Goal: Transaction & Acquisition: Purchase product/service

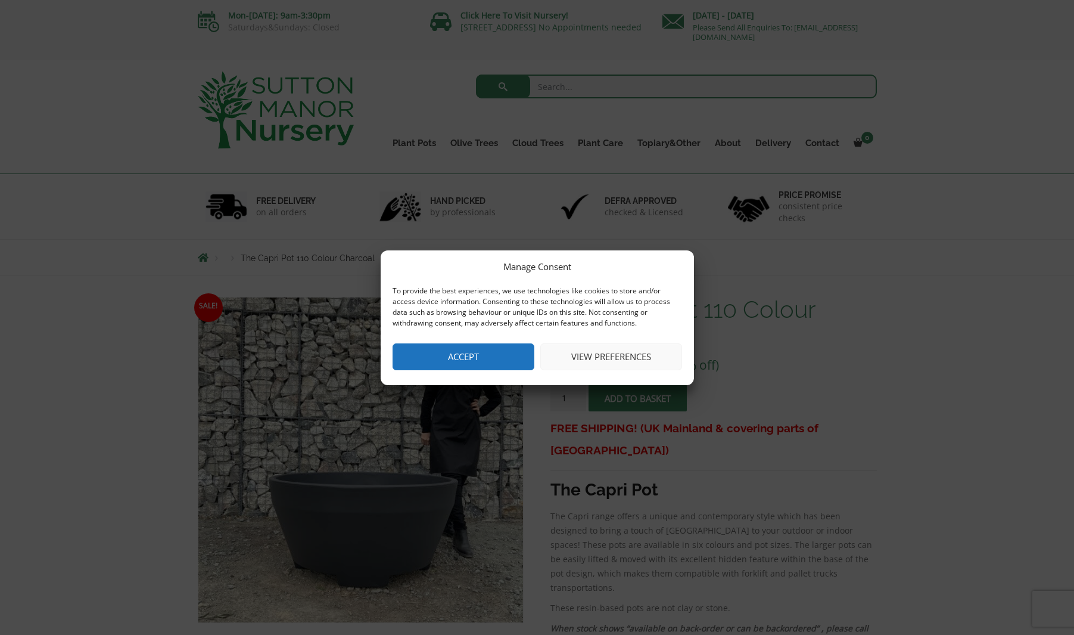
click at [471, 350] on button "Accept" at bounding box center [464, 356] width 142 height 27
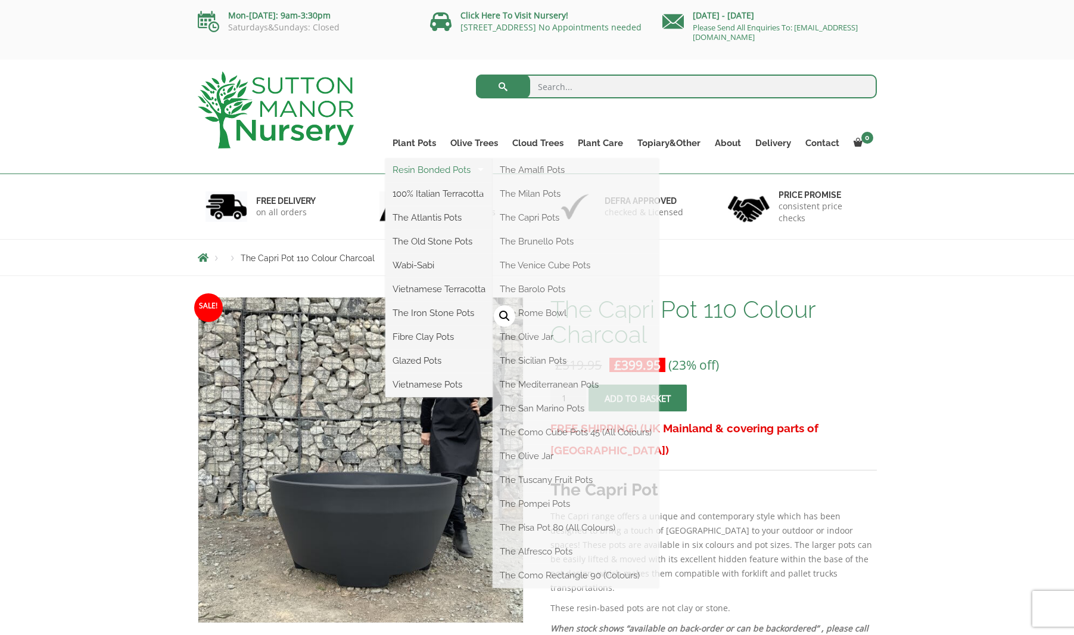
click at [410, 169] on link "Resin Bonded Pots" at bounding box center [439, 170] width 107 height 18
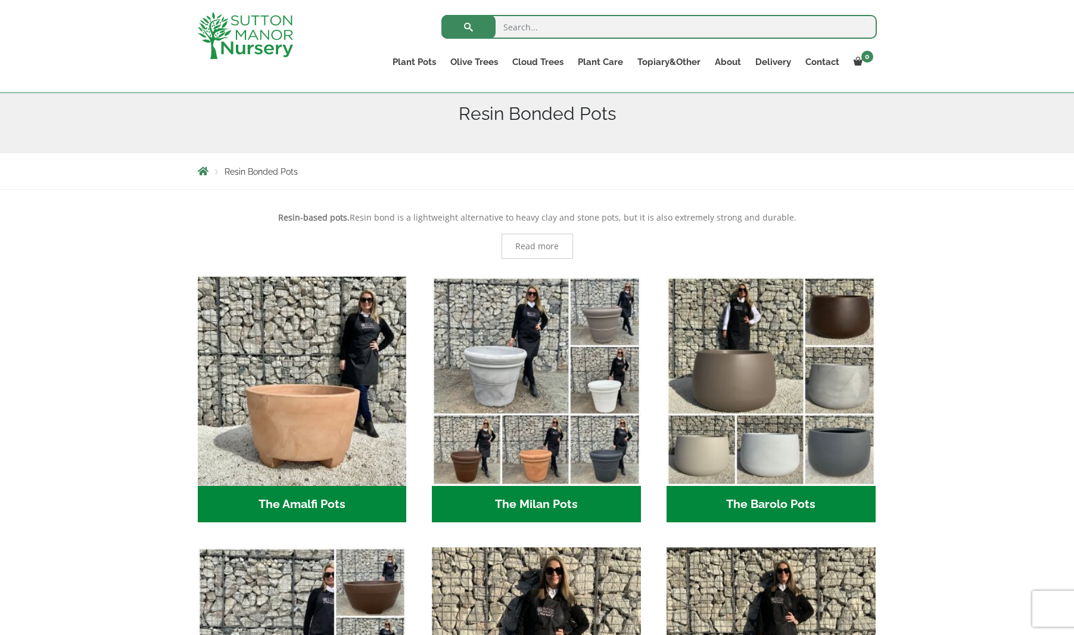
scroll to position [208, 0]
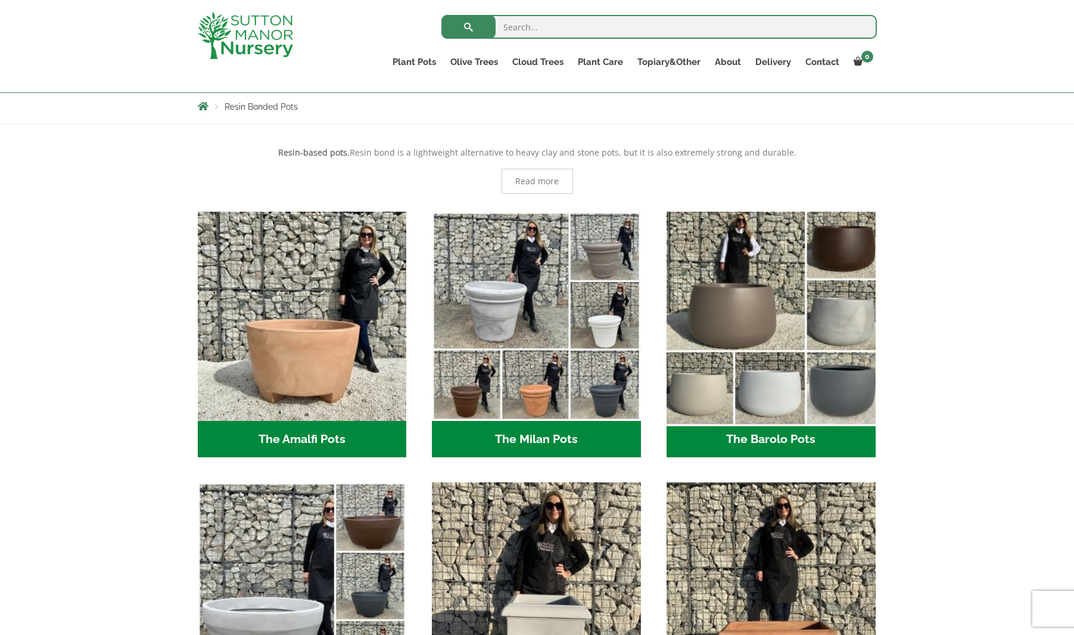
click at [742, 321] on img "Visit product category The Barolo Pots" at bounding box center [770, 315] width 219 height 219
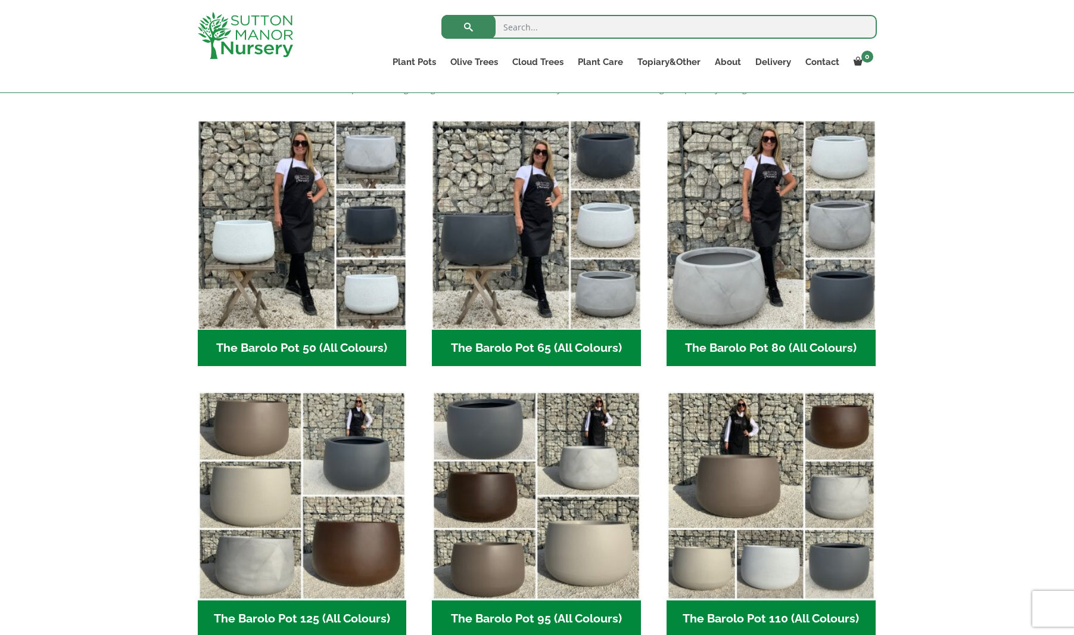
scroll to position [288, 0]
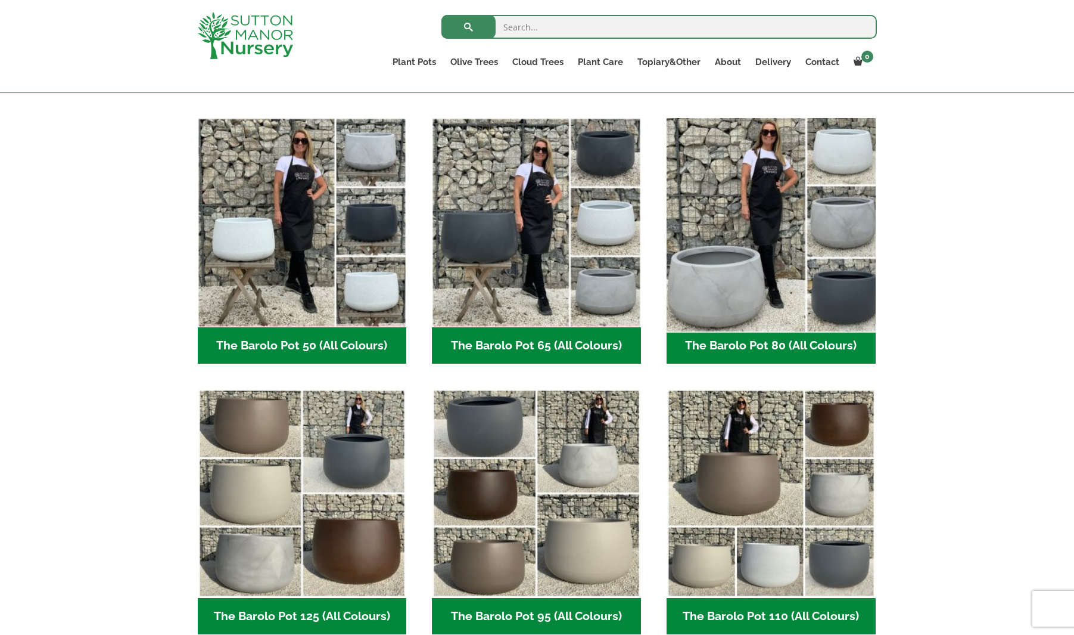
click at [788, 313] on img "Visit product category The Barolo Pot 80 (All Colours)" at bounding box center [770, 222] width 219 height 219
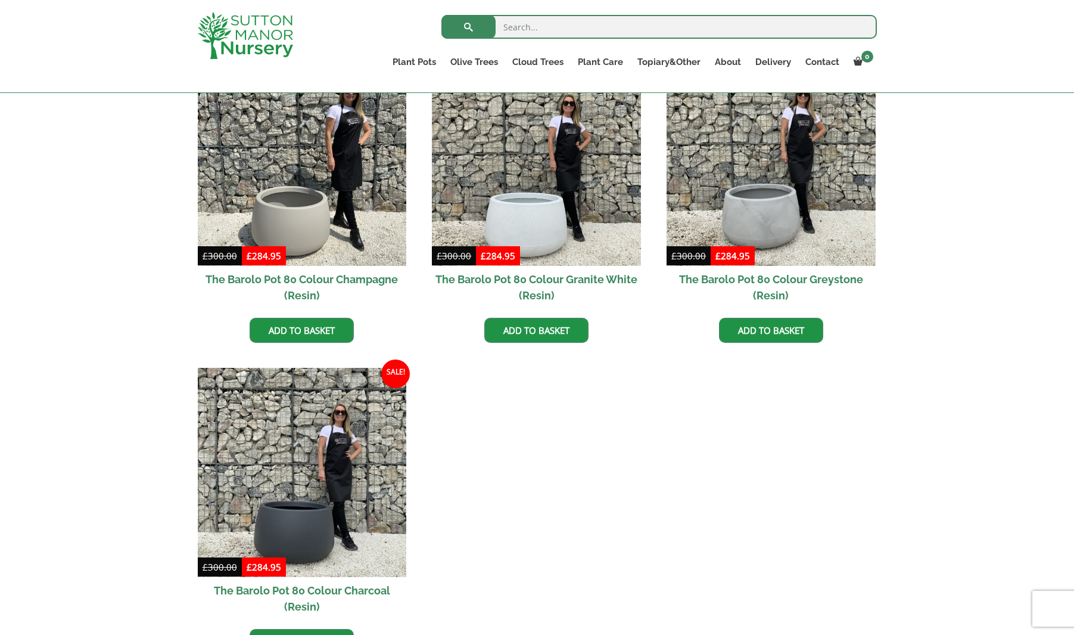
scroll to position [636, 0]
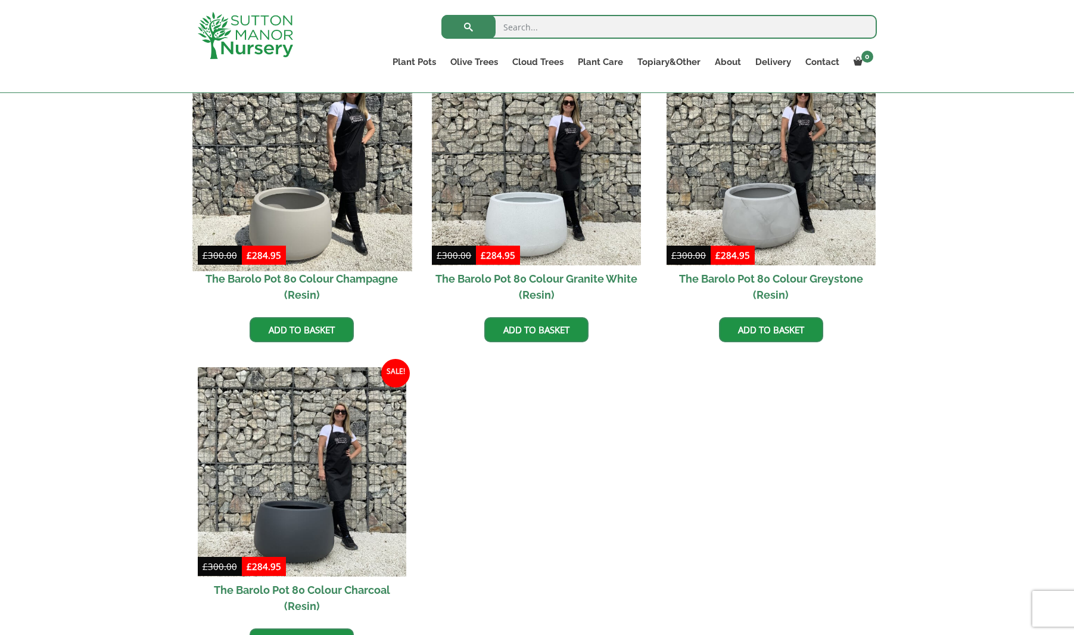
click at [302, 201] on img at bounding box center [301, 160] width 219 height 219
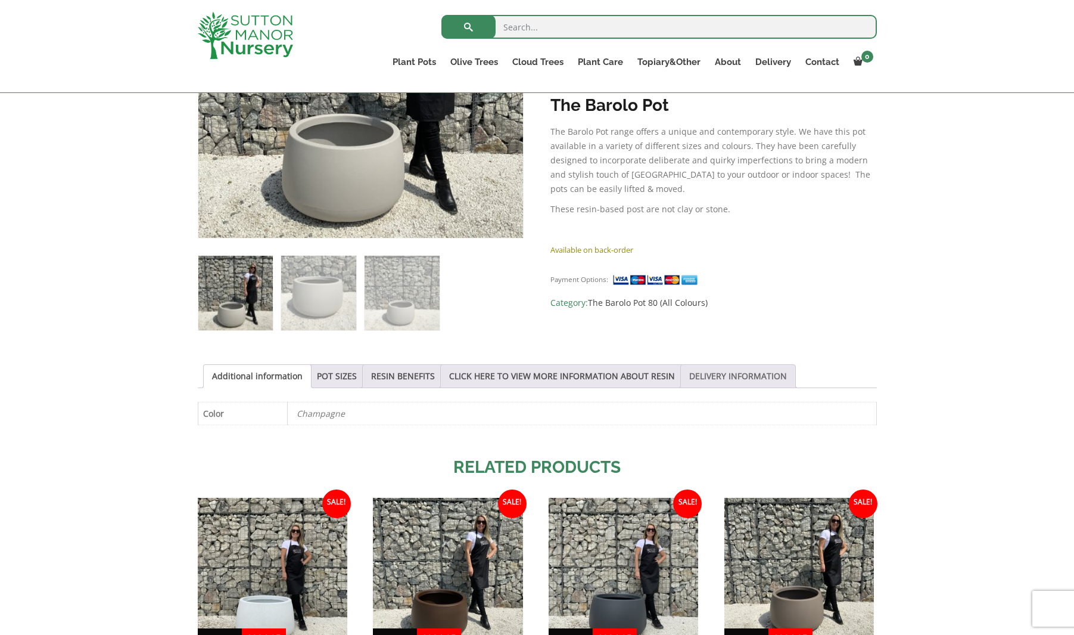
scroll to position [365, 0]
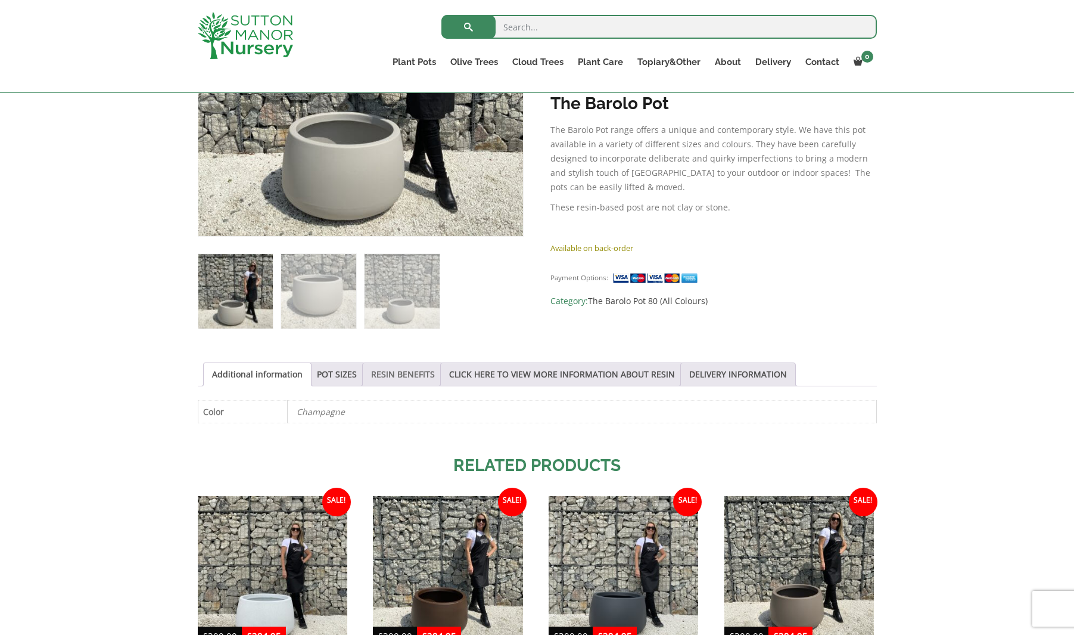
click at [416, 375] on link "RESIN BENEFITS" at bounding box center [403, 374] width 64 height 23
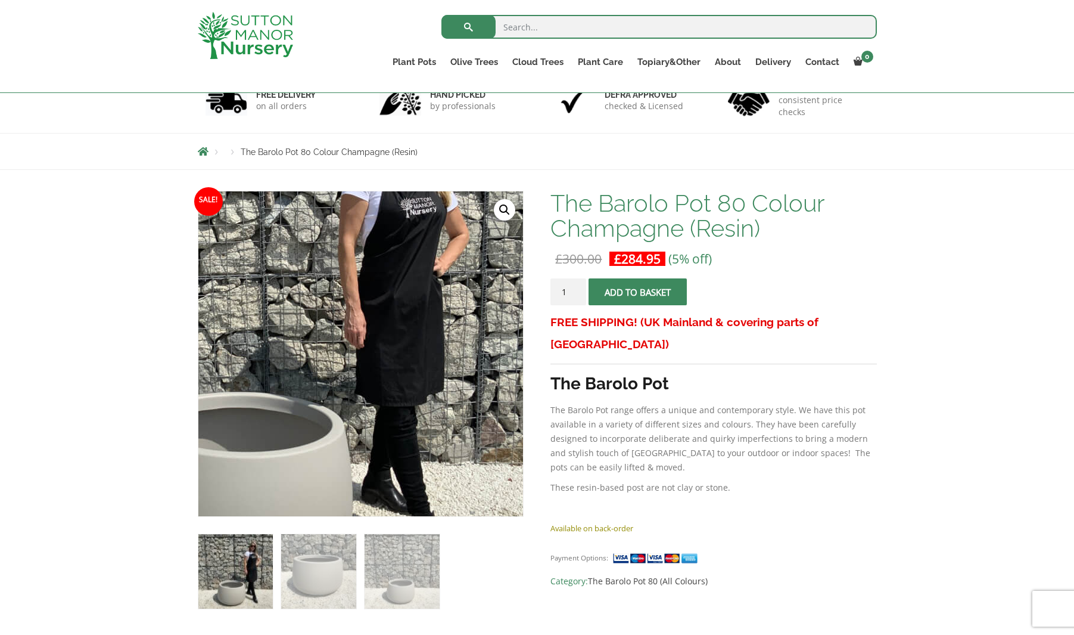
scroll to position [114, 0]
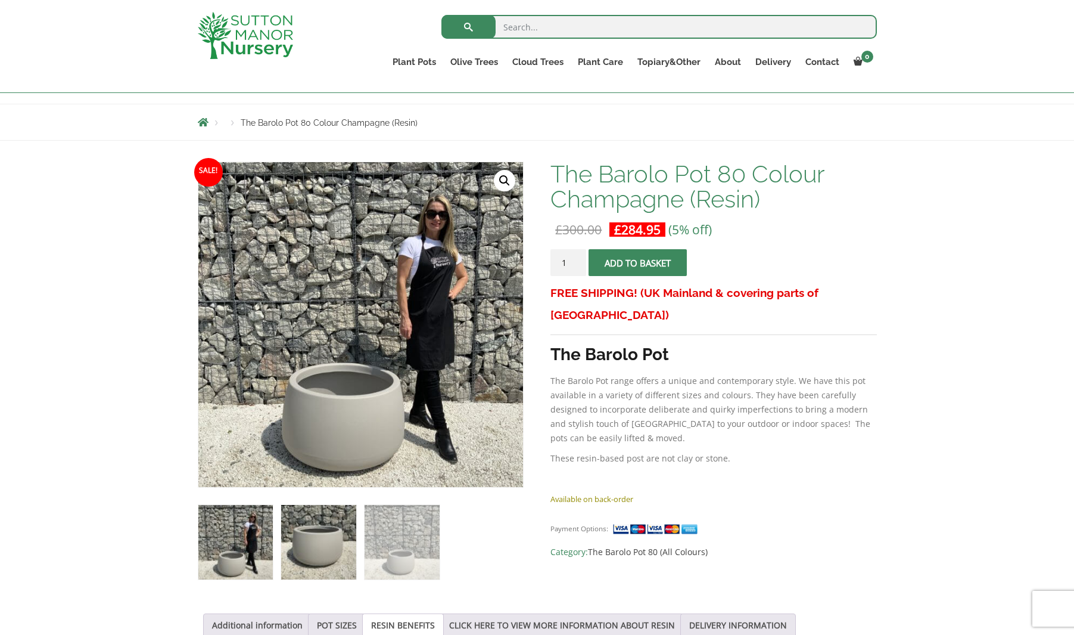
click at [328, 527] on img at bounding box center [318, 542] width 74 height 74
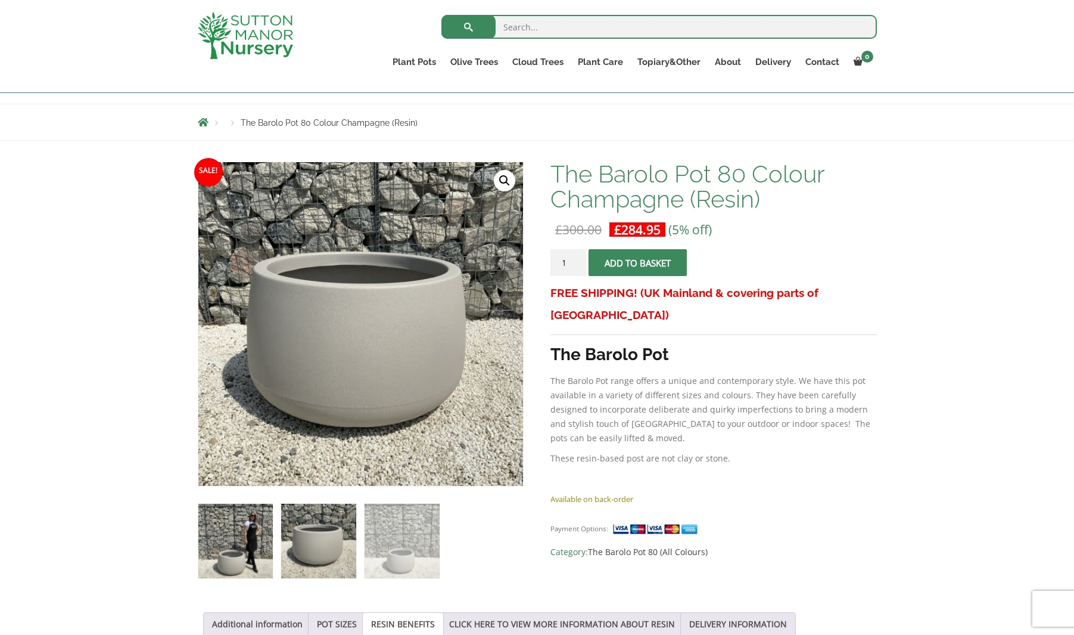
click at [241, 539] on img at bounding box center [235, 541] width 74 height 74
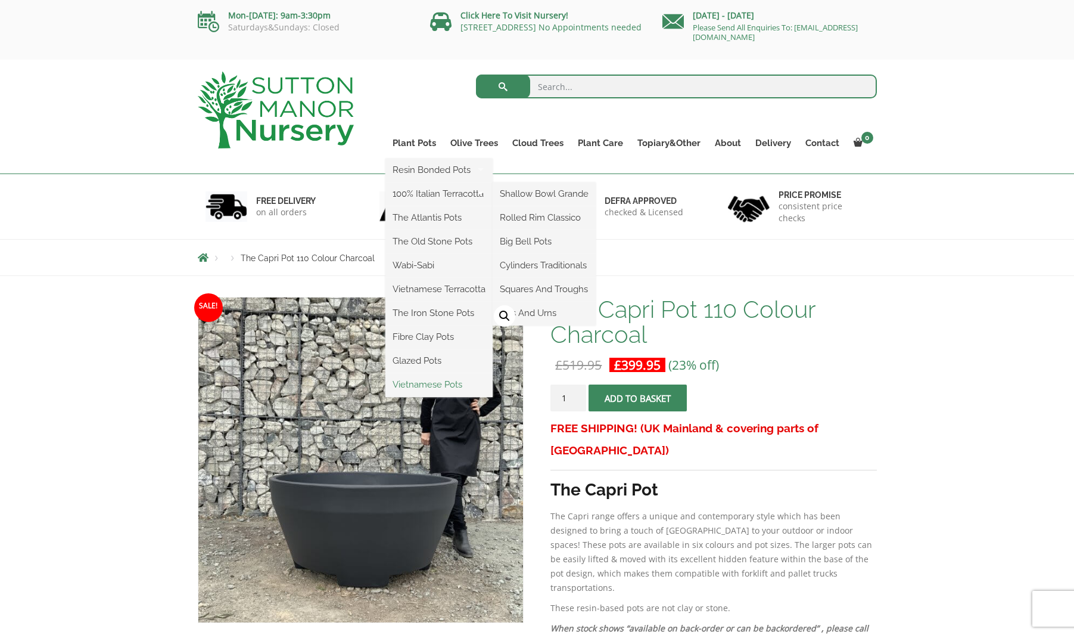
click at [433, 387] on link "Vietnamese Pots" at bounding box center [439, 384] width 107 height 18
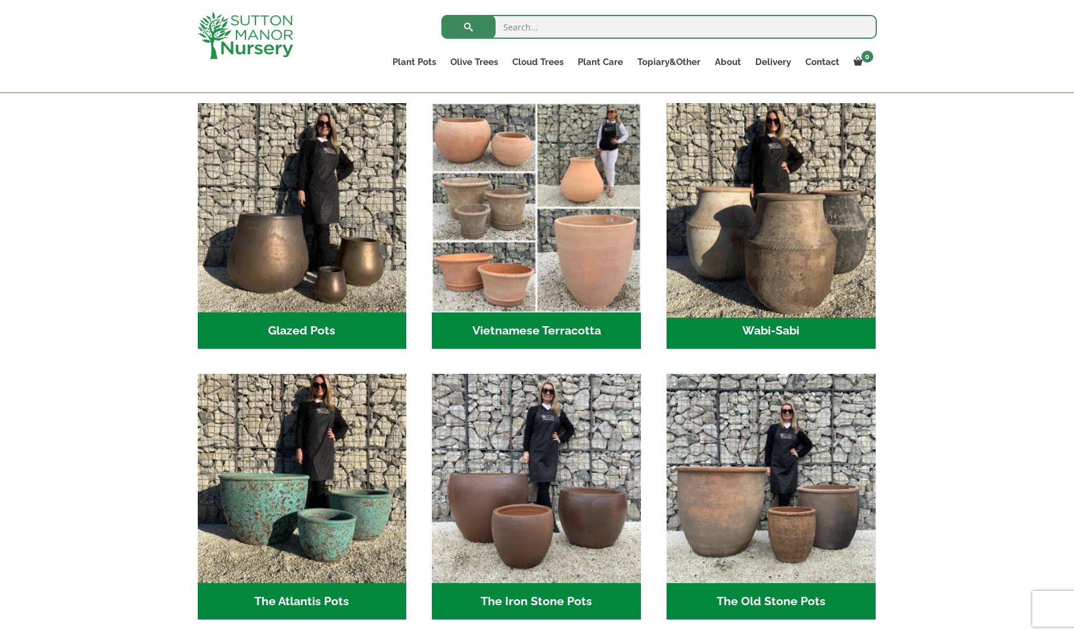
scroll to position [397, 0]
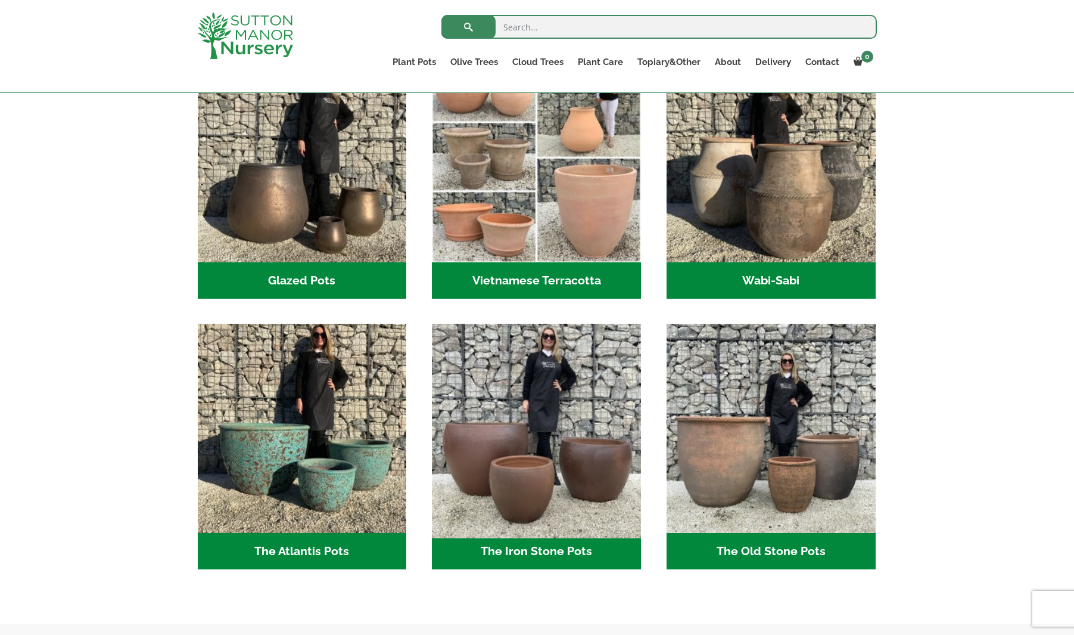
click at [559, 403] on img "Visit product category The Iron Stone Pots" at bounding box center [536, 428] width 219 height 219
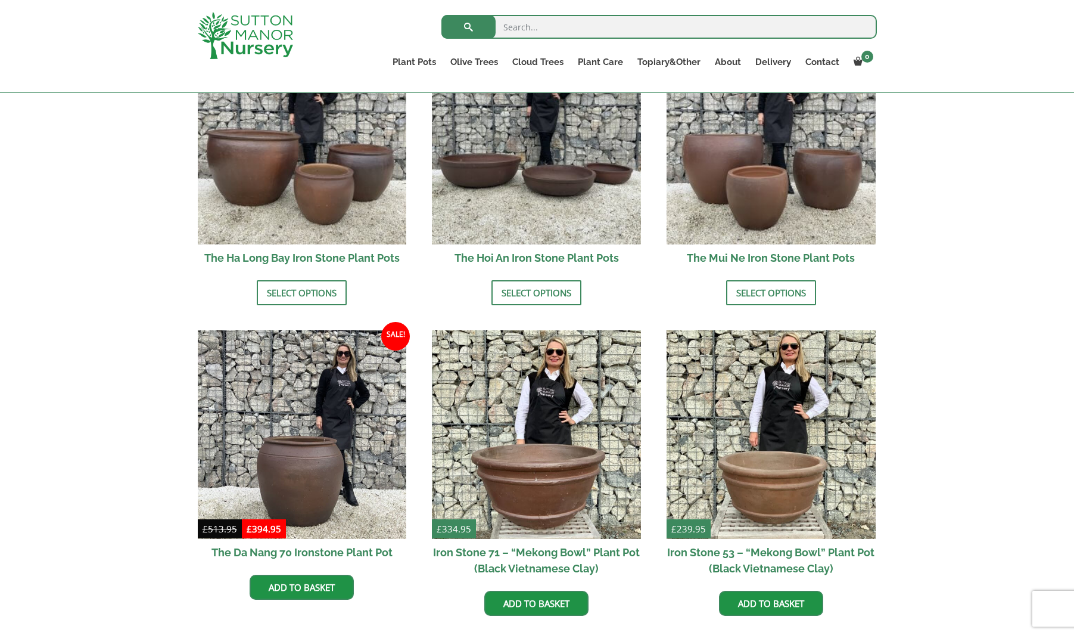
scroll to position [484, 0]
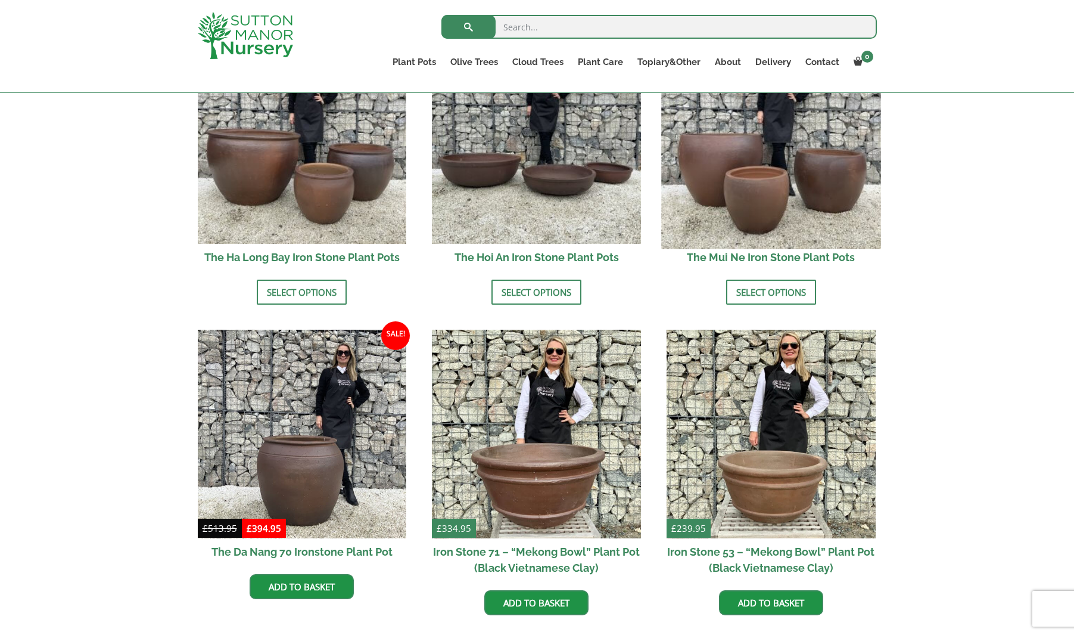
click at [822, 163] on img at bounding box center [770, 138] width 219 height 219
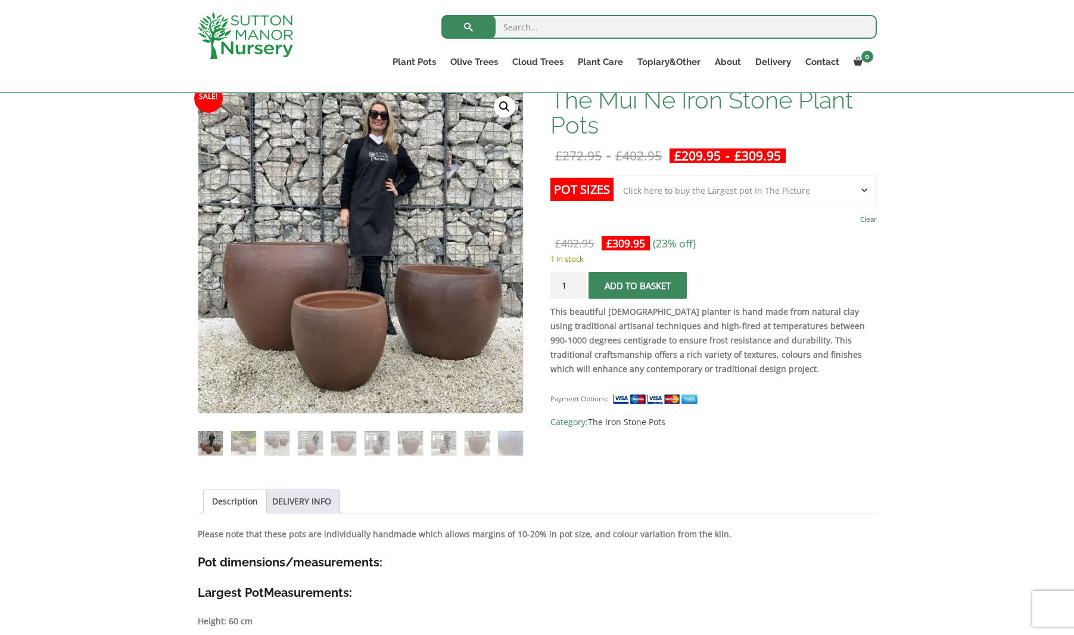
scroll to position [211, 0]
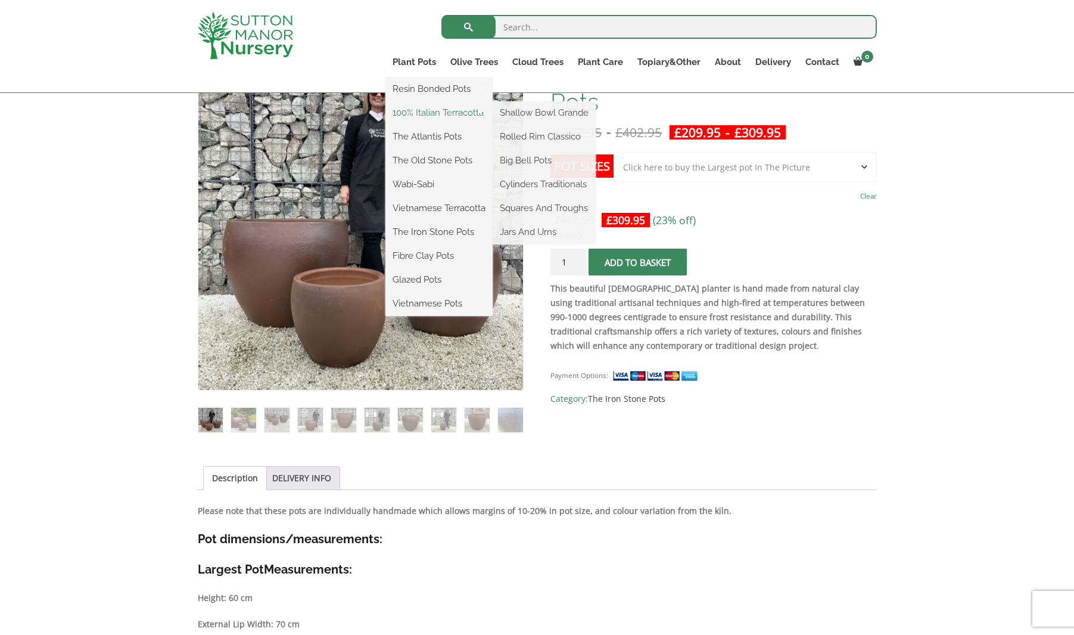
click at [422, 111] on link "100% Italian Terracotta" at bounding box center [439, 113] width 107 height 18
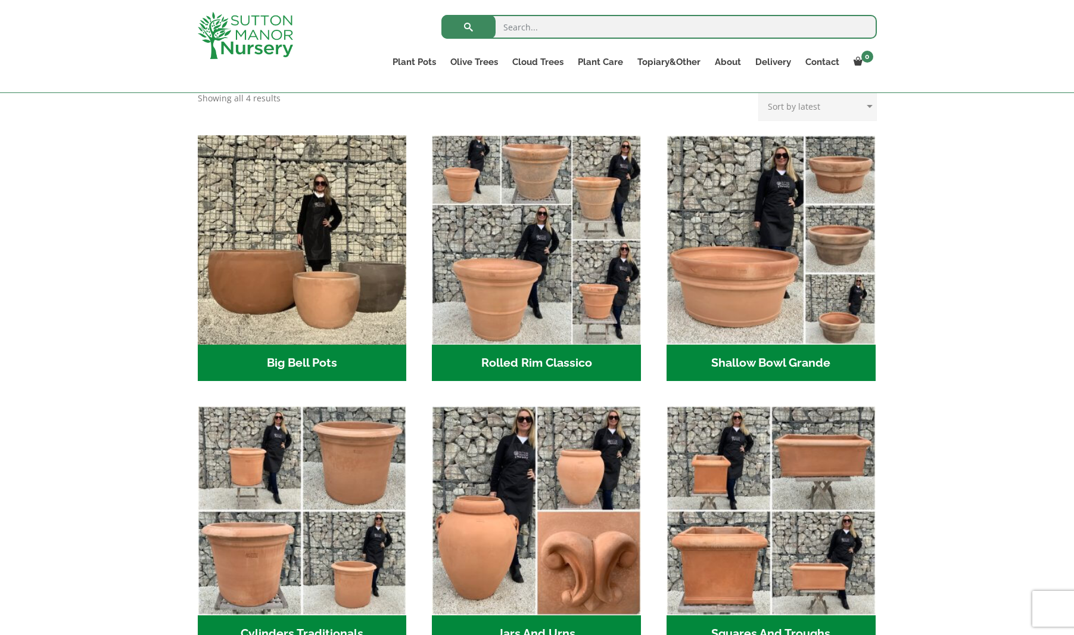
scroll to position [424, 0]
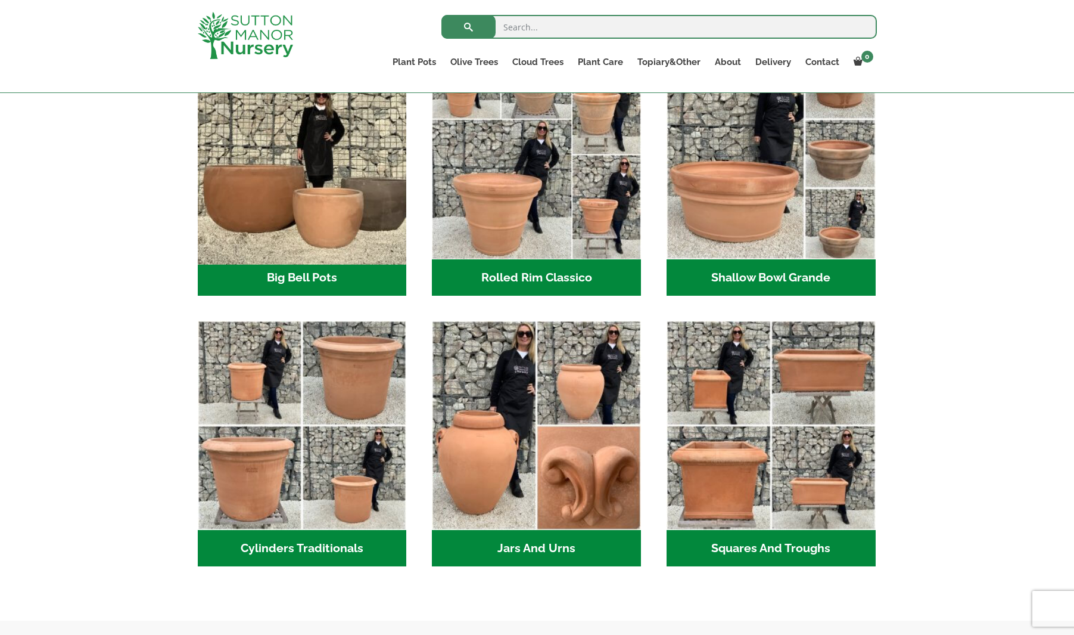
click at [363, 235] on img "Visit product category Big Bell Pots" at bounding box center [301, 154] width 219 height 219
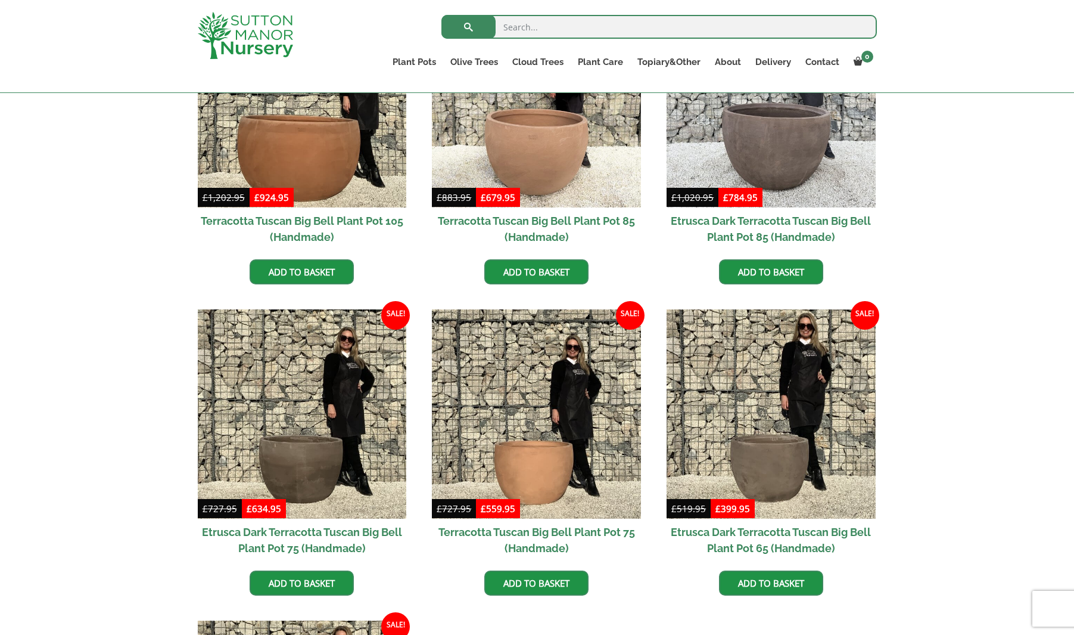
scroll to position [716, 0]
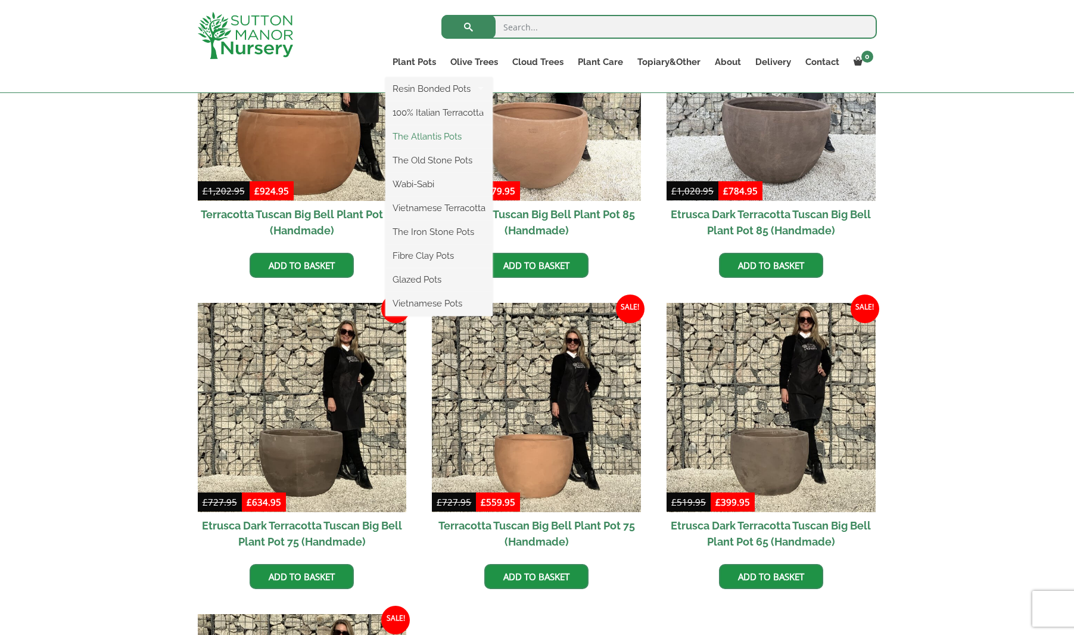
click at [427, 135] on link "The Atlantis Pots" at bounding box center [439, 137] width 107 height 18
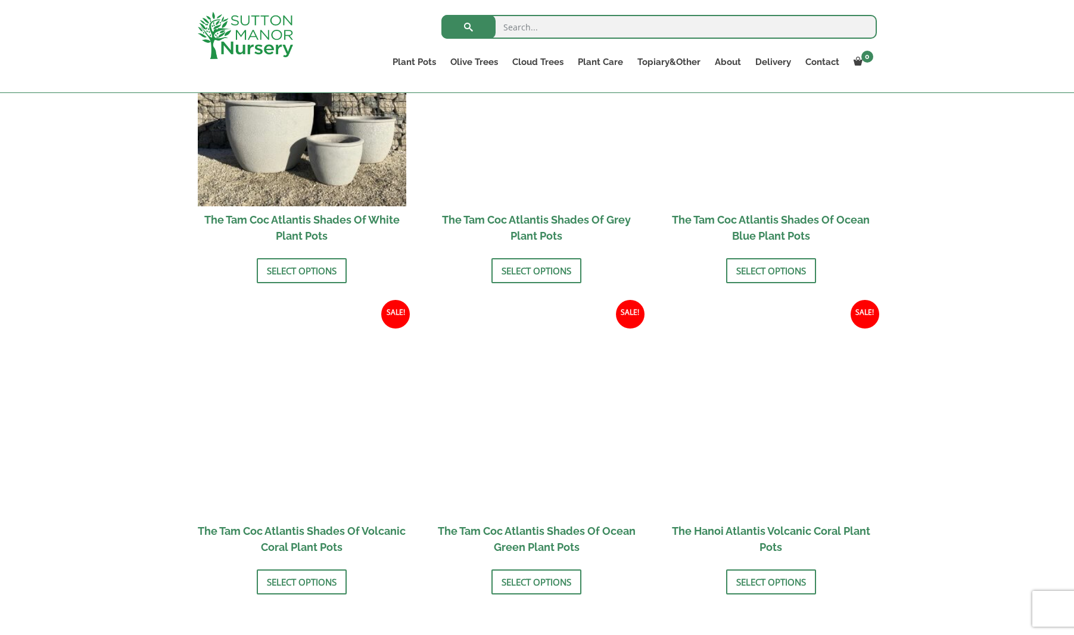
scroll to position [818, 0]
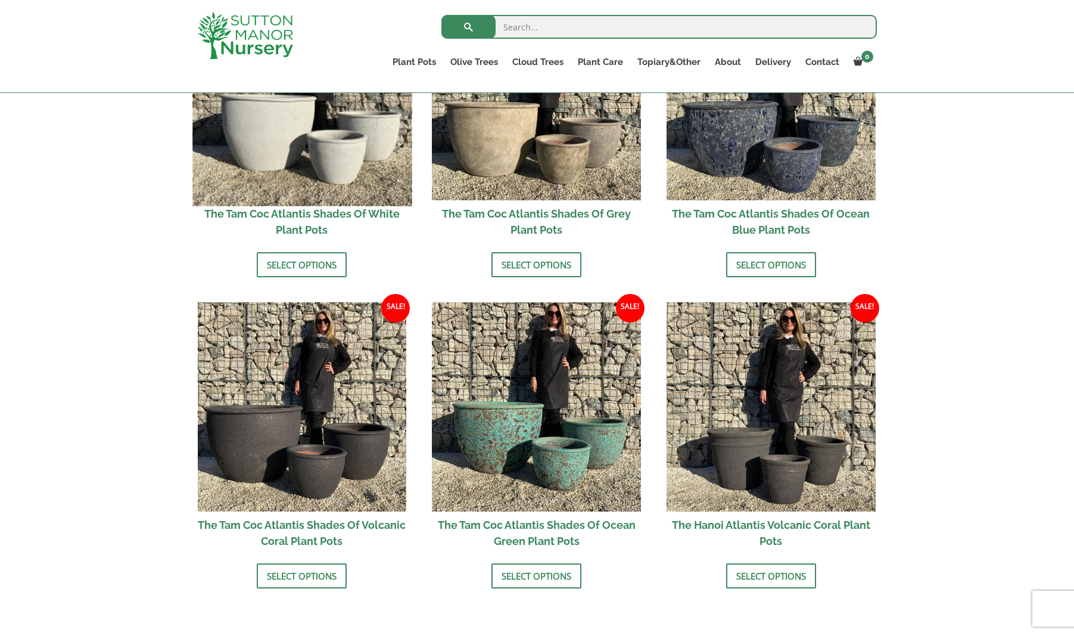
click at [352, 97] on img at bounding box center [301, 95] width 219 height 219
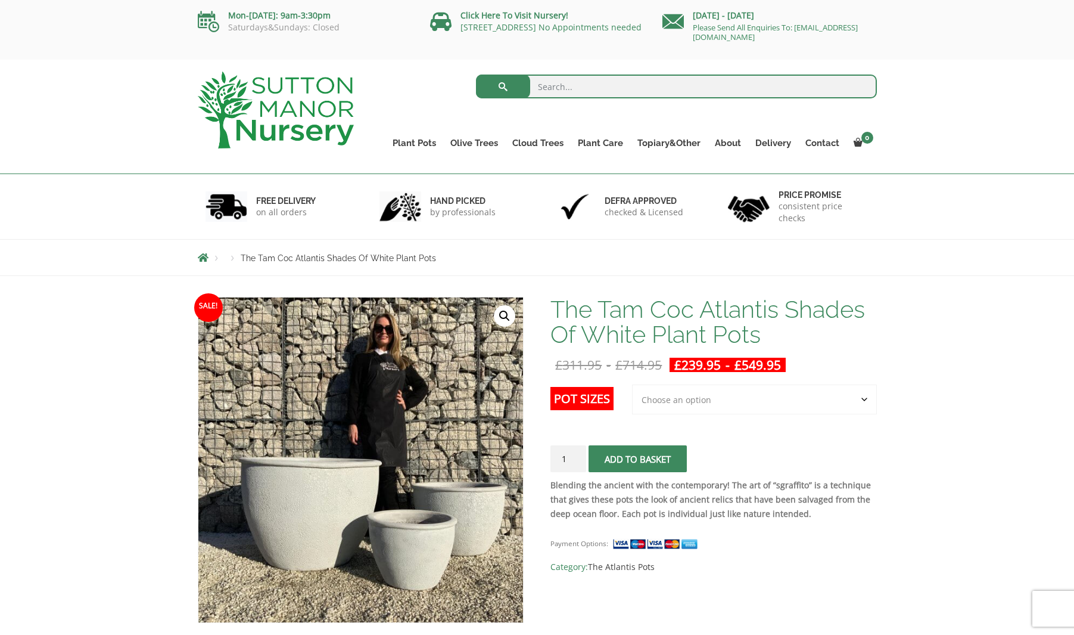
select select "Largest pot In The Picture"
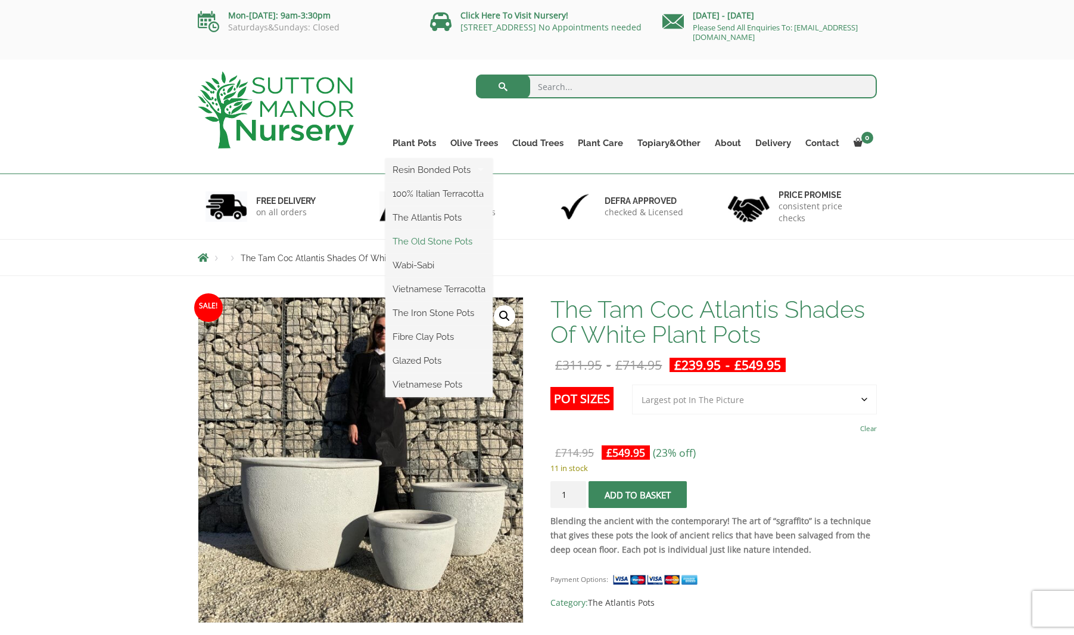
click at [431, 244] on link "The Old Stone Pots" at bounding box center [439, 241] width 107 height 18
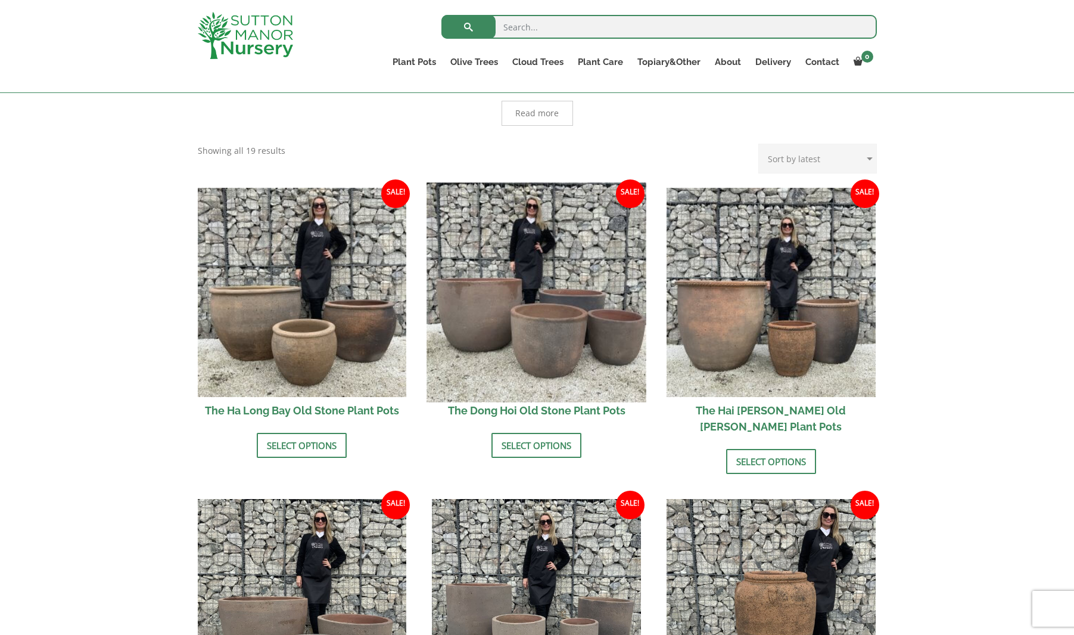
scroll to position [321, 1]
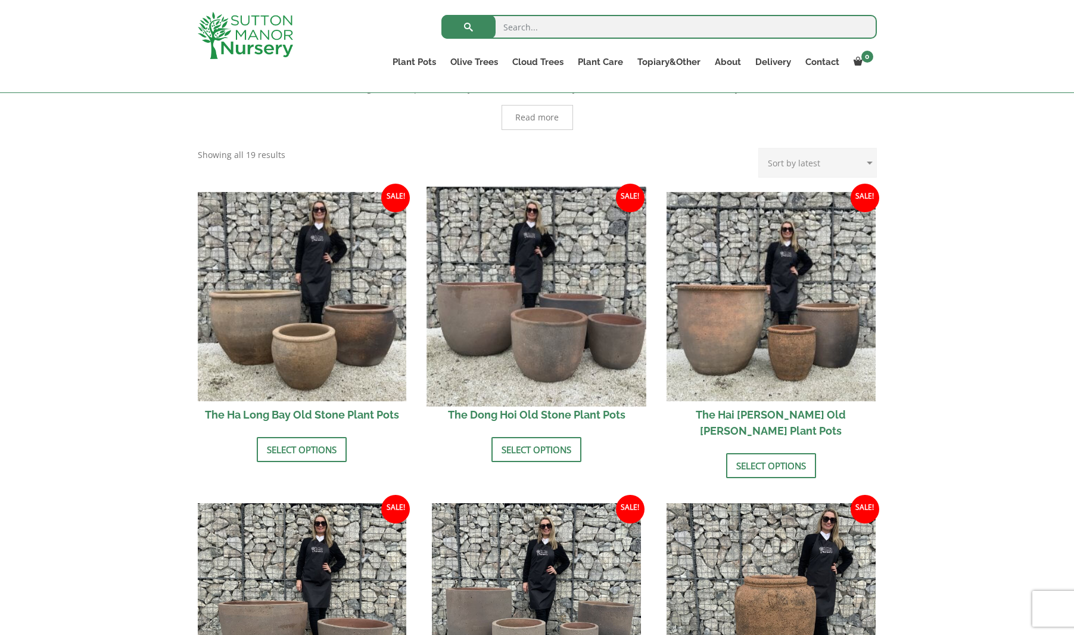
click at [587, 306] on img at bounding box center [536, 296] width 219 height 219
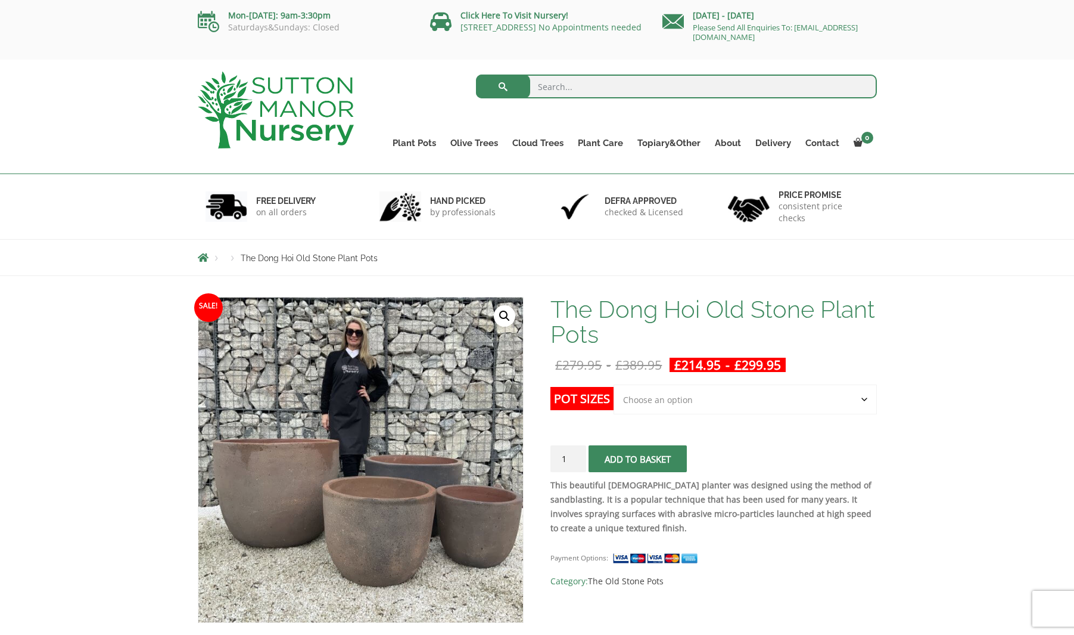
scroll to position [1, 0]
select select "Click here to buy the 2nd to Largest Pot In The Picture"
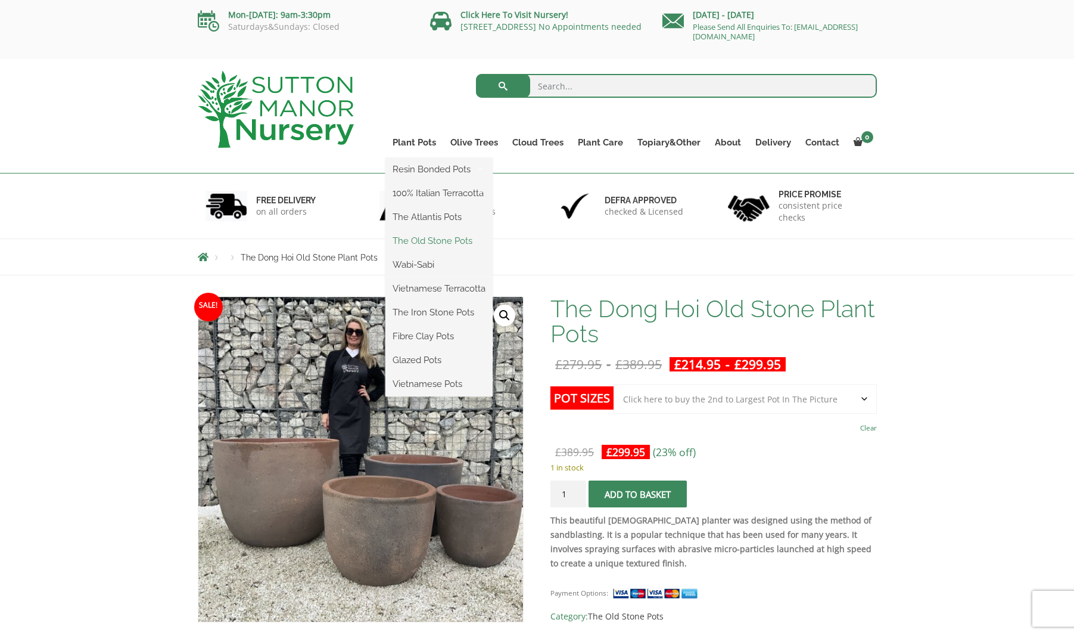
click at [451, 244] on link "The Old Stone Pots" at bounding box center [439, 241] width 107 height 18
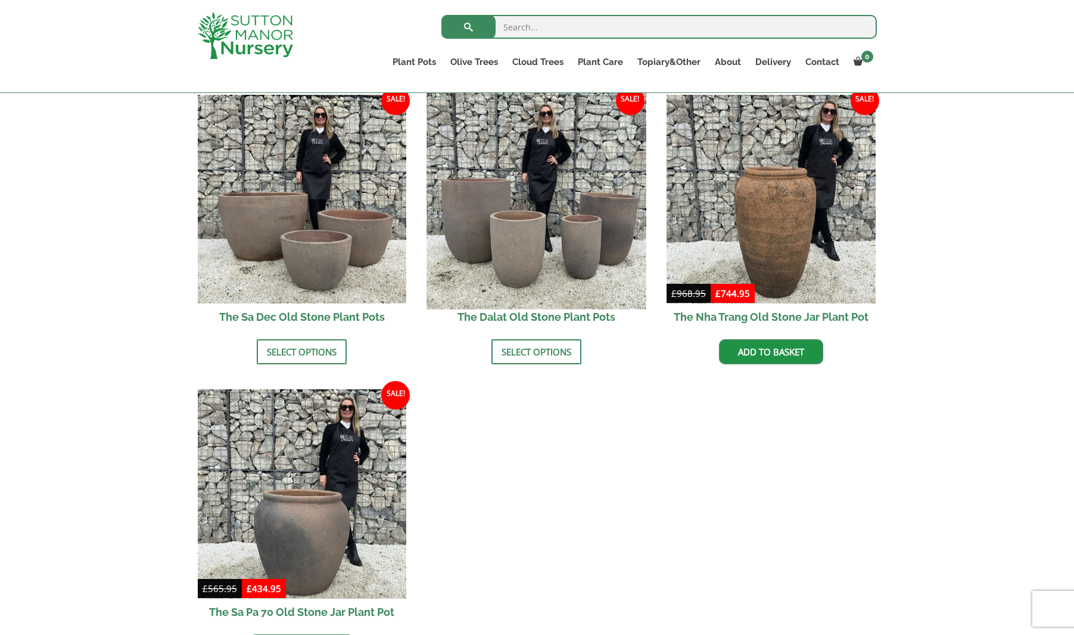
scroll to position [728, 1]
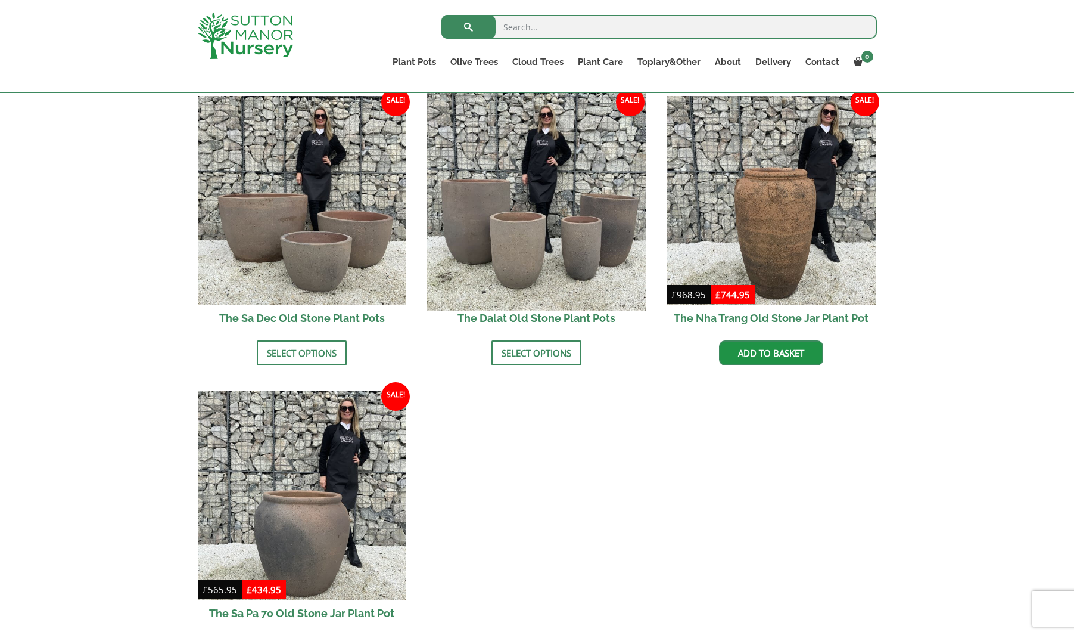
click at [568, 178] on img at bounding box center [536, 200] width 219 height 219
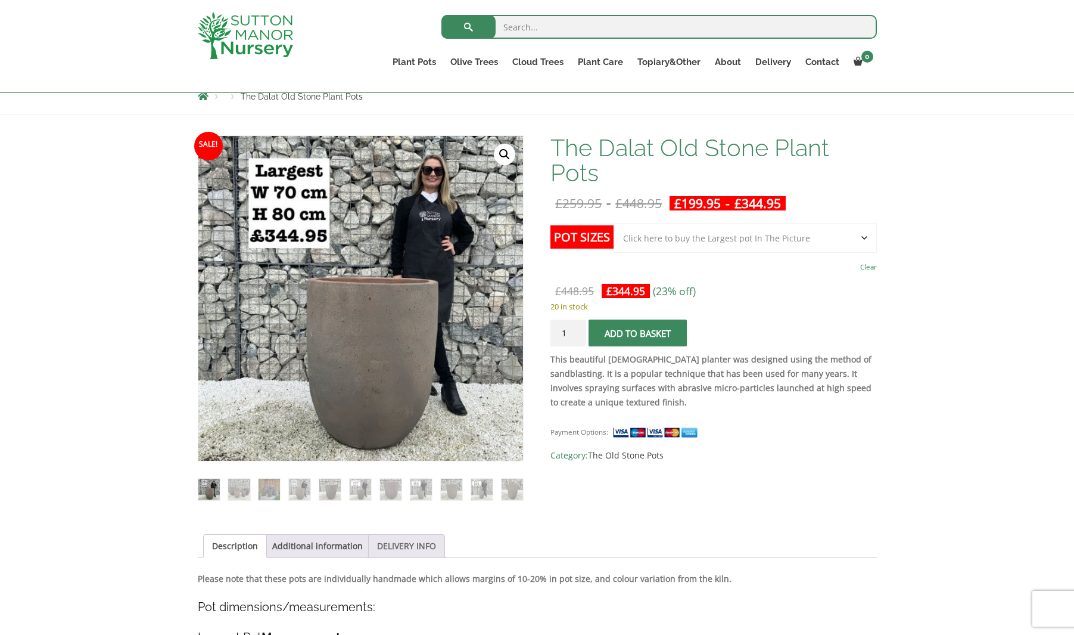
click at [431, 548] on link "DELIVERY INFO" at bounding box center [406, 546] width 59 height 23
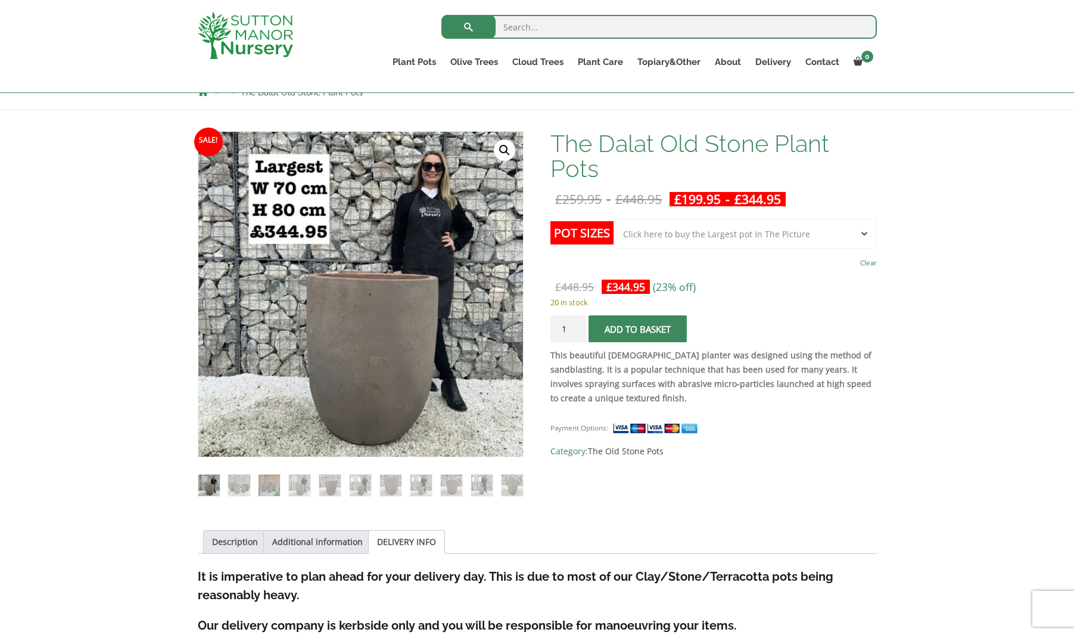
scroll to position [48, 0]
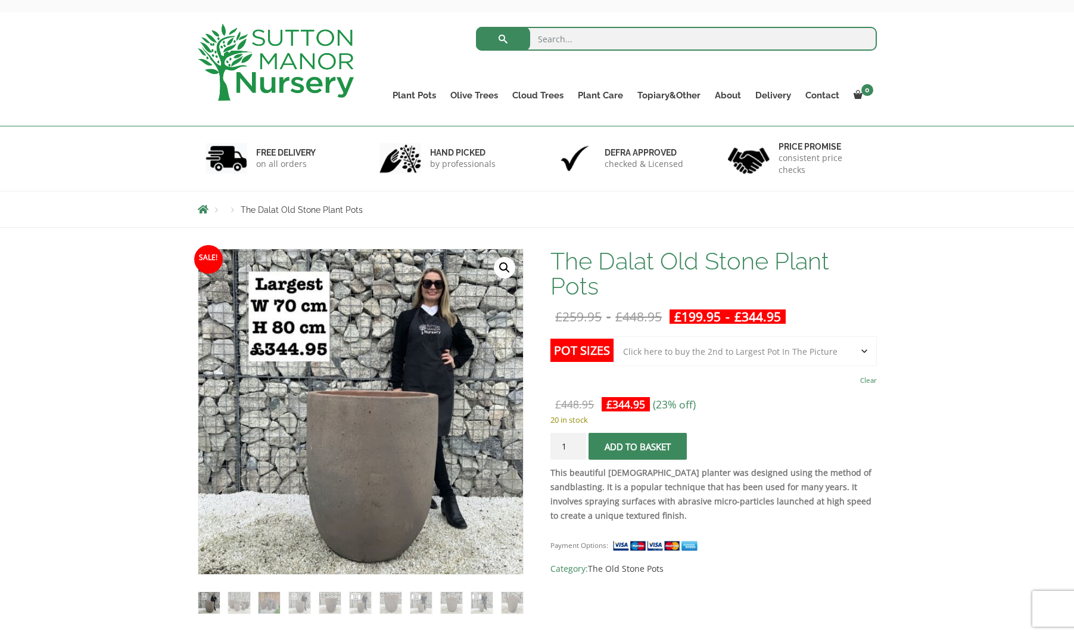
select select "Click here to buy the 2nd to Largest Pot In The Picture"
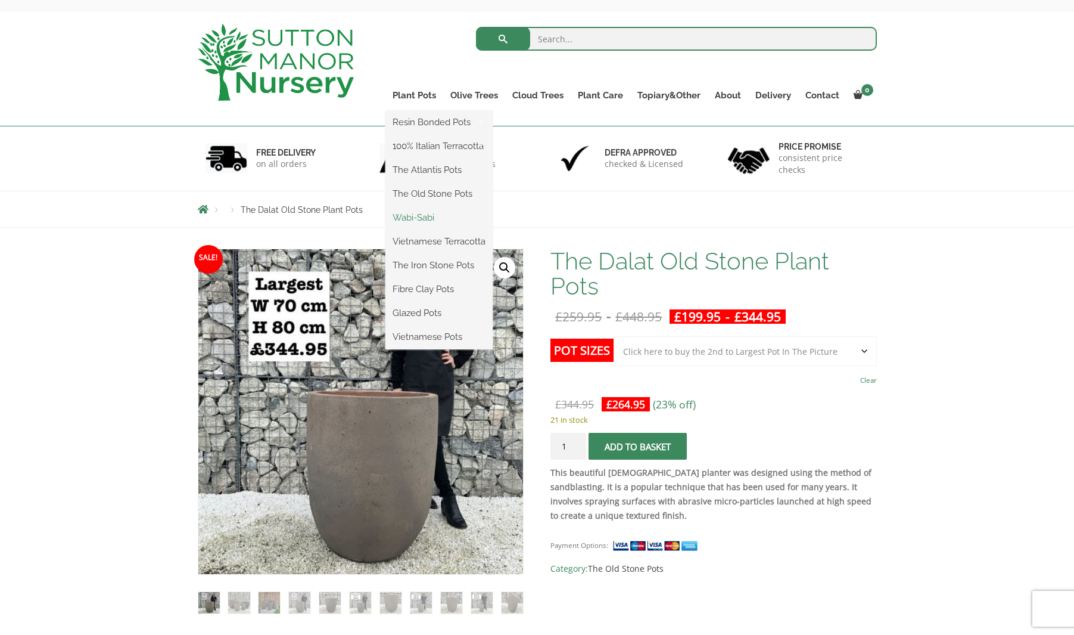
click at [431, 220] on link "Wabi-Sabi" at bounding box center [439, 218] width 107 height 18
click at [419, 215] on link "Wabi-Sabi" at bounding box center [439, 218] width 107 height 18
click at [445, 286] on link "Fibre Clay Pots" at bounding box center [439, 289] width 107 height 18
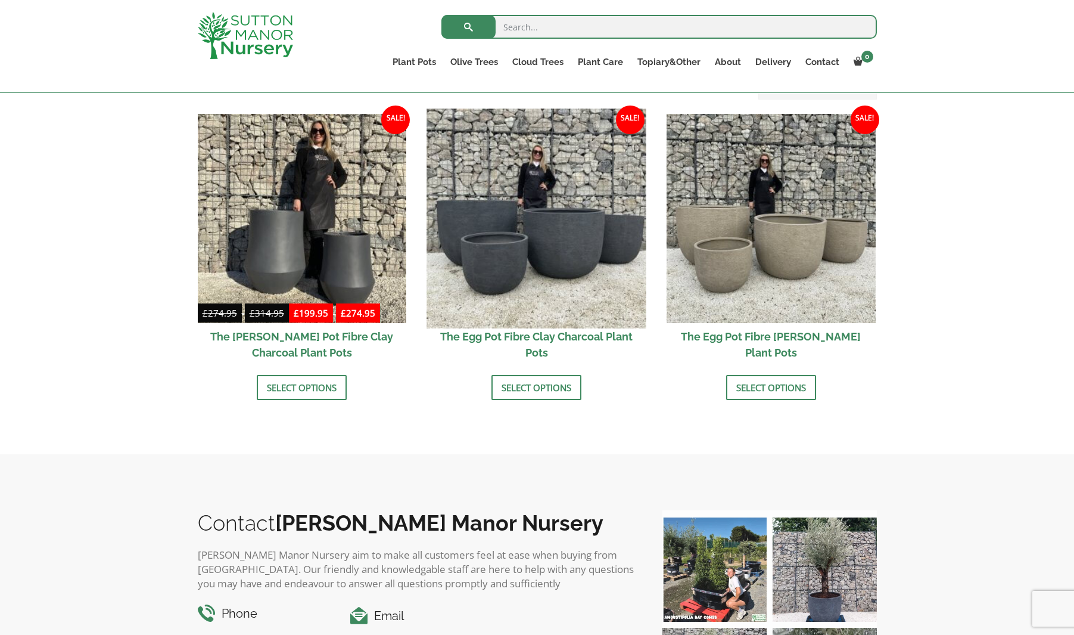
scroll to position [325, 0]
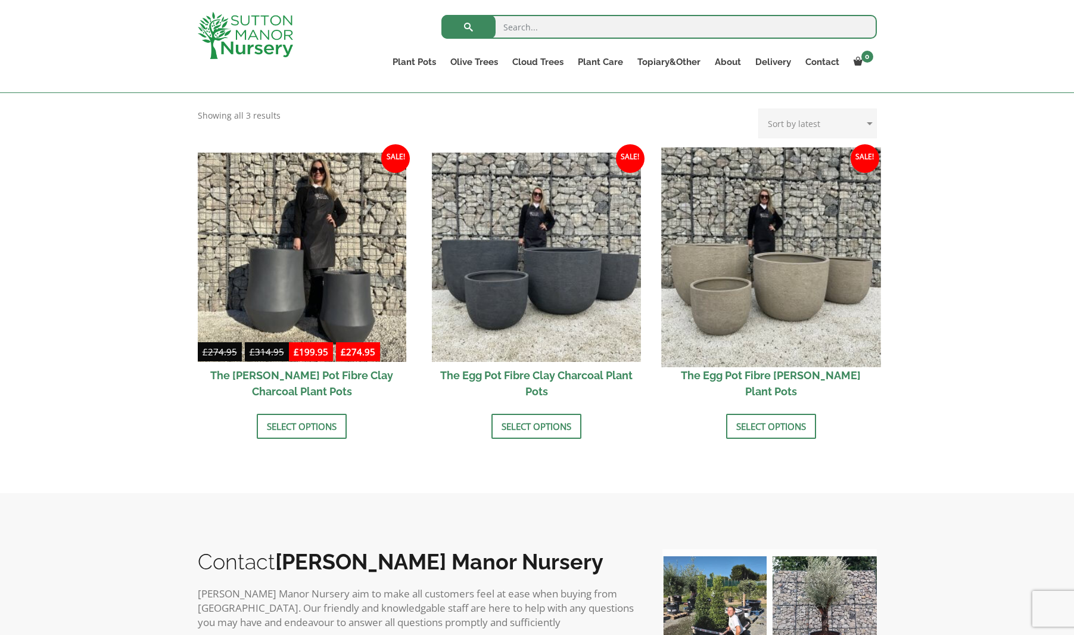
click at [790, 241] on img at bounding box center [770, 256] width 219 height 219
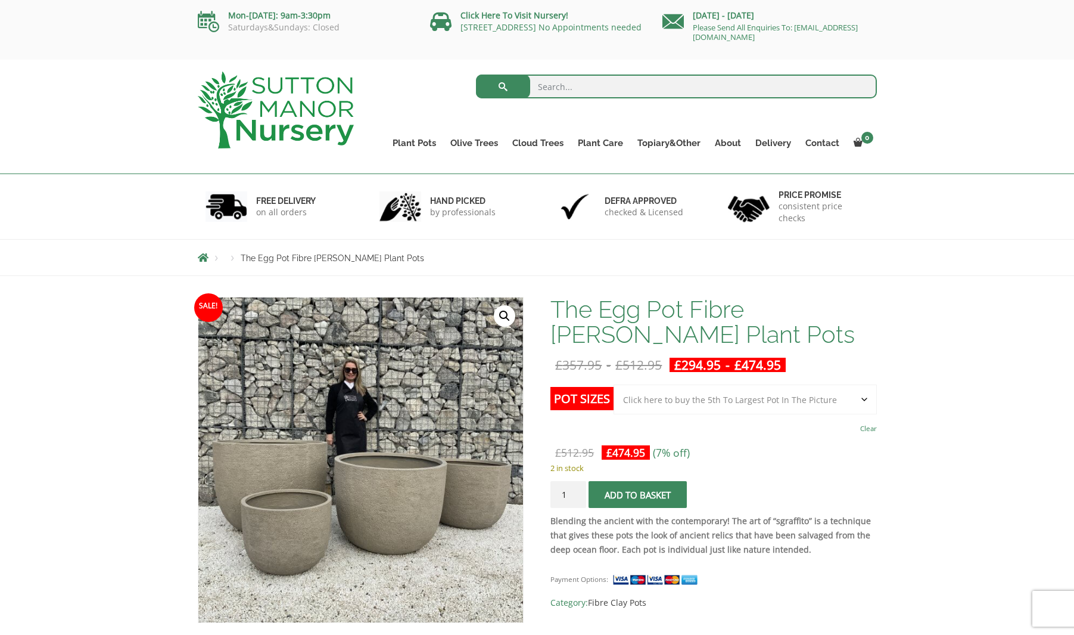
select select "Click here to buy the 5th To Largest Pot In The Picture"
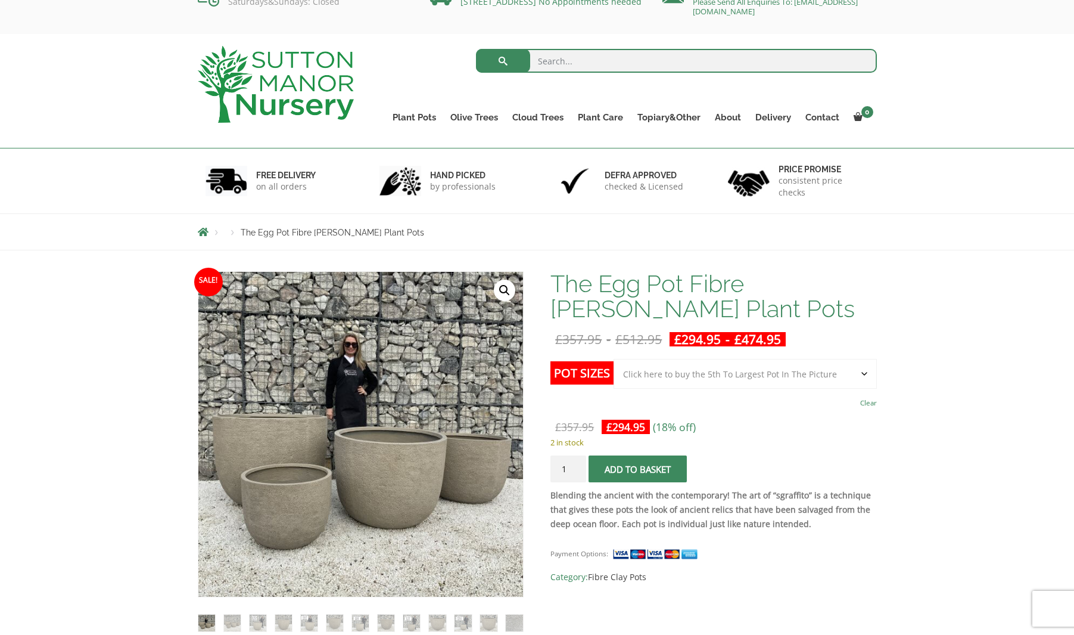
scroll to position [30, 0]
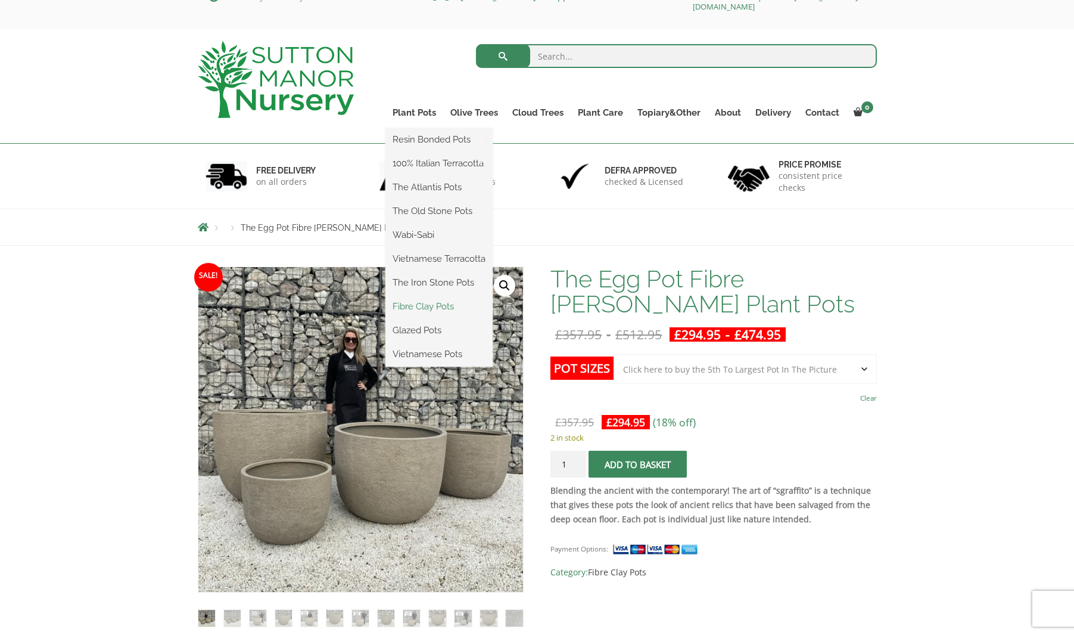
click at [443, 304] on link "Fibre Clay Pots" at bounding box center [439, 306] width 107 height 18
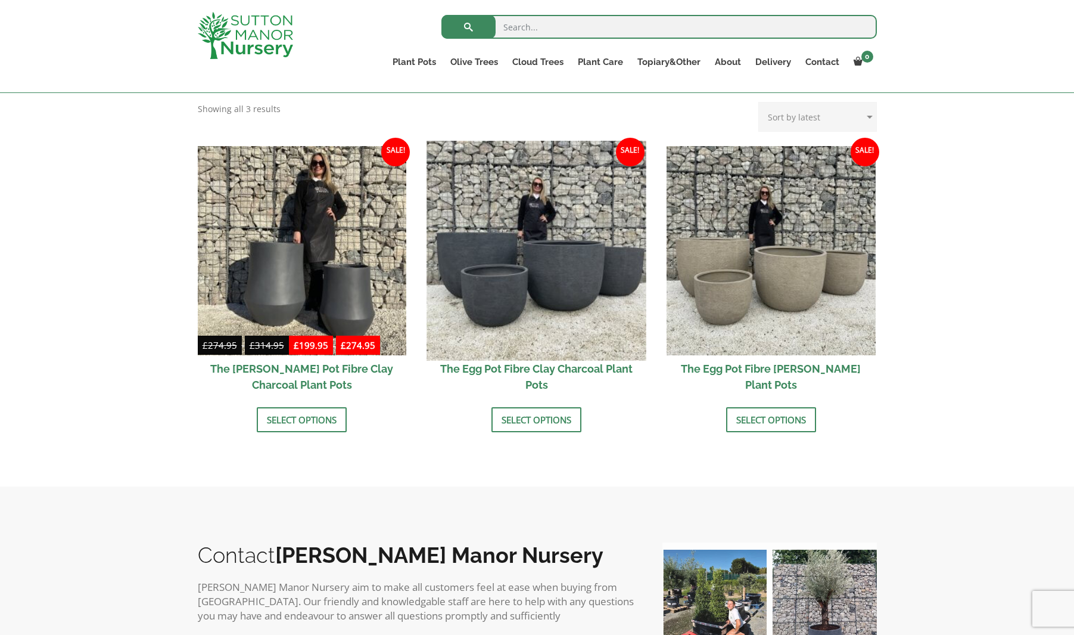
scroll to position [378, 0]
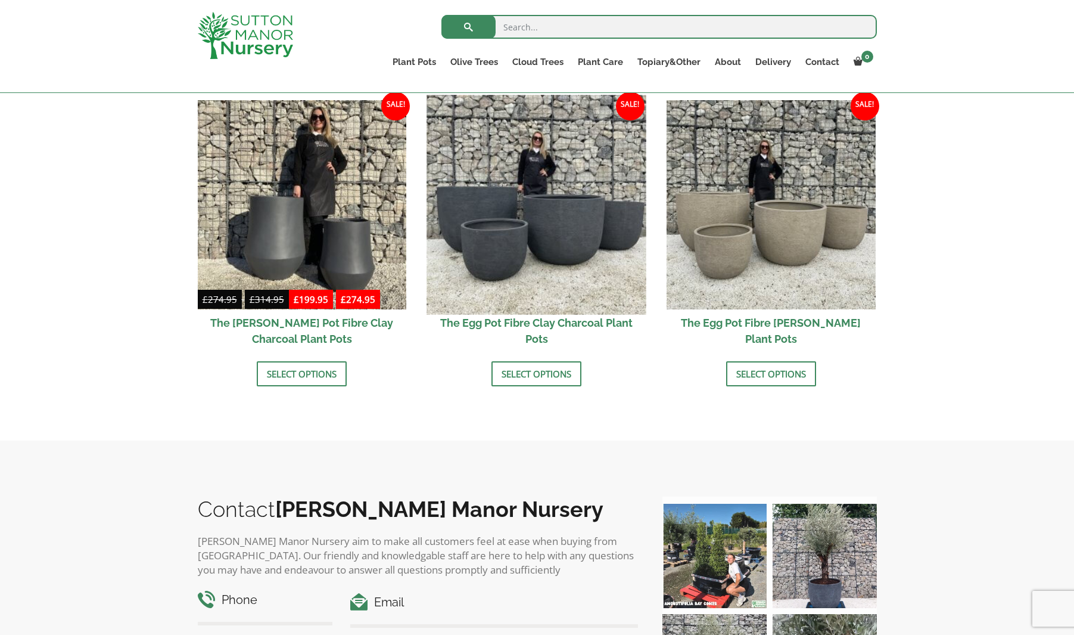
click at [502, 286] on img at bounding box center [536, 204] width 219 height 219
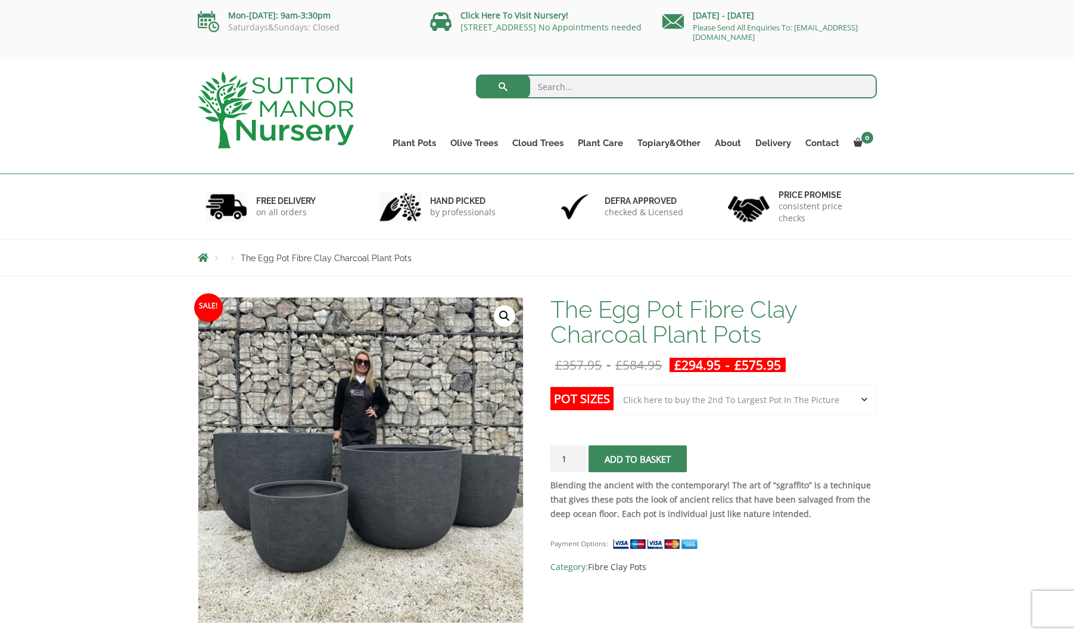
select select "Click here to buy the 2nd To Largest Pot In The Picture"
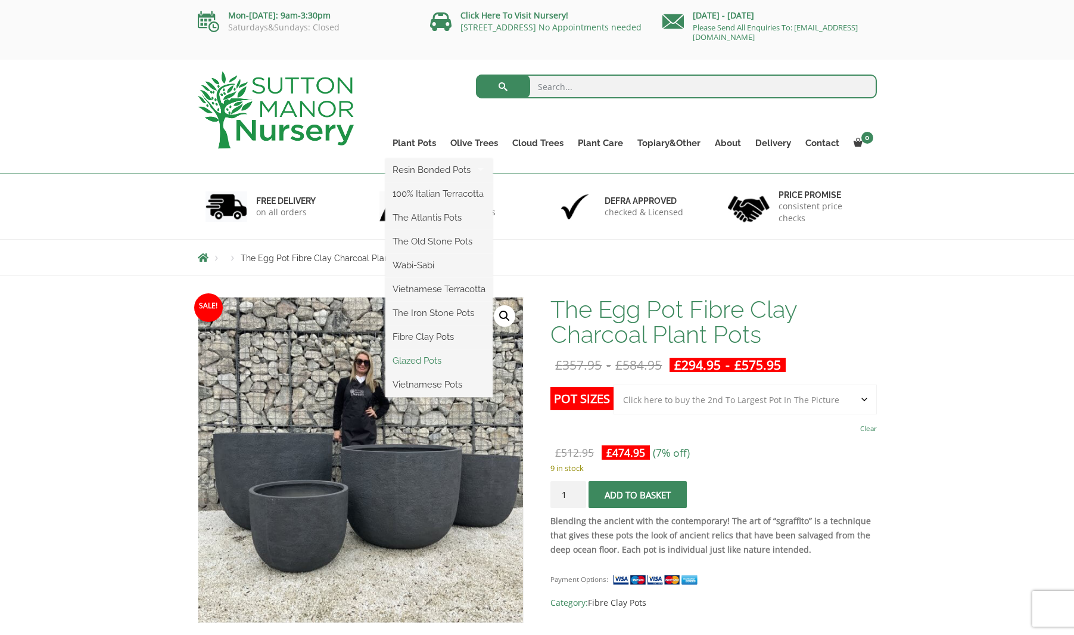
click at [428, 363] on link "Glazed Pots" at bounding box center [439, 361] width 107 height 18
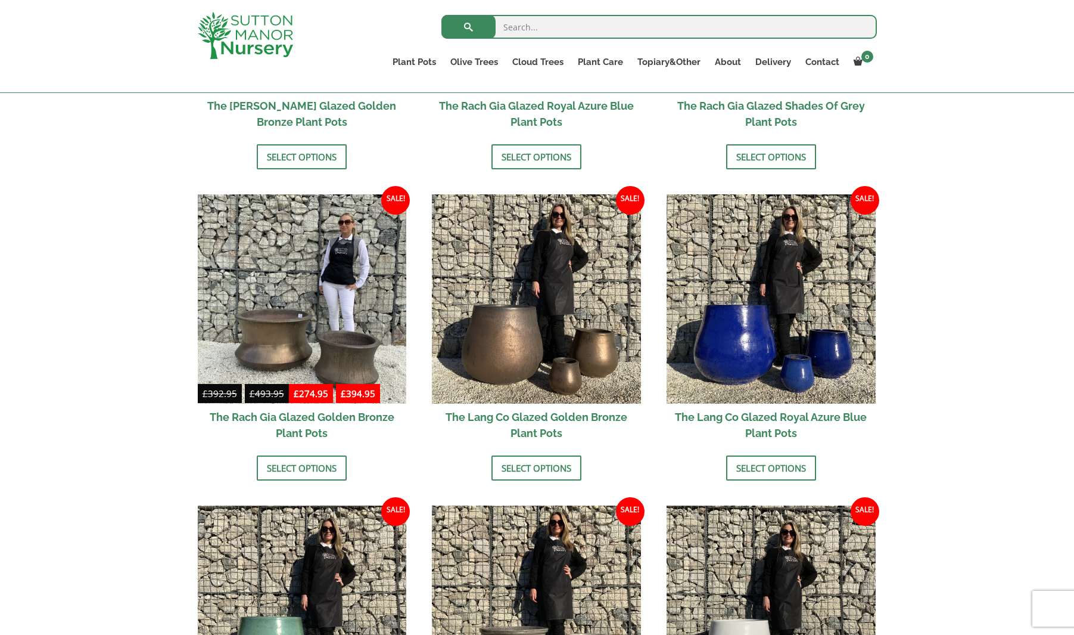
scroll to position [821, 0]
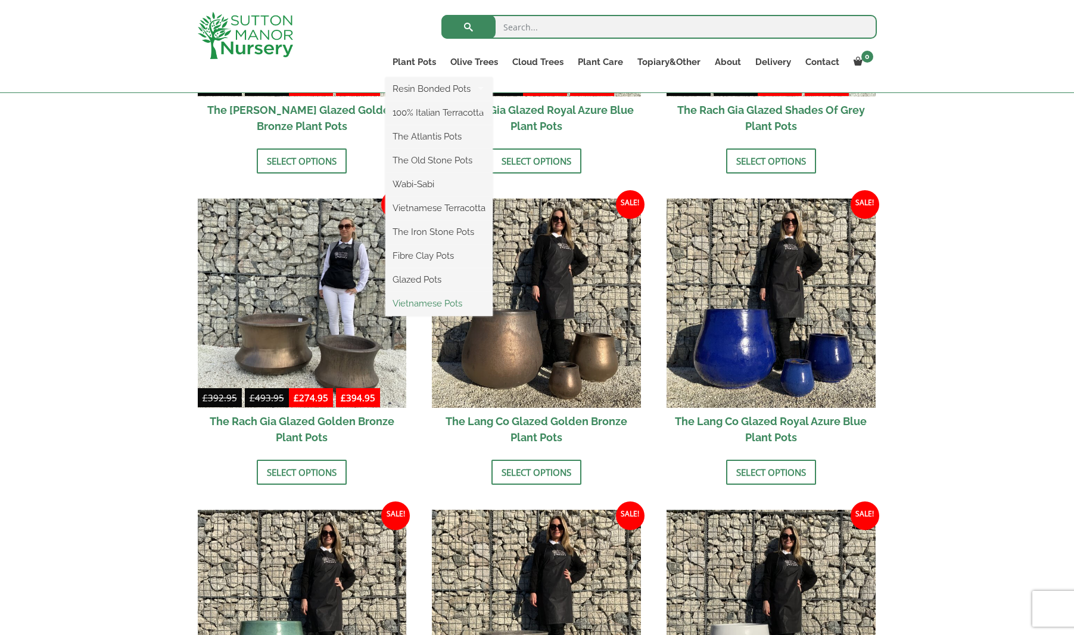
click at [428, 306] on link "Vietnamese Pots" at bounding box center [439, 303] width 107 height 18
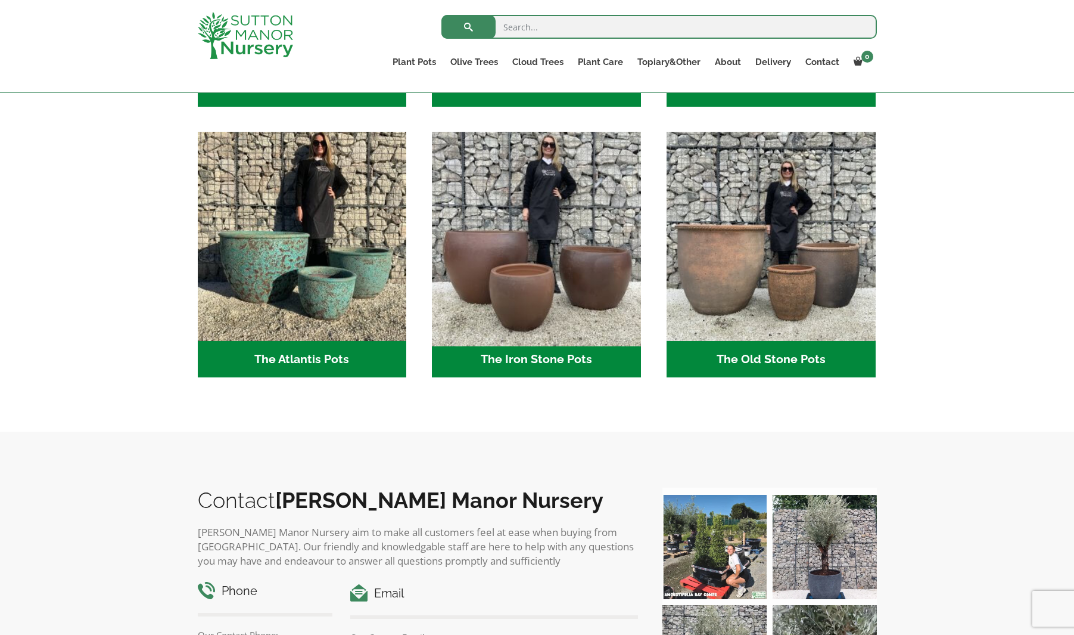
scroll to position [590, 0]
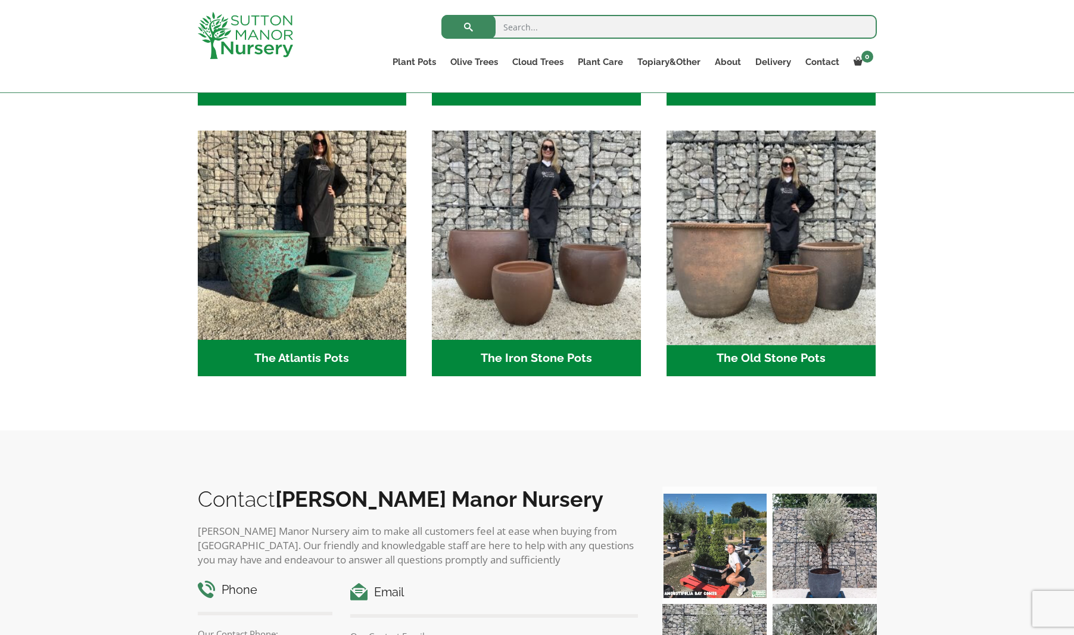
click at [760, 274] on img "Visit product category The Old Stone Pots" at bounding box center [770, 235] width 219 height 219
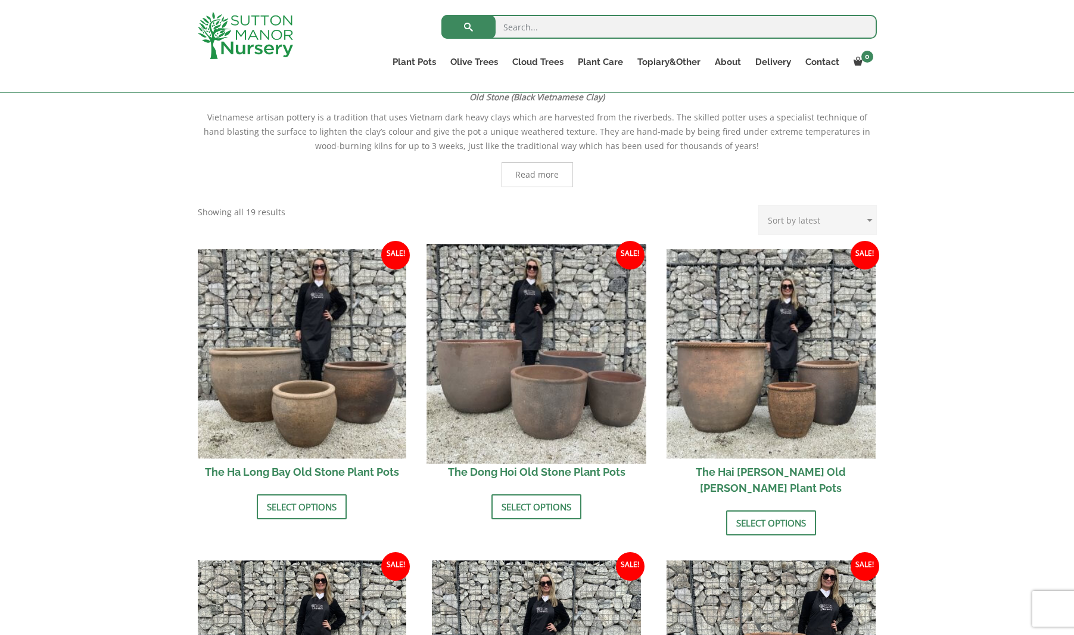
click at [597, 356] on img at bounding box center [536, 353] width 219 height 219
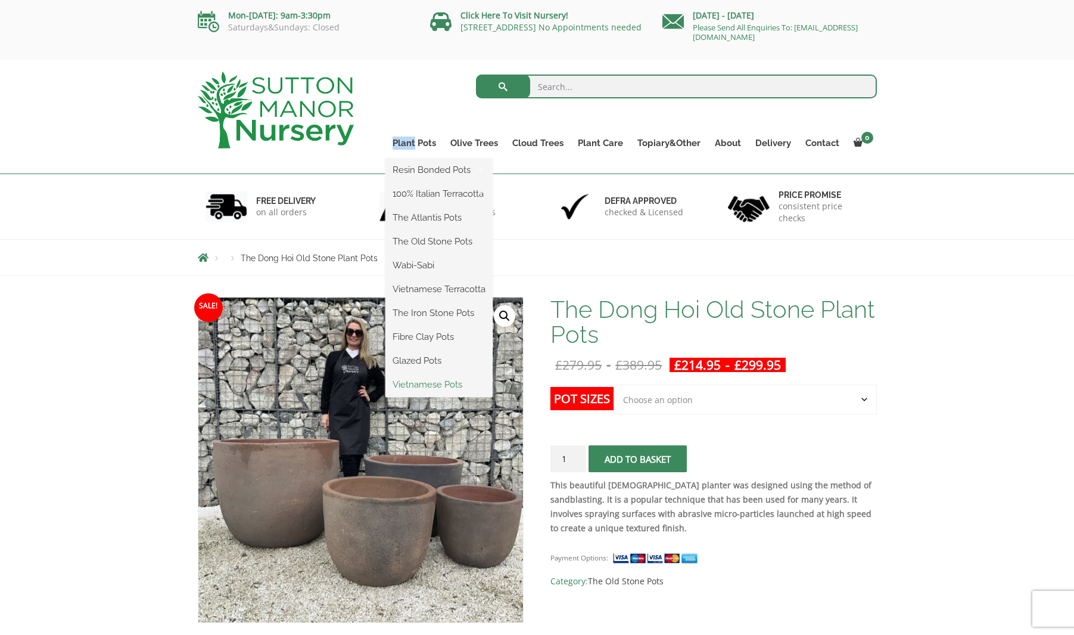
click at [437, 384] on link "Vietnamese Pots" at bounding box center [439, 384] width 107 height 18
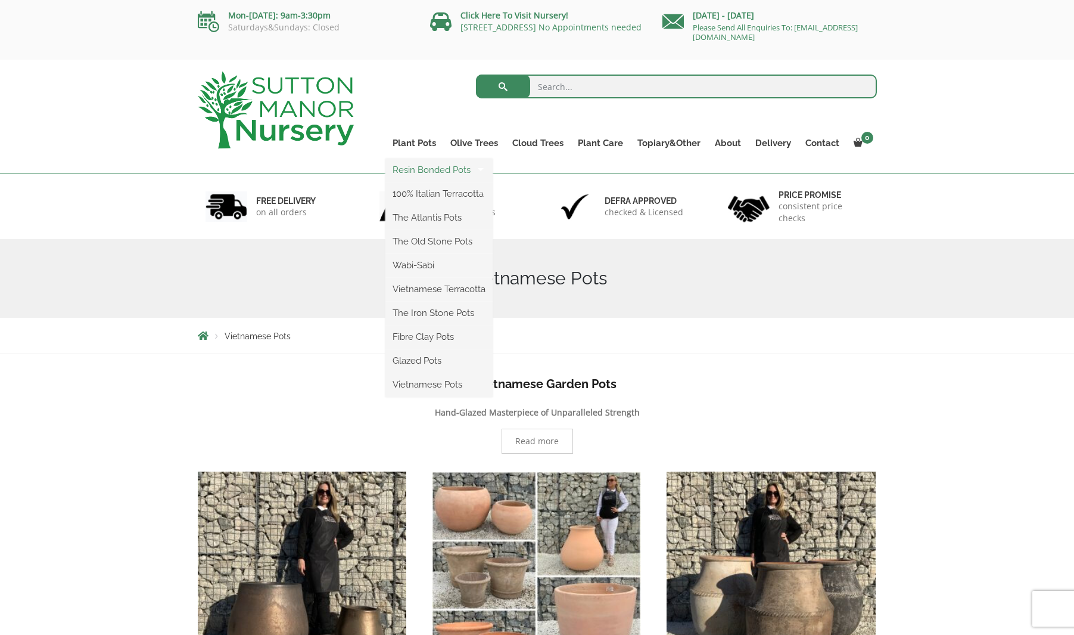
click at [421, 169] on link "Resin Bonded Pots" at bounding box center [439, 170] width 107 height 18
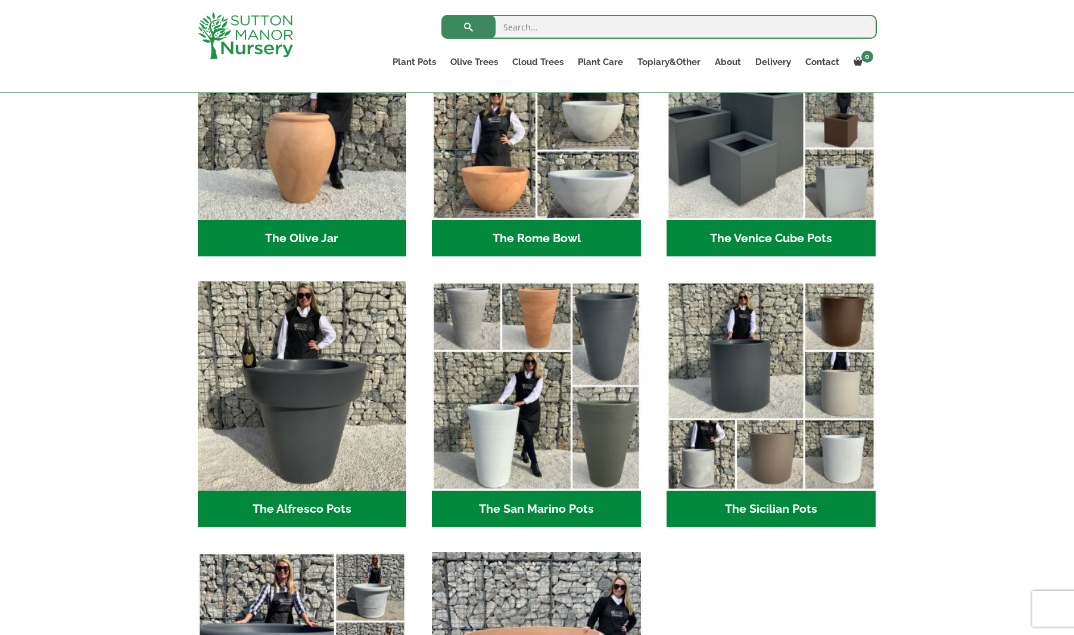
scroll to position [1226, 0]
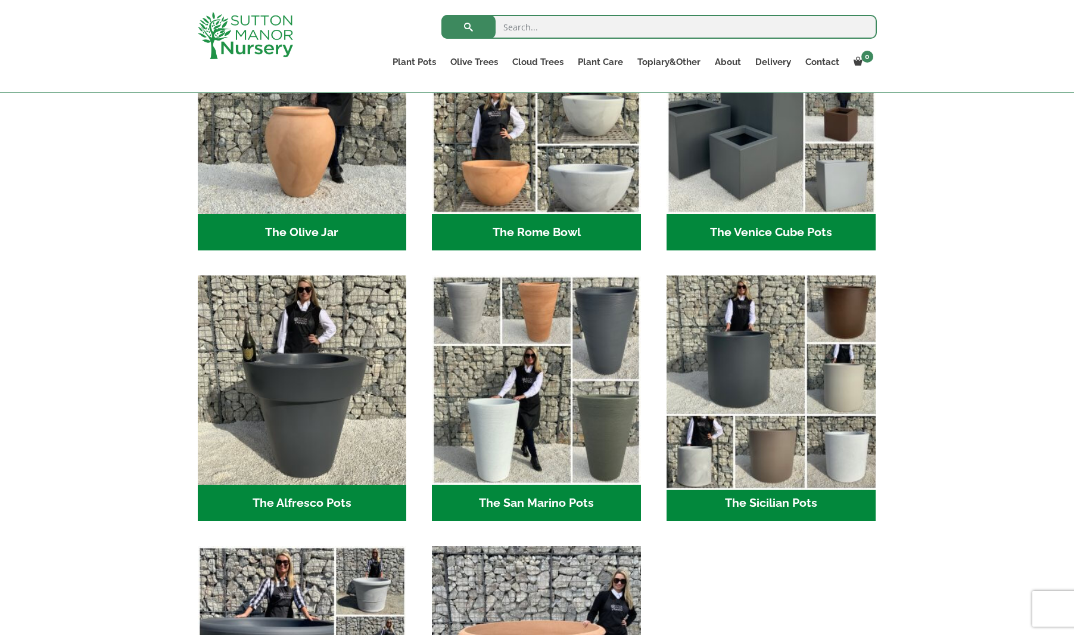
click at [769, 368] on img "Visit product category The Sicilian Pots" at bounding box center [770, 380] width 219 height 219
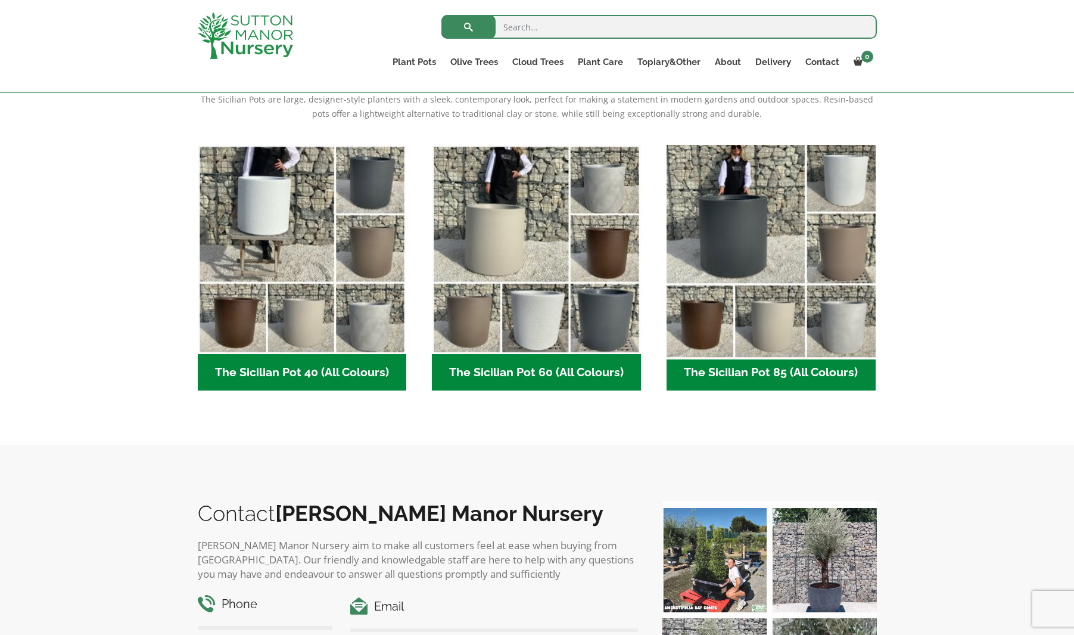
scroll to position [259, 0]
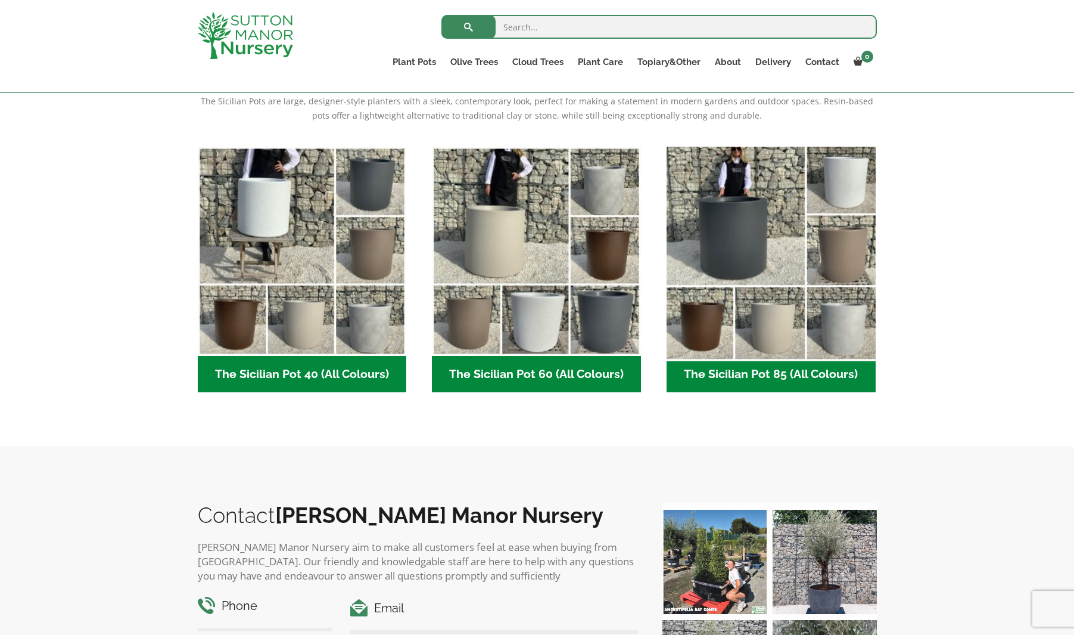
click at [802, 332] on img "Visit product category The Sicilian Pot 85 (All Colours)" at bounding box center [770, 250] width 219 height 219
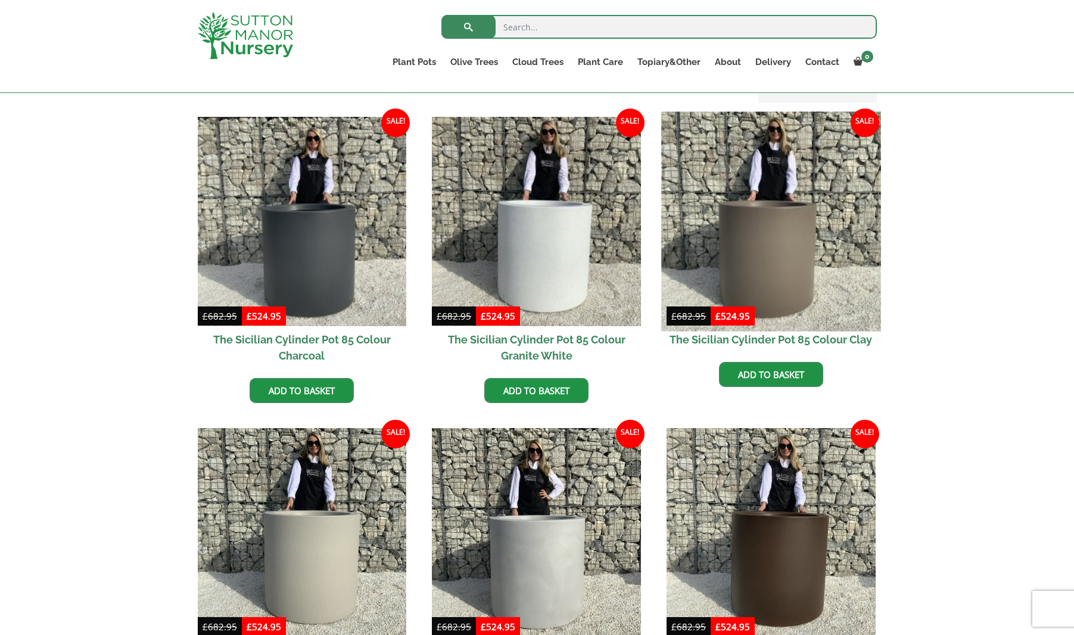
scroll to position [282, 0]
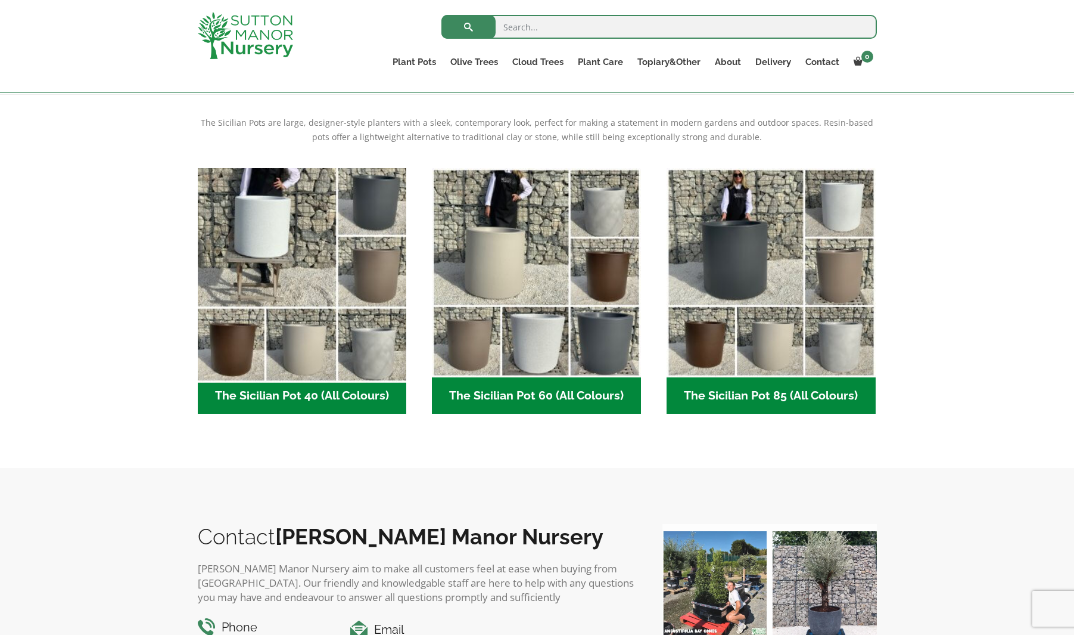
click at [310, 267] on img "Visit product category The Sicilian Pot 40 (All Colours)" at bounding box center [301, 272] width 219 height 219
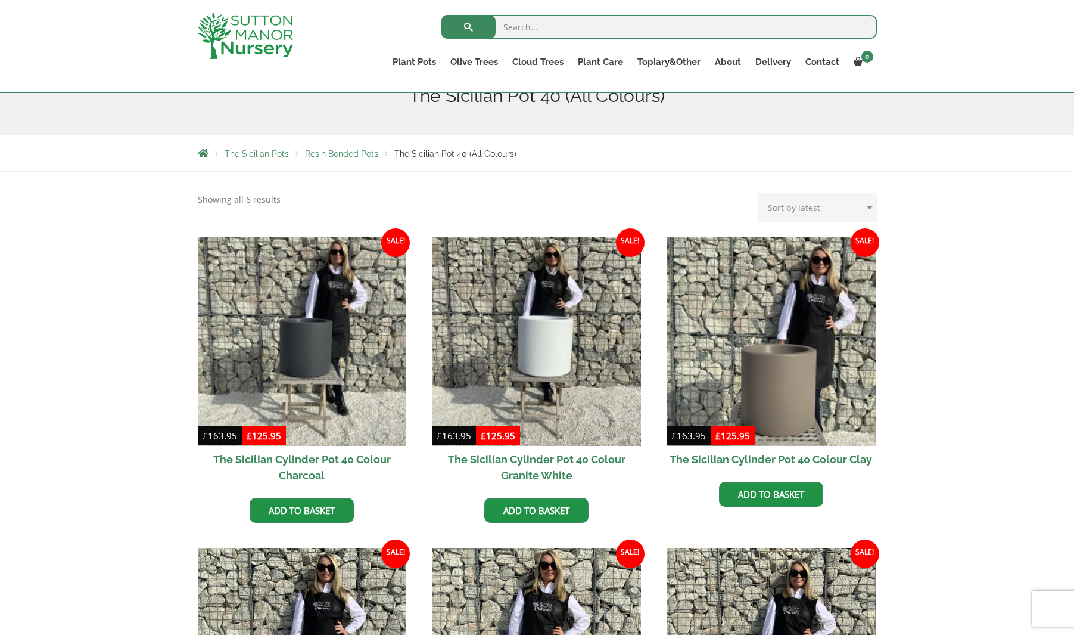
scroll to position [165, 0]
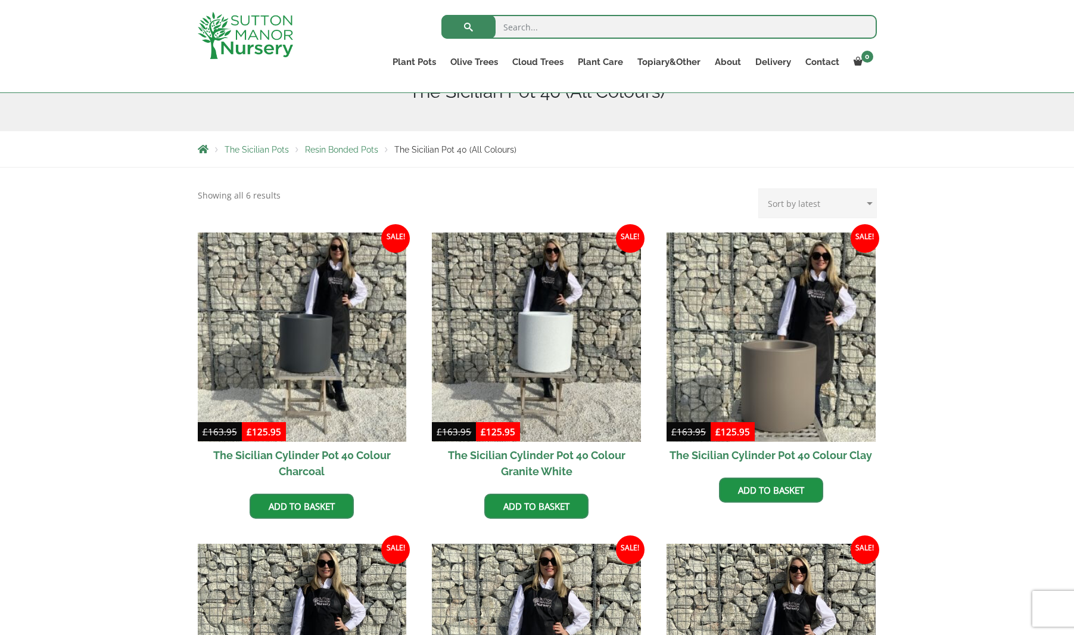
click at [332, 151] on span "Resin Bonded Pots" at bounding box center [341, 150] width 73 height 10
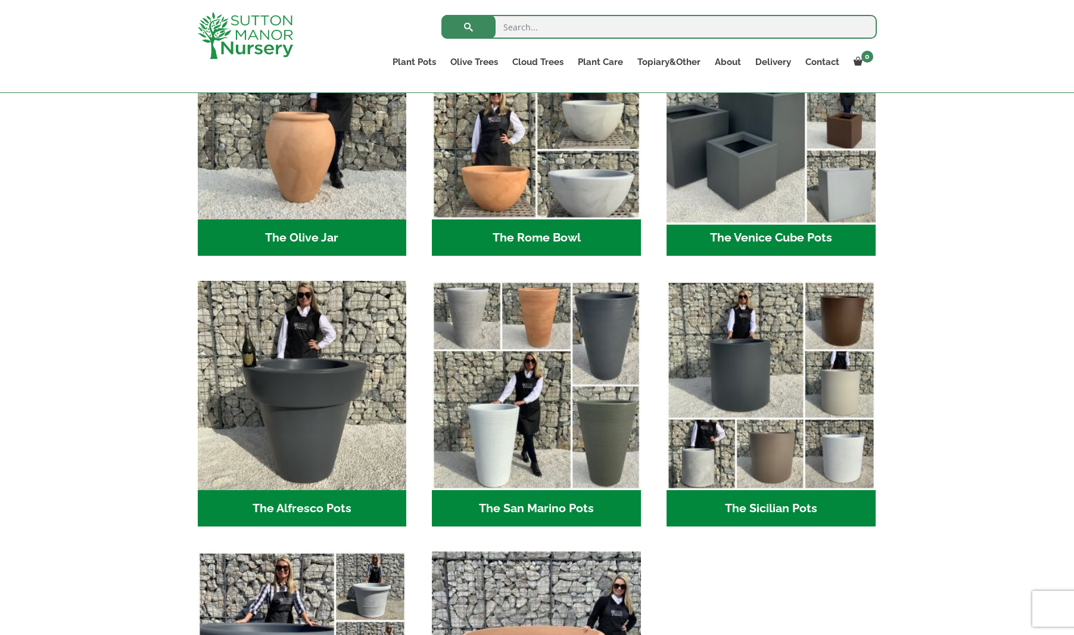
scroll to position [1334, 0]
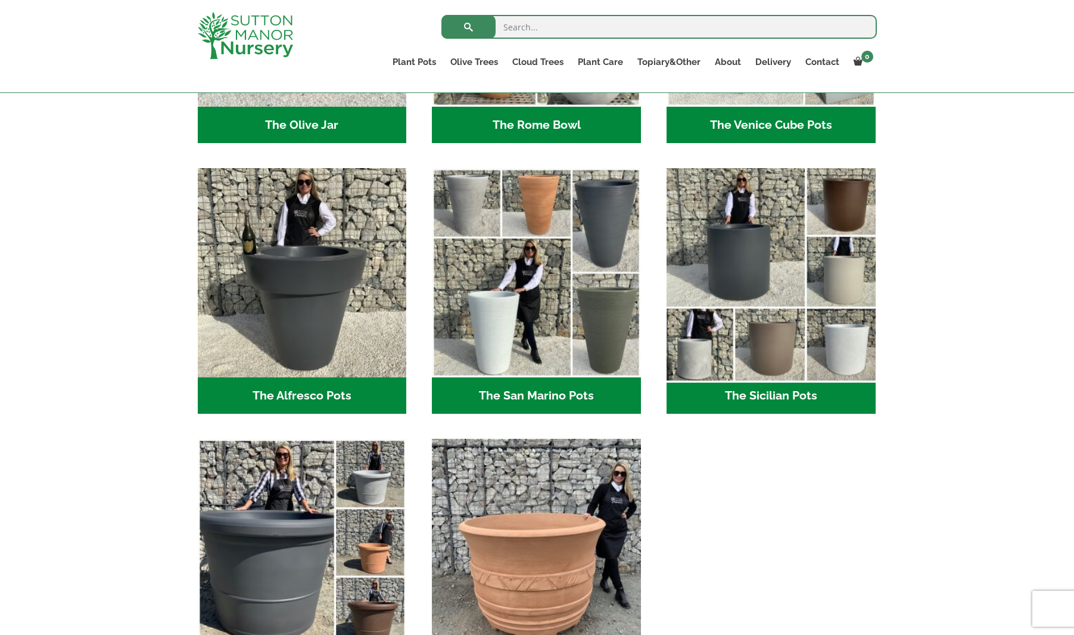
click at [809, 360] on img "Visit product category The Sicilian Pots" at bounding box center [770, 272] width 219 height 219
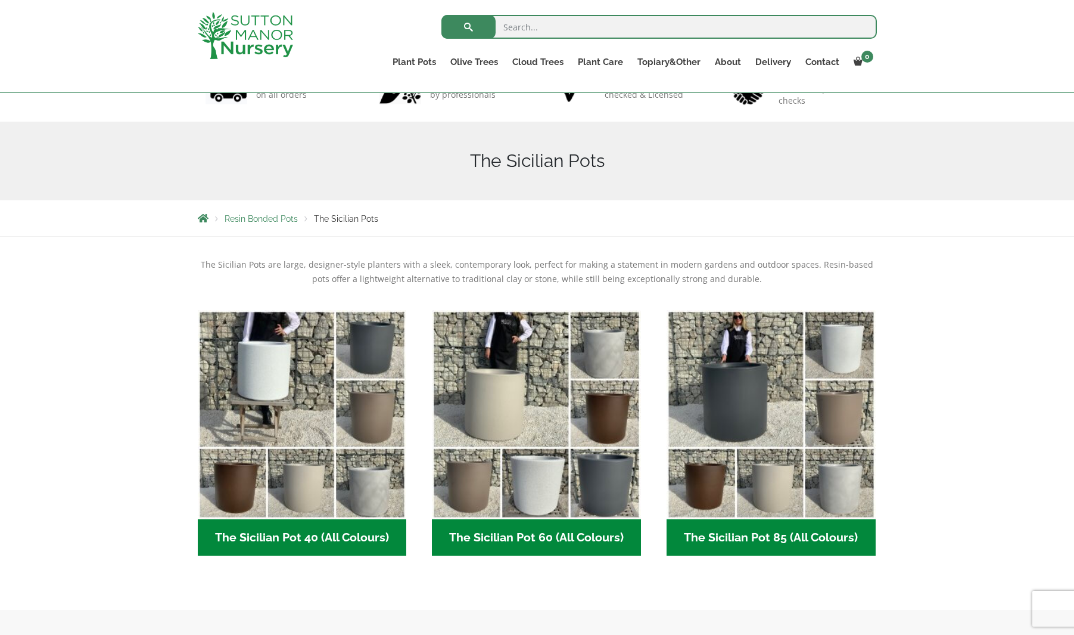
scroll to position [159, 0]
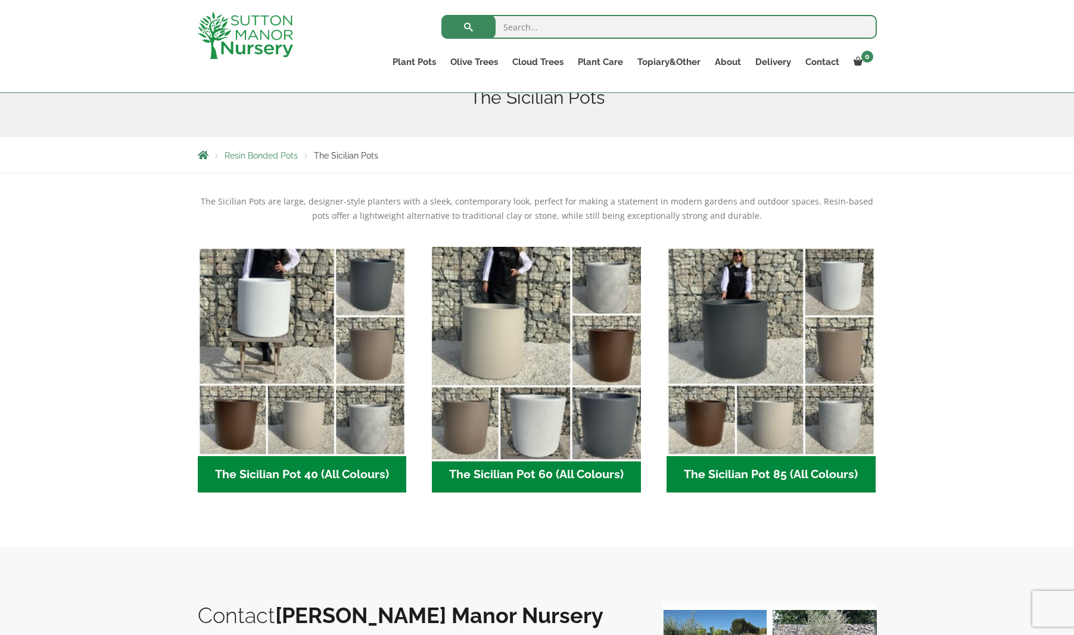
click at [517, 400] on img "Visit product category The Sicilian Pot 60 (All Colours)" at bounding box center [536, 350] width 219 height 219
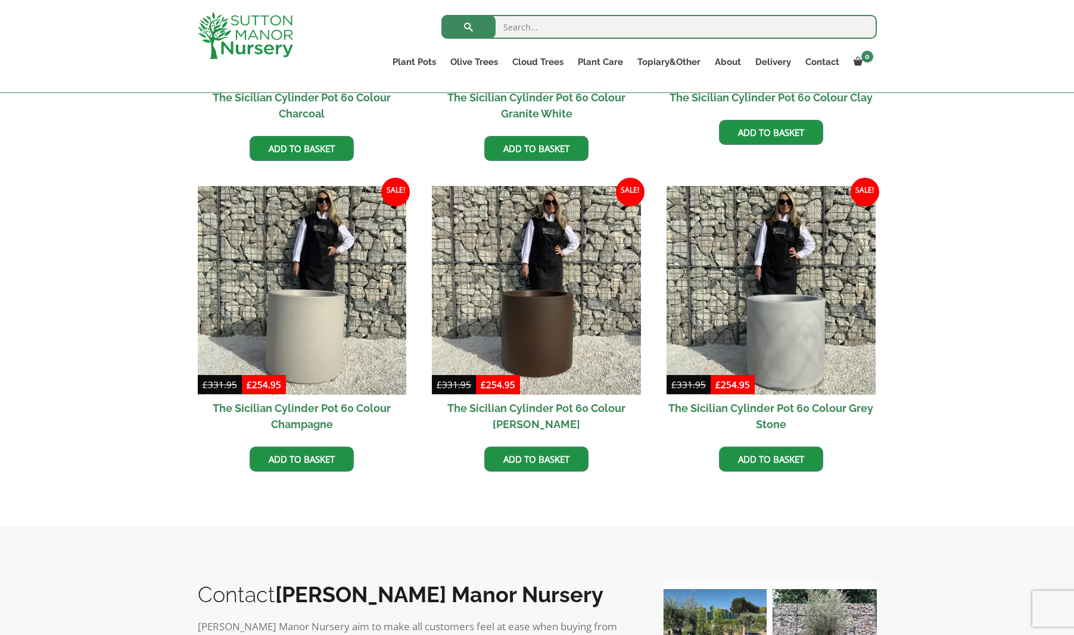
scroll to position [527, 0]
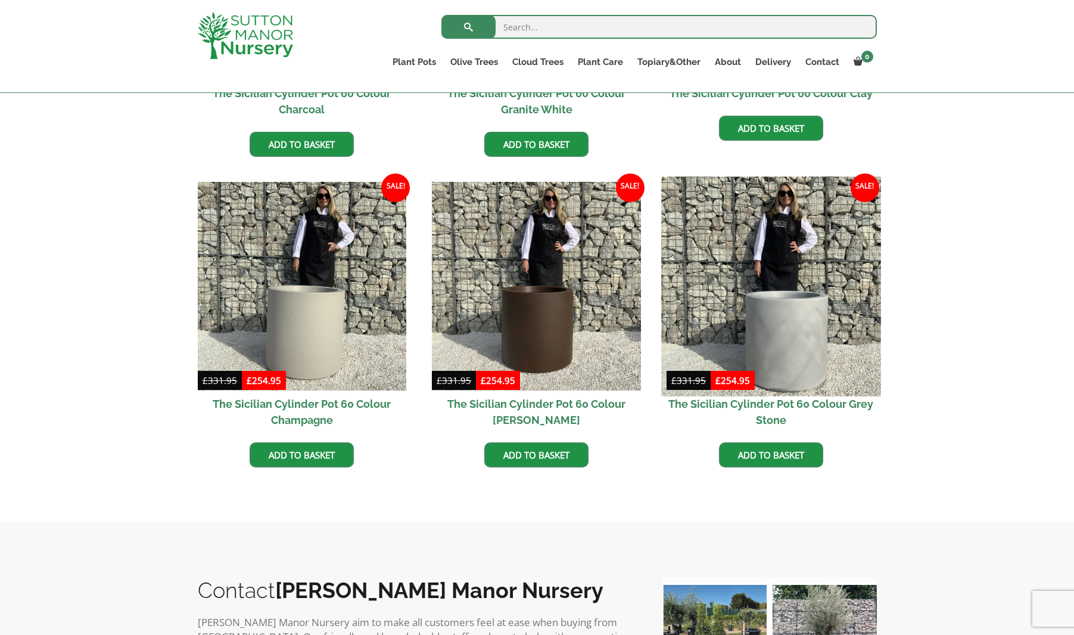
click at [815, 338] on img at bounding box center [770, 285] width 219 height 219
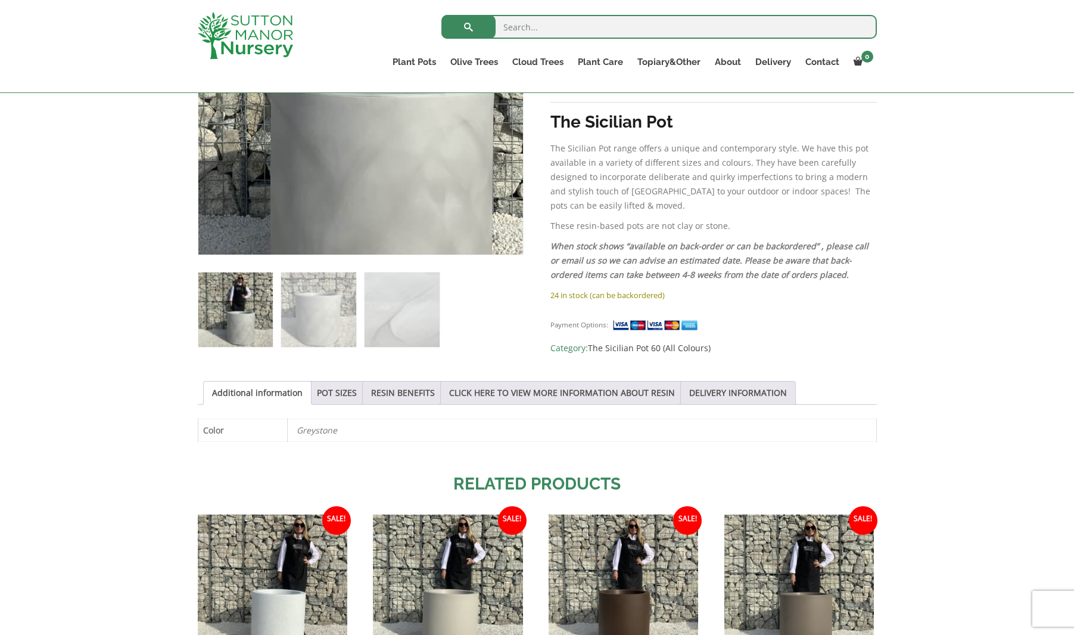
scroll to position [350, 0]
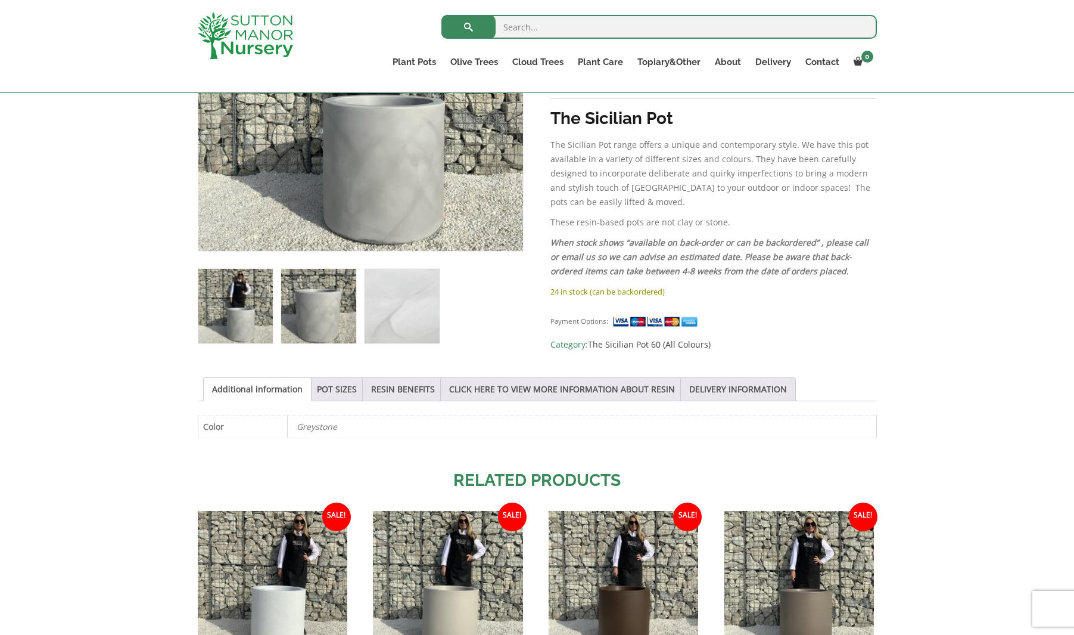
click at [318, 299] on img at bounding box center [318, 306] width 74 height 74
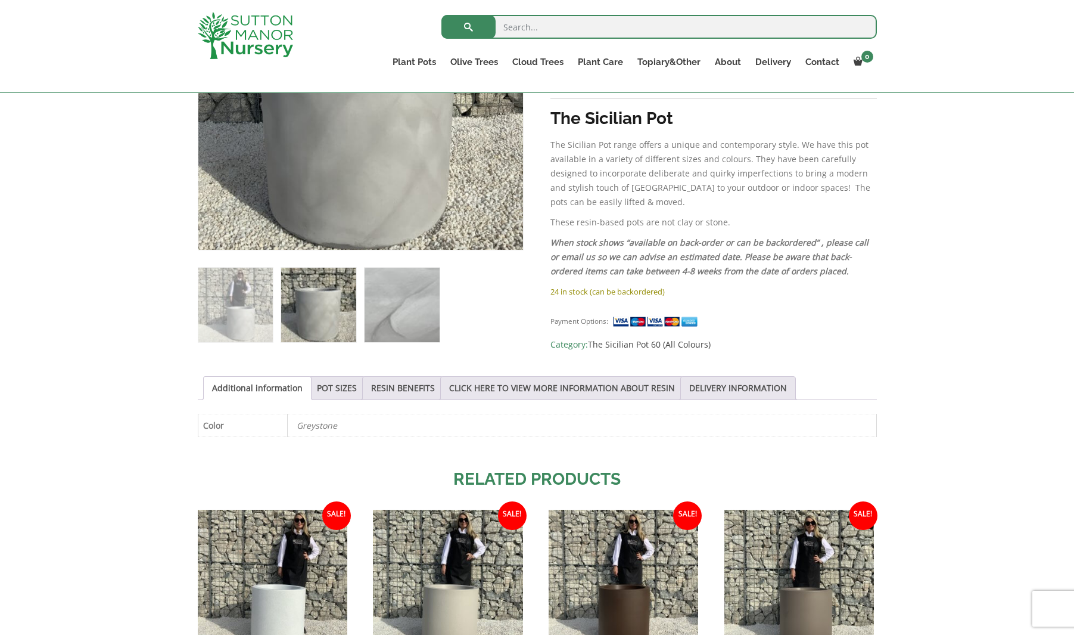
click at [421, 322] on img at bounding box center [402, 305] width 74 height 74
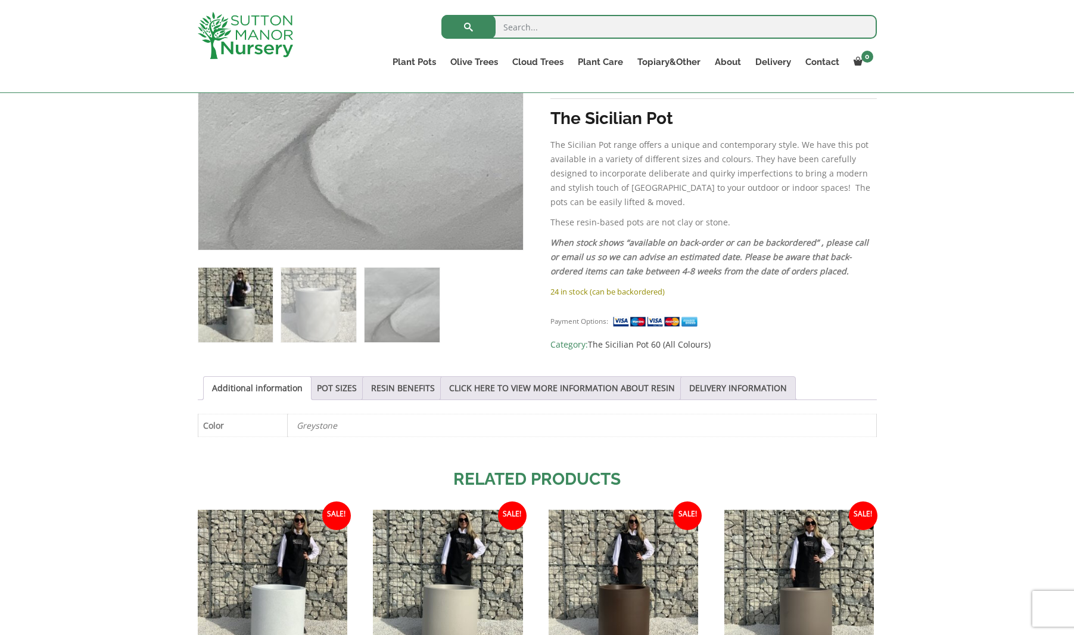
click at [254, 321] on img at bounding box center [235, 305] width 74 height 74
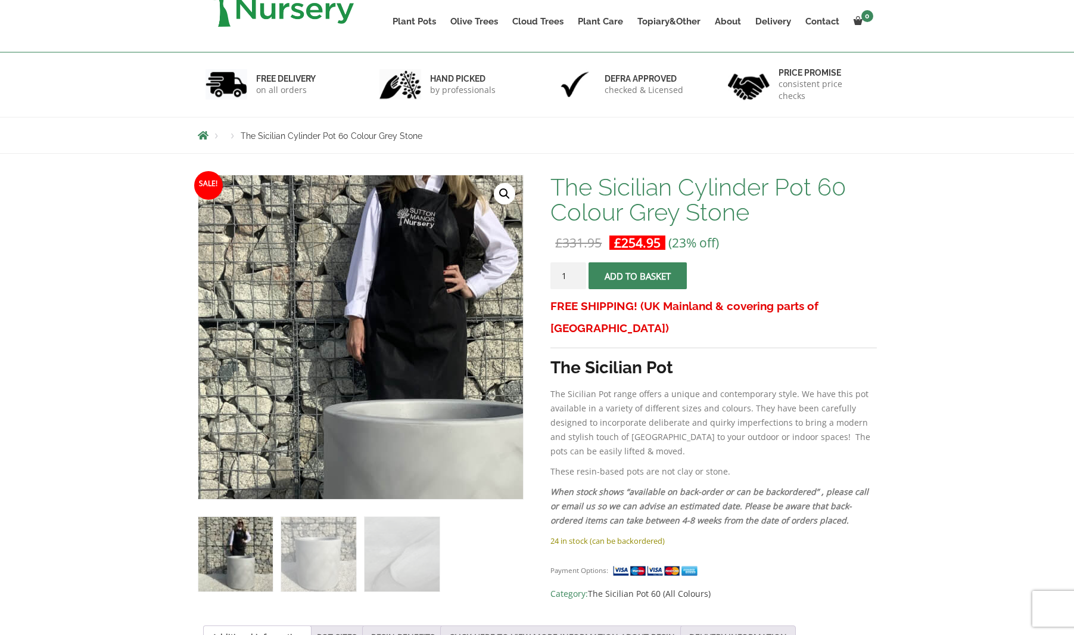
scroll to position [29, 0]
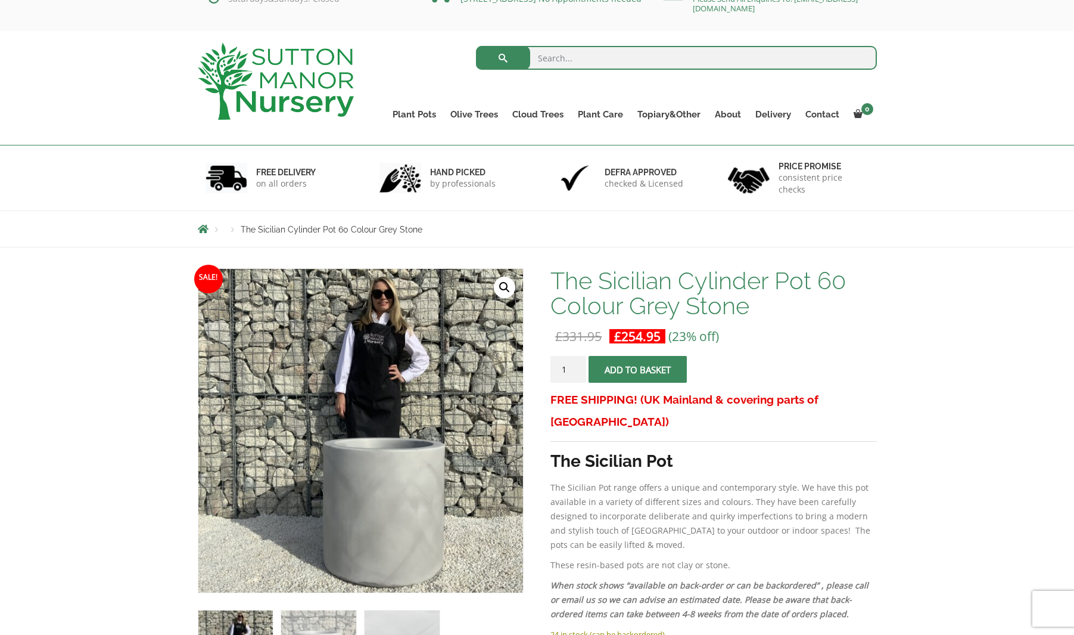
drag, startPoint x: 268, startPoint y: 232, endPoint x: 246, endPoint y: 229, distance: 22.3
click at [266, 232] on span "The Sicilian Cylinder Pot 60 Colour Grey Stone" at bounding box center [332, 230] width 182 height 10
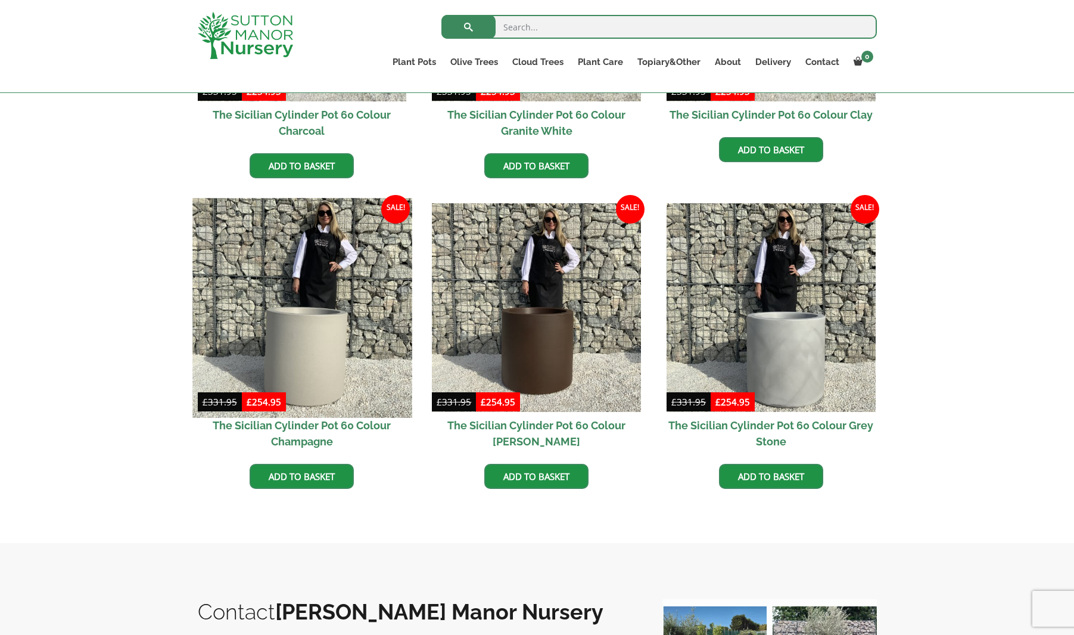
click at [338, 349] on img at bounding box center [301, 307] width 219 height 219
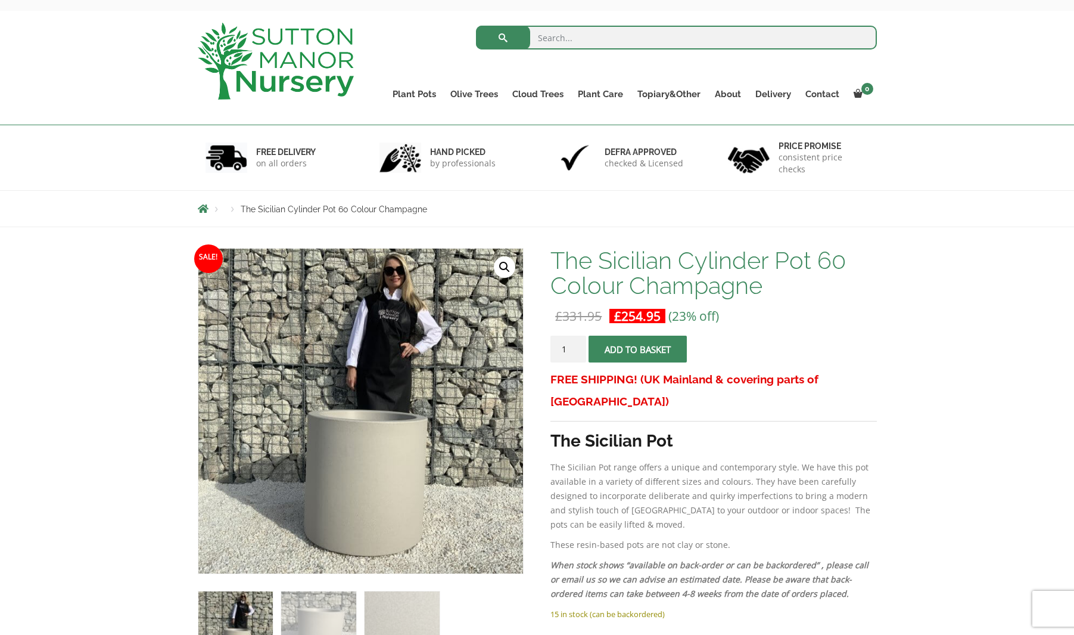
scroll to position [52, 0]
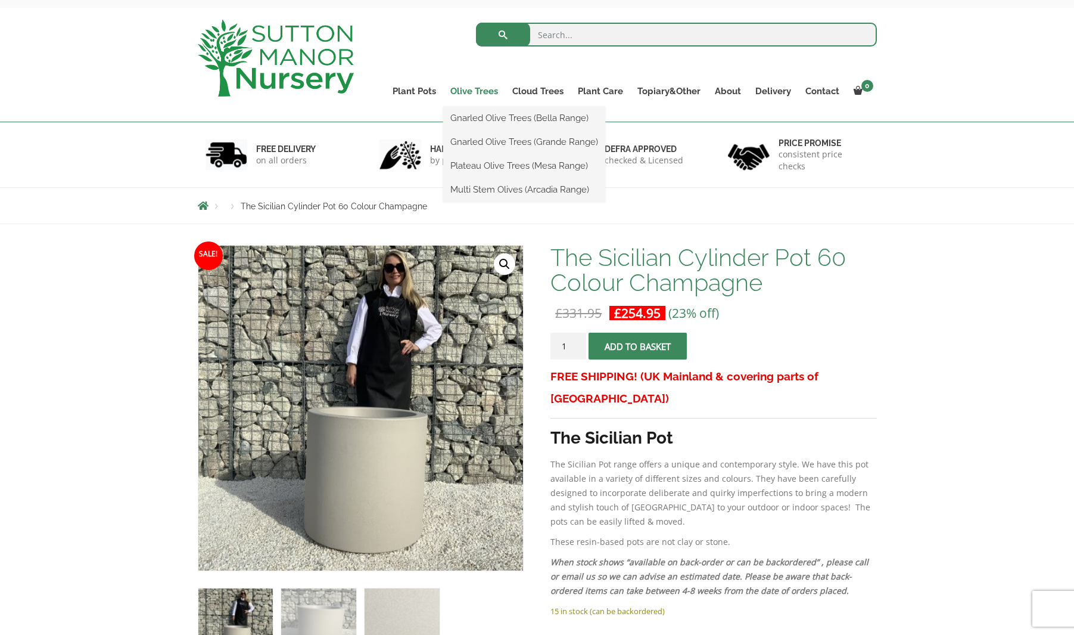
click at [478, 92] on link "Olive Trees" at bounding box center [474, 91] width 62 height 17
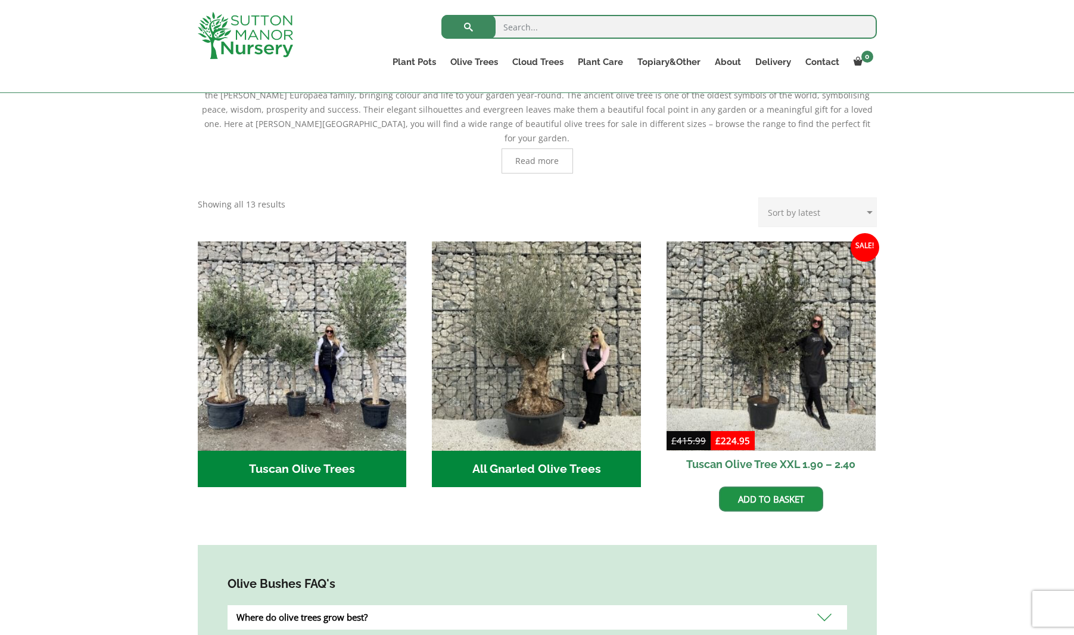
scroll to position [321, 0]
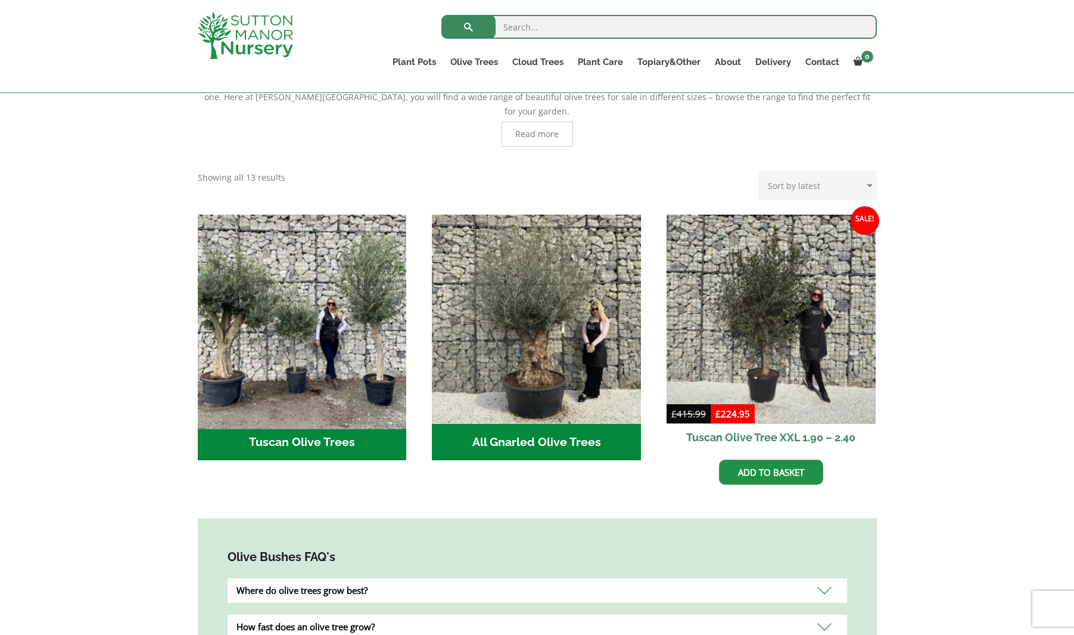
click at [368, 323] on img "Visit product category Tuscan Olive Trees" at bounding box center [301, 318] width 219 height 219
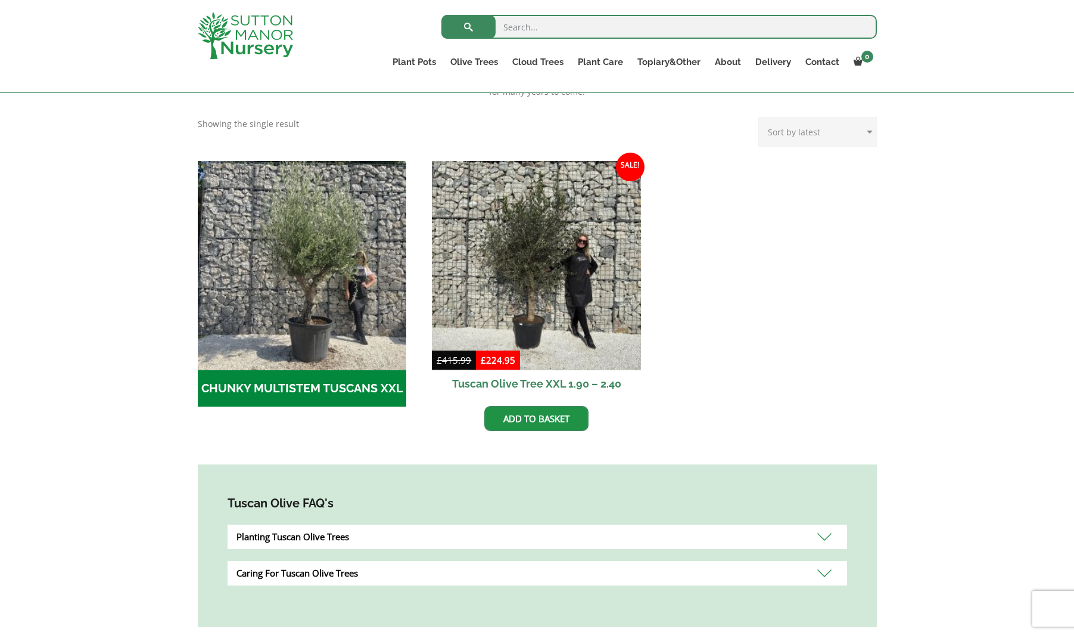
scroll to position [298, 0]
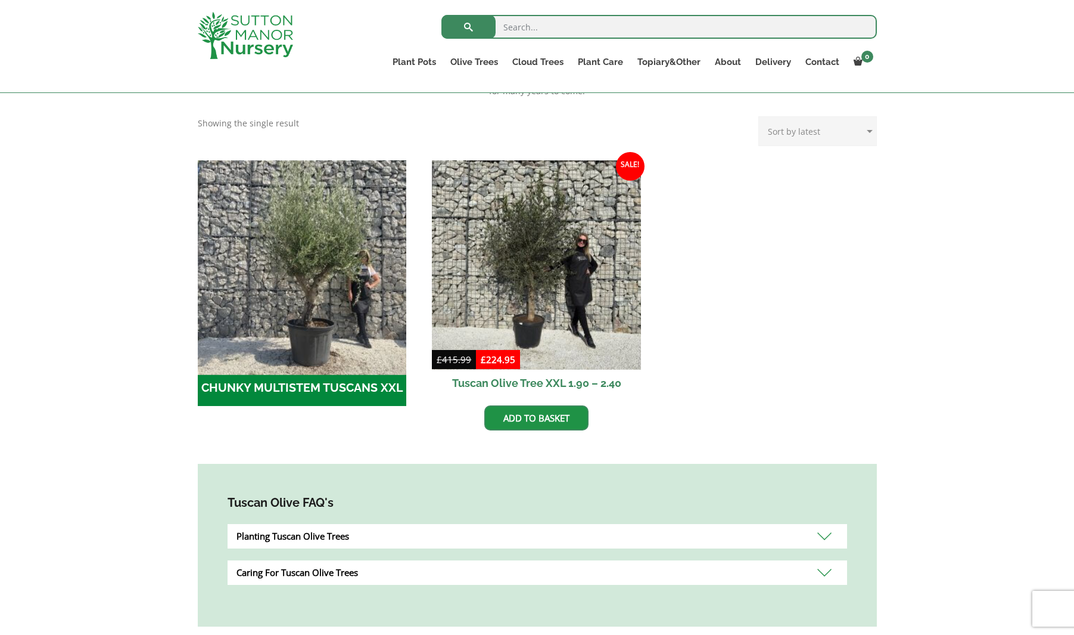
click at [327, 315] on img "Visit product category CHUNKY MULTISTEM TUSCANS XXL" at bounding box center [301, 264] width 219 height 219
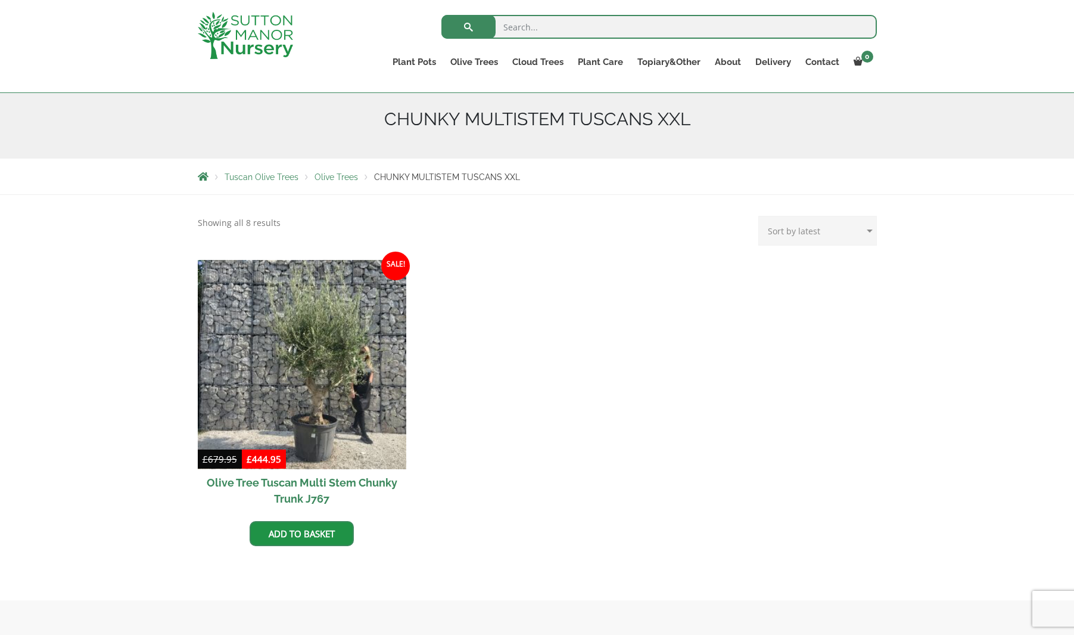
scroll to position [142, 0]
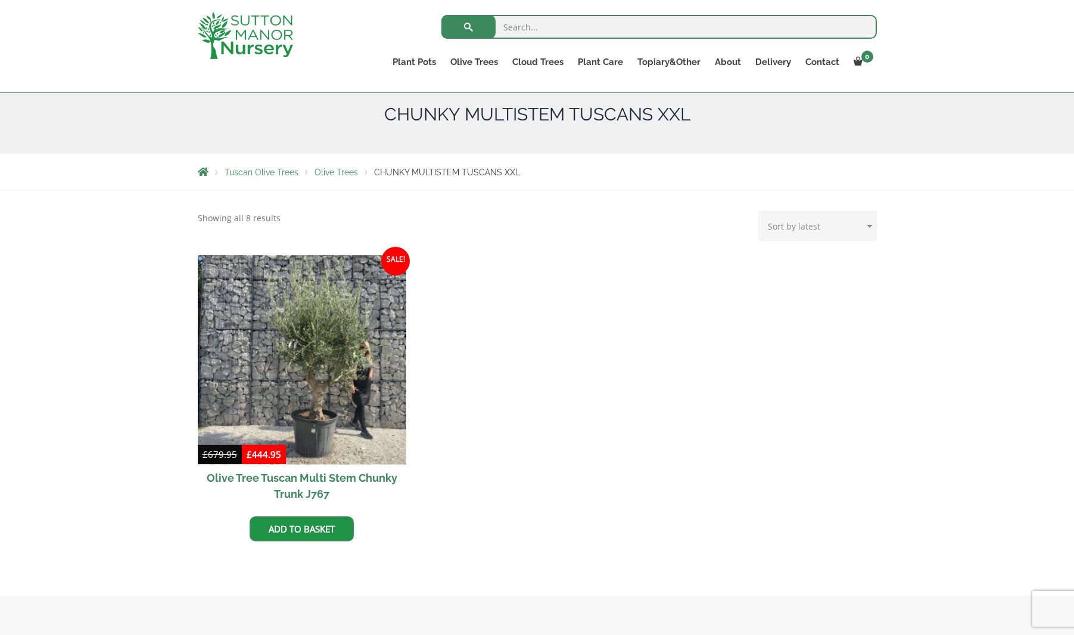
click at [335, 172] on span "Olive Trees" at bounding box center [336, 172] width 43 height 10
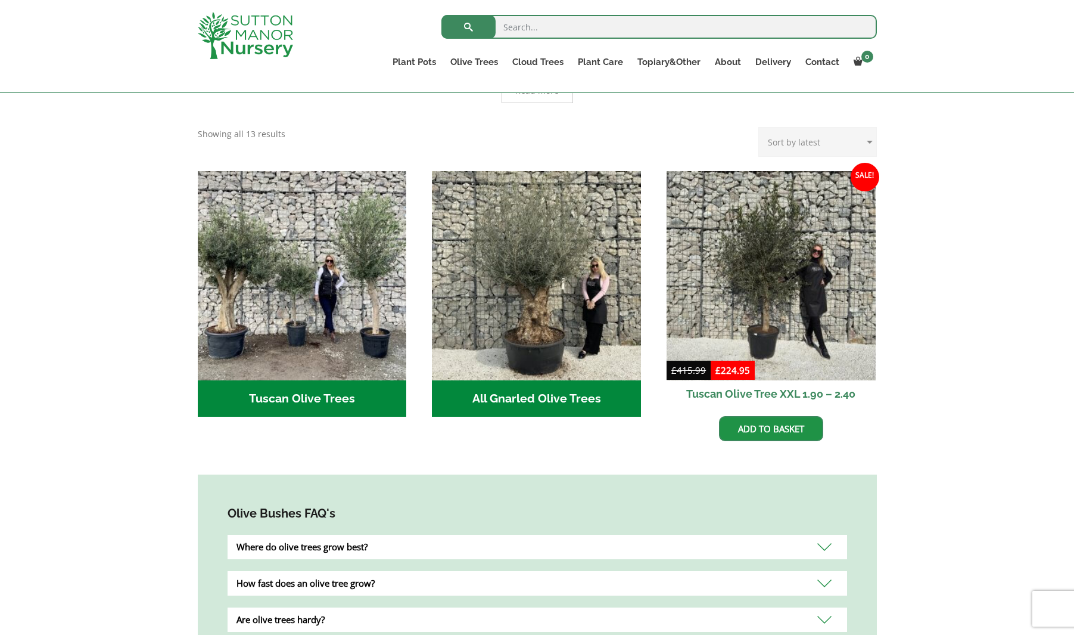
scroll to position [381, 0]
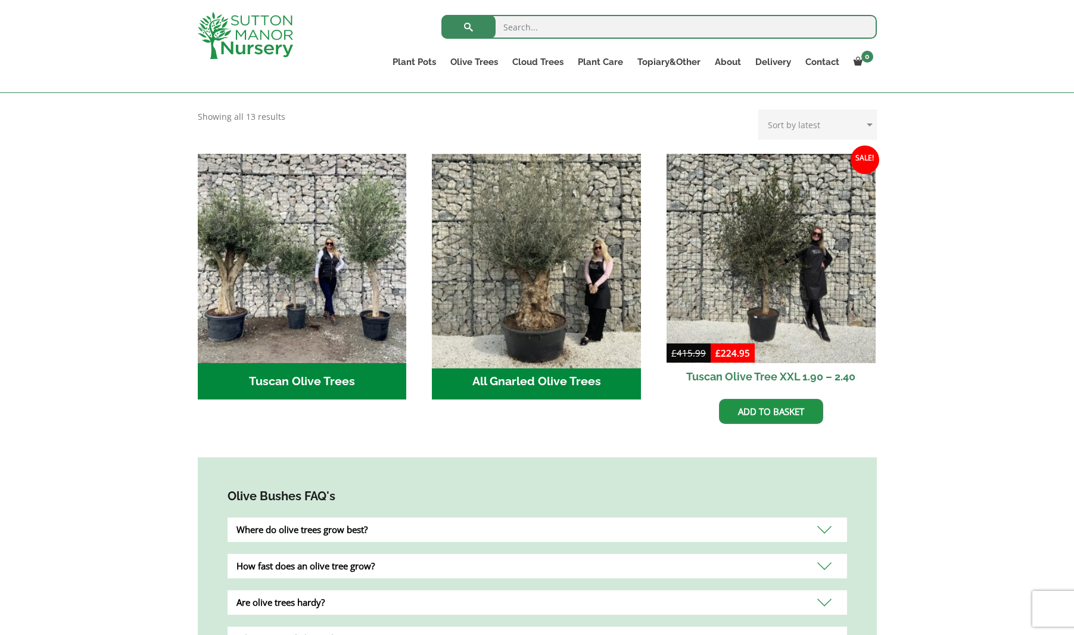
click at [577, 279] on img "Visit product category All Gnarled Olive Trees" at bounding box center [536, 257] width 219 height 219
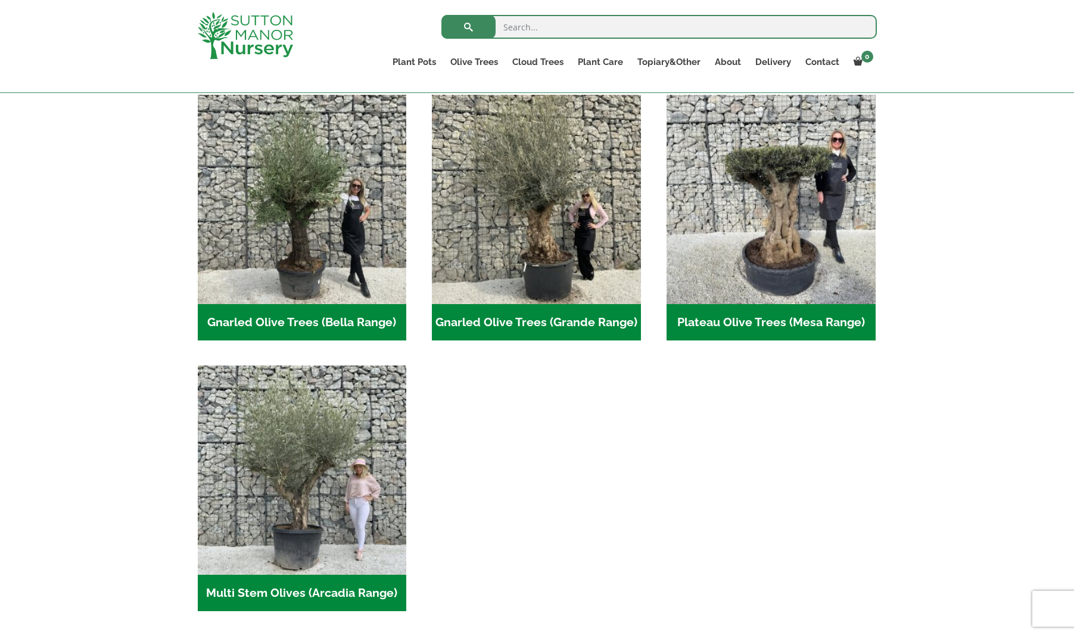
scroll to position [260, 0]
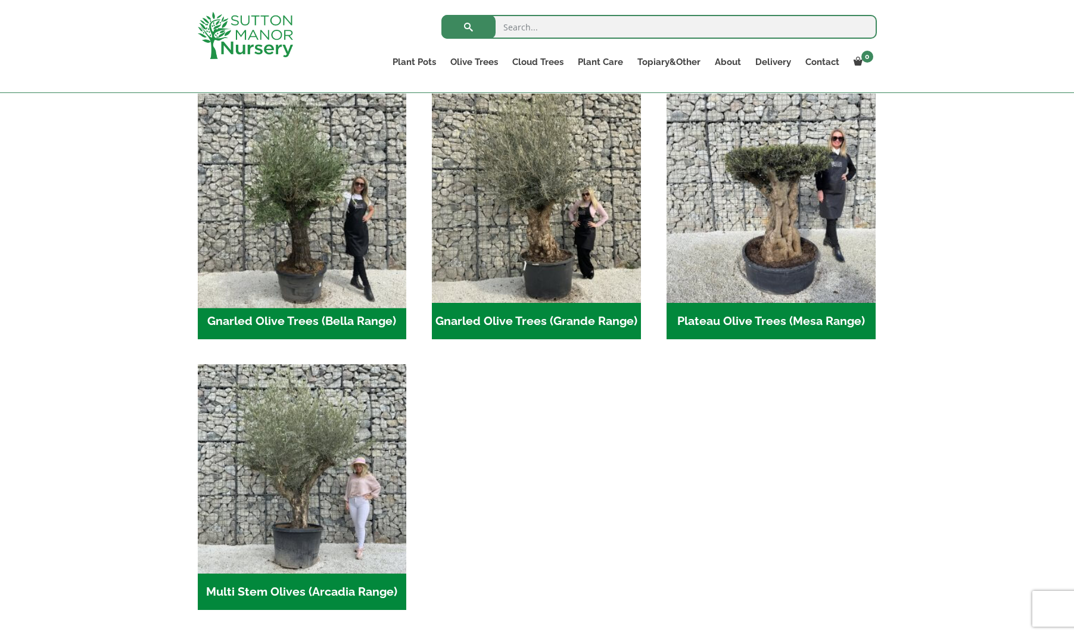
click at [349, 208] on img "Visit product category Gnarled Olive Trees (Bella Range)" at bounding box center [301, 197] width 219 height 219
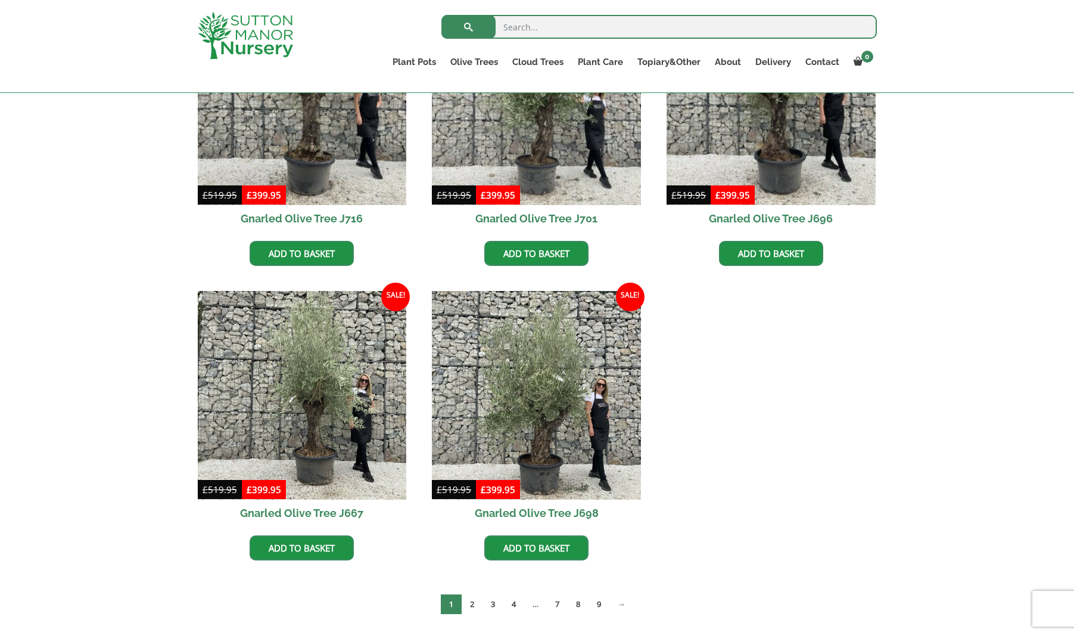
scroll to position [432, 0]
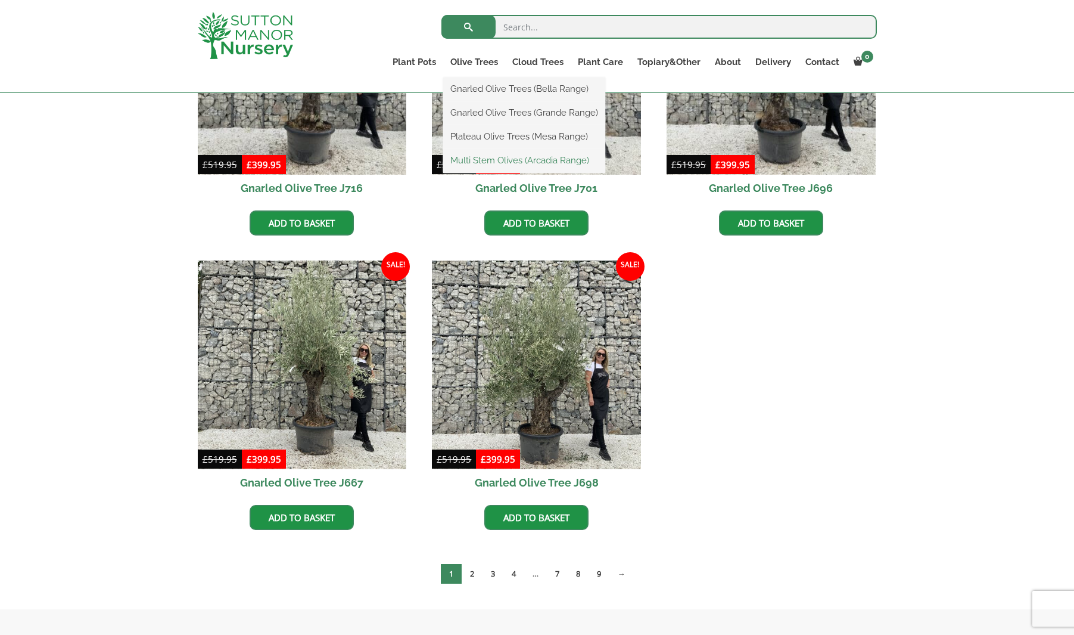
click at [513, 158] on link "Multi Stem Olives (Arcadia Range)" at bounding box center [524, 160] width 162 height 18
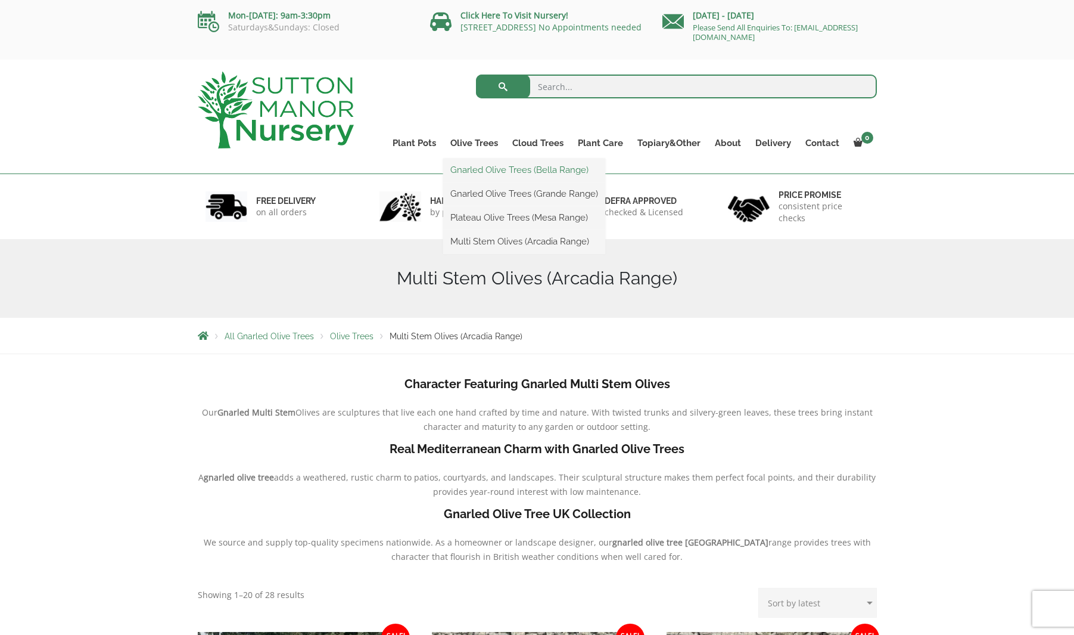
click at [517, 172] on link "Gnarled Olive Trees (Bella Range)" at bounding box center [524, 170] width 162 height 18
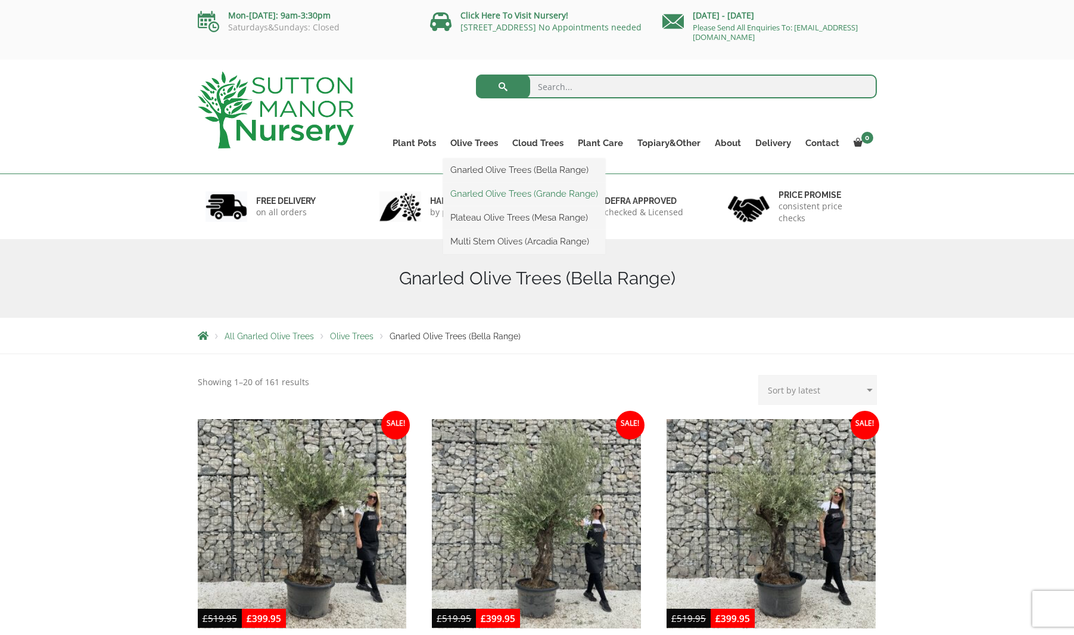
click at [493, 188] on link "Gnarled Olive Trees (Grande Range)" at bounding box center [524, 194] width 162 height 18
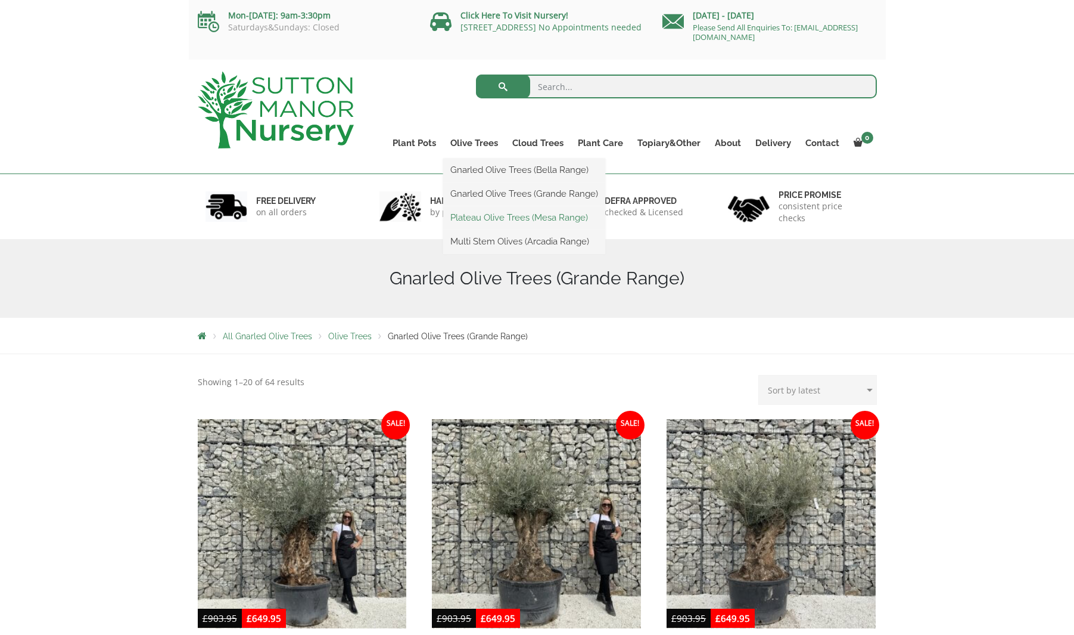
click at [489, 217] on link "Plateau Olive Trees (Mesa Range)" at bounding box center [524, 218] width 162 height 18
click at [510, 216] on link "Plateau Olive Trees (Mesa Range)" at bounding box center [524, 218] width 162 height 18
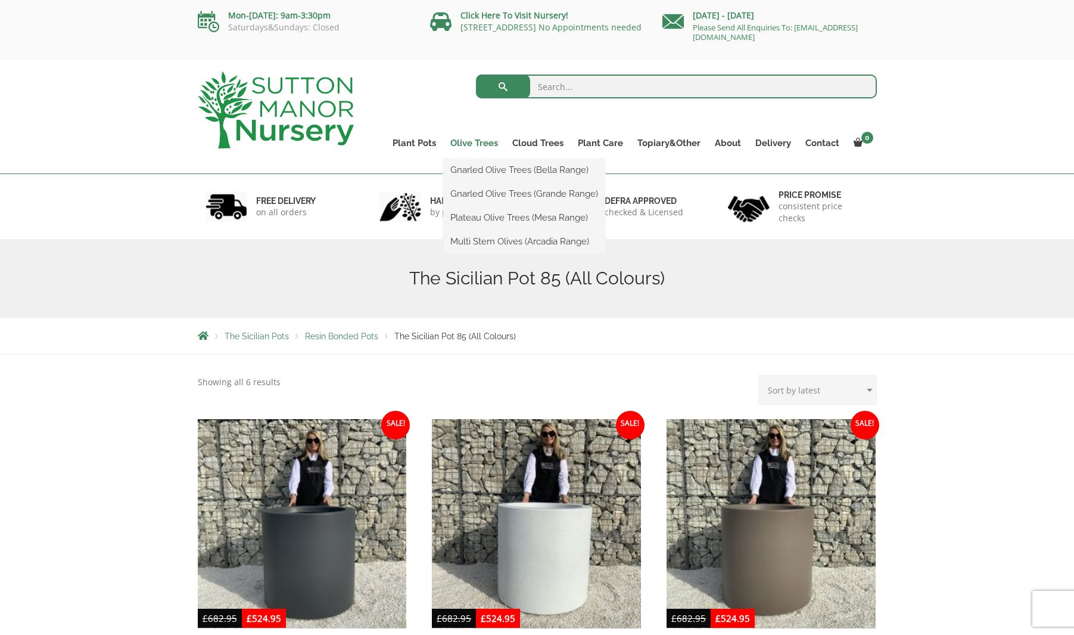
click at [479, 142] on link "Olive Trees" at bounding box center [474, 143] width 62 height 17
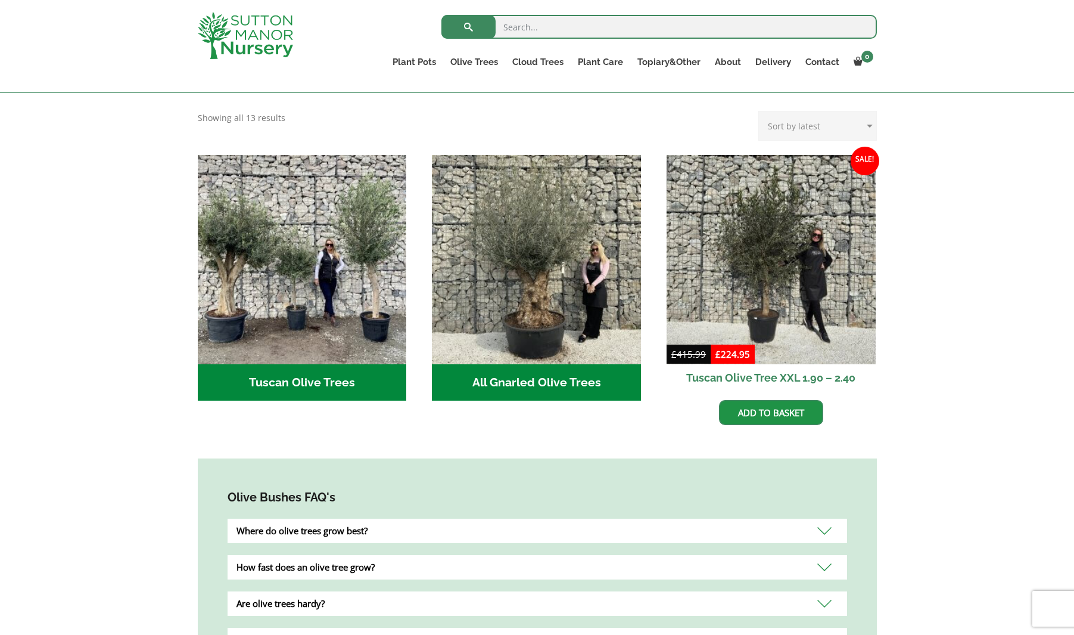
scroll to position [413, 0]
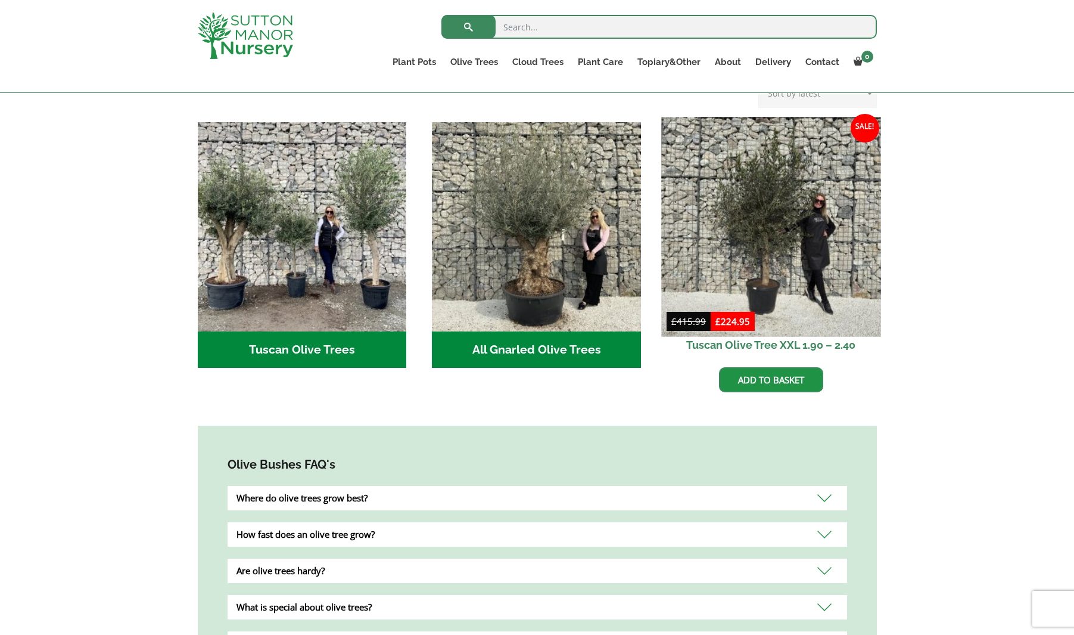
click at [794, 290] on img at bounding box center [770, 226] width 219 height 219
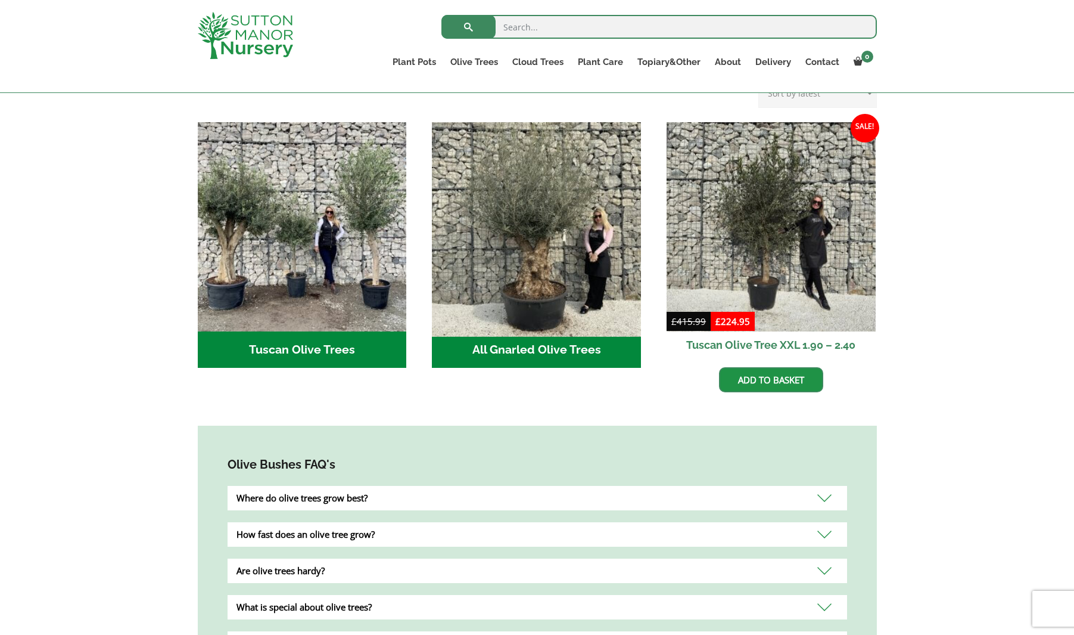
click at [580, 292] on img "Visit product category All Gnarled Olive Trees" at bounding box center [536, 226] width 219 height 219
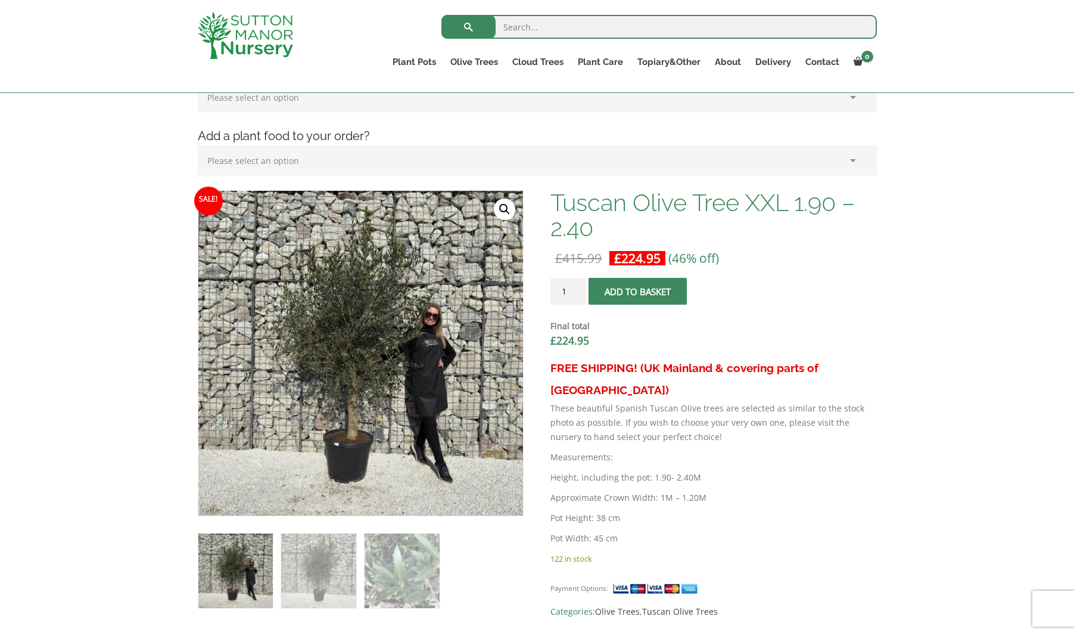
scroll to position [326, 0]
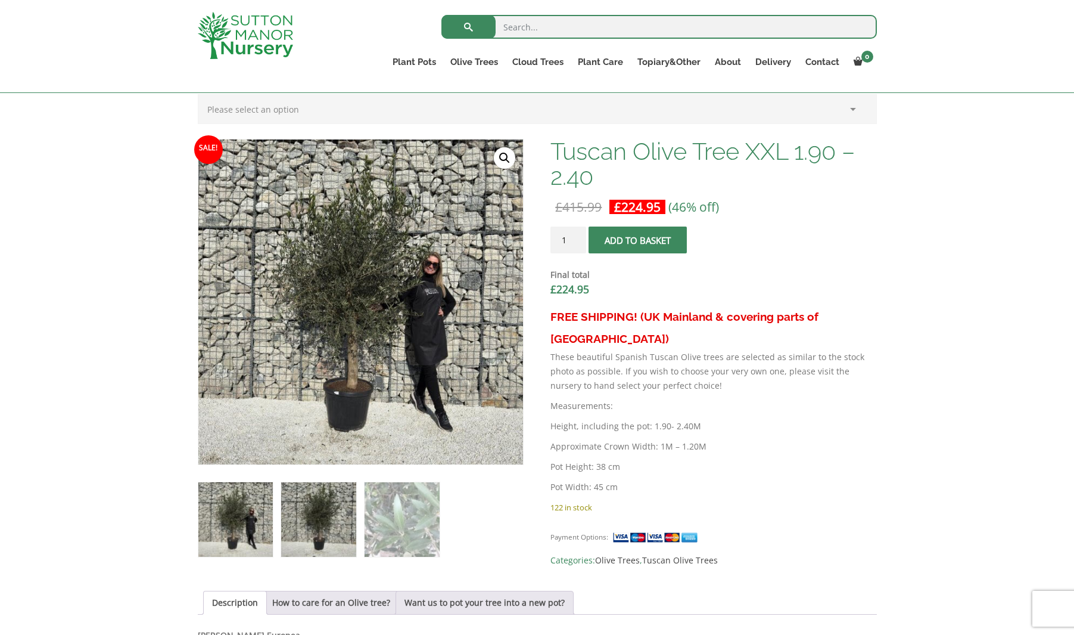
click at [308, 510] on img at bounding box center [318, 519] width 74 height 74
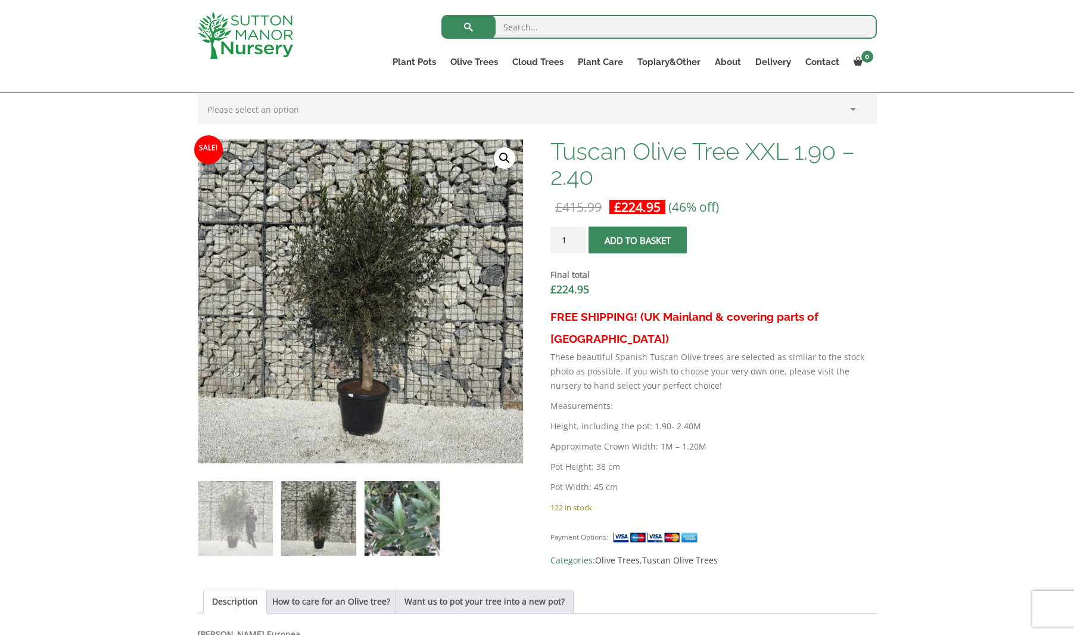
click at [410, 525] on img at bounding box center [402, 518] width 74 height 74
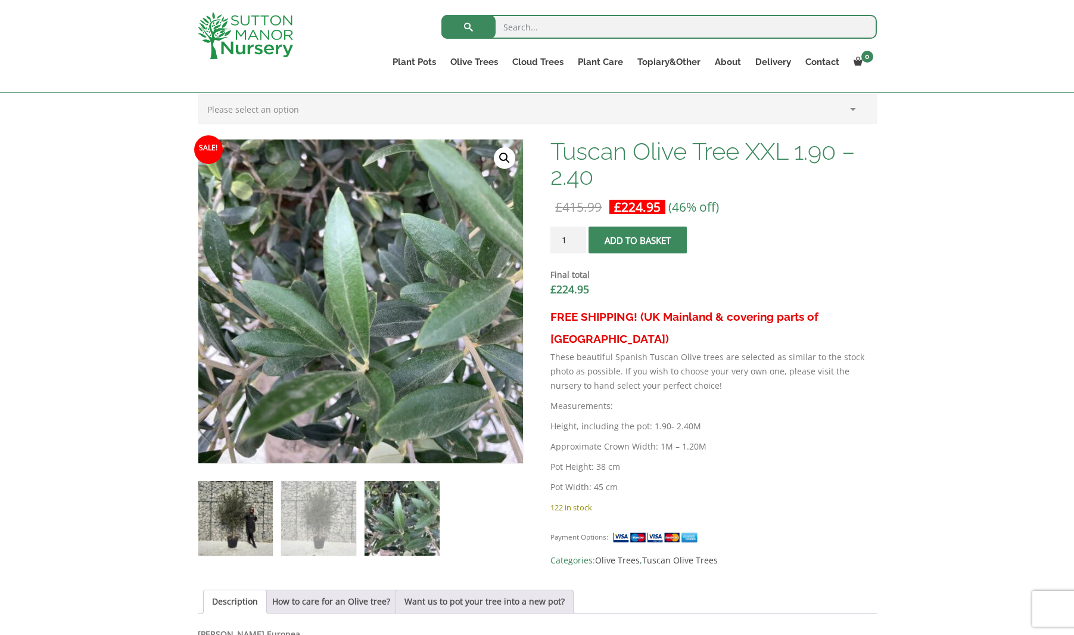
click at [249, 522] on img at bounding box center [235, 518] width 74 height 74
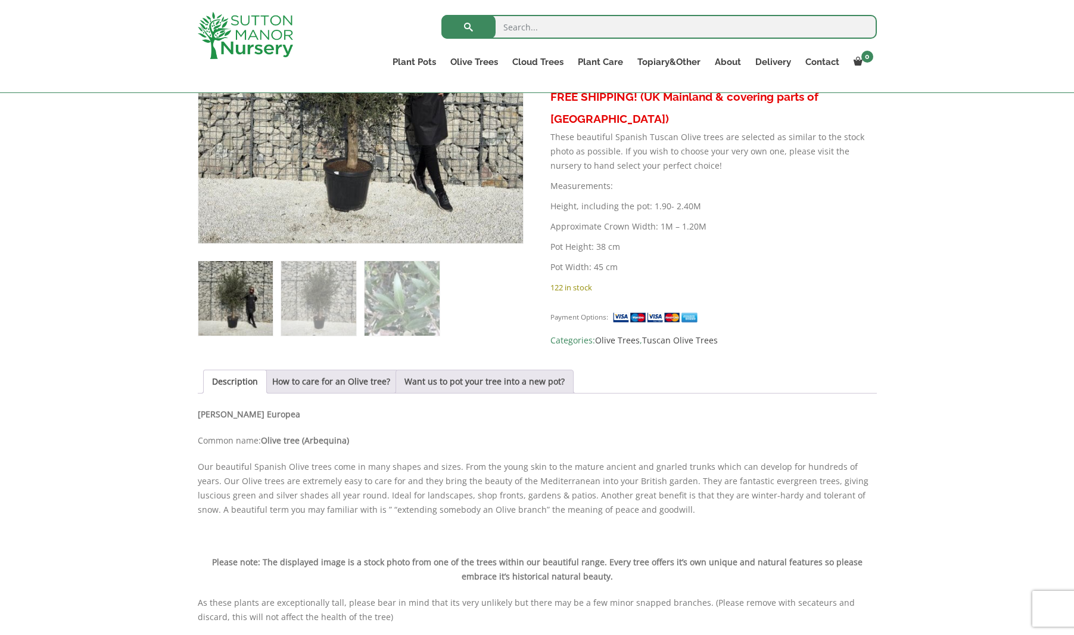
scroll to position [548, 0]
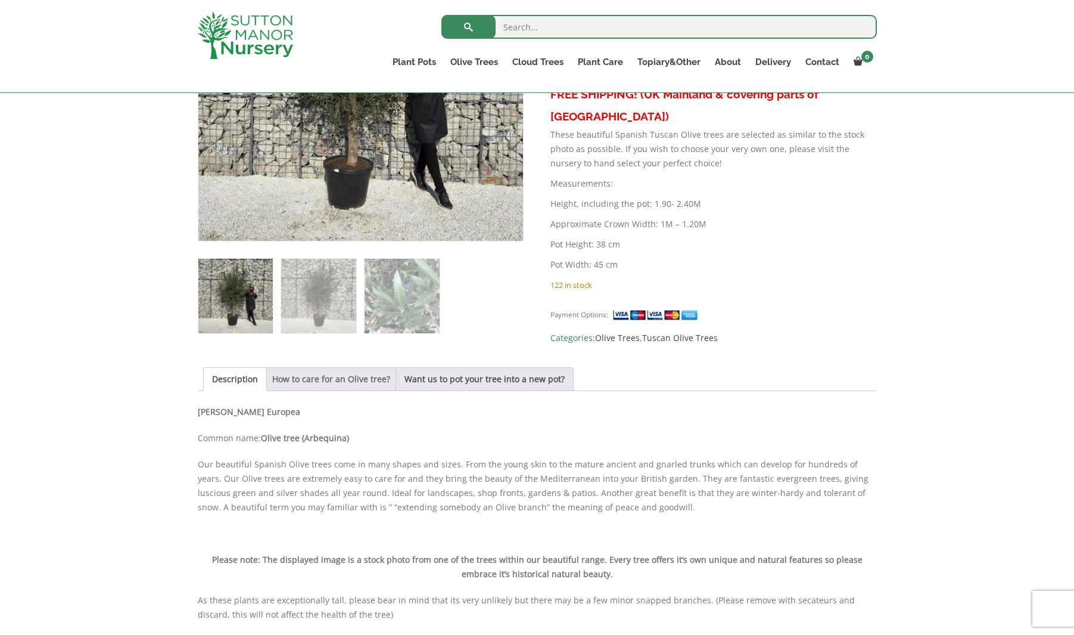
click at [345, 377] on link "How to care for an Olive tree?" at bounding box center [331, 379] width 118 height 23
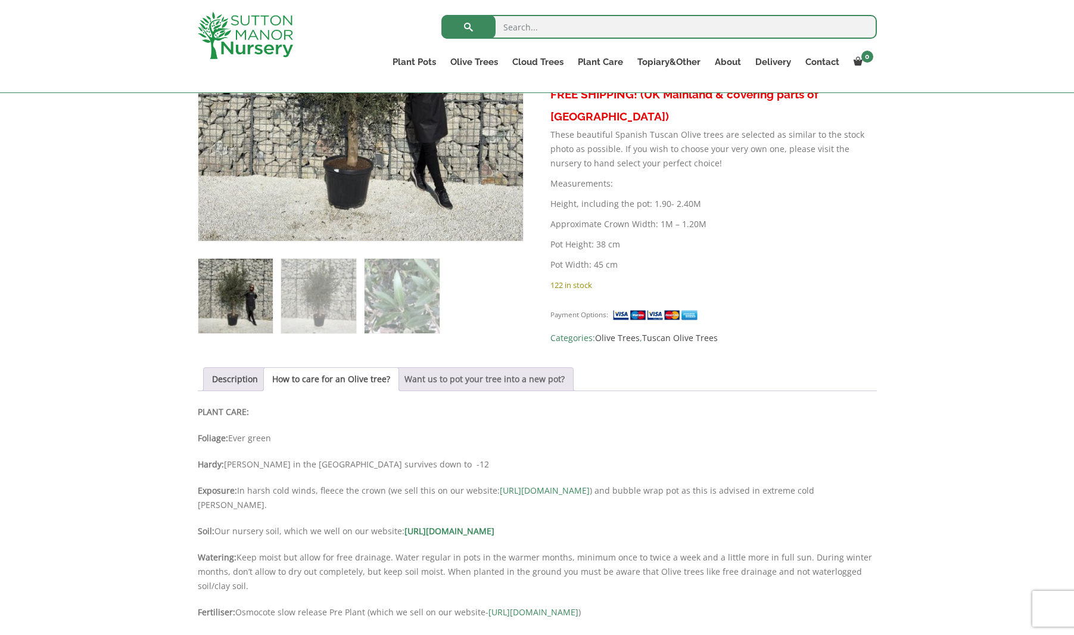
click at [552, 384] on link "Want us to pot your tree into a new pot?" at bounding box center [485, 379] width 160 height 23
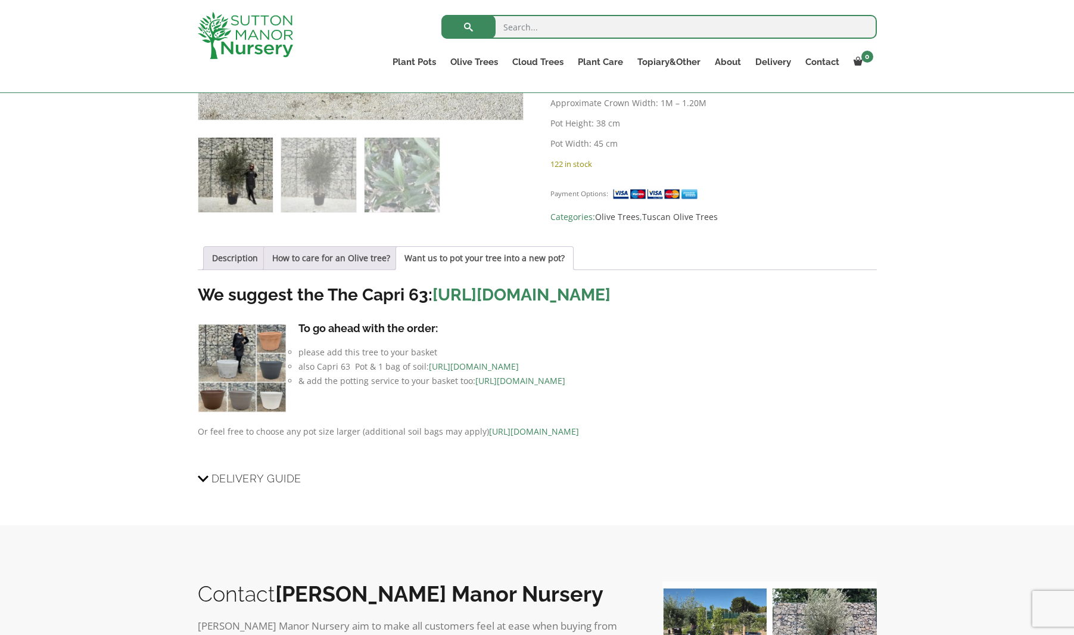
scroll to position [548, 0]
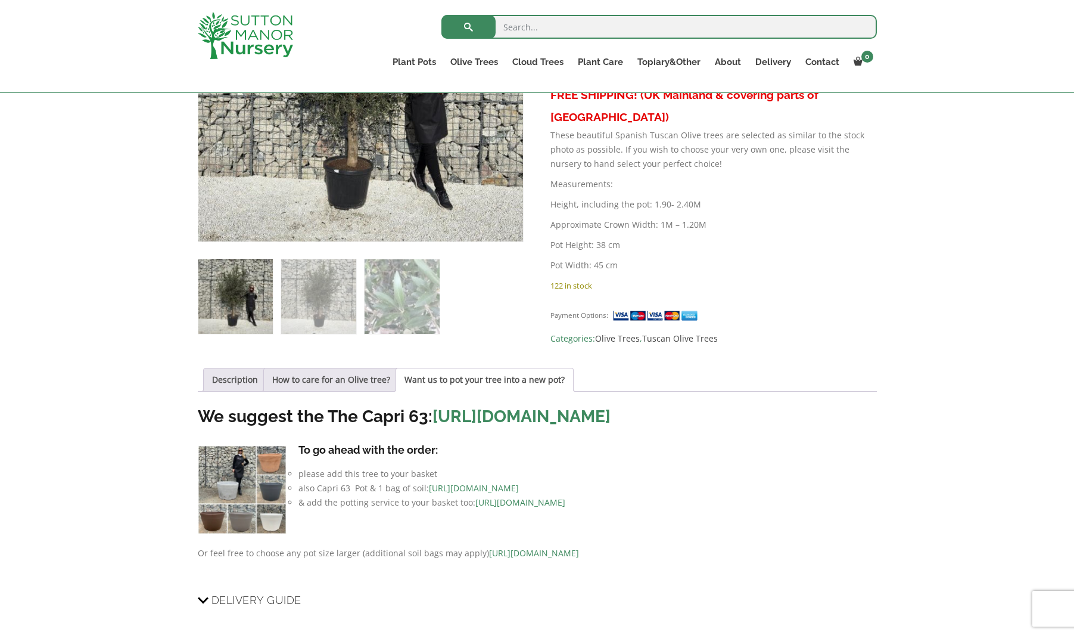
click at [577, 420] on link "https://www.suttonmanornursery.co.uk/to-view-all-colours-of-the-capri-63-pots/" at bounding box center [522, 416] width 178 height 20
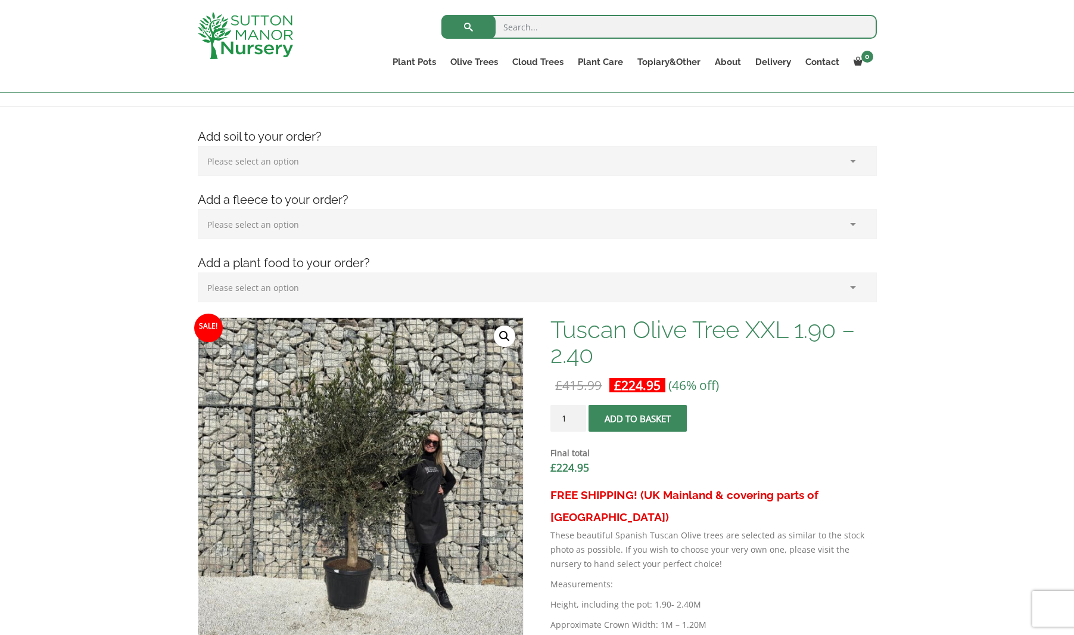
scroll to position [108, 0]
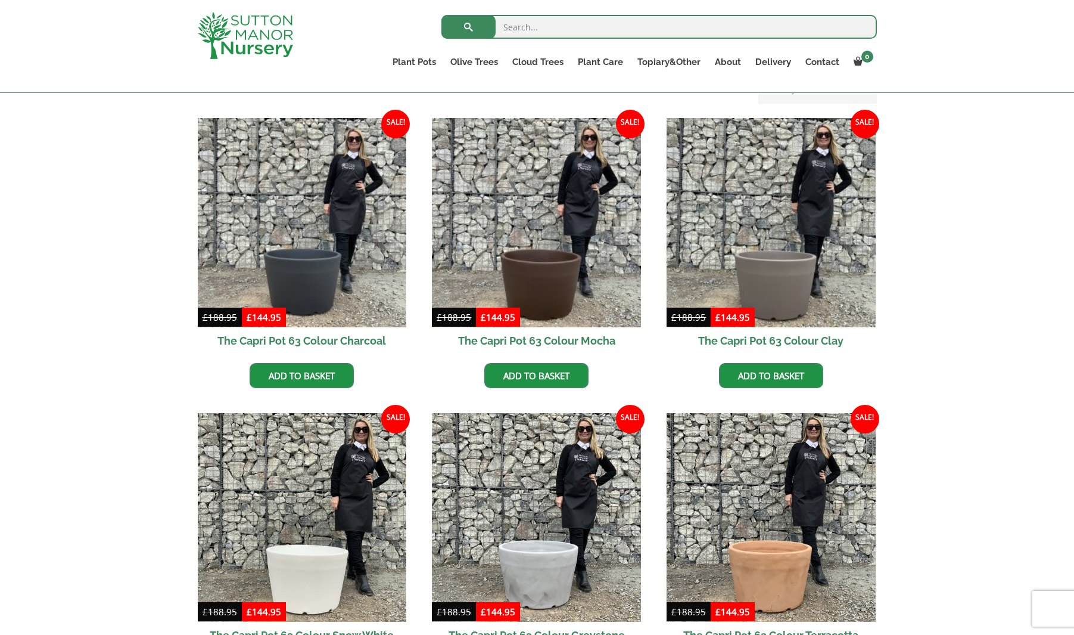
scroll to position [280, 0]
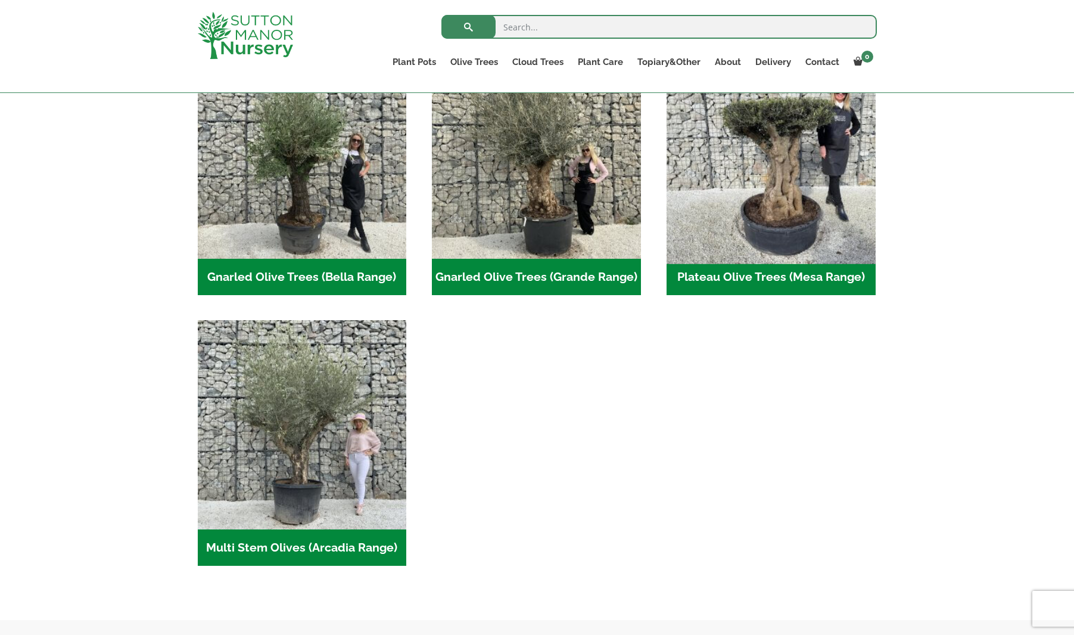
scroll to position [306, 0]
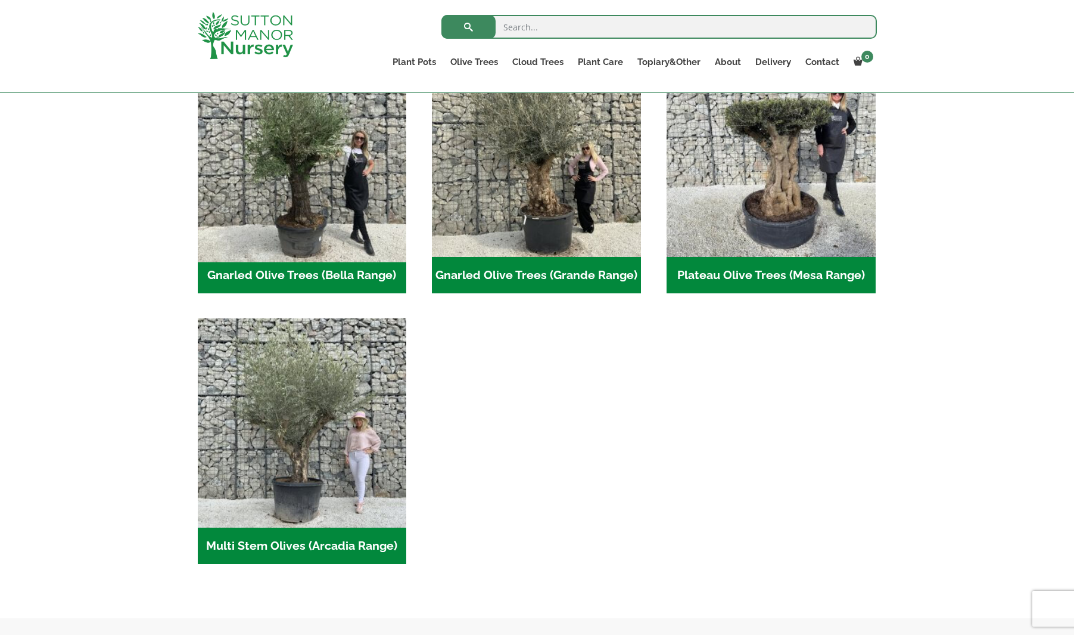
click at [339, 189] on img "Visit product category Gnarled Olive Trees (Bella Range)" at bounding box center [301, 151] width 219 height 219
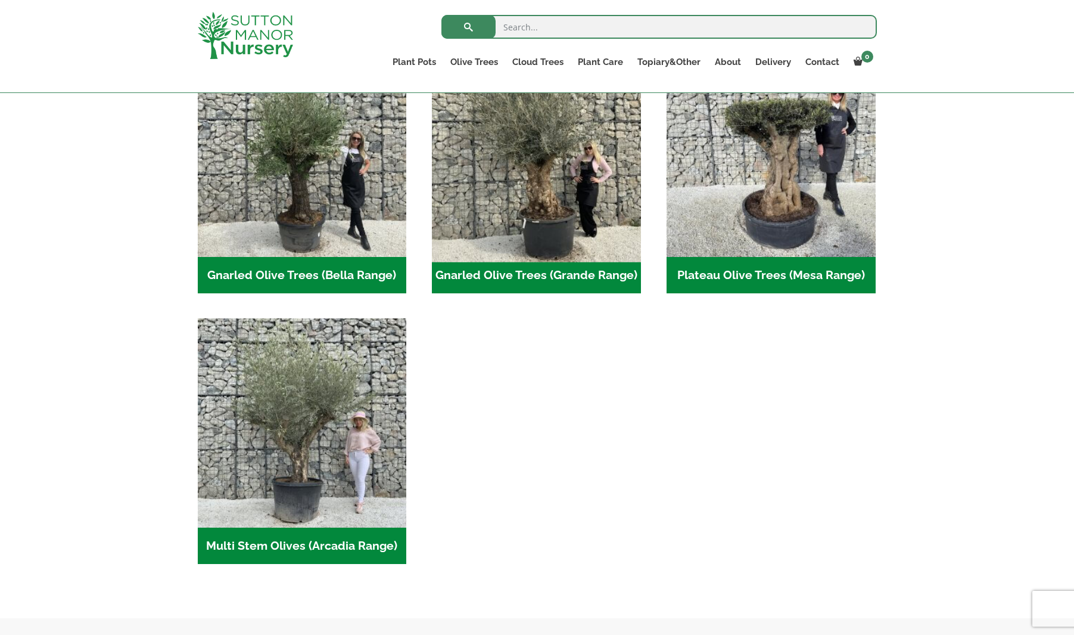
click at [480, 195] on img "Visit product category Gnarled Olive Trees (Grande Range)" at bounding box center [536, 151] width 219 height 219
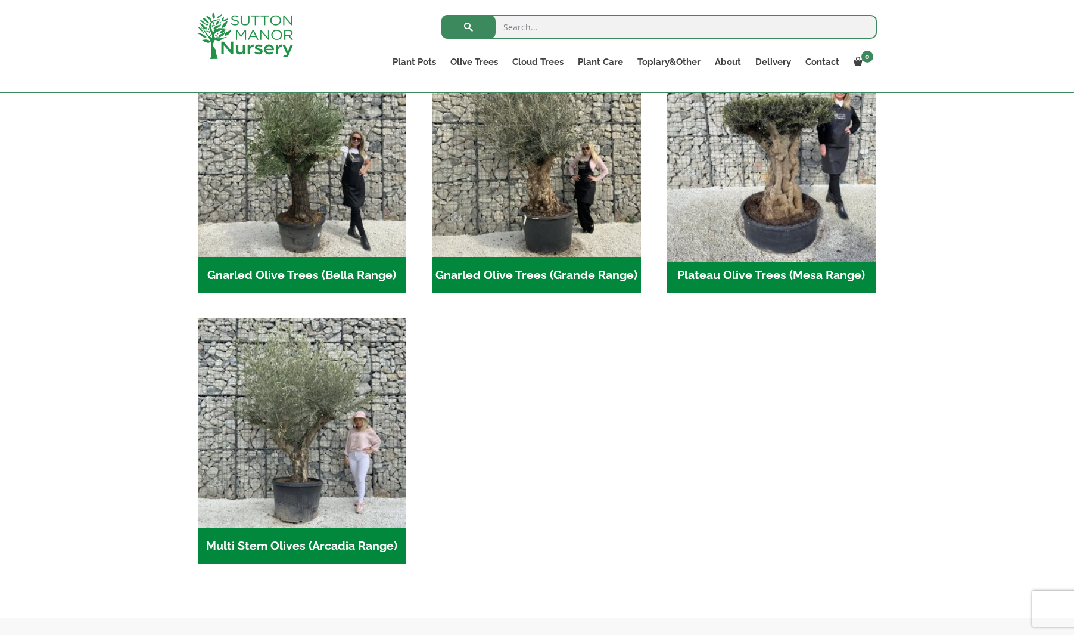
click at [736, 239] on img "Visit product category Plateau Olive Trees (Mesa Range)" at bounding box center [770, 151] width 219 height 219
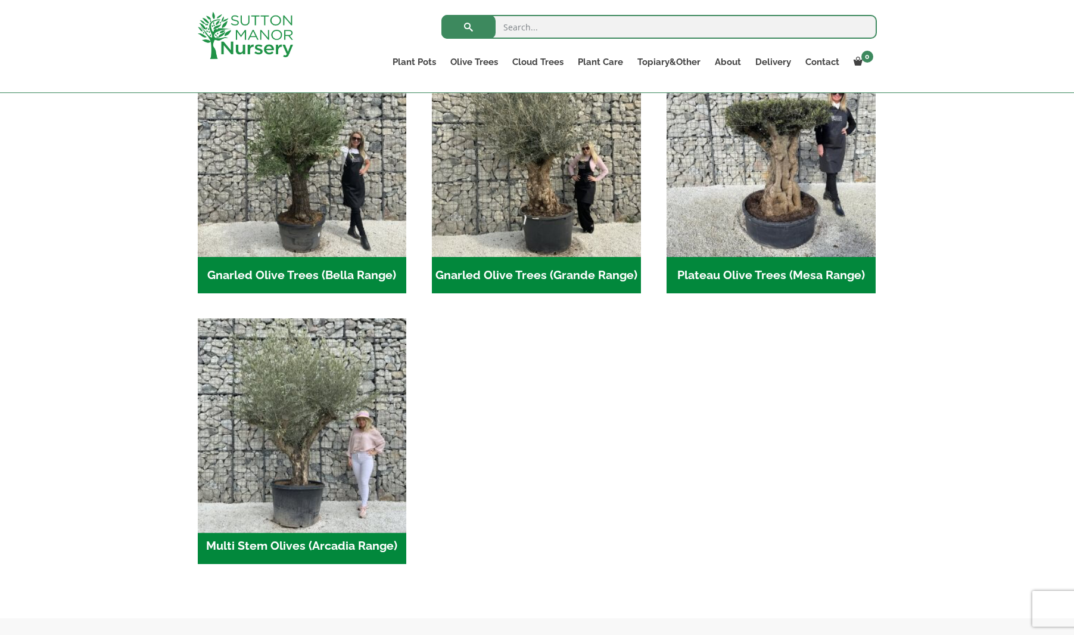
click at [308, 383] on img "Visit product category Multi Stem Olives (Arcadia Range)" at bounding box center [301, 422] width 219 height 219
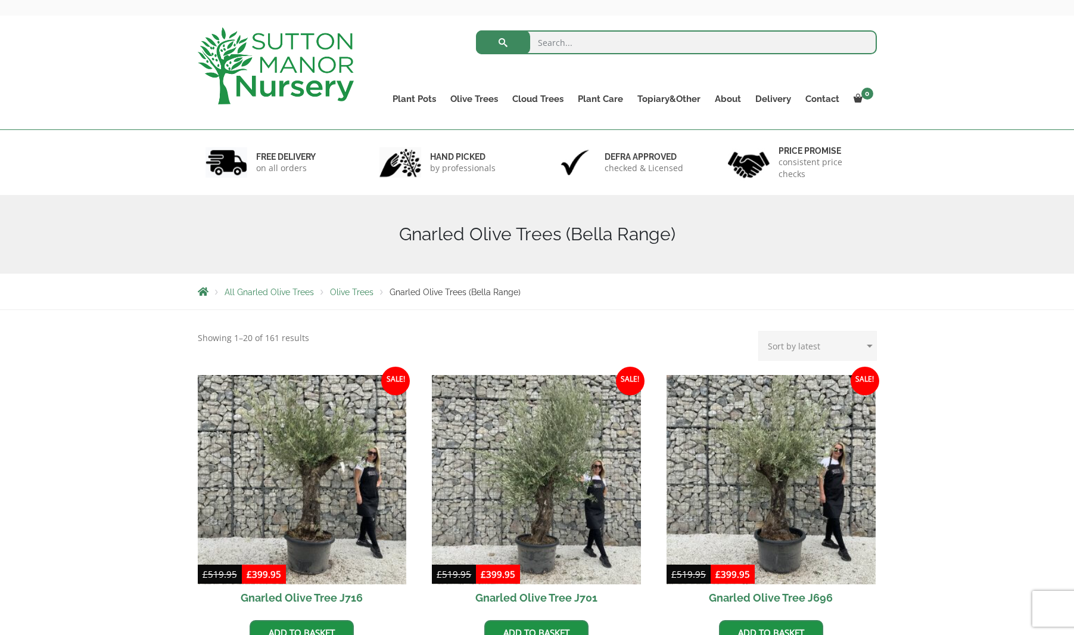
scroll to position [45, 0]
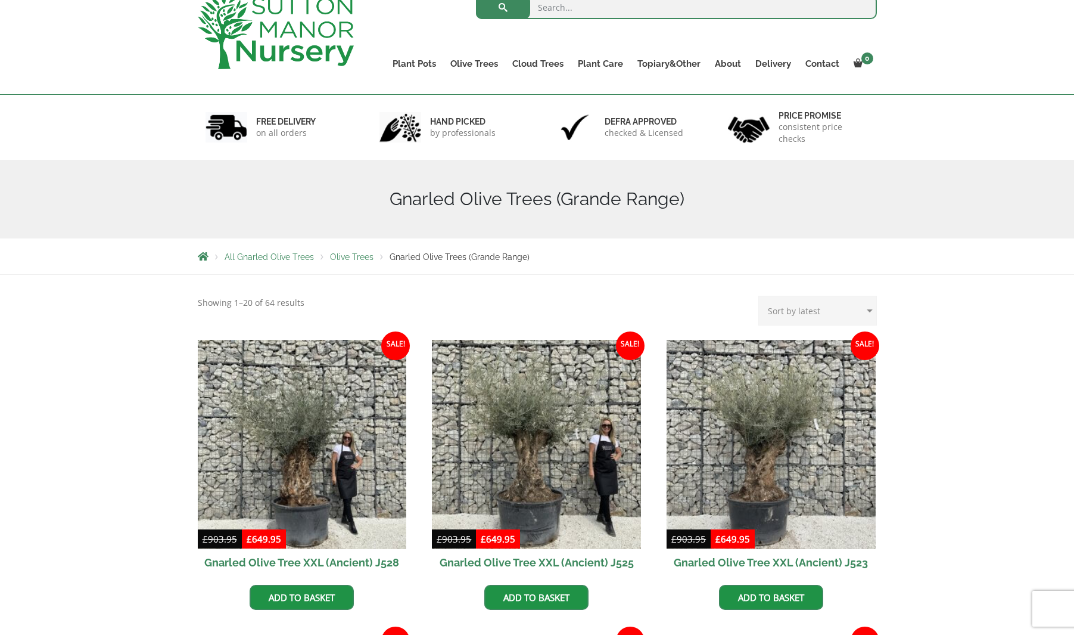
scroll to position [102, 0]
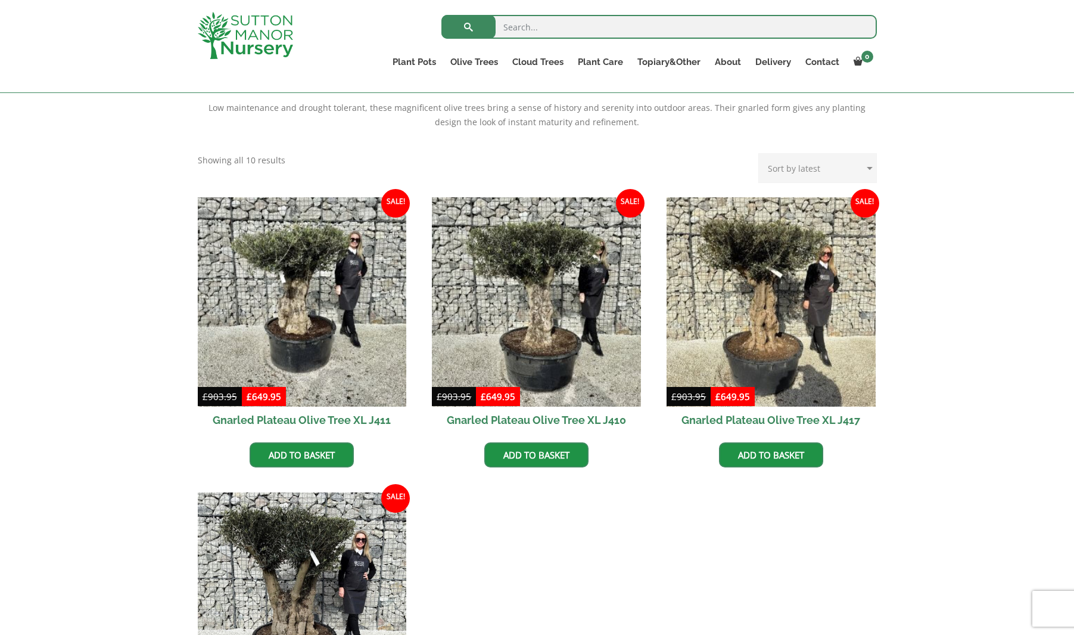
scroll to position [467, 0]
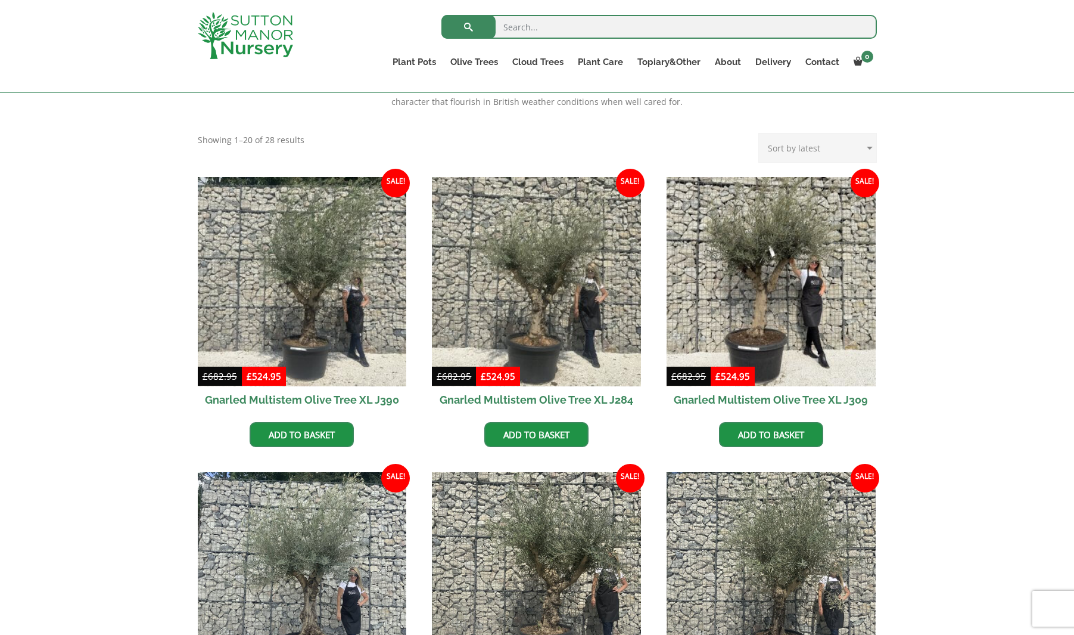
scroll to position [439, 0]
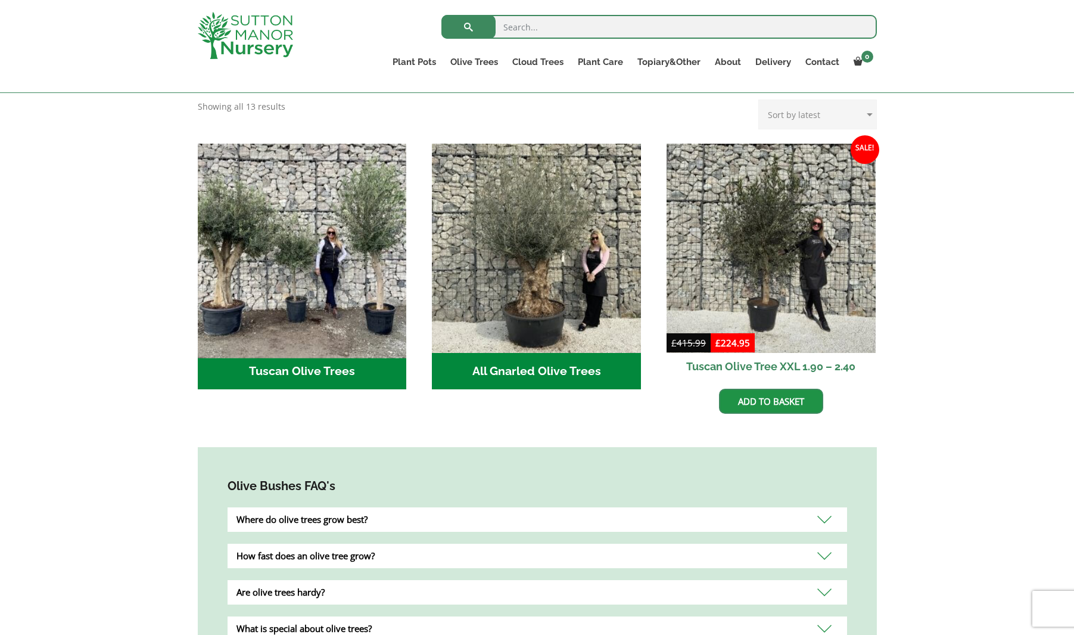
click at [315, 272] on img "Visit product category Tuscan Olive Trees" at bounding box center [301, 247] width 219 height 219
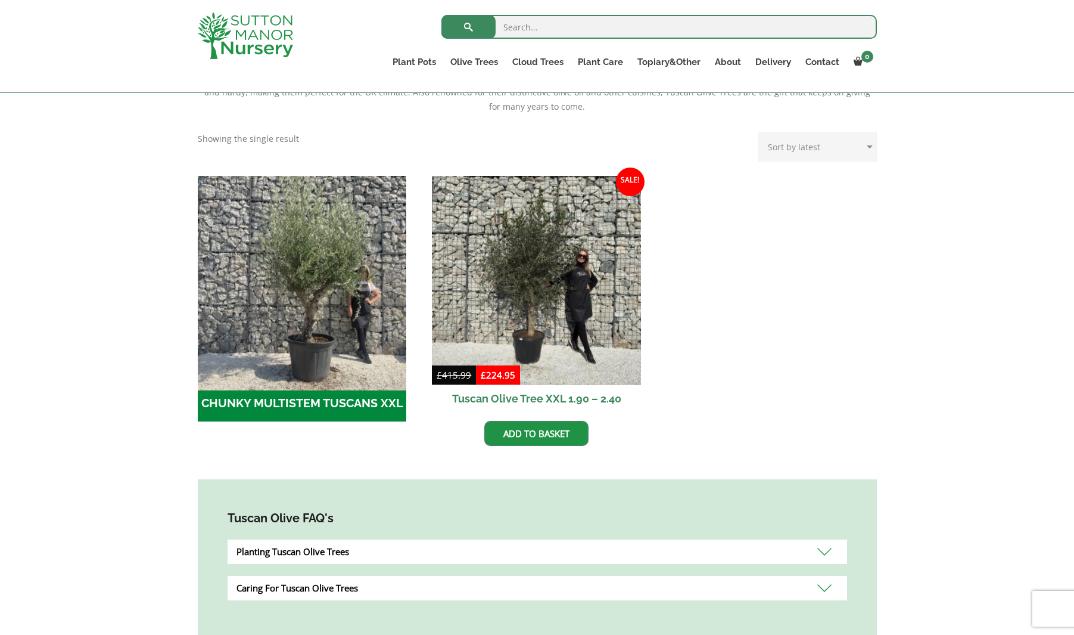
click at [341, 260] on img "Visit product category CHUNKY MULTISTEM TUSCANS XXL" at bounding box center [301, 279] width 219 height 219
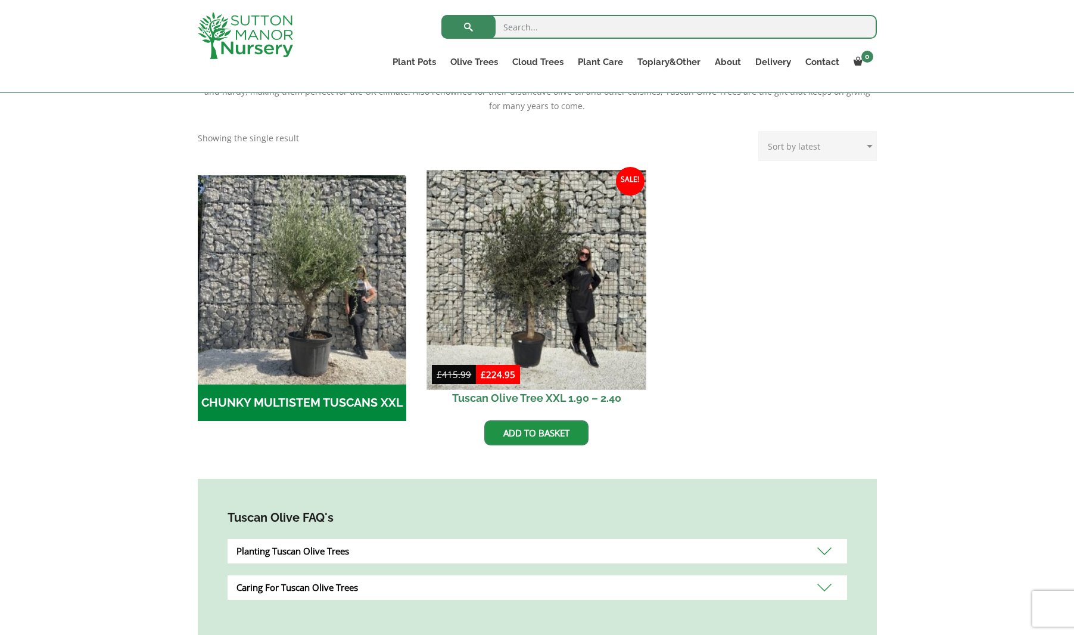
scroll to position [281, 0]
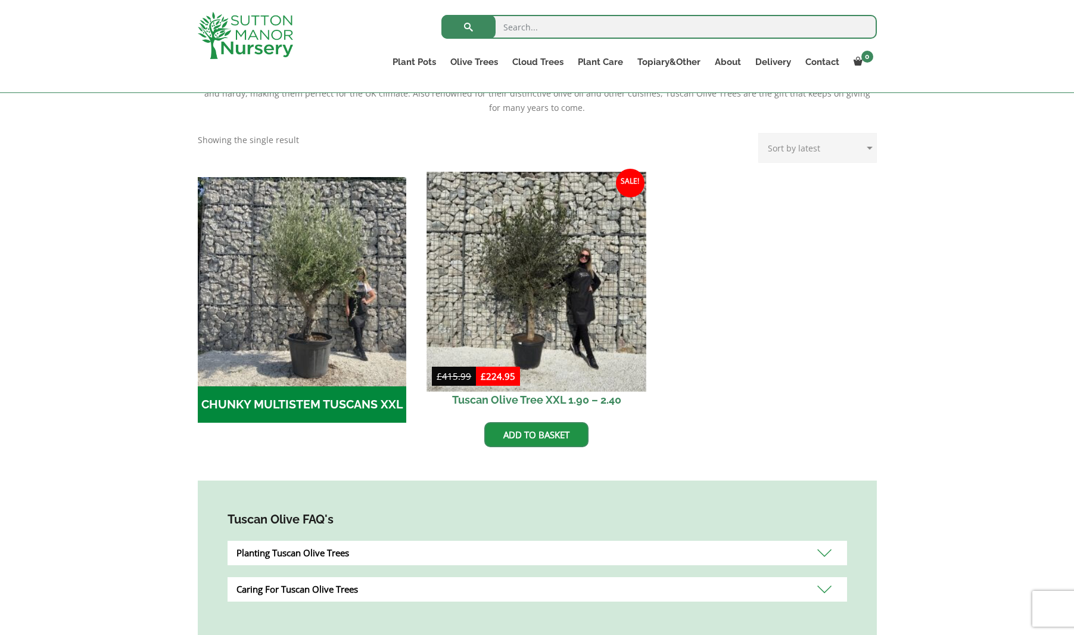
click at [515, 274] on img at bounding box center [536, 281] width 219 height 219
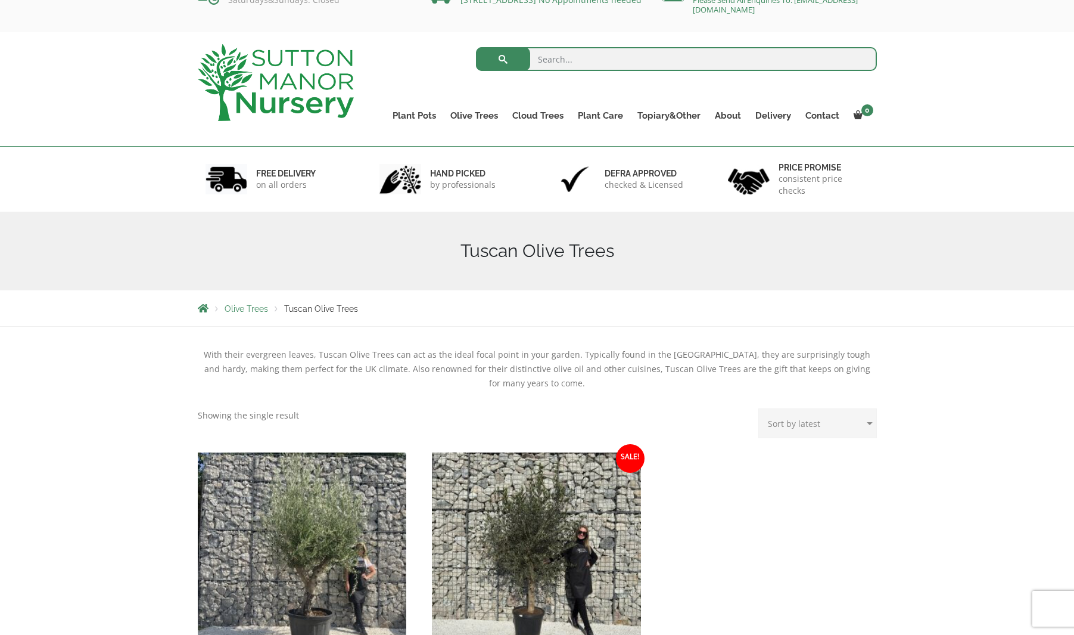
scroll to position [24, 0]
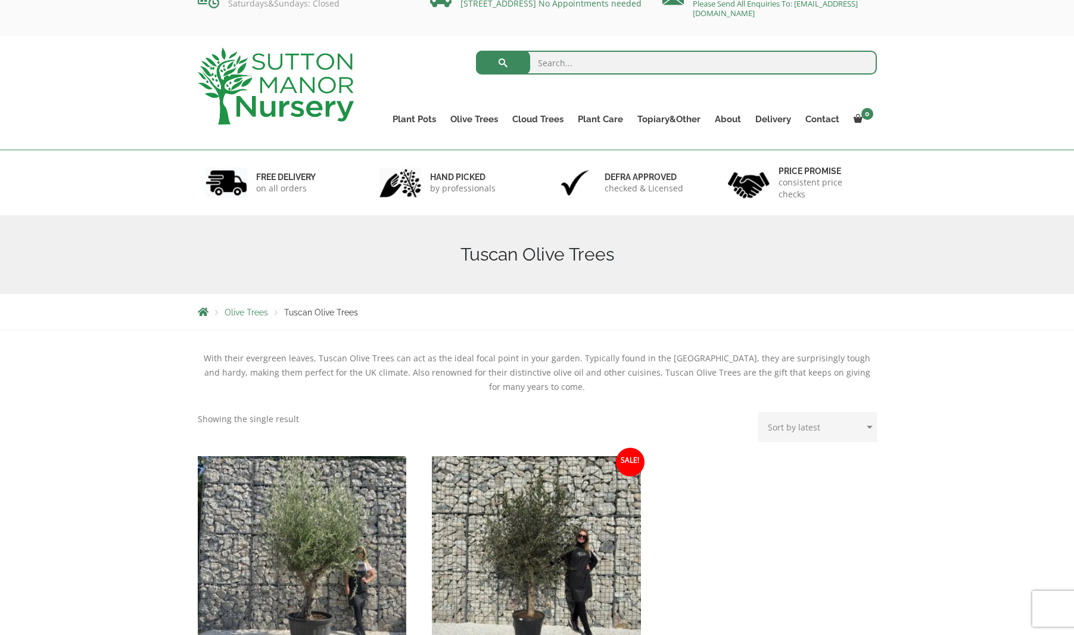
click at [251, 311] on span "Olive Trees" at bounding box center [246, 312] width 43 height 10
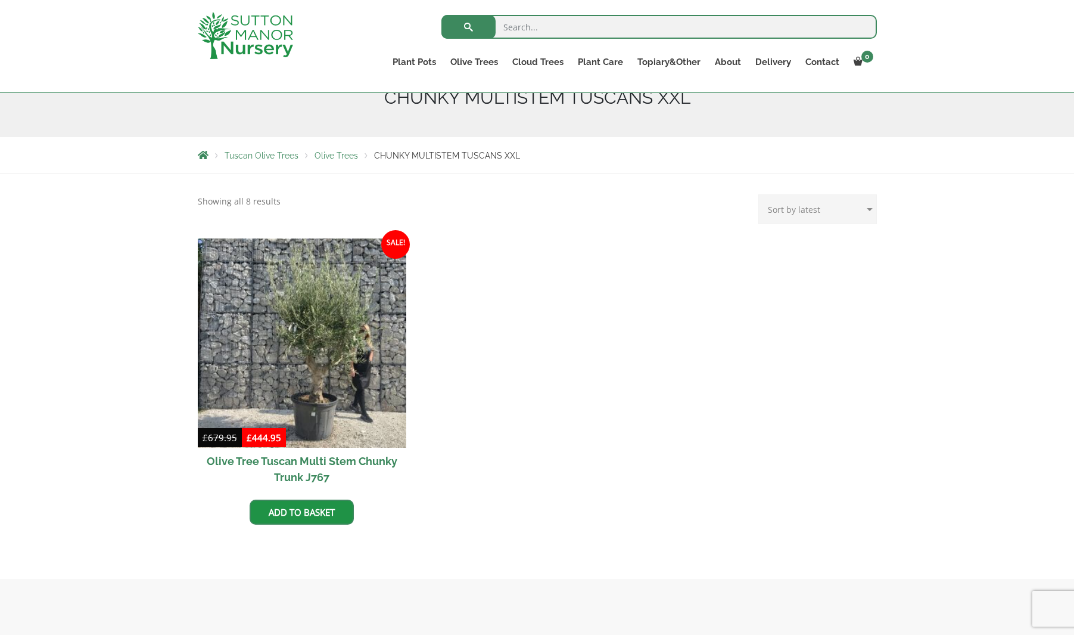
scroll to position [160, 0]
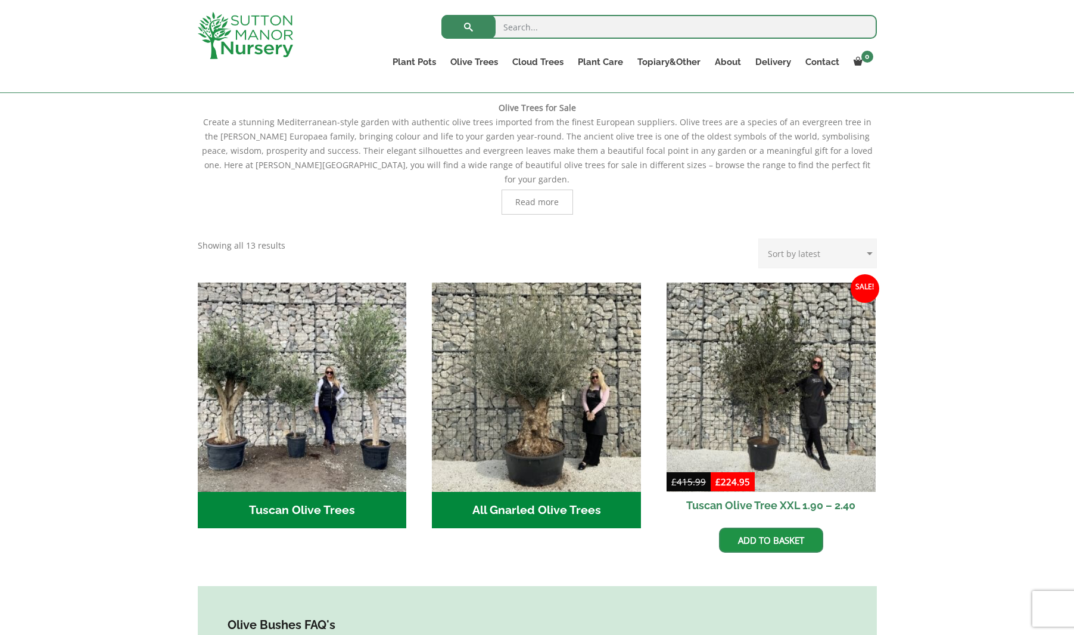
scroll to position [278, 0]
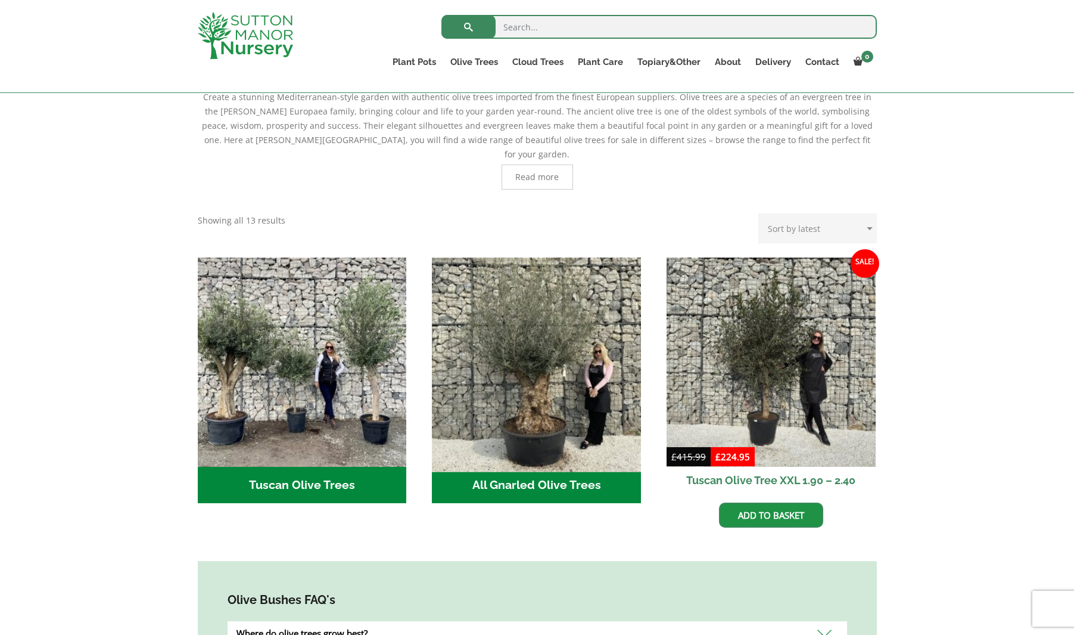
click at [582, 387] on img "Visit product category All Gnarled Olive Trees" at bounding box center [536, 361] width 219 height 219
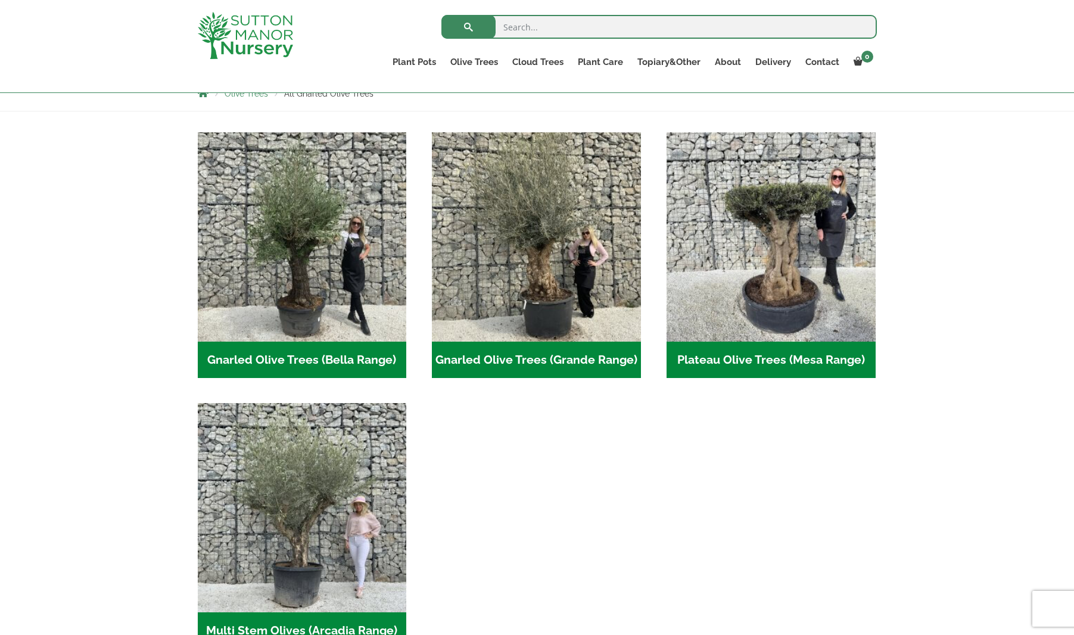
scroll to position [300, 0]
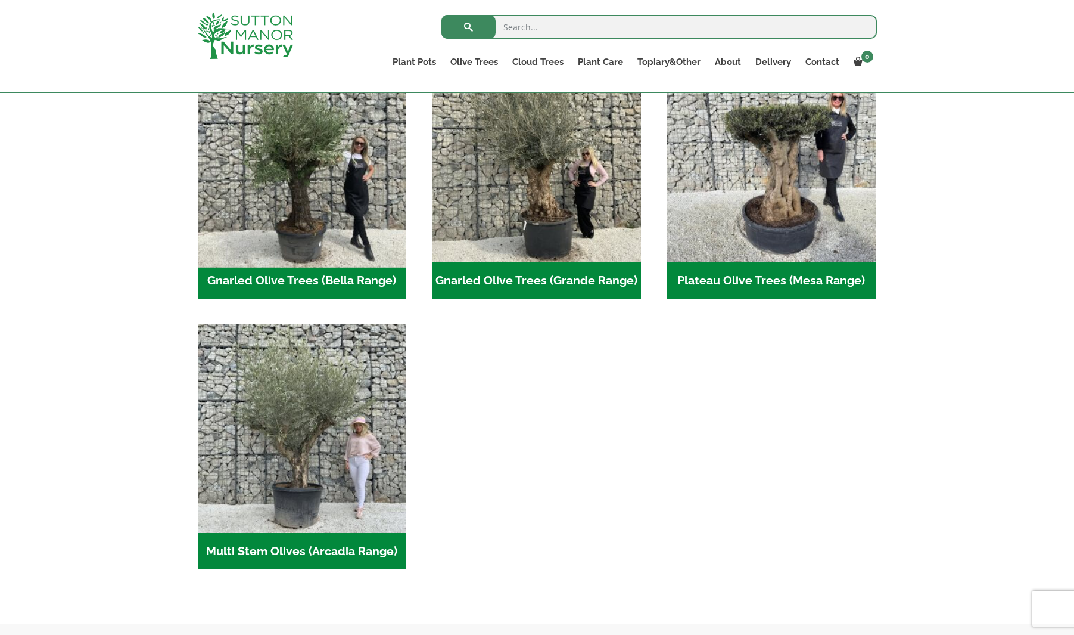
click at [318, 200] on img "Visit product category Gnarled Olive Trees (Bella Range)" at bounding box center [301, 157] width 219 height 219
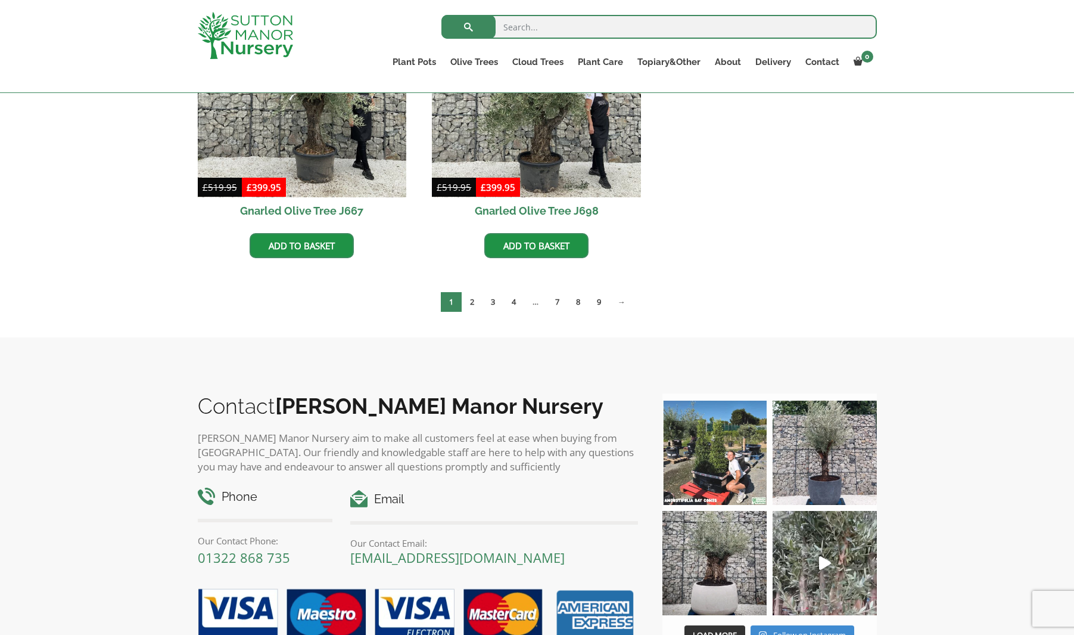
scroll to position [616, 0]
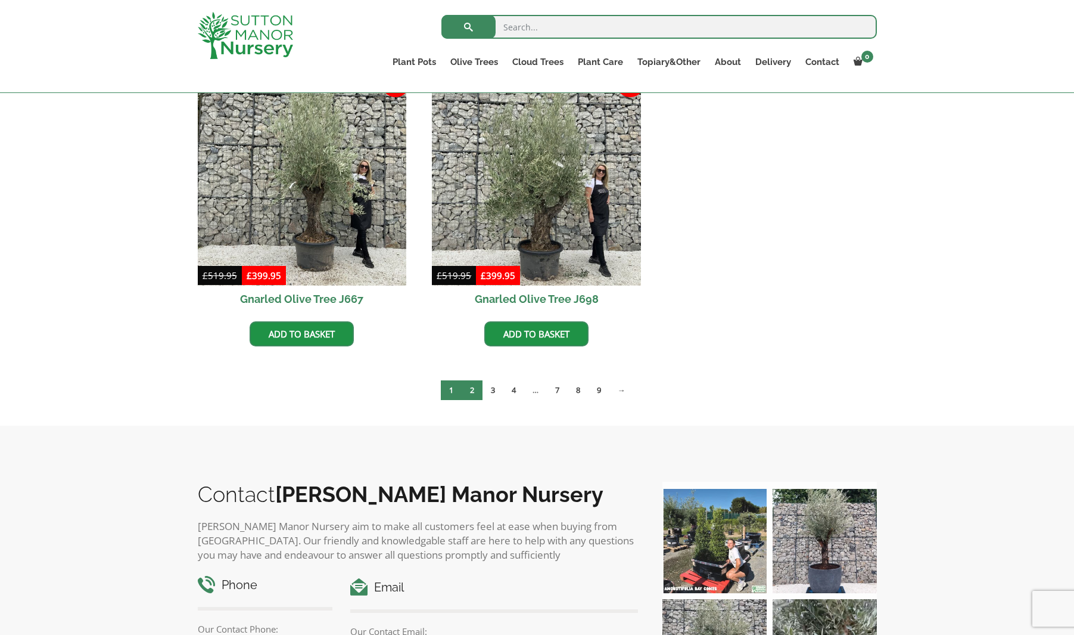
click at [468, 390] on link "2" at bounding box center [472, 390] width 21 height 20
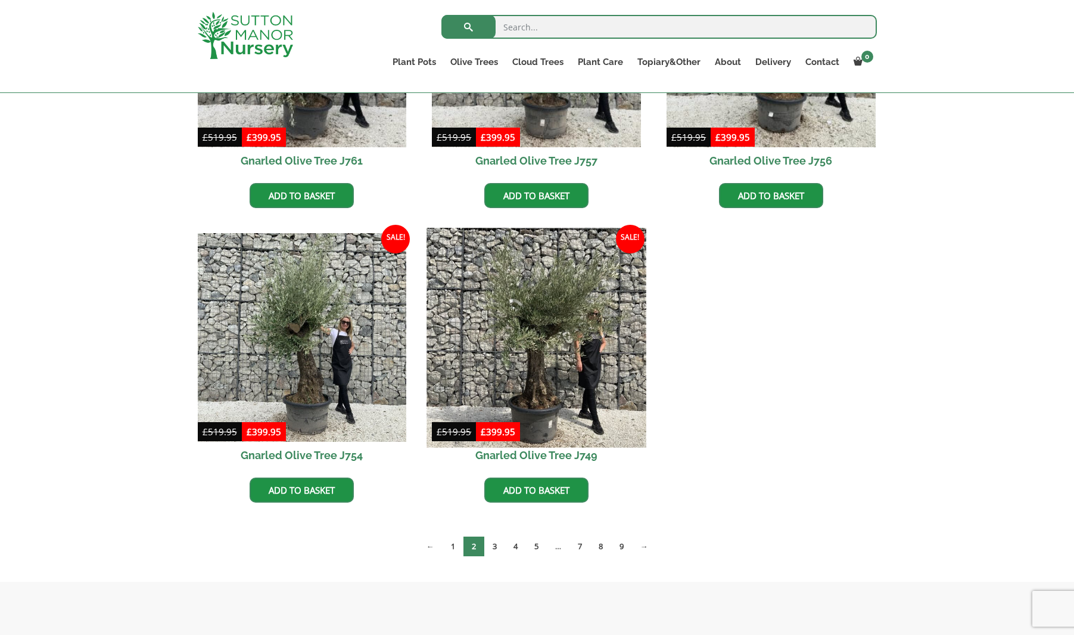
scroll to position [472, 0]
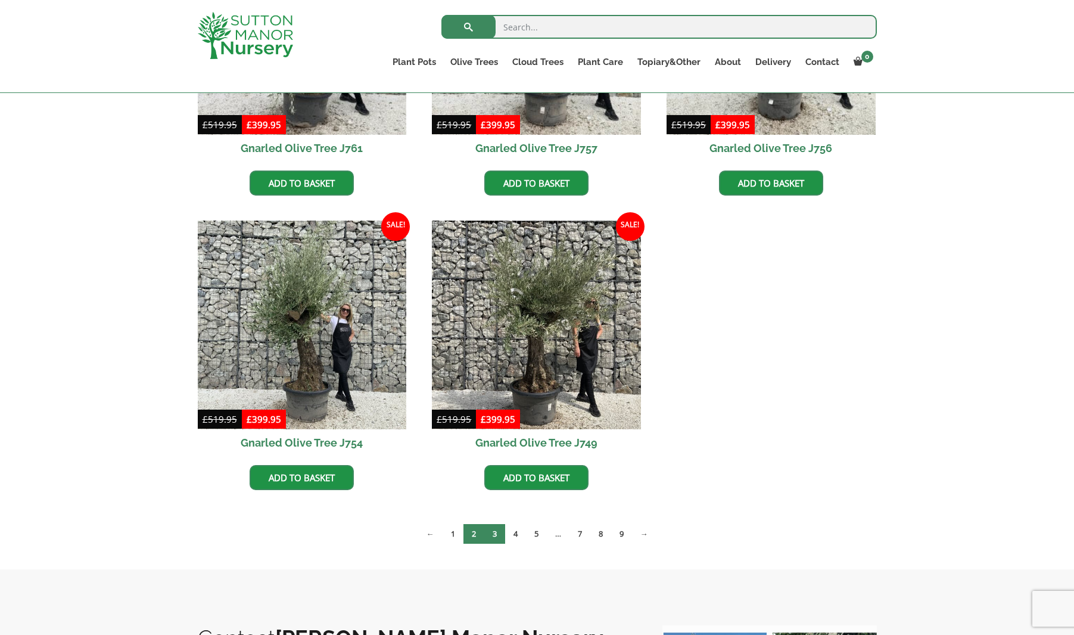
click at [498, 535] on link "3" at bounding box center [494, 534] width 21 height 20
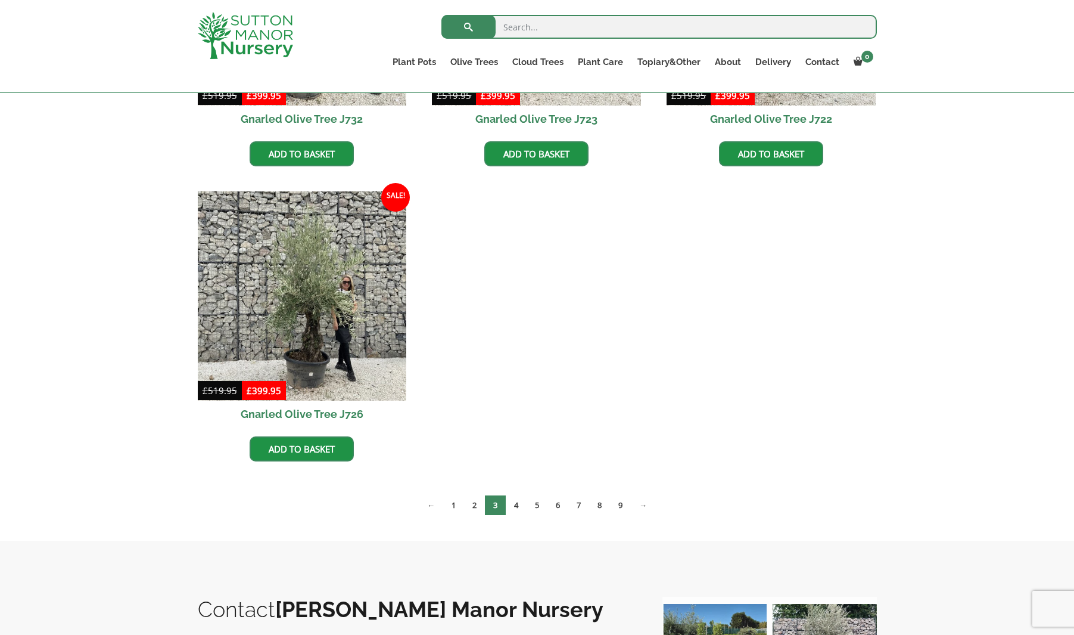
scroll to position [808, 0]
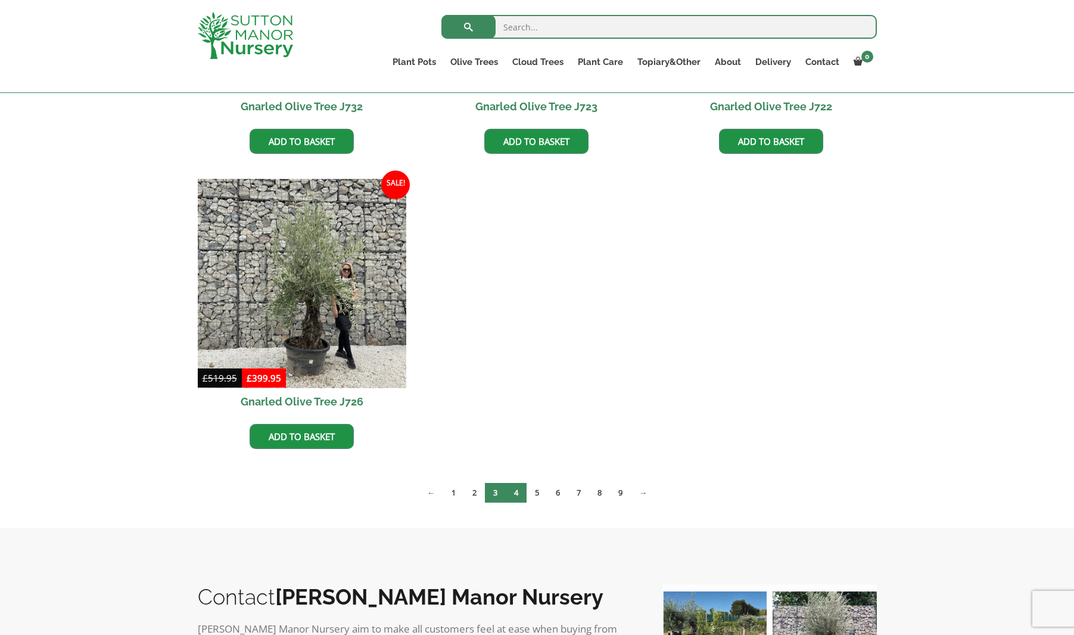
click at [518, 488] on link "4" at bounding box center [516, 493] width 21 height 20
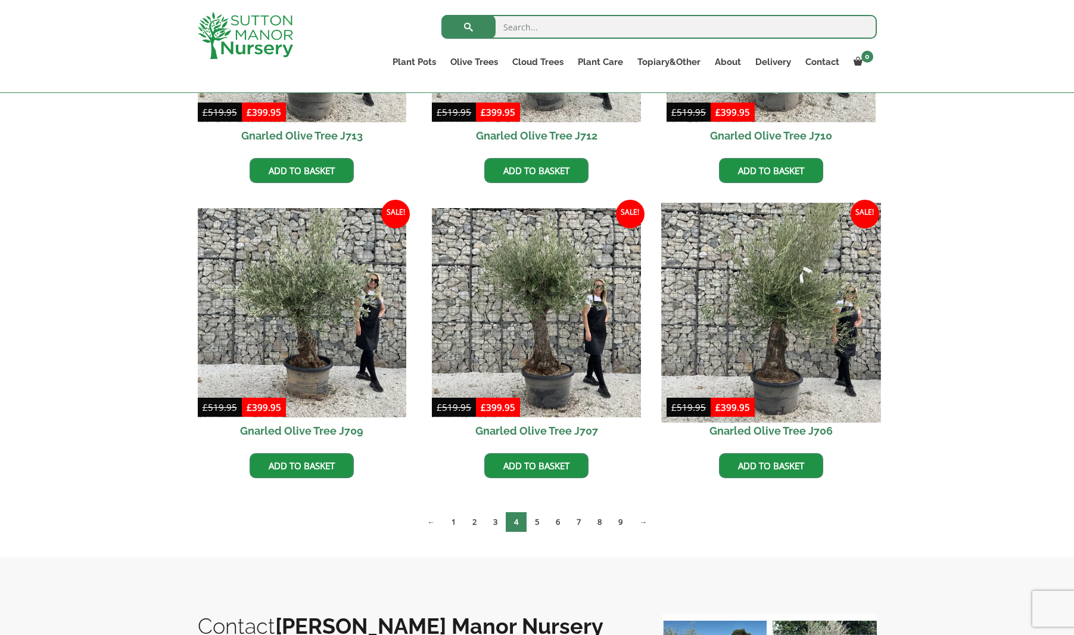
scroll to position [793, 0]
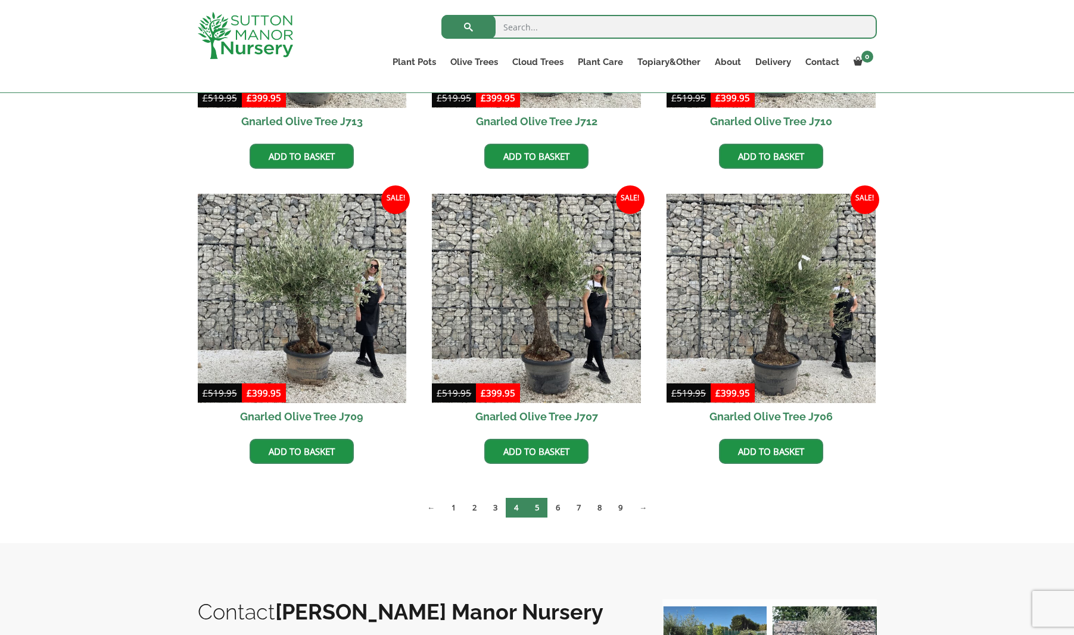
click at [536, 506] on link "5" at bounding box center [537, 508] width 21 height 20
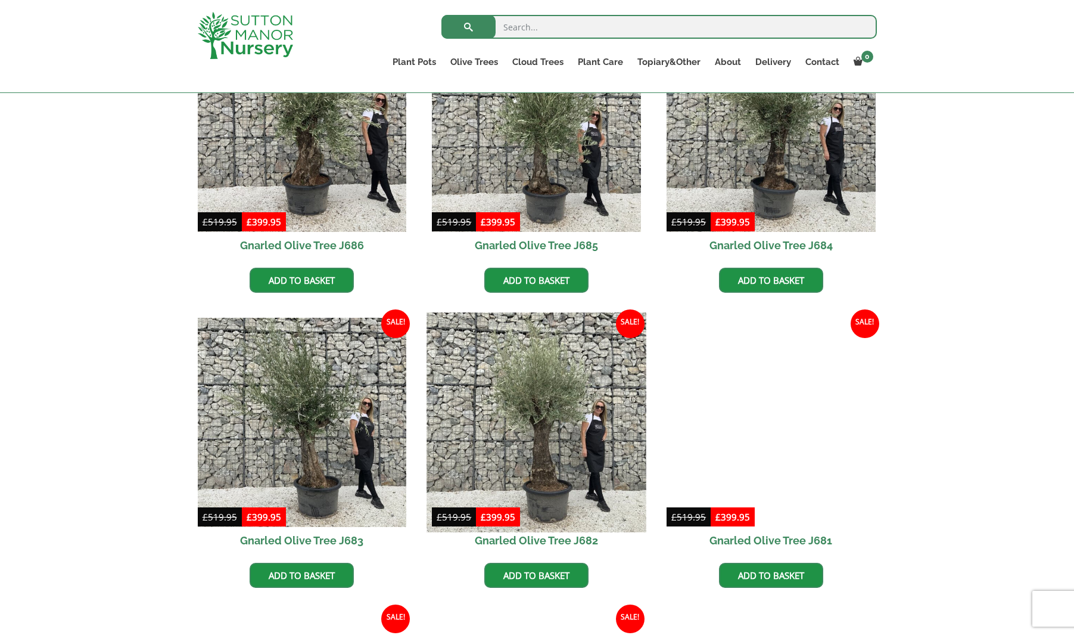
scroll to position [714, 0]
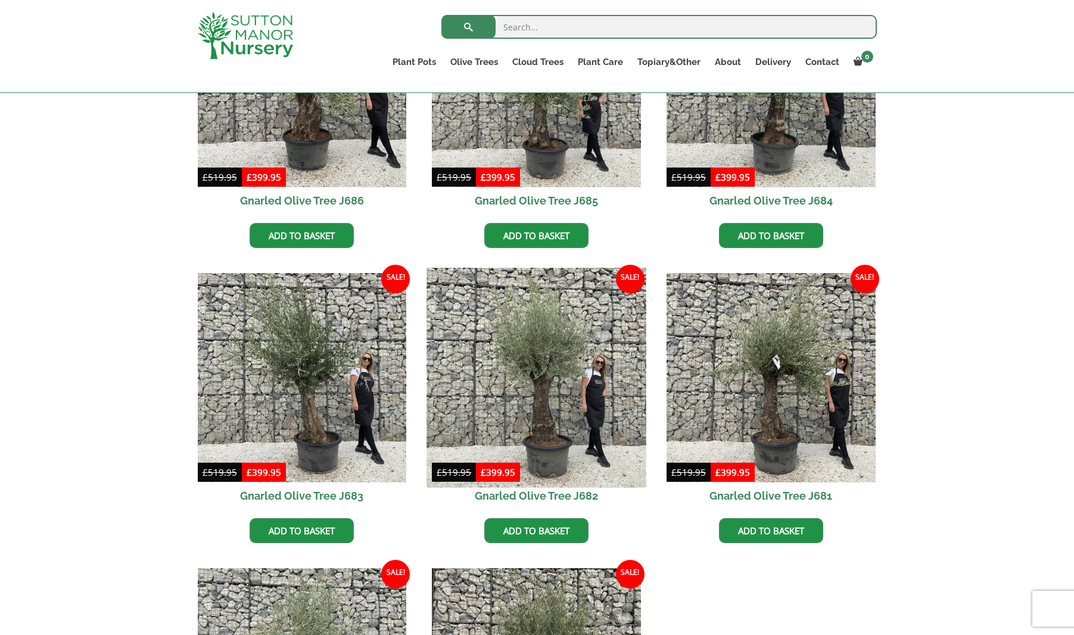
click at [557, 394] on img at bounding box center [536, 377] width 219 height 219
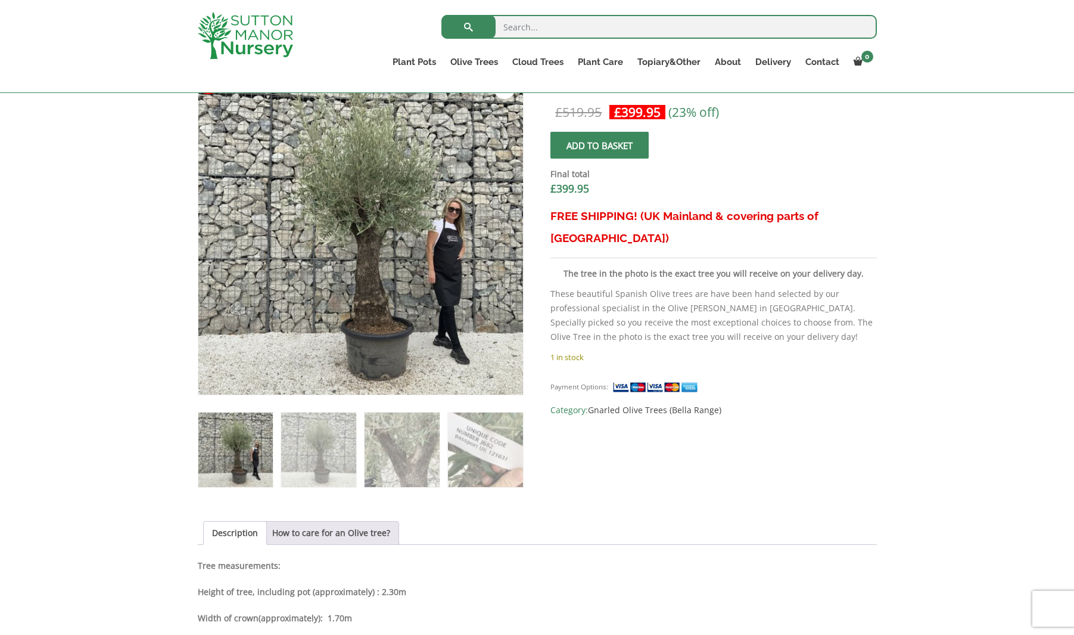
scroll to position [397, 0]
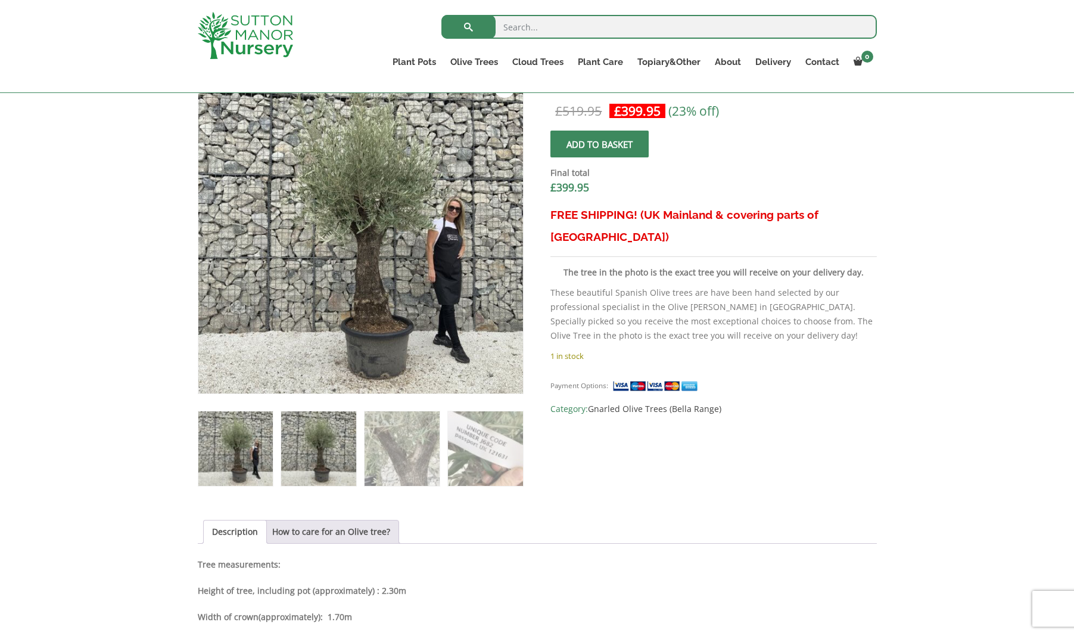
click at [338, 434] on img at bounding box center [318, 448] width 74 height 74
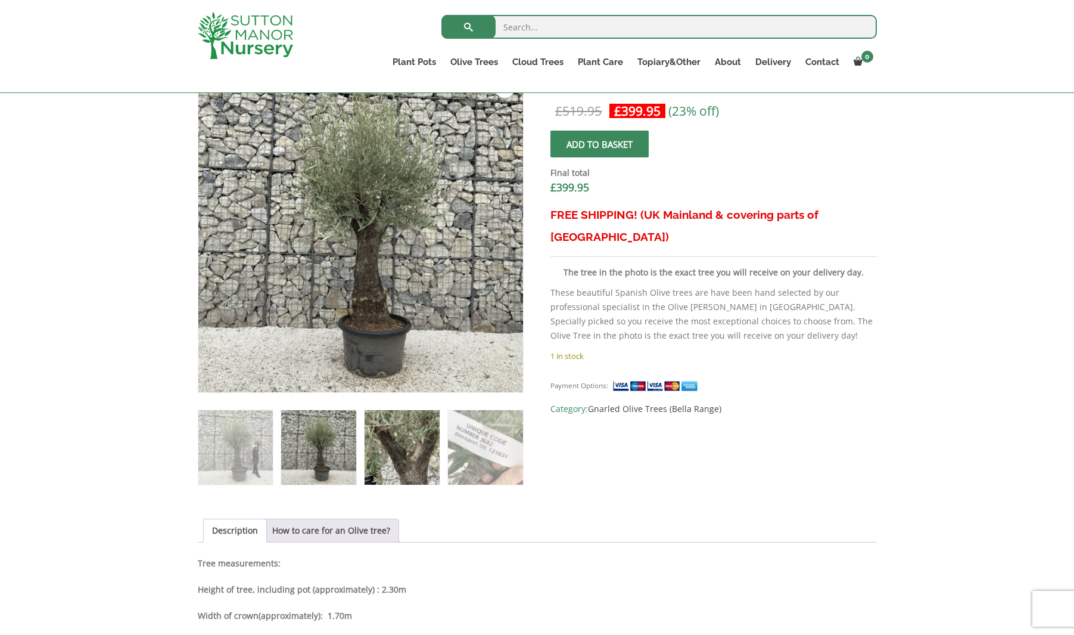
click at [405, 435] on img at bounding box center [402, 447] width 74 height 74
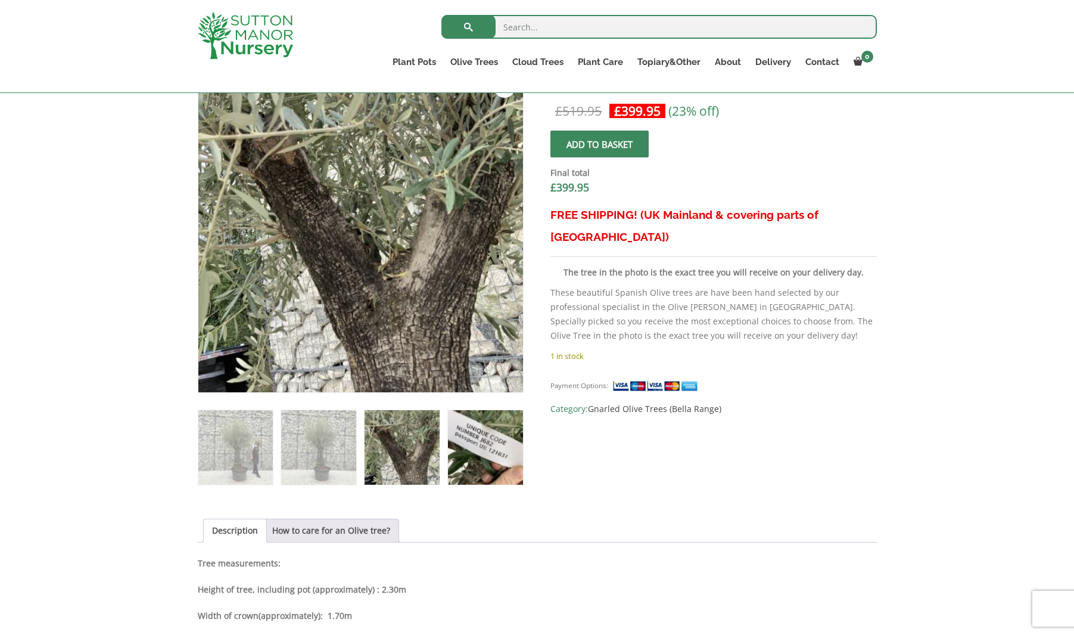
click at [477, 446] on img at bounding box center [485, 447] width 74 height 74
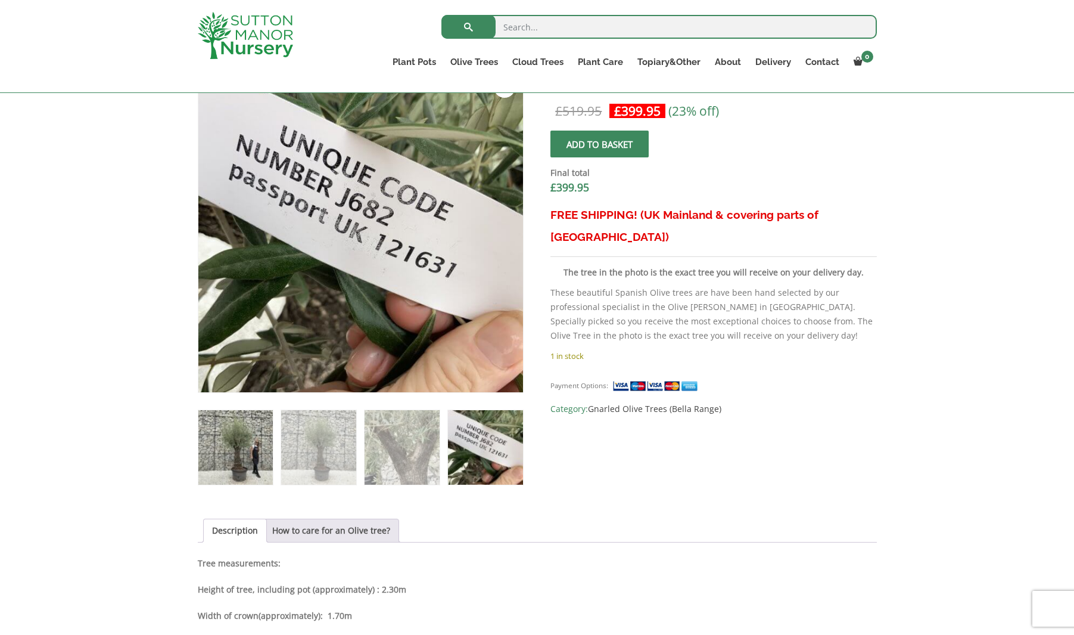
click at [260, 457] on img at bounding box center [235, 447] width 74 height 74
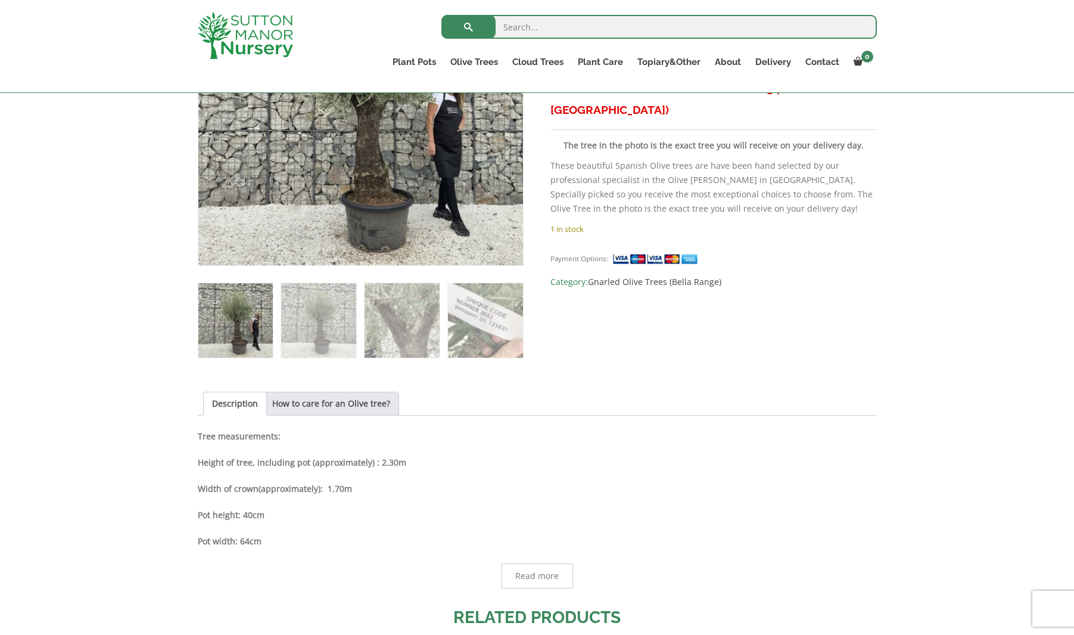
scroll to position [527, 0]
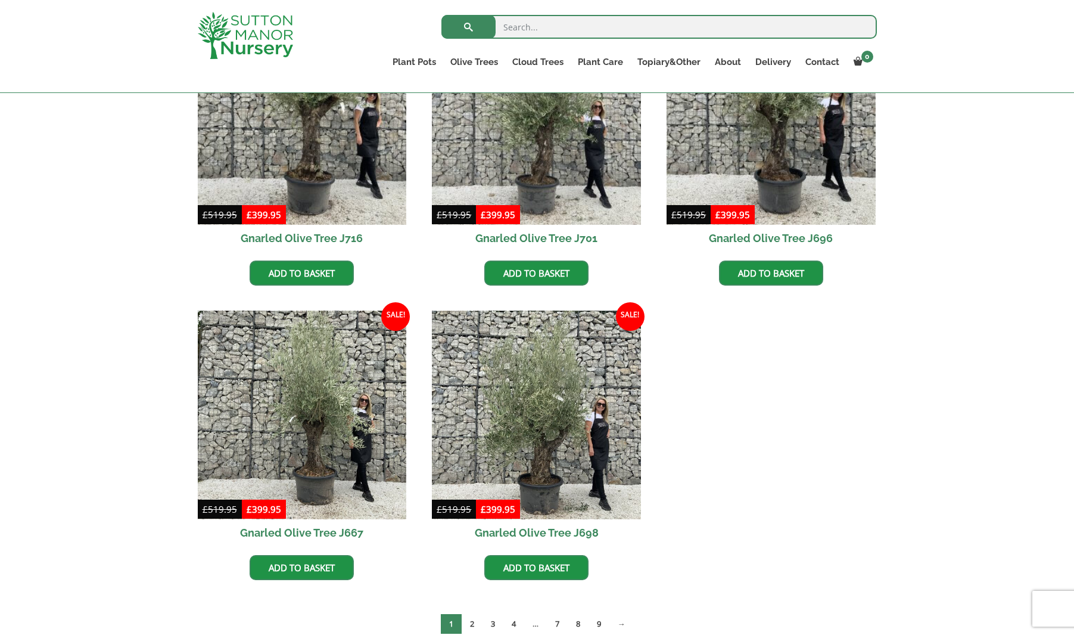
scroll to position [434, 0]
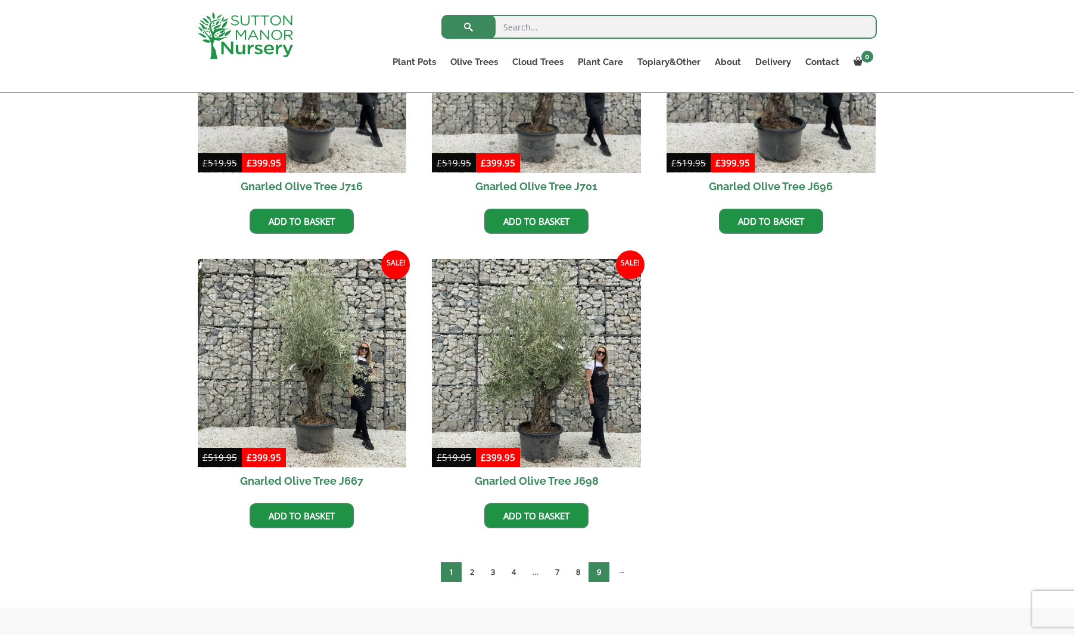
click at [601, 569] on link "9" at bounding box center [599, 572] width 21 height 20
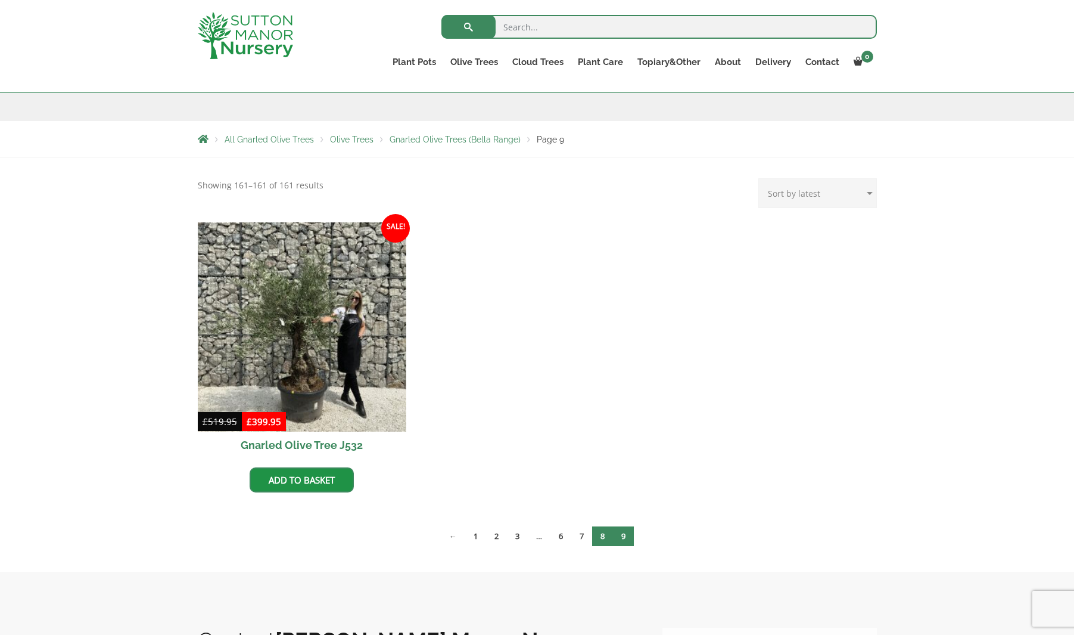
scroll to position [176, 0]
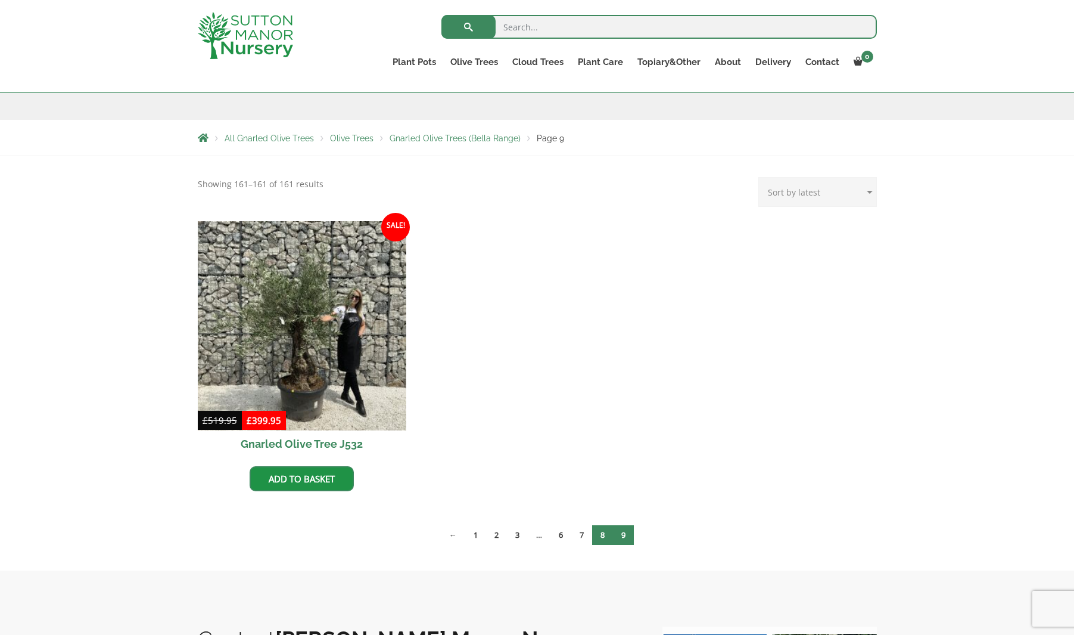
click at [605, 535] on link "8" at bounding box center [602, 535] width 21 height 20
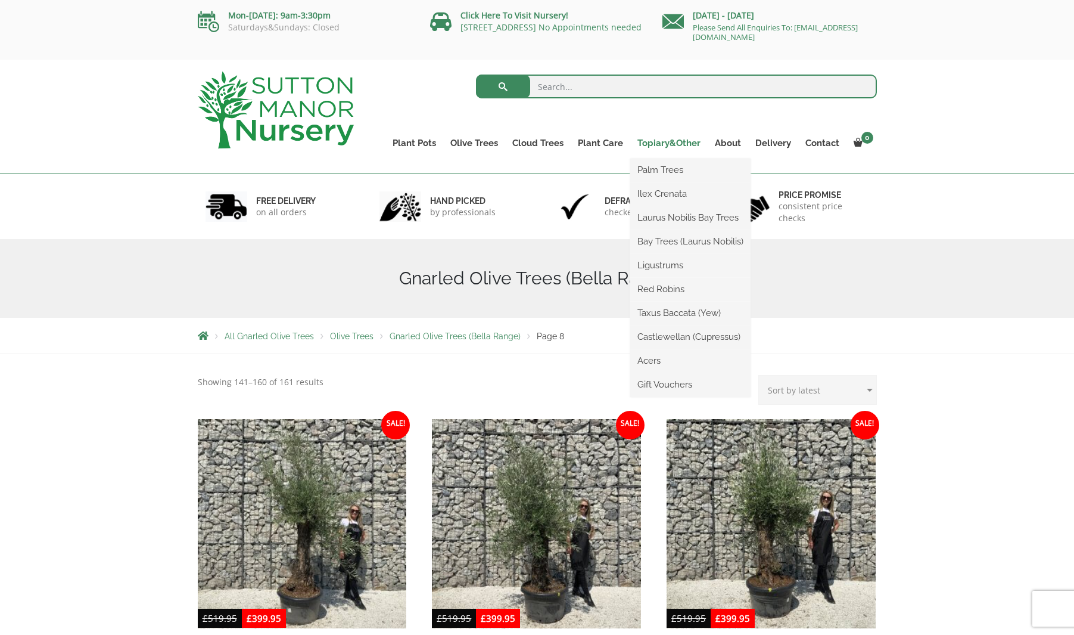
click at [676, 146] on link "Topiary&Other" at bounding box center [668, 143] width 77 height 17
click at [655, 142] on link "Topiary&Other" at bounding box center [668, 143] width 77 height 17
click at [677, 192] on link "Ilex Crenata" at bounding box center [690, 194] width 120 height 18
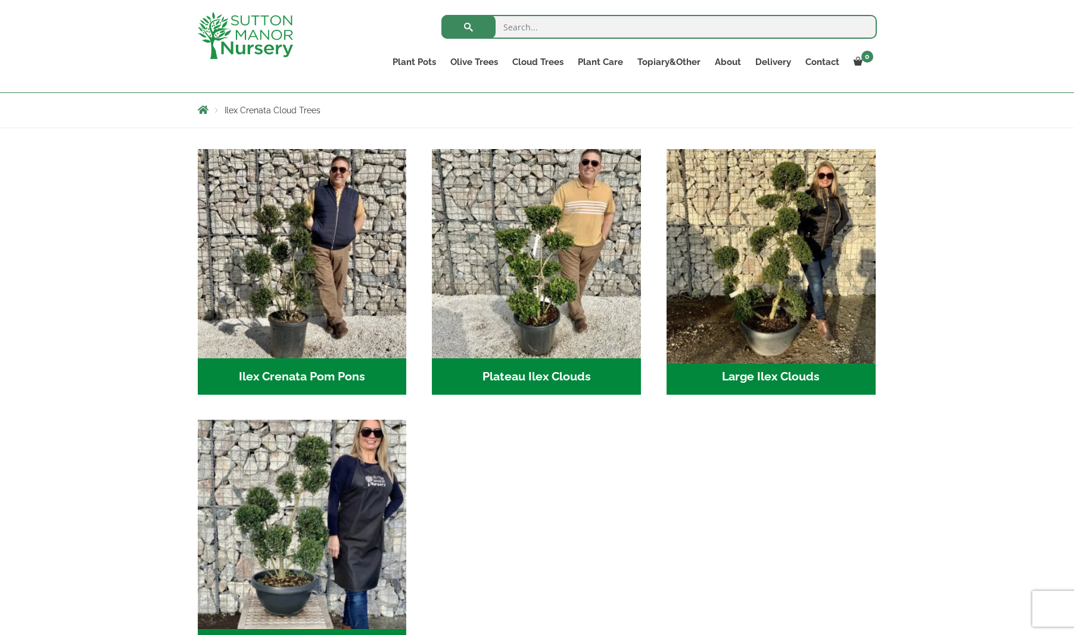
scroll to position [202, 0]
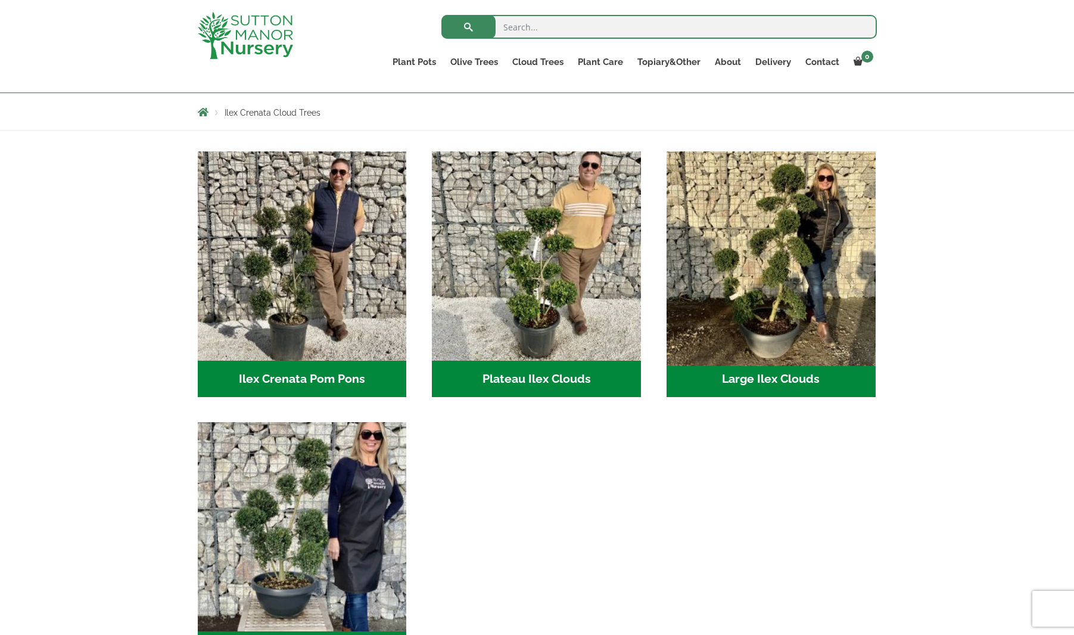
click at [765, 305] on img "Visit product category Large Ilex Clouds" at bounding box center [770, 255] width 219 height 219
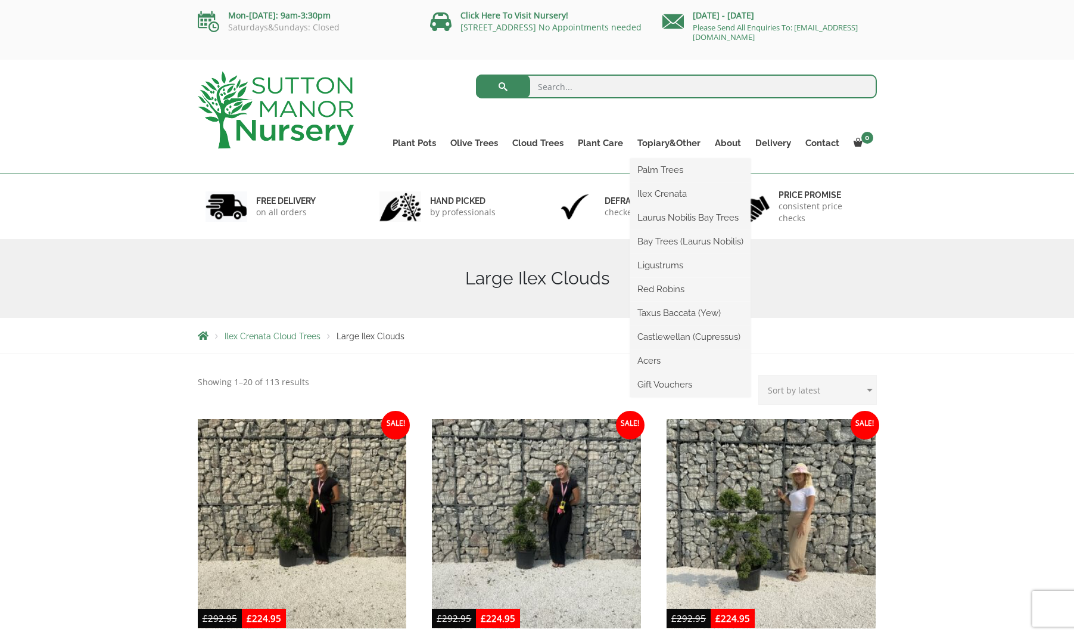
scroll to position [0, 1]
click at [697, 243] on link "Bay Trees (Laurus Nobilis)" at bounding box center [690, 241] width 120 height 18
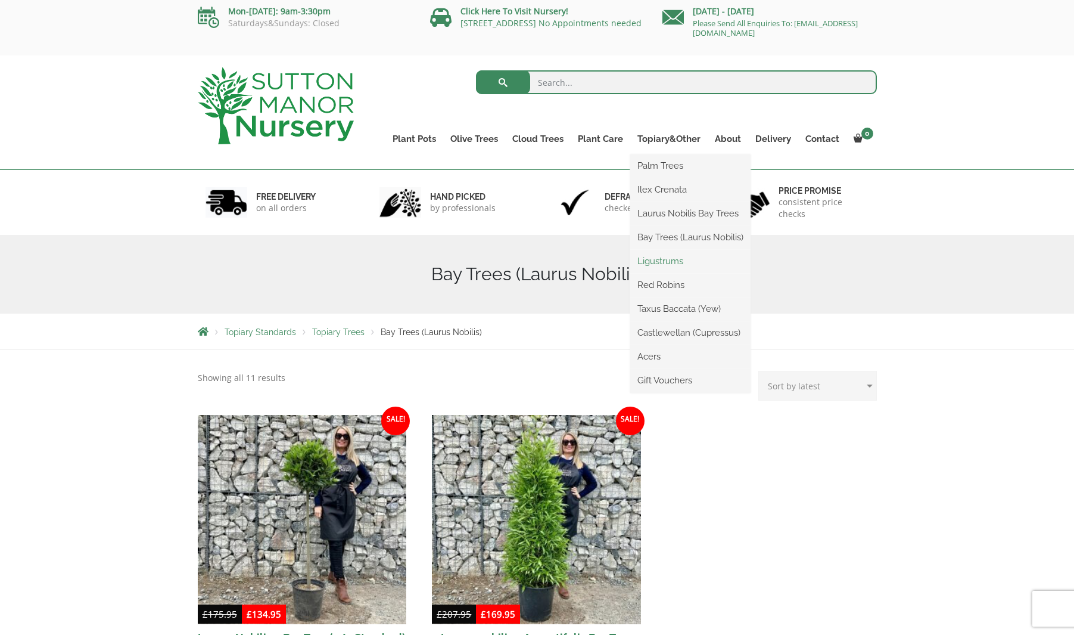
scroll to position [7, 0]
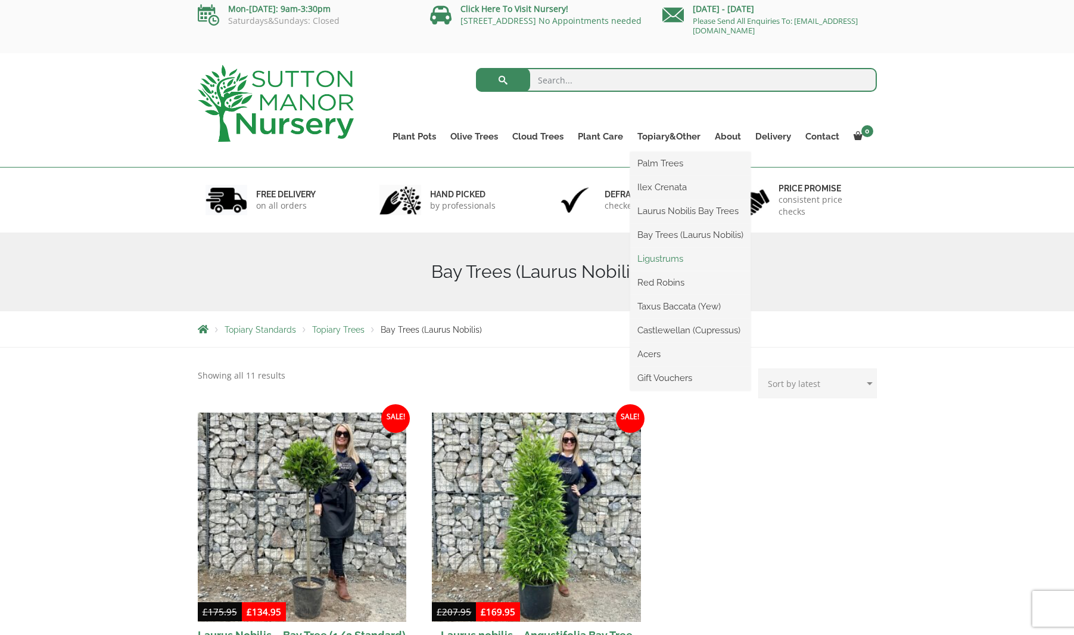
click at [666, 257] on link "Ligustrums" at bounding box center [690, 259] width 120 height 18
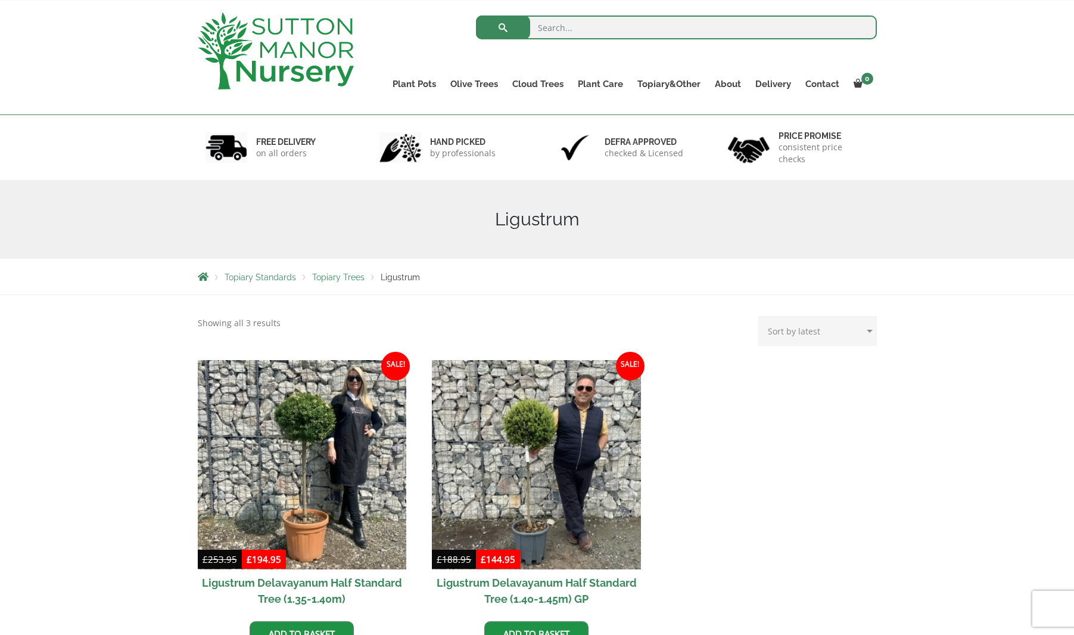
scroll to position [60, 0]
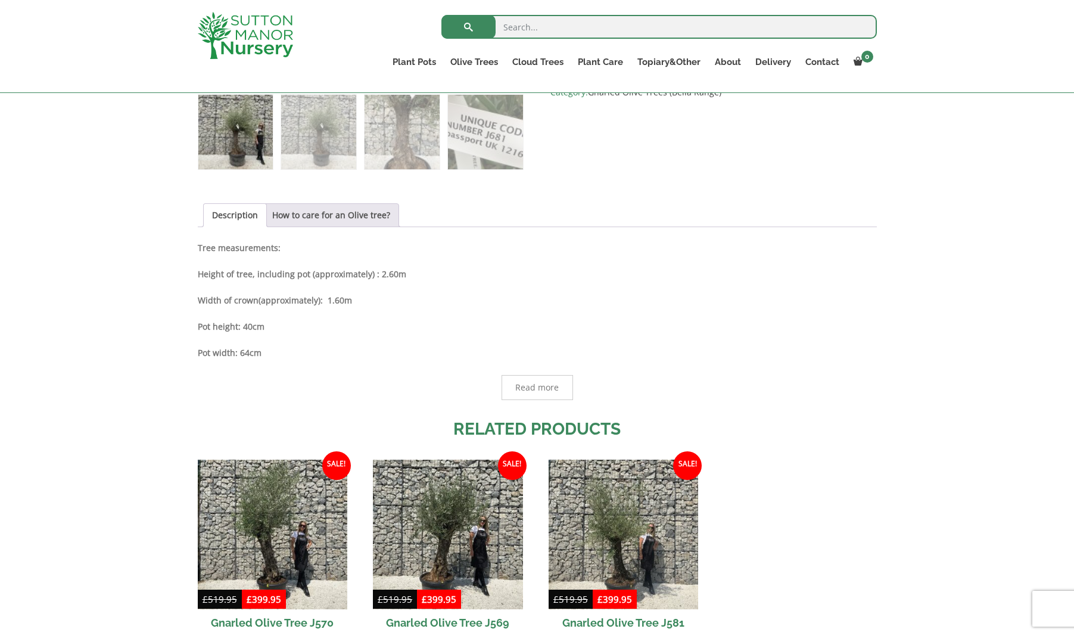
scroll to position [739, 0]
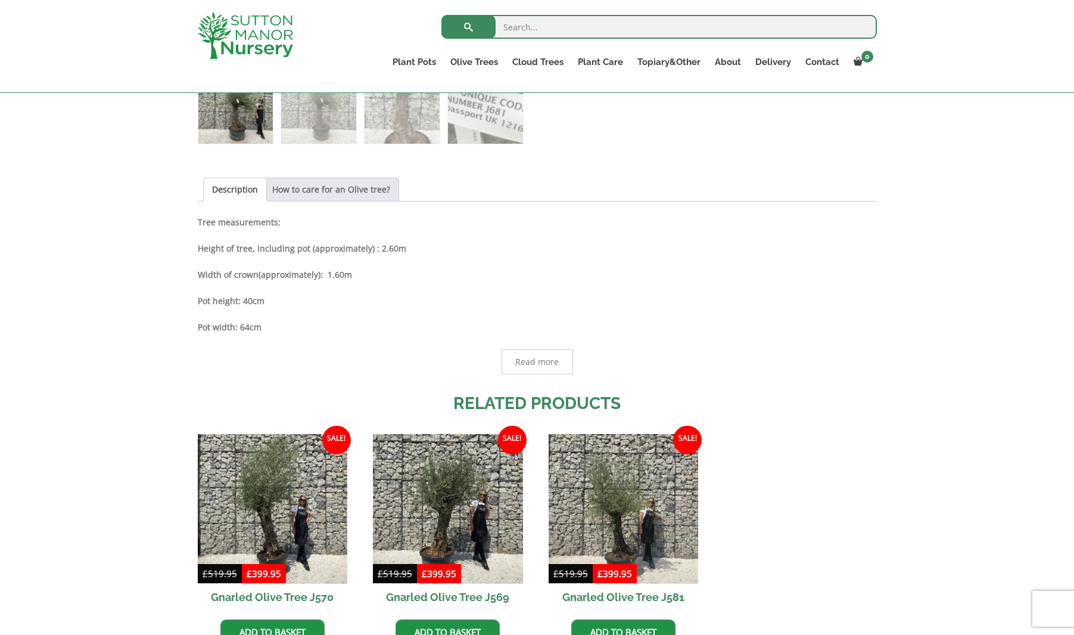
drag, startPoint x: 340, startPoint y: 189, endPoint x: 330, endPoint y: 192, distance: 10.6
click at [340, 189] on link "How to care for an Olive tree?" at bounding box center [331, 189] width 118 height 23
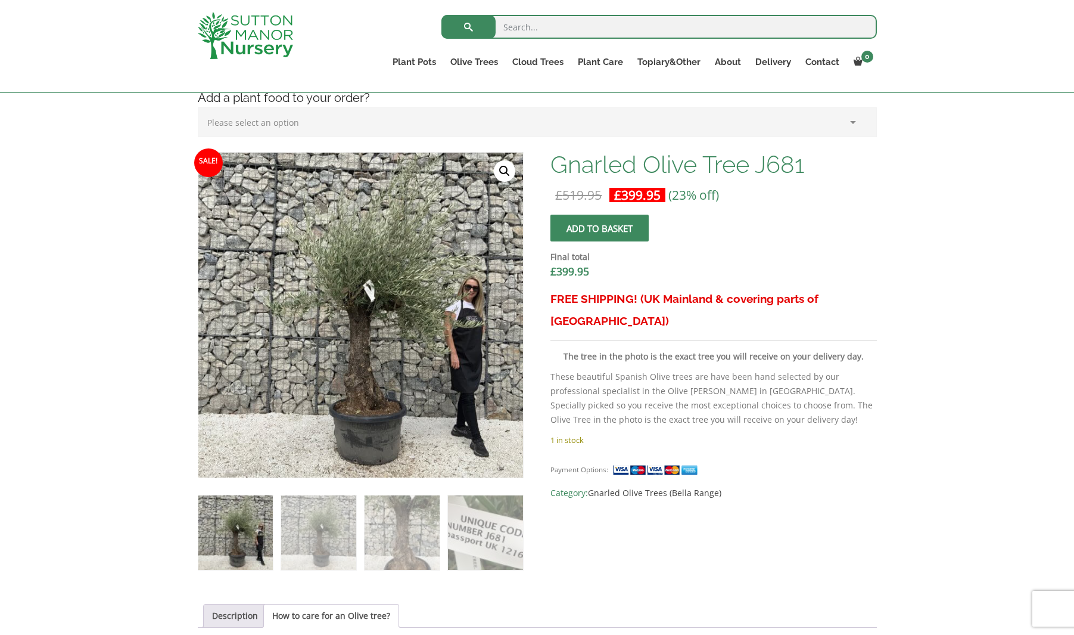
scroll to position [302, 0]
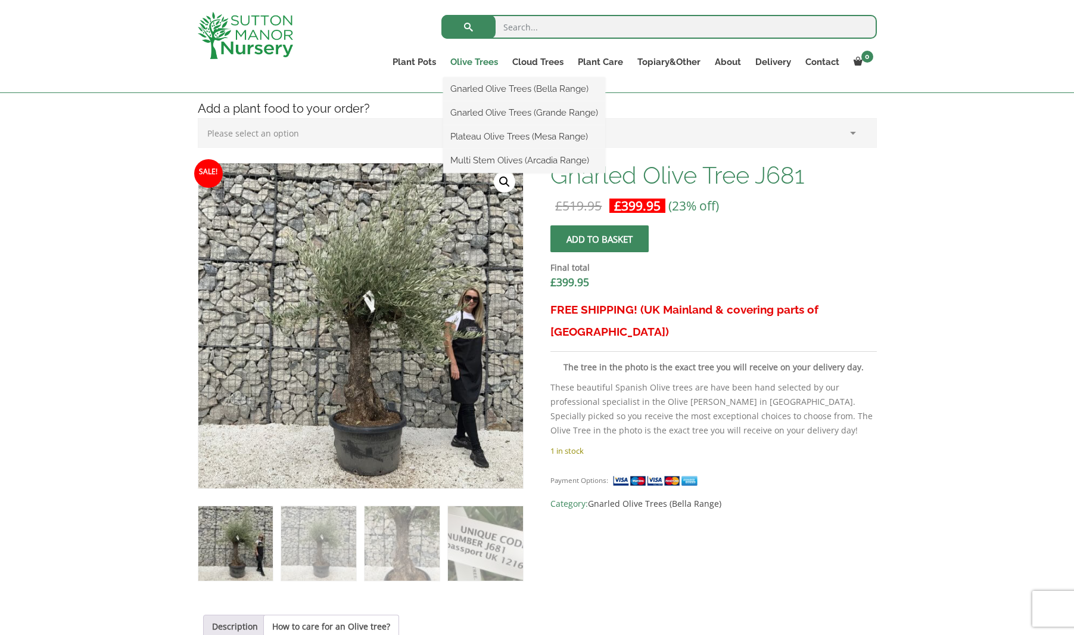
click at [470, 63] on link "Olive Trees" at bounding box center [474, 62] width 62 height 17
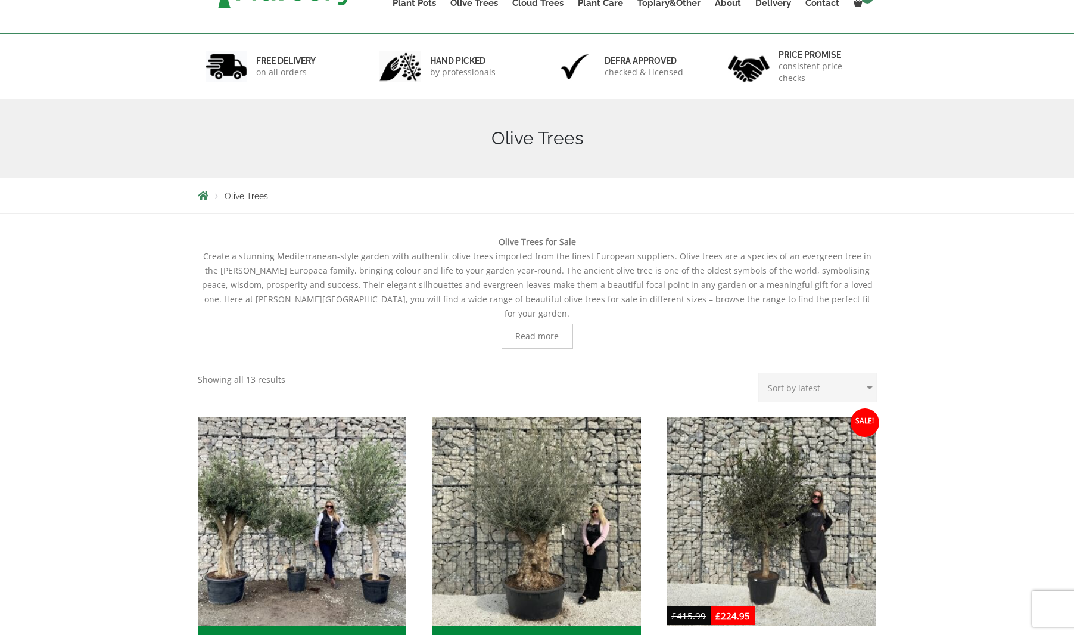
scroll to position [268, 0]
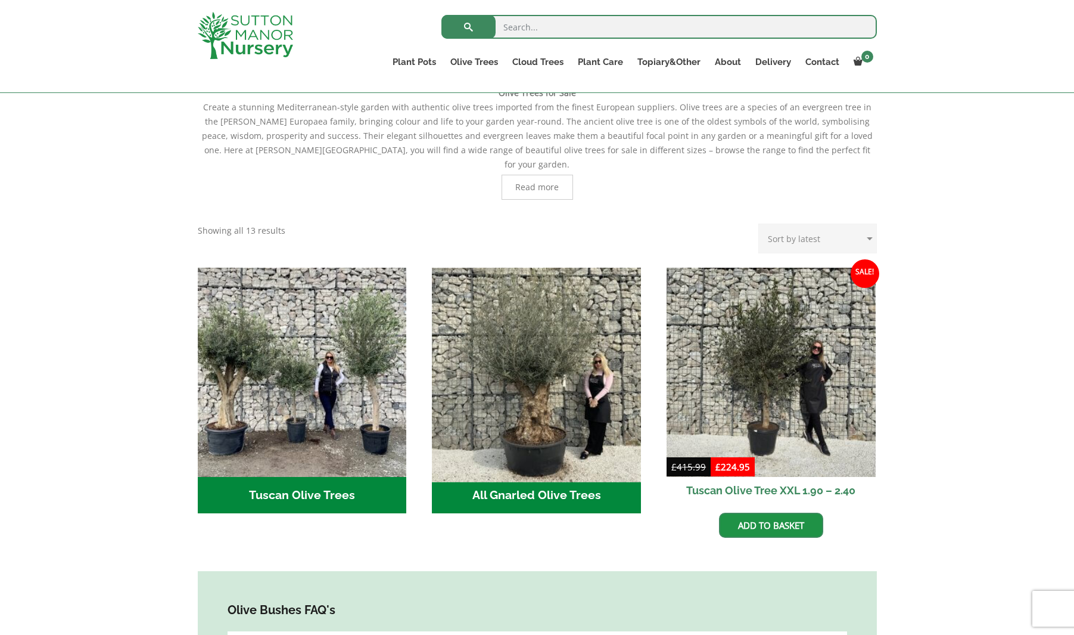
click at [528, 403] on img "Visit product category All Gnarled Olive Trees" at bounding box center [536, 371] width 219 height 219
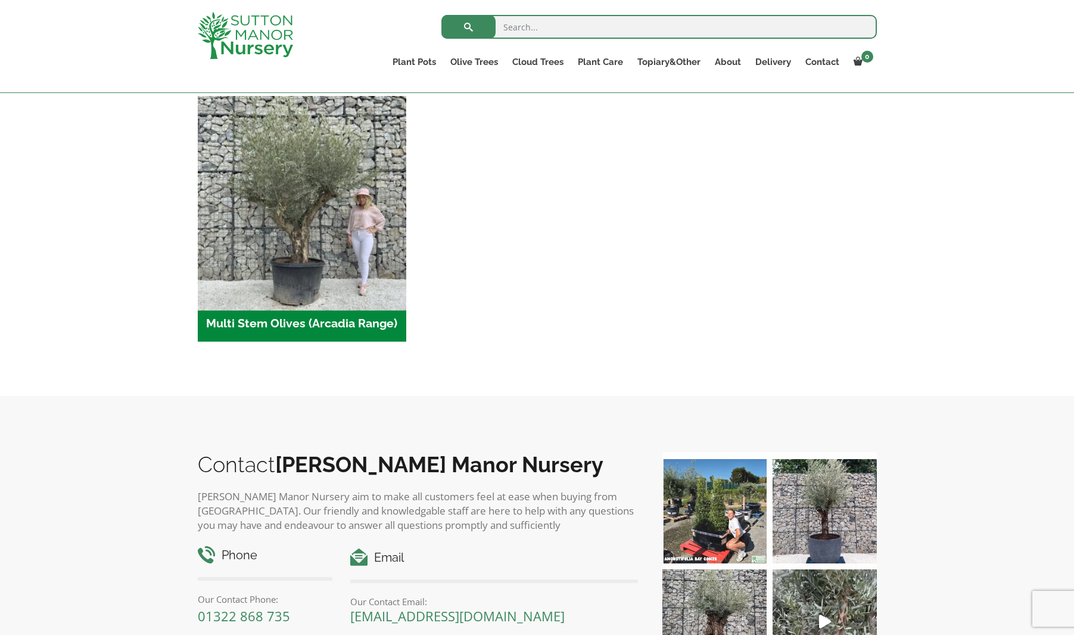
click at [342, 285] on img "Visit product category Multi Stem Olives (Arcadia Range)" at bounding box center [301, 200] width 219 height 219
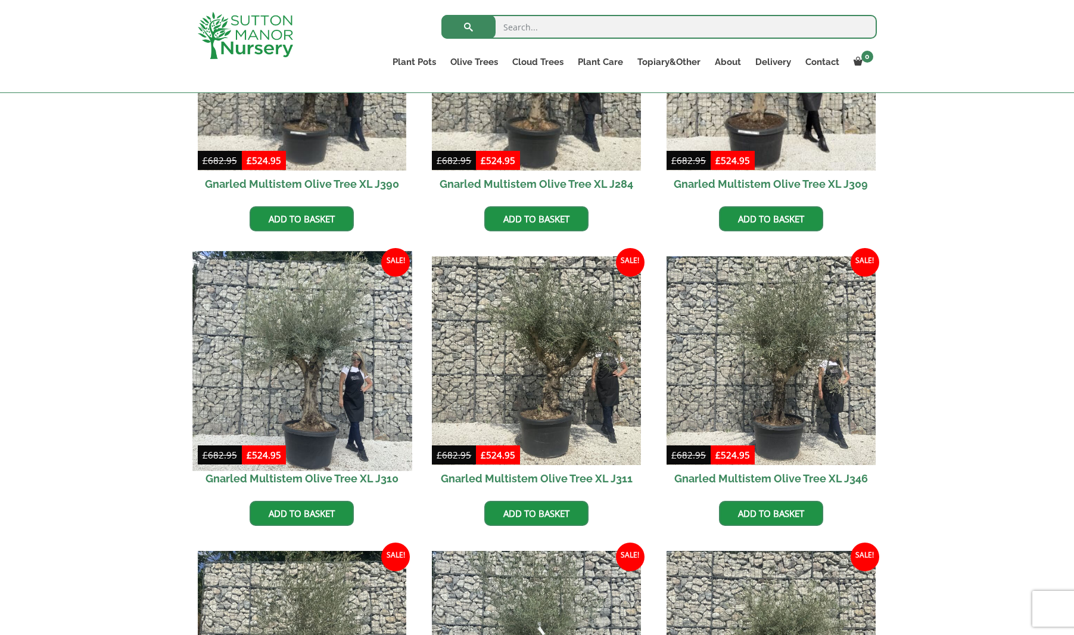
scroll to position [648, 1]
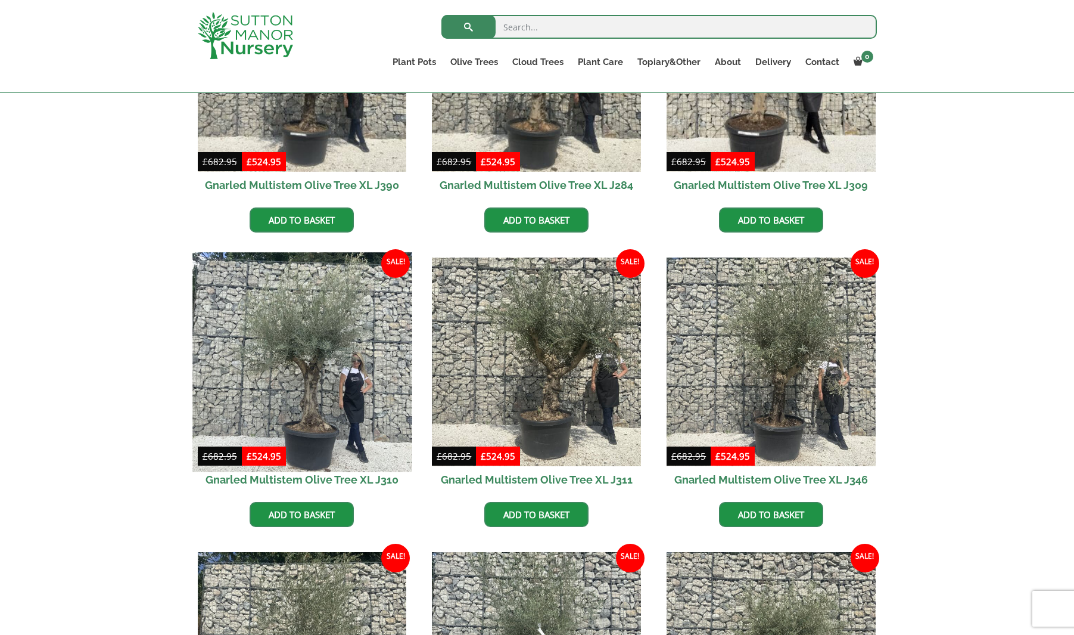
click at [324, 318] on img at bounding box center [301, 361] width 219 height 219
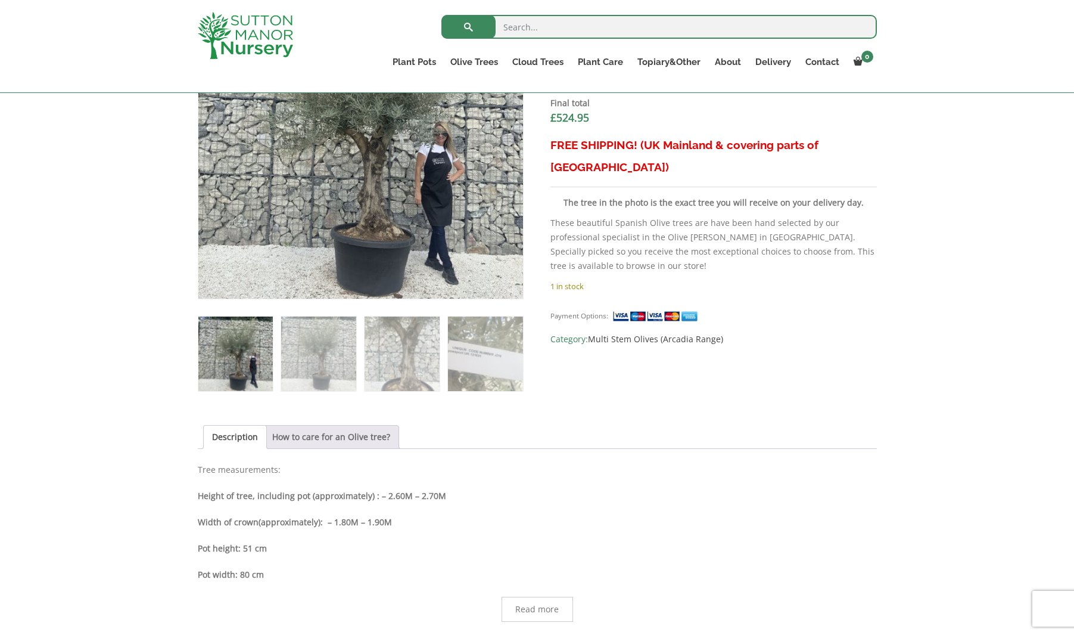
scroll to position [492, 0]
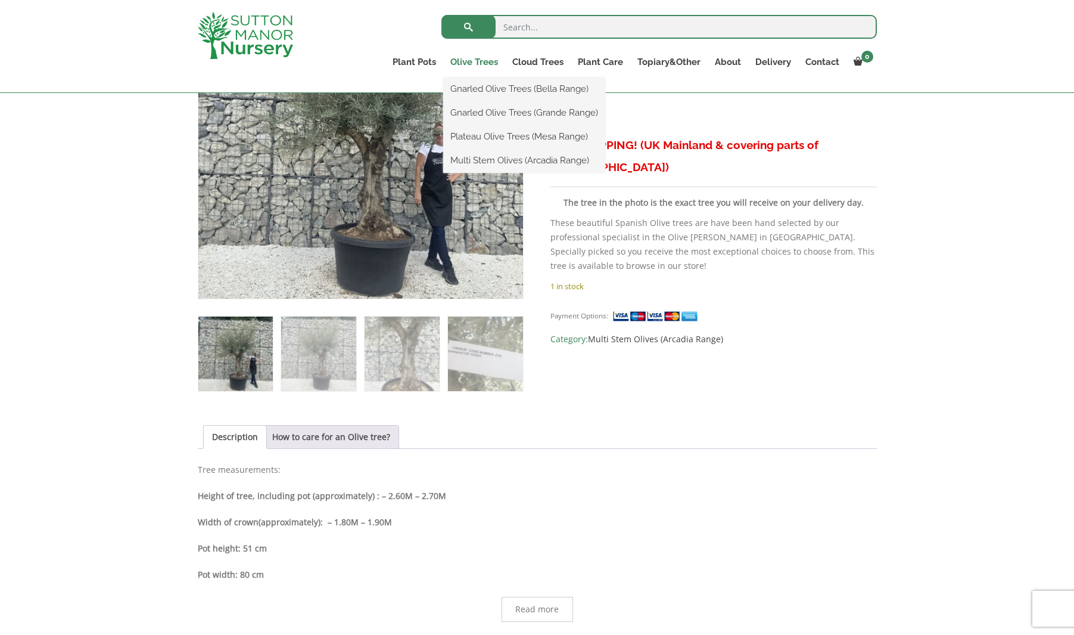
click at [467, 60] on link "Olive Trees" at bounding box center [474, 62] width 62 height 17
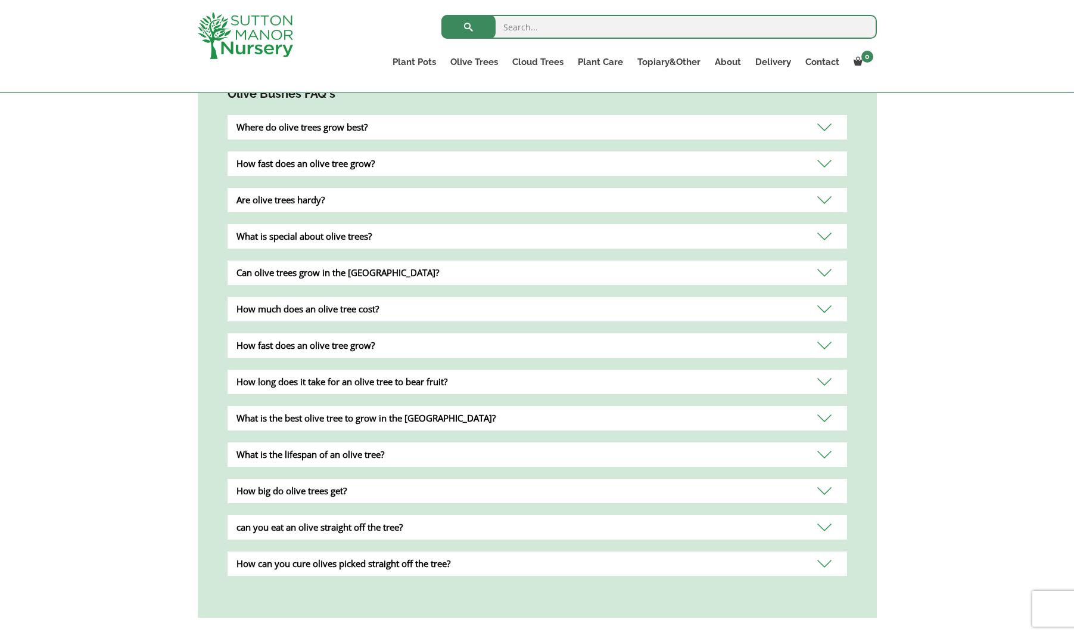
scroll to position [708, 0]
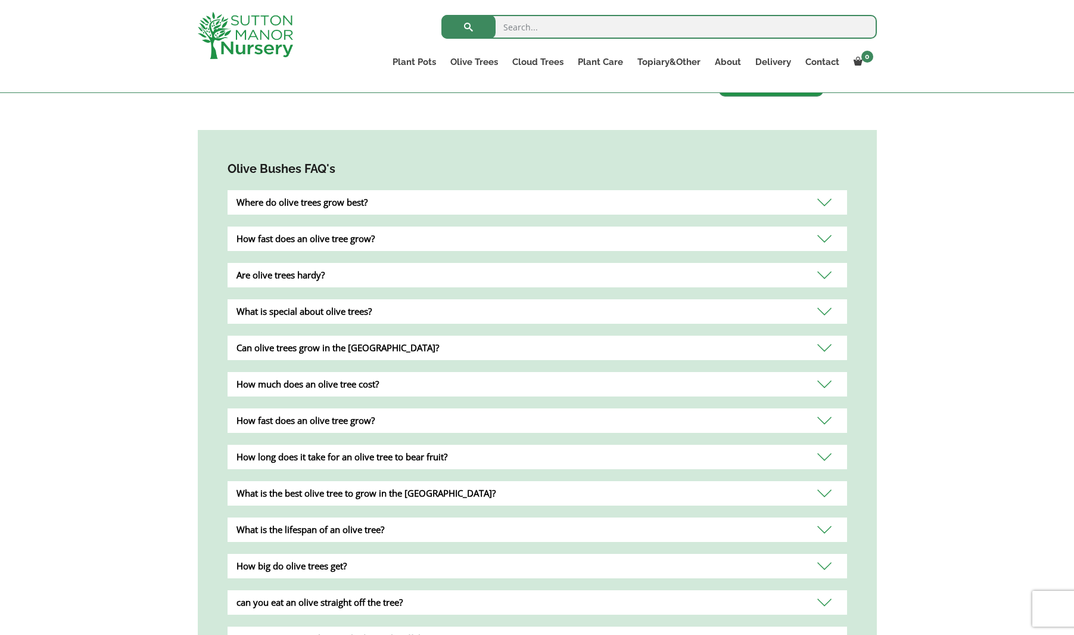
click at [418, 190] on div "Where do olive trees grow best?" at bounding box center [538, 202] width 620 height 24
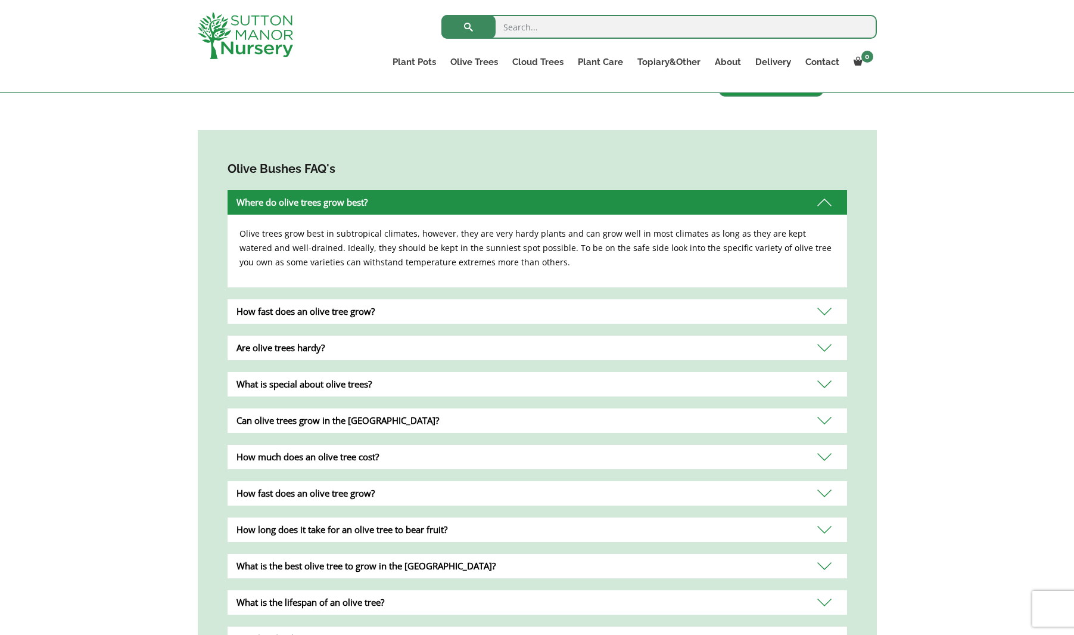
click at [420, 299] on div "How fast does an olive tree grow?" at bounding box center [538, 311] width 620 height 24
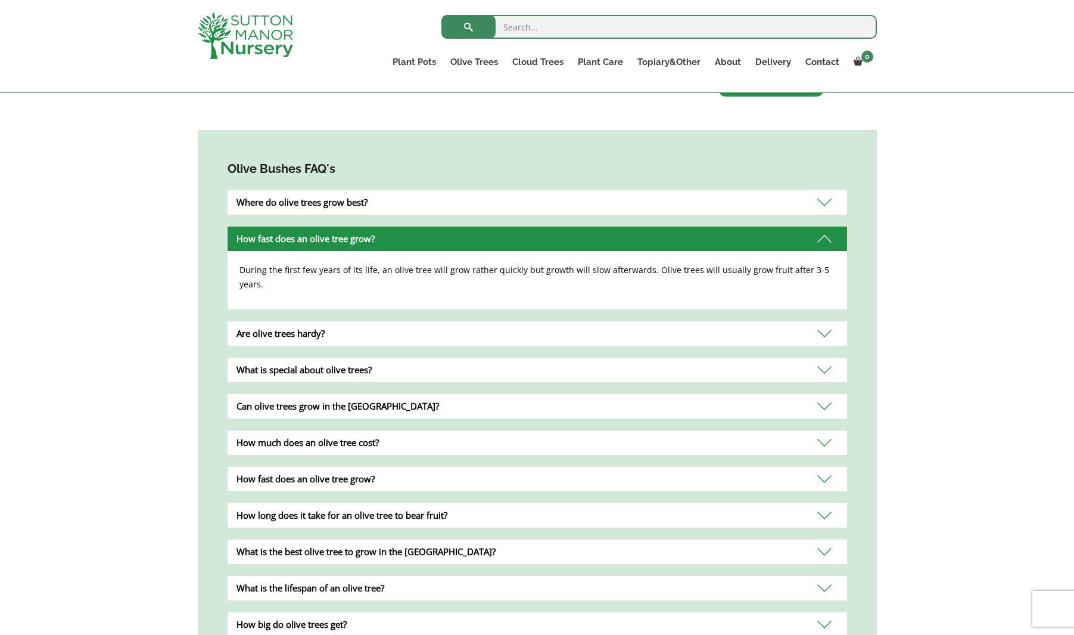
click at [413, 321] on div "Are olive trees hardy?" at bounding box center [538, 333] width 620 height 24
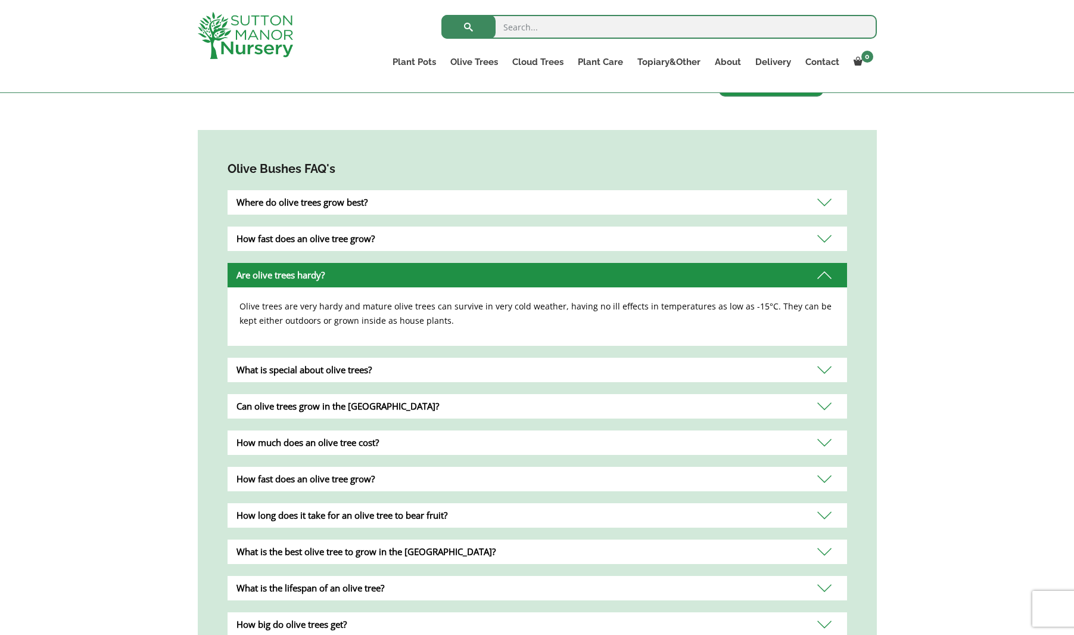
click at [409, 358] on div "What is special about olive trees?" at bounding box center [538, 370] width 620 height 24
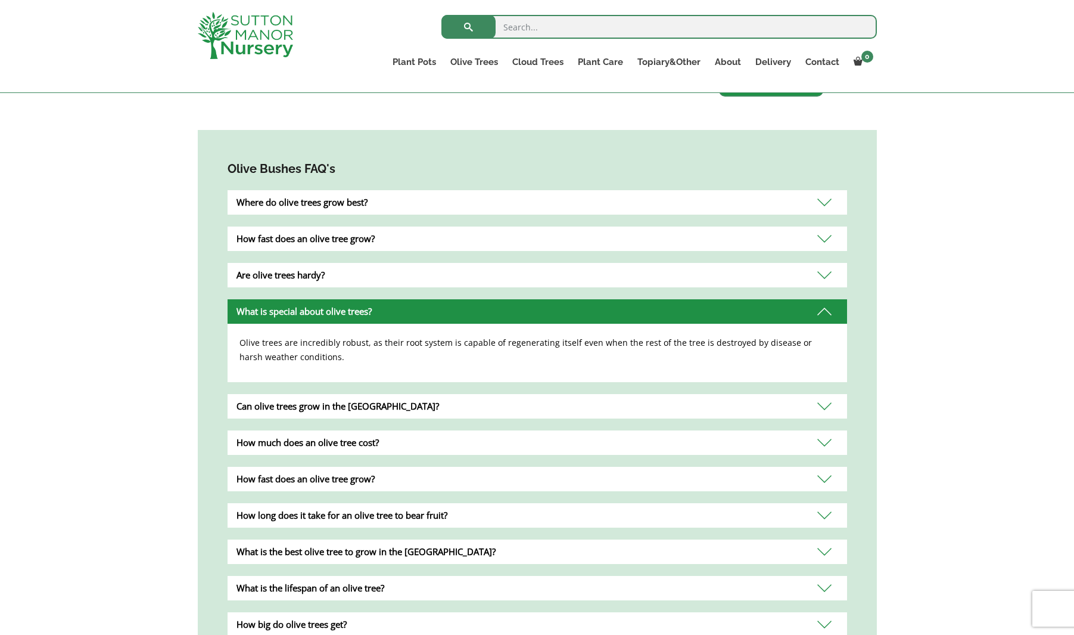
click at [413, 437] on div "How much does an olive tree cost?" at bounding box center [538, 442] width 620 height 24
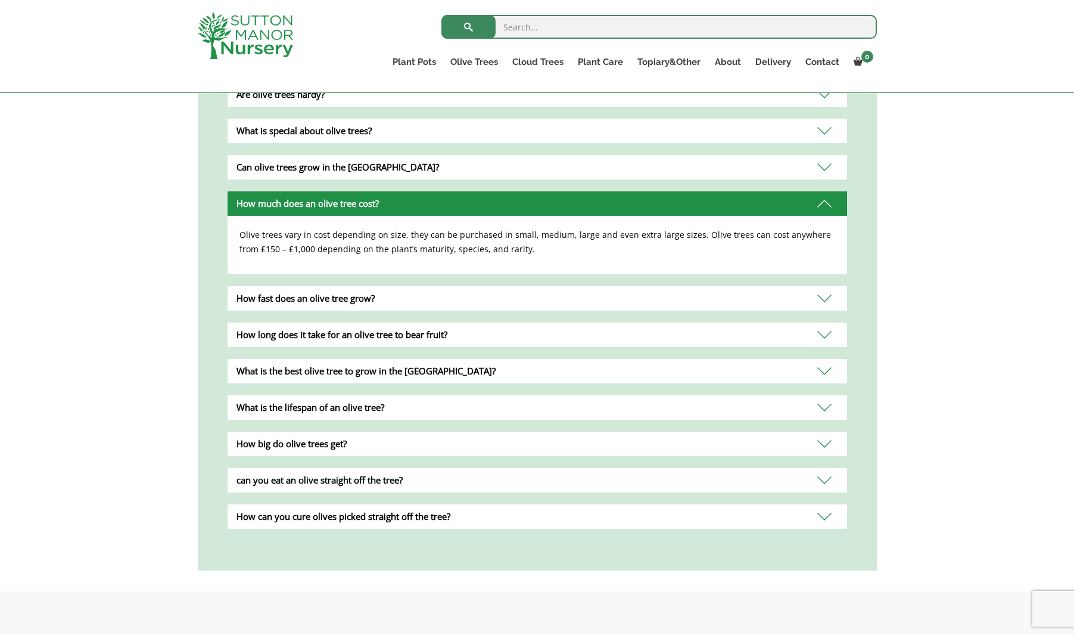
scroll to position [891, 0]
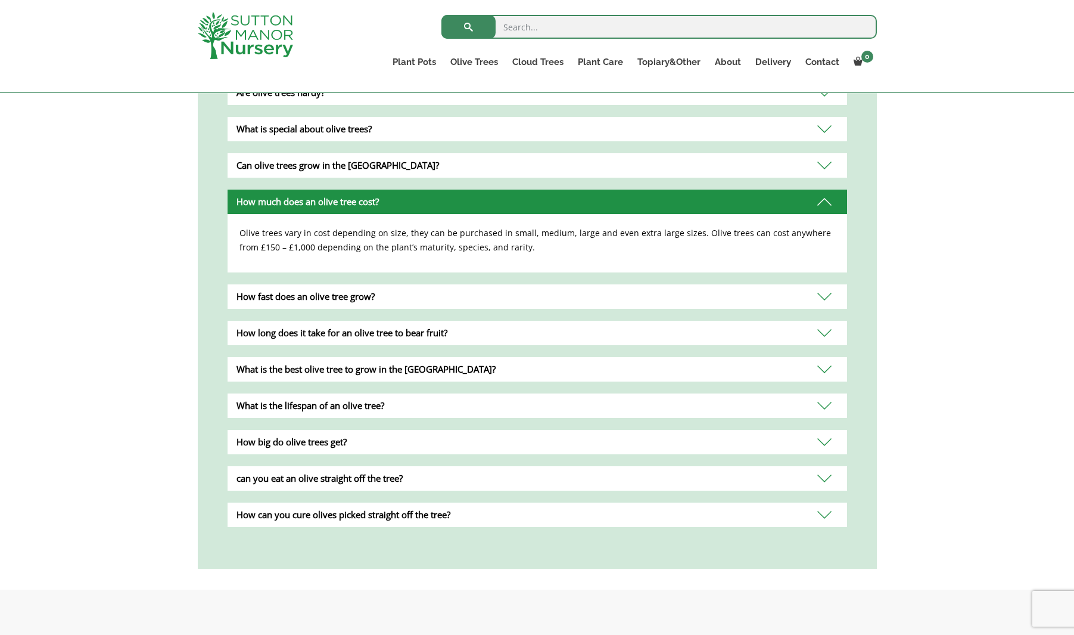
click at [397, 393] on div "What is the lifespan of an olive tree?" at bounding box center [538, 405] width 620 height 24
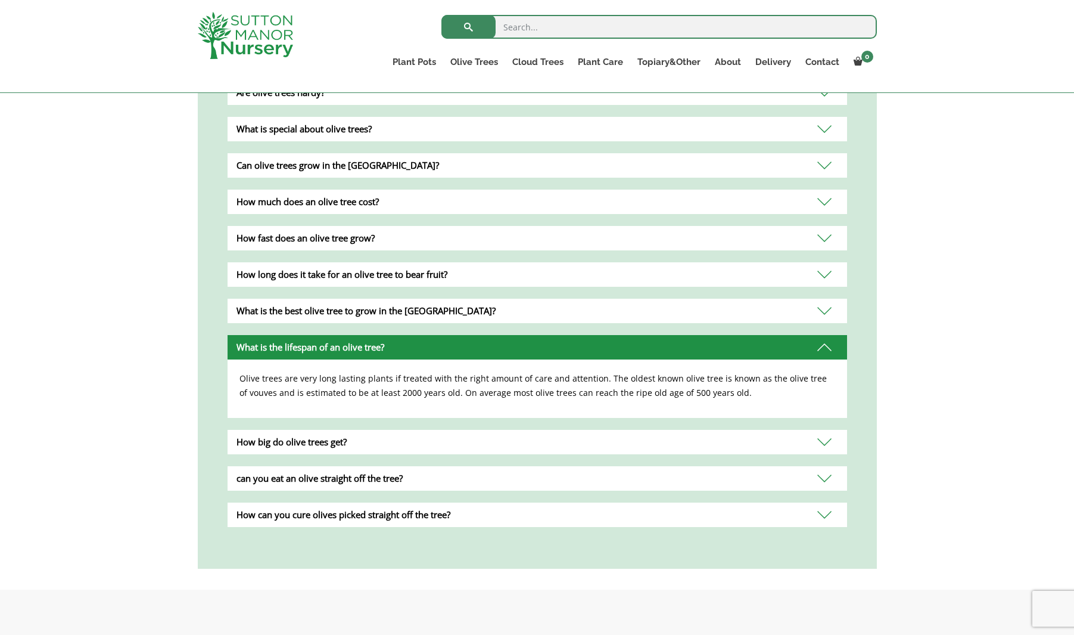
click at [397, 430] on div "How big do olive trees get?" at bounding box center [538, 442] width 620 height 24
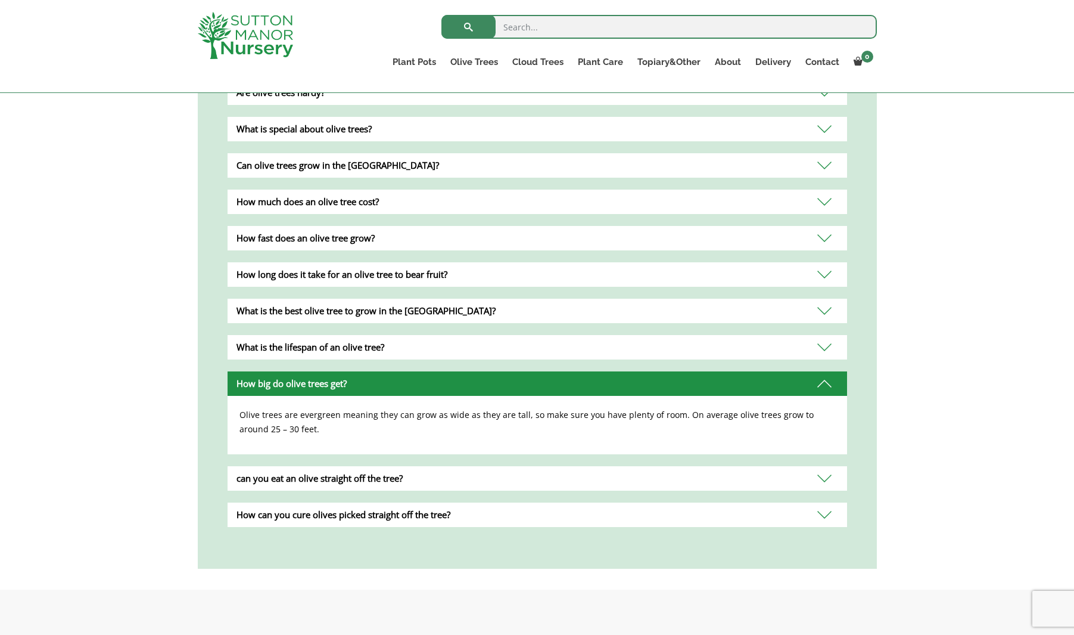
click at [425, 466] on div "can you eat an olive straight off the tree?" at bounding box center [538, 478] width 620 height 24
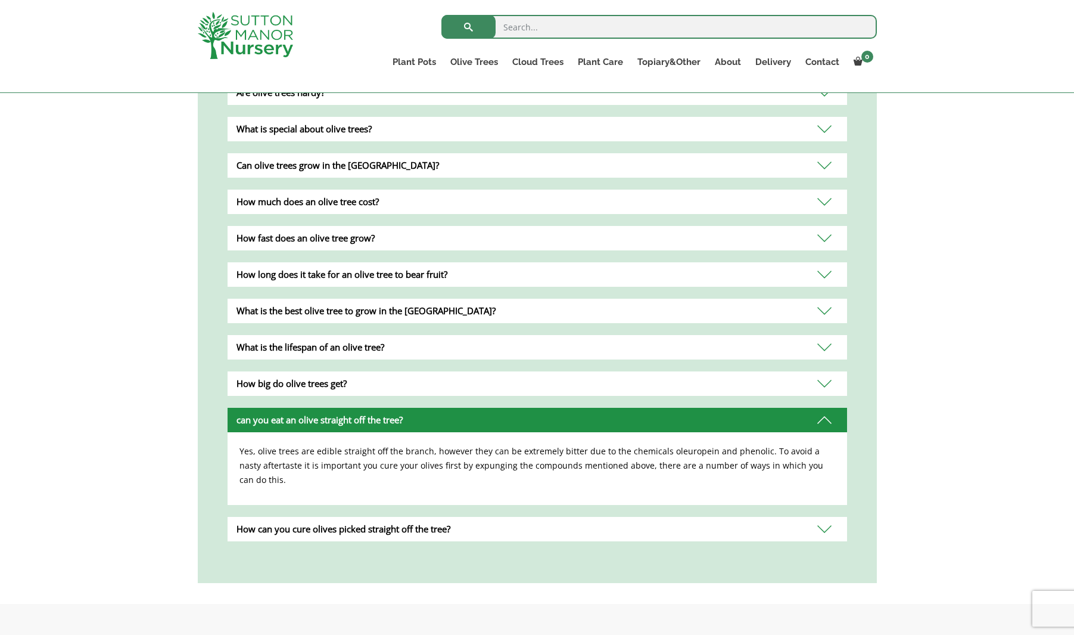
click at [487, 517] on div "How can you cure olives picked straight off the tree?" at bounding box center [538, 529] width 620 height 24
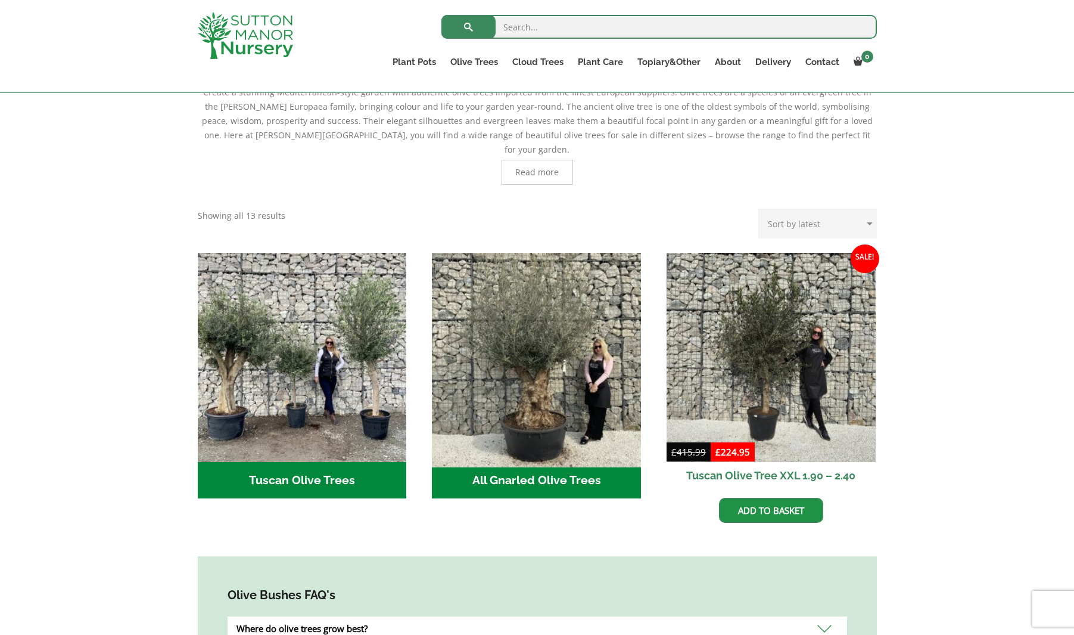
scroll to position [283, 0]
click at [555, 316] on img "Visit product category All Gnarled Olive Trees" at bounding box center [536, 356] width 219 height 219
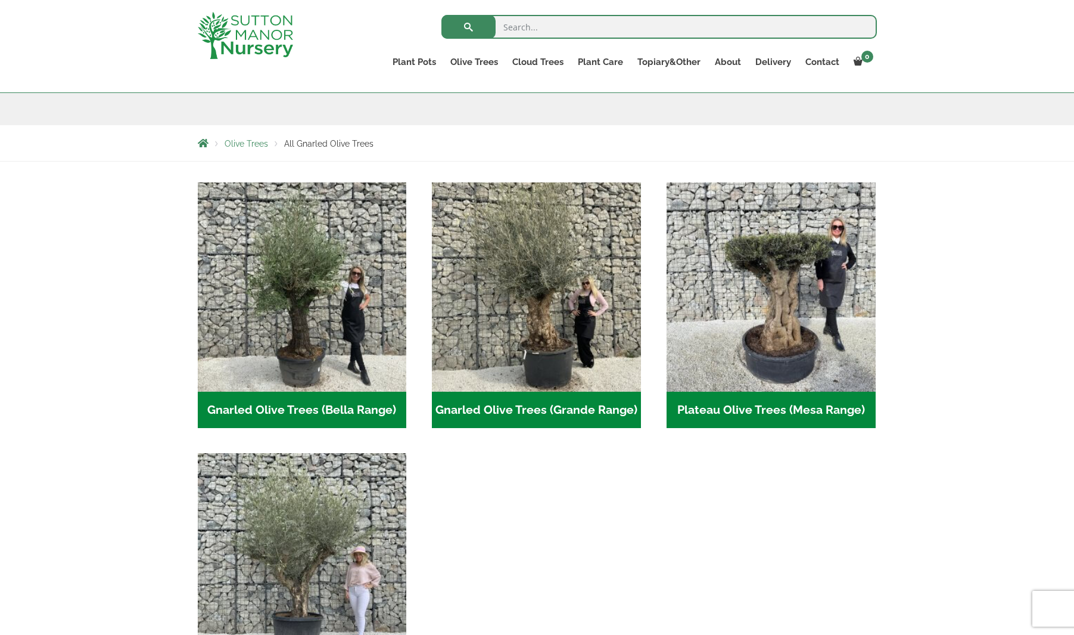
scroll to position [172, 0]
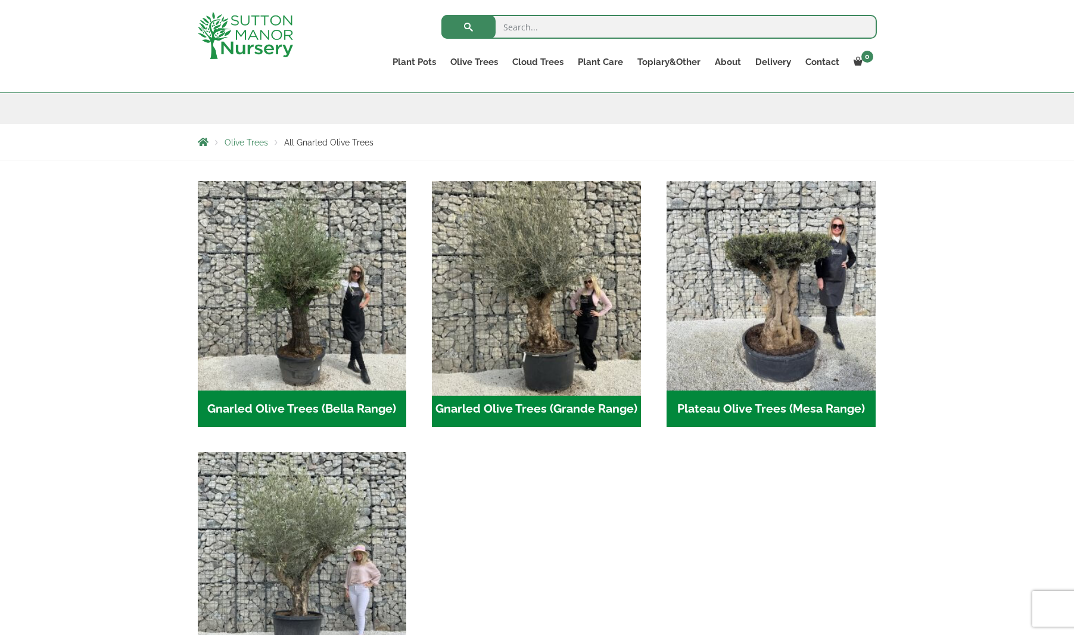
click at [542, 316] on img "Visit product category Gnarled Olive Trees (Grande Range)" at bounding box center [536, 285] width 219 height 219
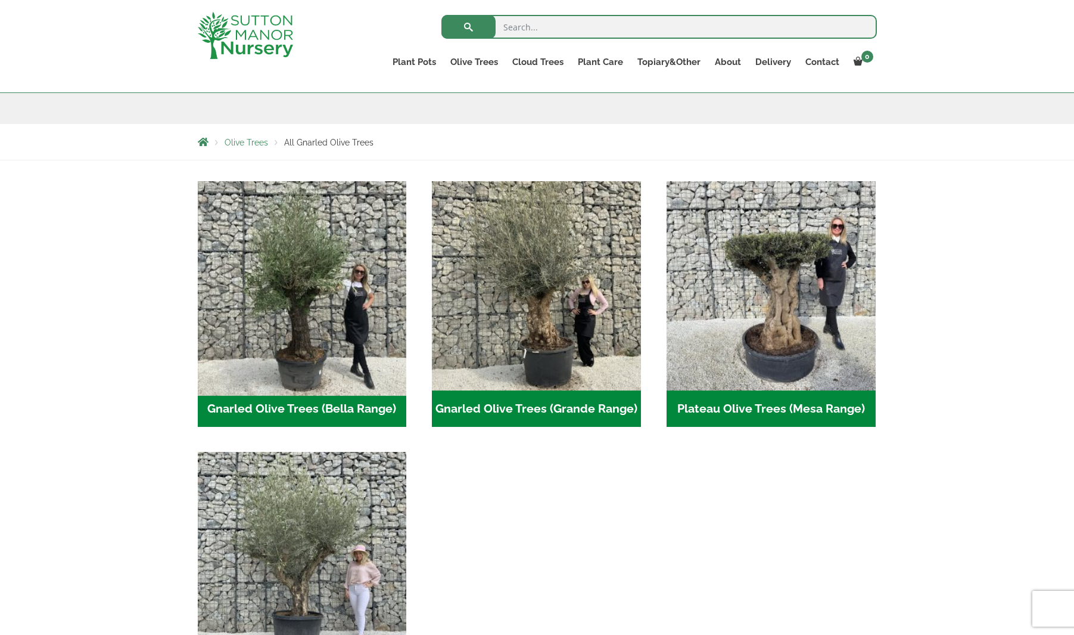
click at [337, 335] on img "Visit product category Gnarled Olive Trees (Bella Range)" at bounding box center [301, 285] width 219 height 219
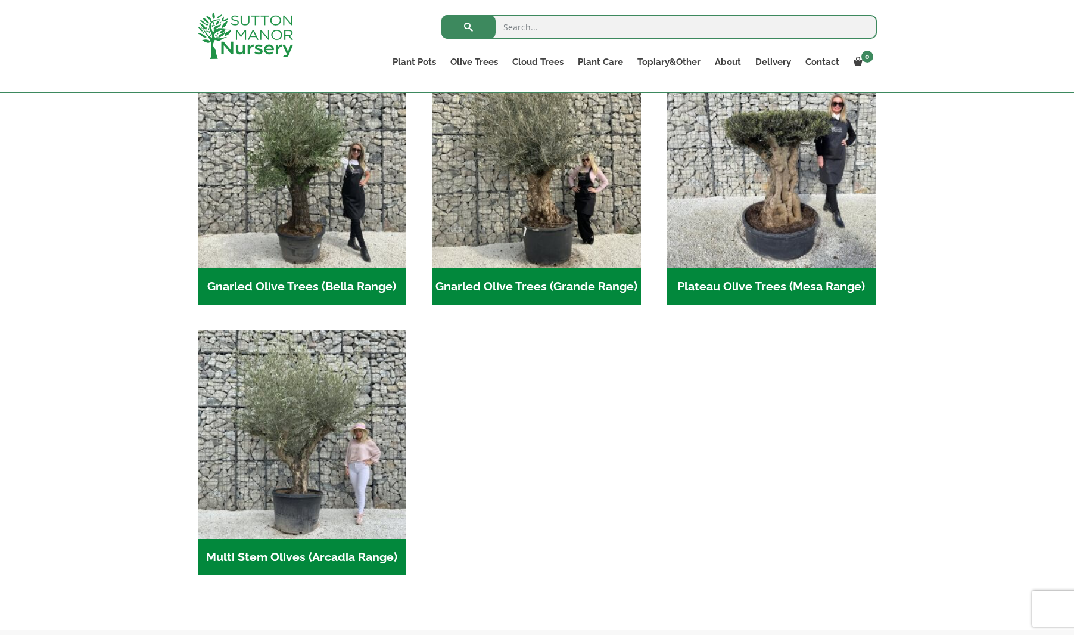
scroll to position [296, 0]
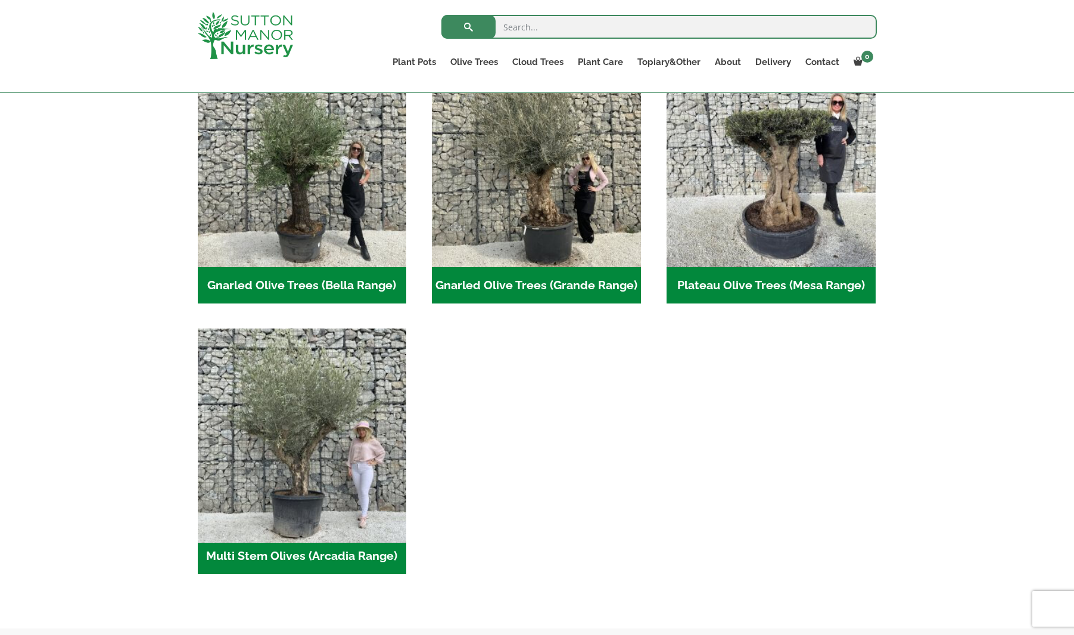
click at [334, 433] on img "Visit product category Multi Stem Olives (Arcadia Range)" at bounding box center [301, 433] width 219 height 219
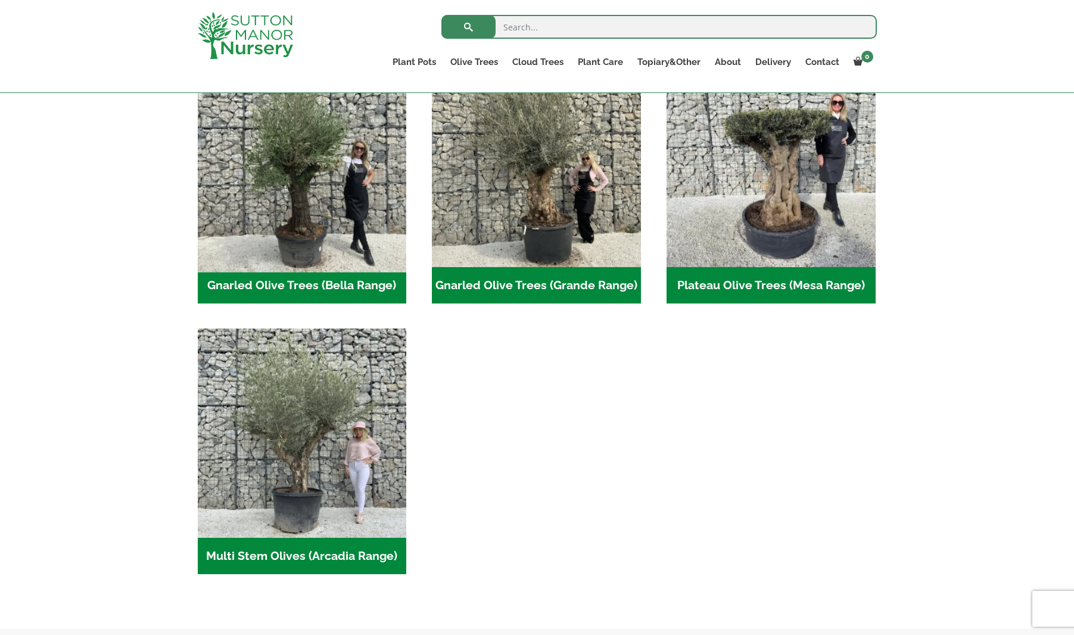
click at [328, 254] on img "Visit product category Gnarled Olive Trees (Bella Range)" at bounding box center [301, 161] width 219 height 219
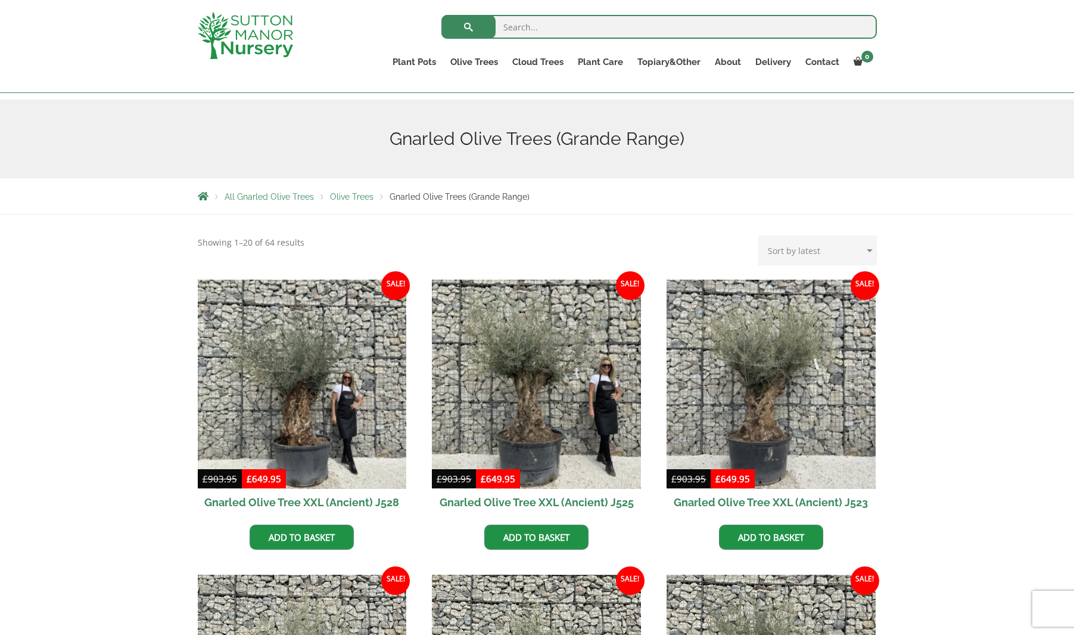
scroll to position [119, 0]
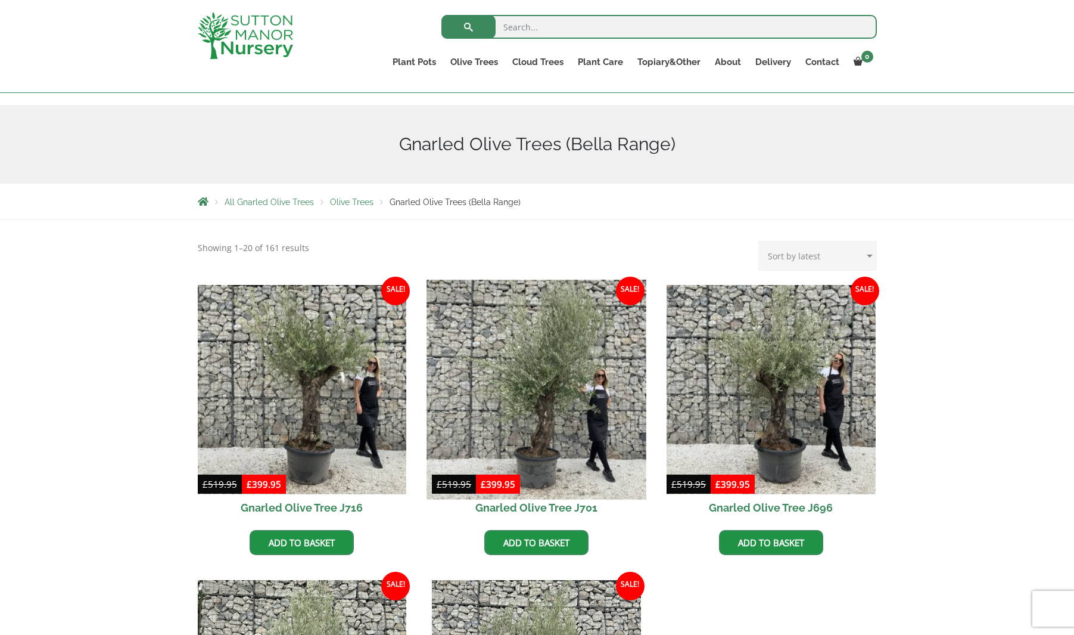
scroll to position [113, 0]
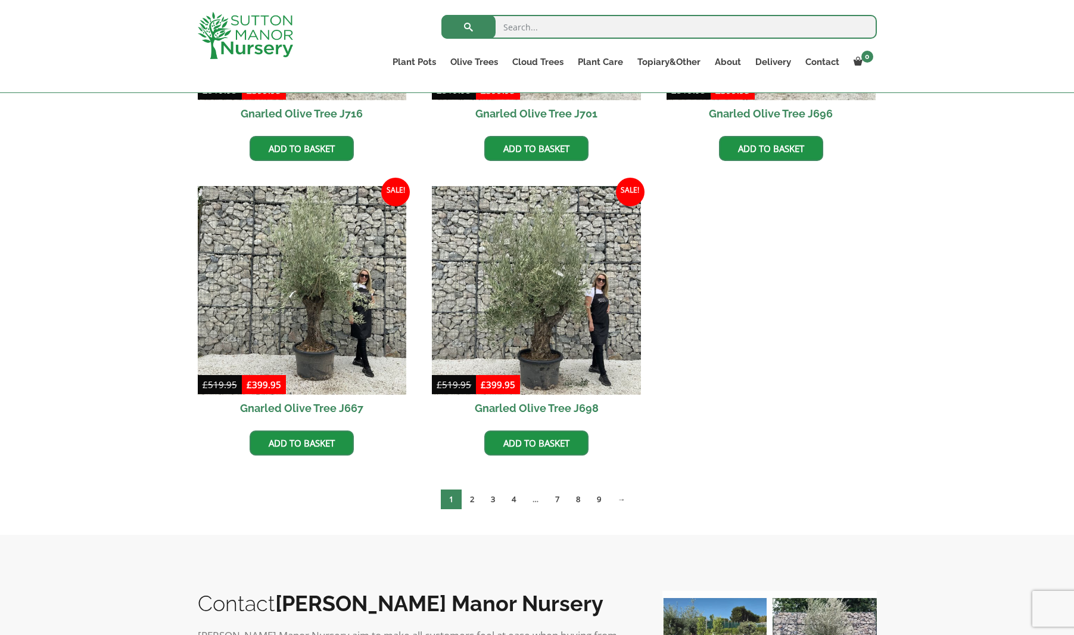
scroll to position [509, 0]
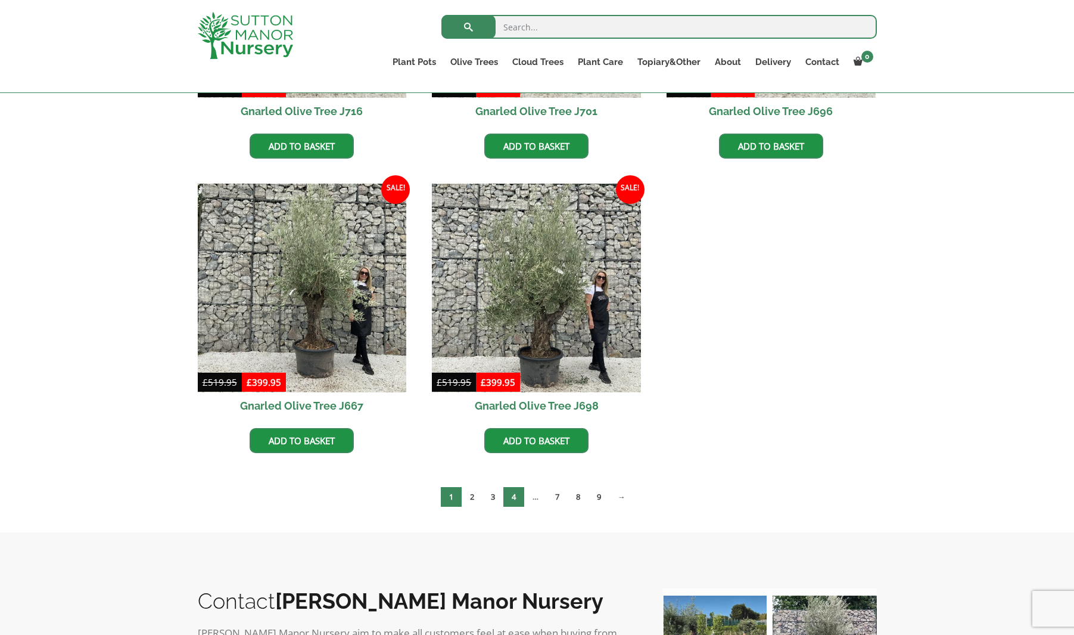
click at [515, 496] on link "4" at bounding box center [514, 497] width 21 height 20
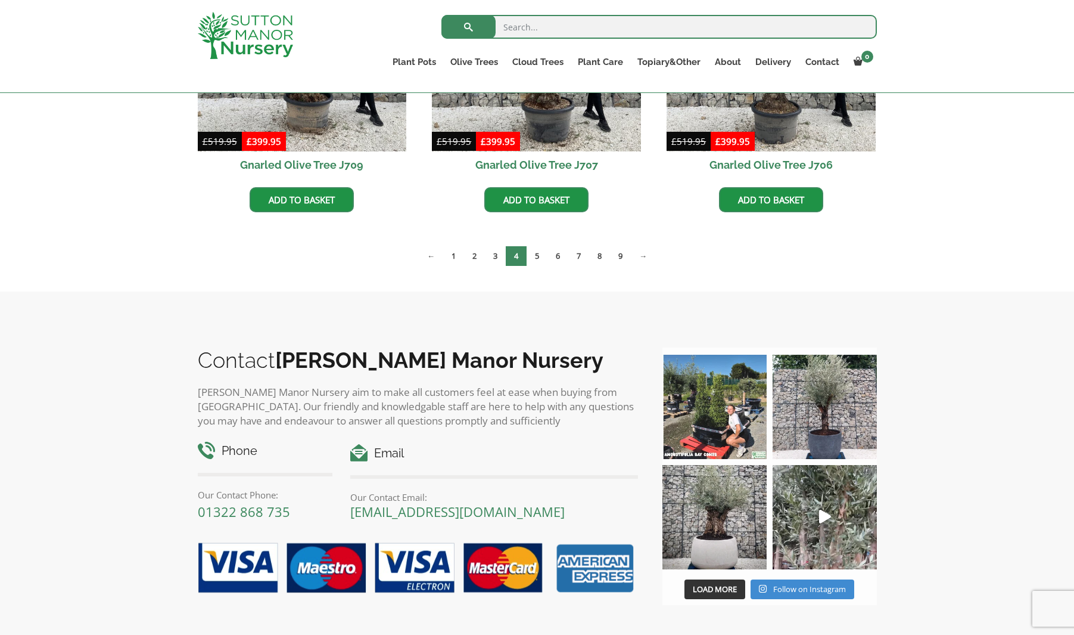
scroll to position [1046, 0]
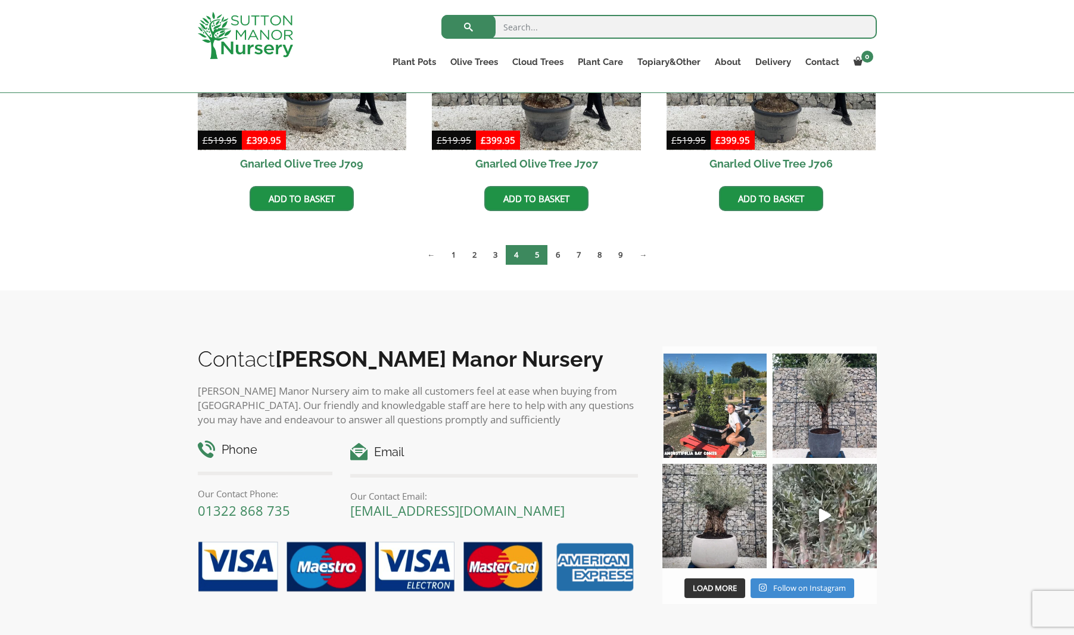
click at [542, 253] on link "5" at bounding box center [537, 255] width 21 height 20
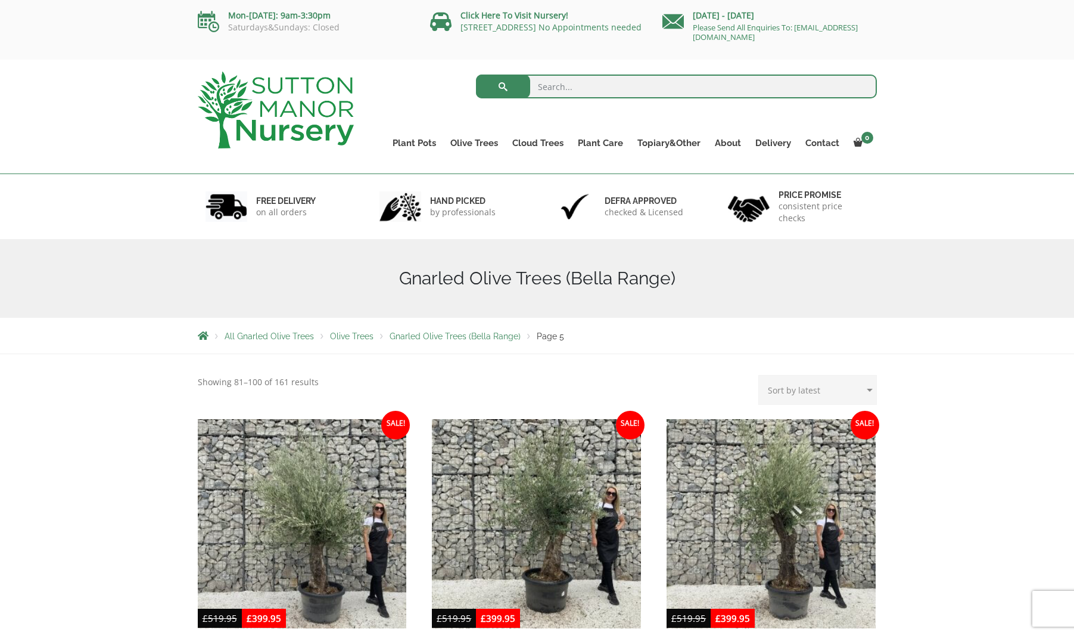
click at [342, 338] on span "Olive Trees" at bounding box center [351, 336] width 43 height 10
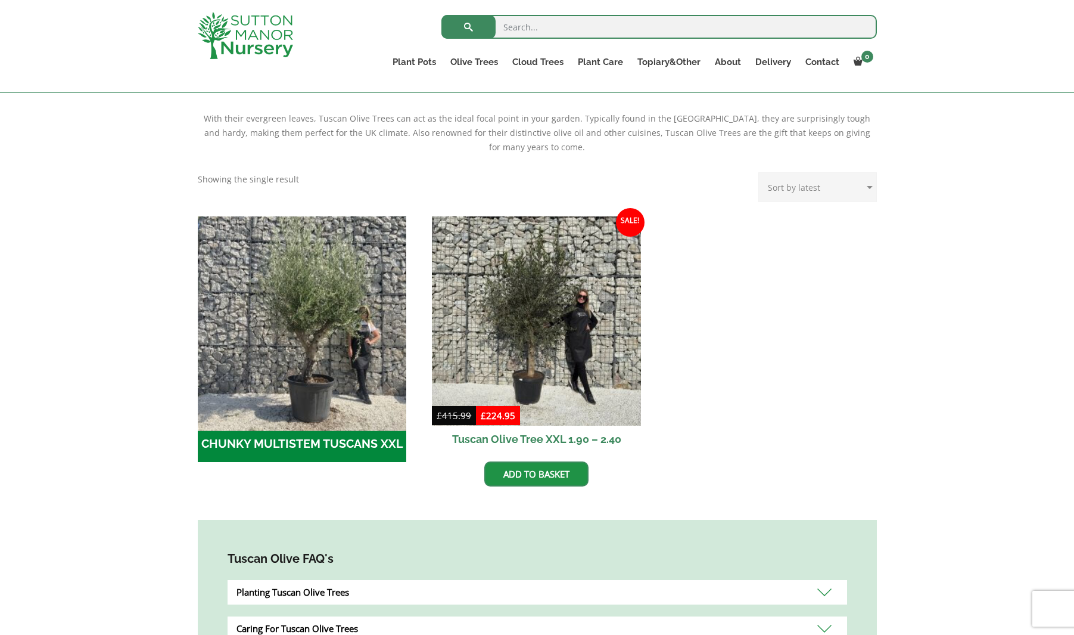
click at [356, 334] on img "Visit product category CHUNKY MULTISTEM TUSCANS XXL" at bounding box center [301, 320] width 219 height 219
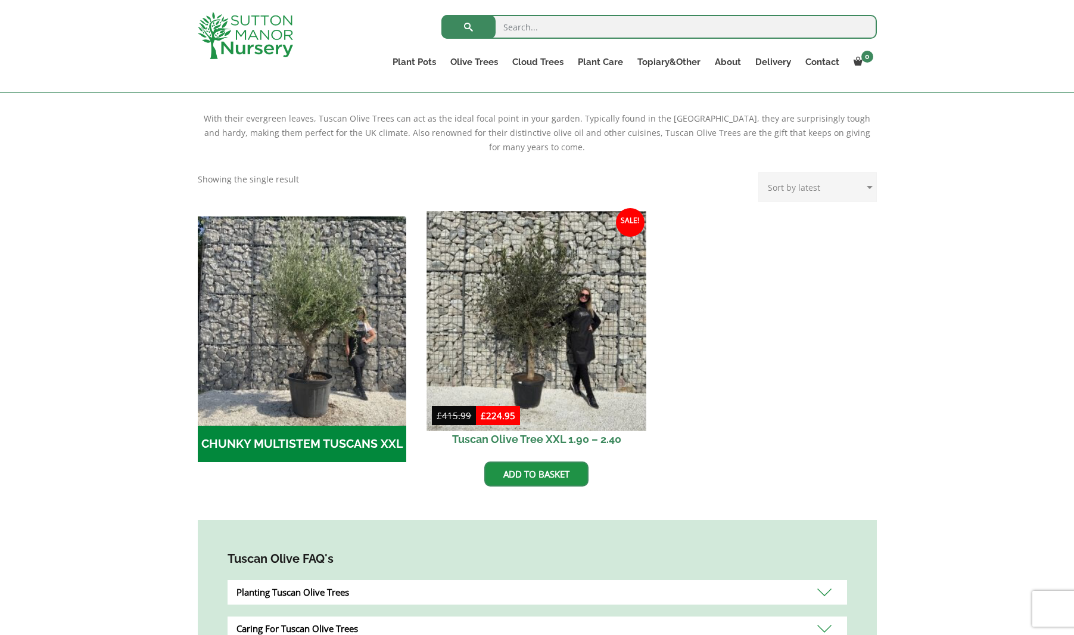
click at [563, 318] on img at bounding box center [536, 320] width 219 height 219
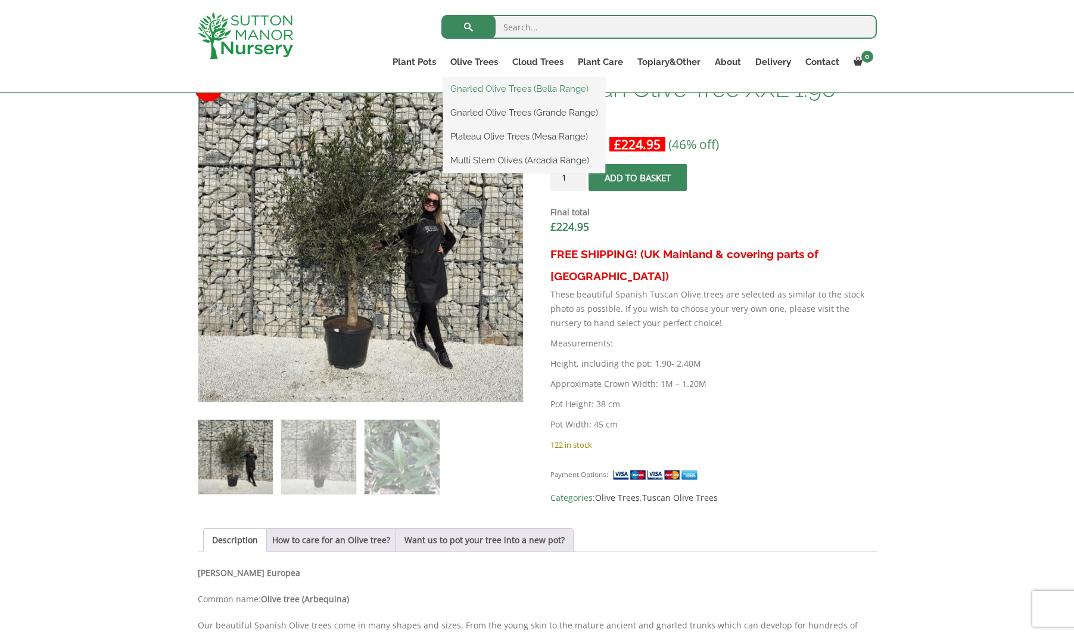
click at [506, 94] on link "Gnarled Olive Trees (Bella Range)" at bounding box center [524, 89] width 162 height 18
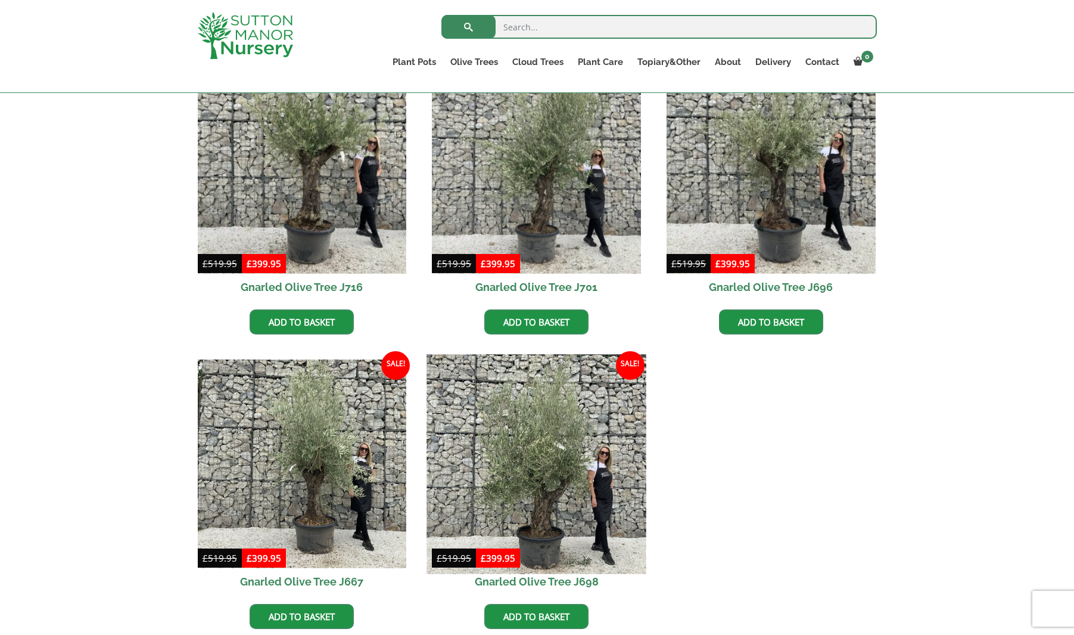
scroll to position [335, 0]
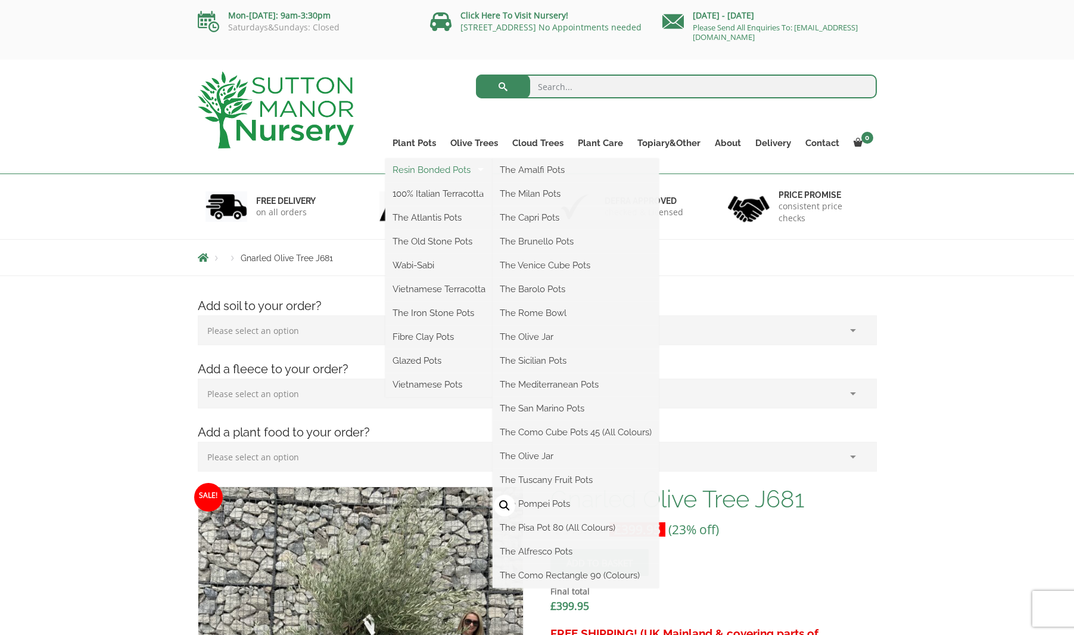
click at [437, 172] on link "Resin Bonded Pots" at bounding box center [439, 170] width 107 height 18
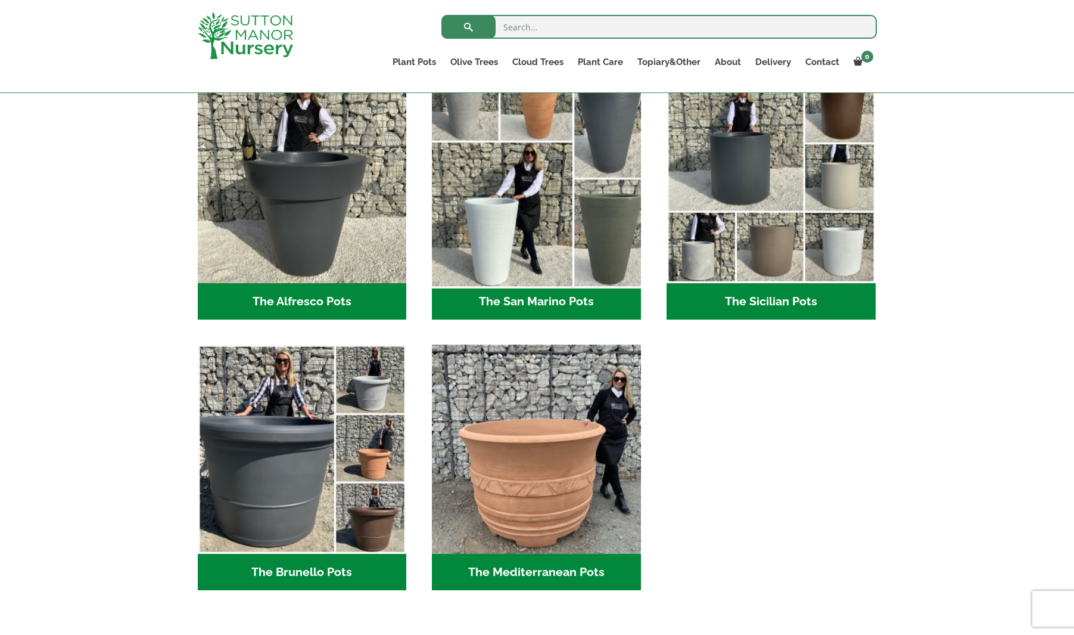
scroll to position [1430, 0]
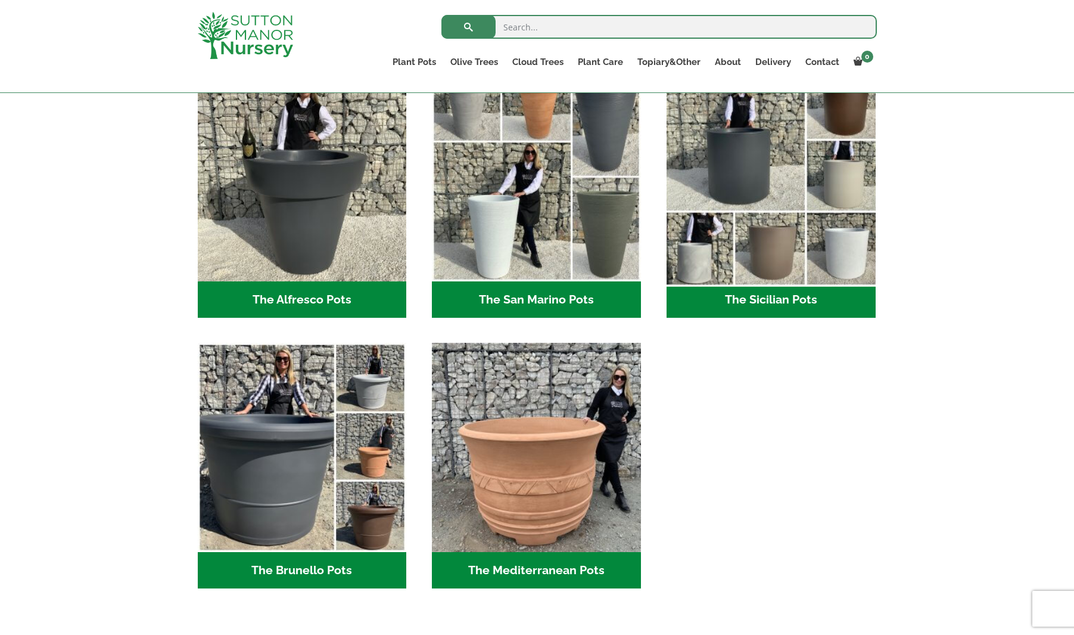
click at [761, 272] on img "Visit product category The Sicilian Pots" at bounding box center [770, 176] width 219 height 219
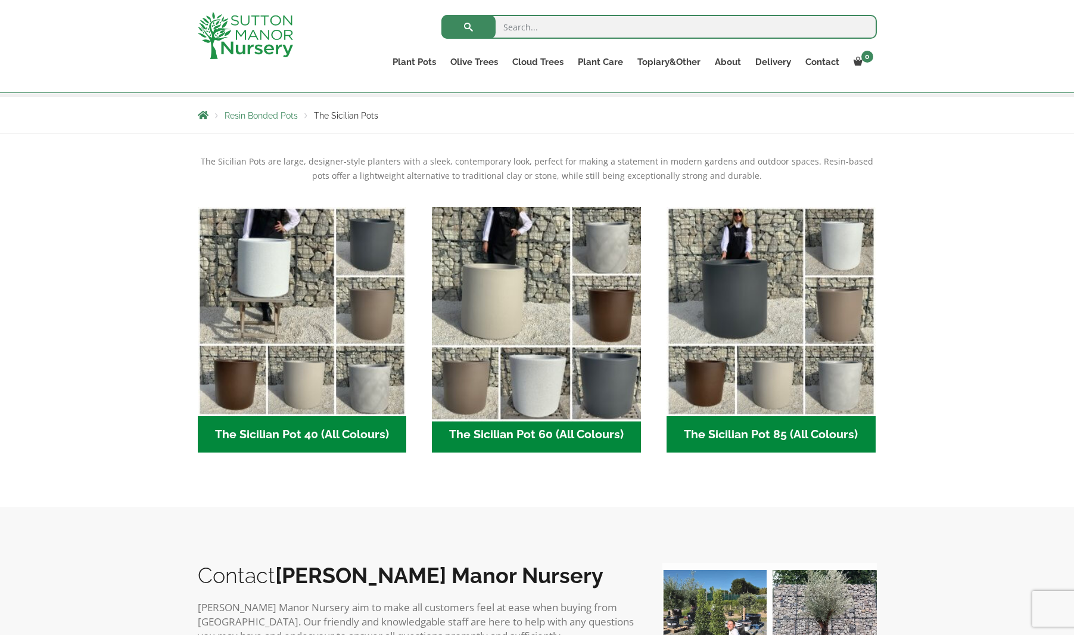
scroll to position [200, 0]
click at [493, 327] on img "Visit product category The Sicilian Pot 60 (All Colours)" at bounding box center [536, 310] width 219 height 219
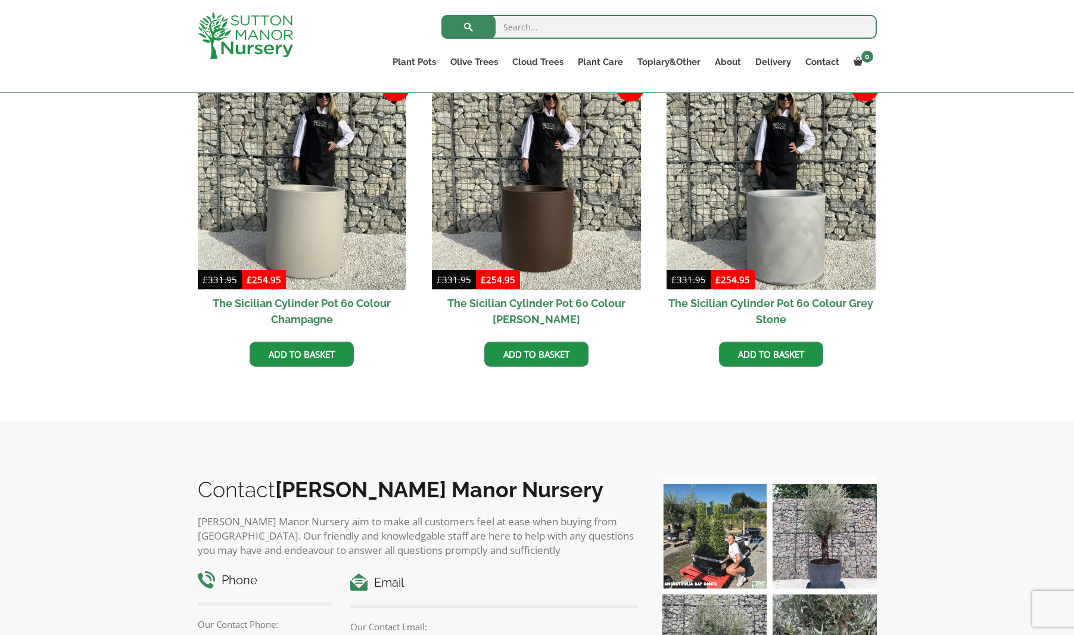
scroll to position [629, 0]
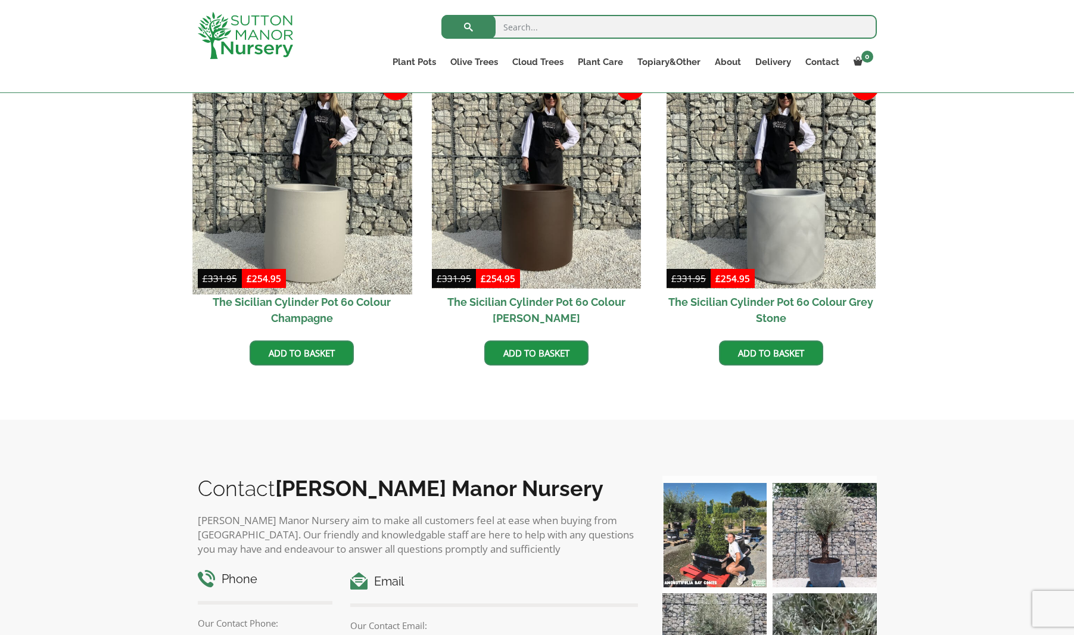
click at [347, 251] on img at bounding box center [301, 183] width 219 height 219
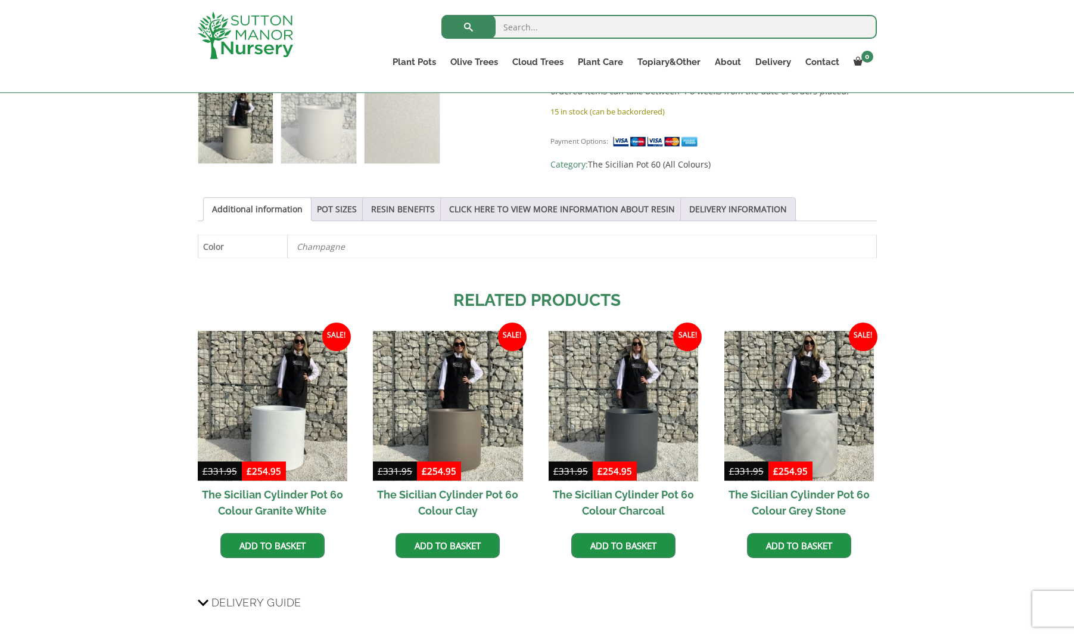
scroll to position [531, 0]
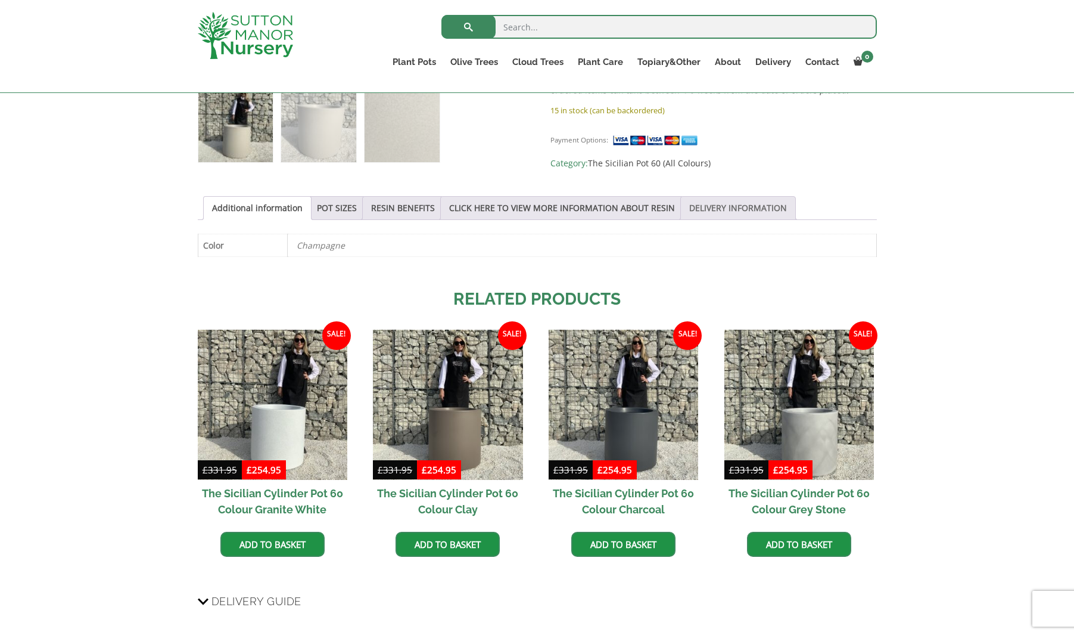
click at [753, 204] on link "DELIVERY INFORMATION" at bounding box center [738, 208] width 98 height 23
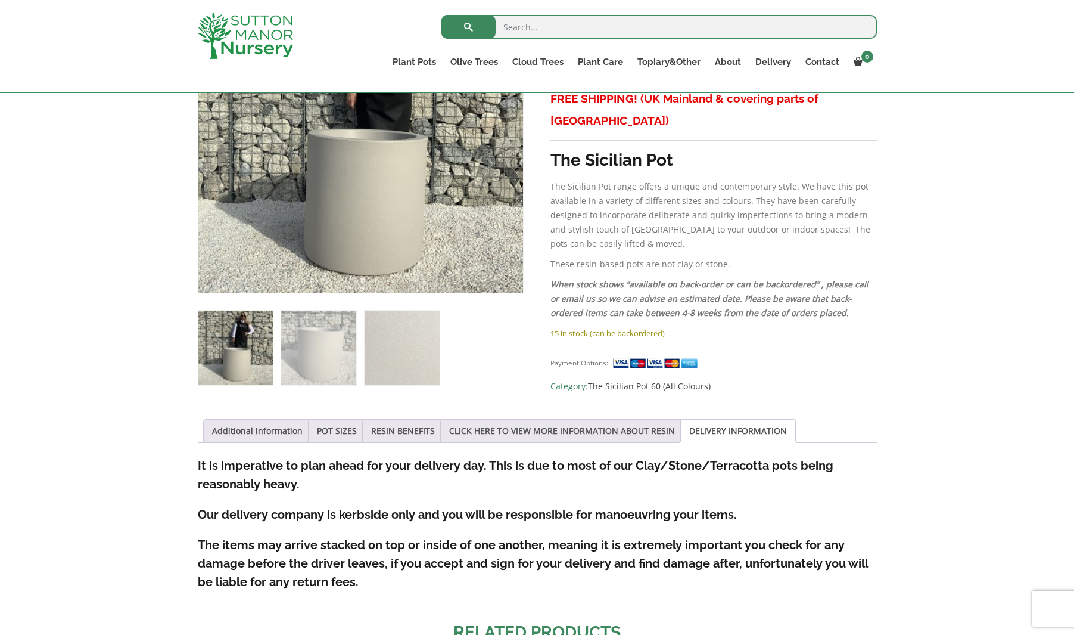
scroll to position [300, 0]
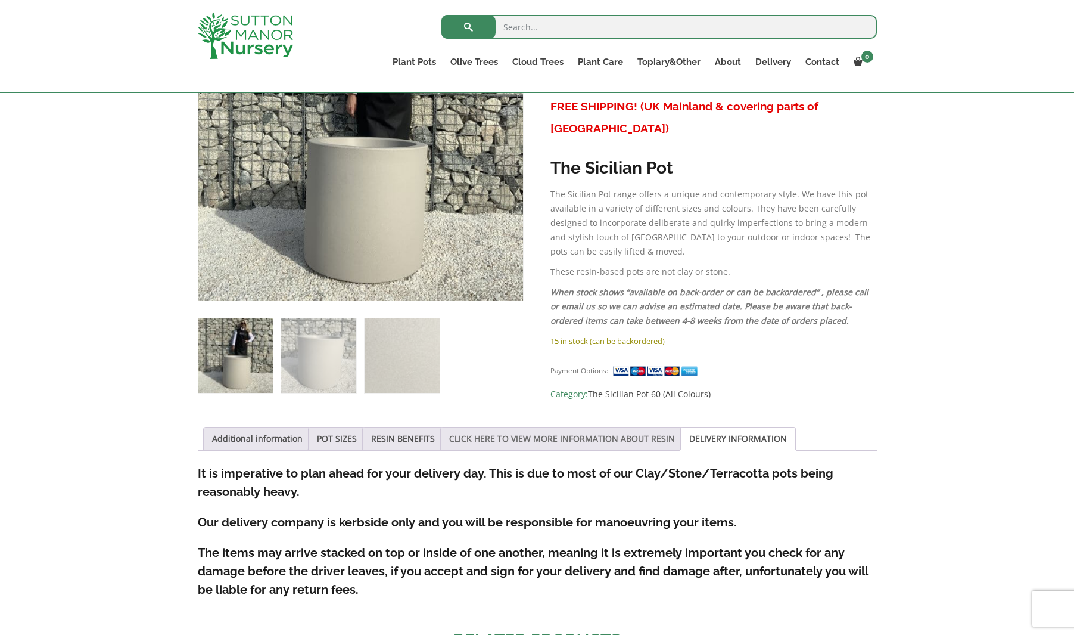
click at [505, 435] on link "CLICK HERE TO VIEW MORE INFORMATION ABOUT RESIN" at bounding box center [562, 438] width 226 height 23
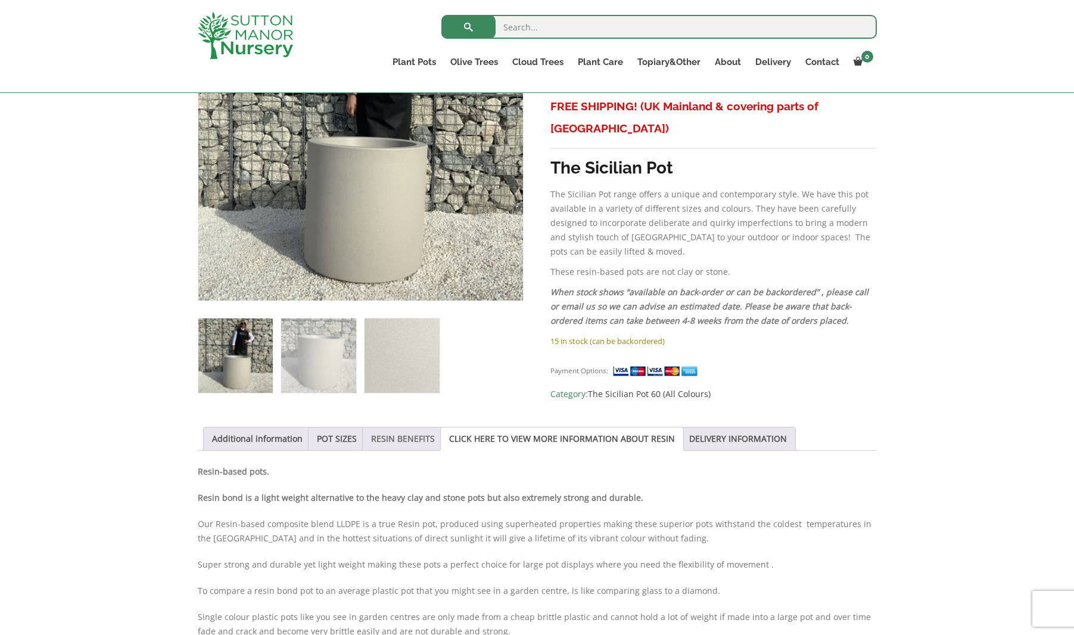
click at [410, 438] on link "RESIN BENEFITS" at bounding box center [403, 438] width 64 height 23
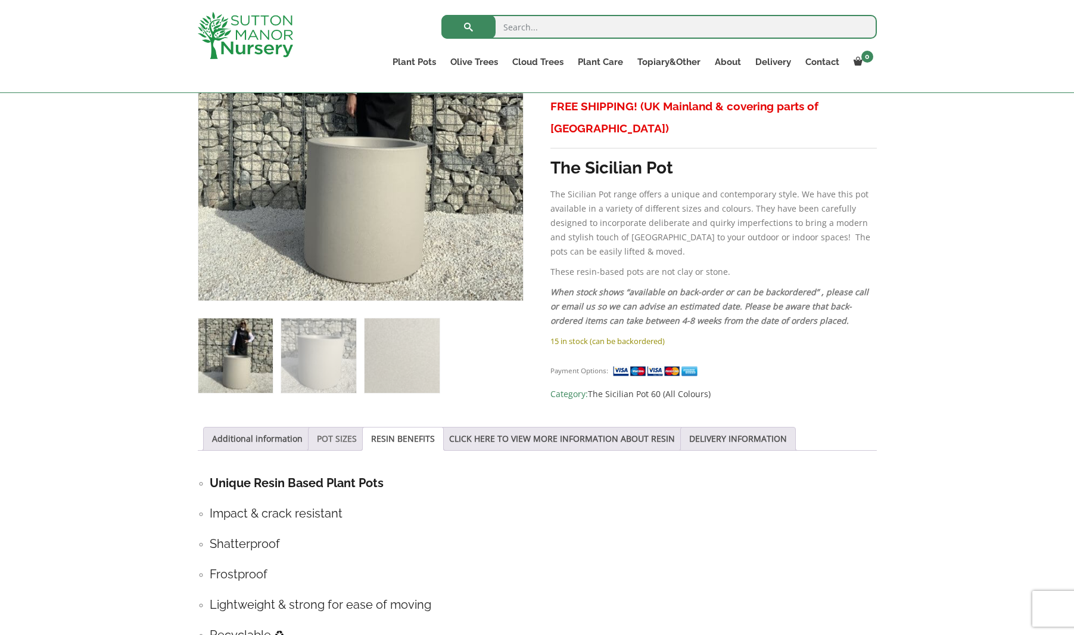
click at [342, 437] on link "POT SIZES" at bounding box center [337, 438] width 40 height 23
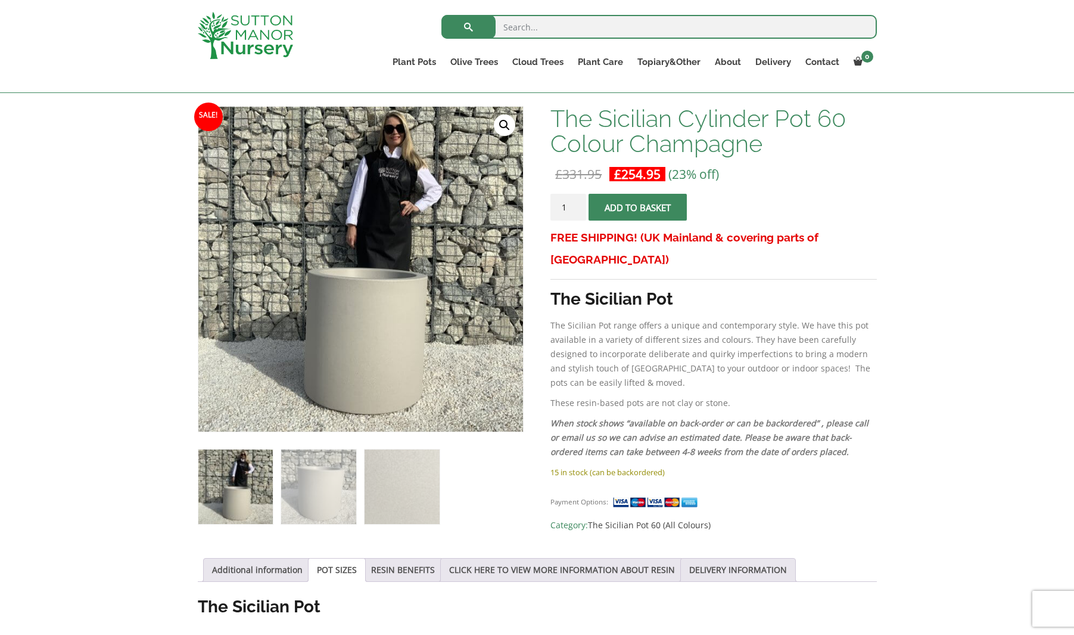
scroll to position [77, 0]
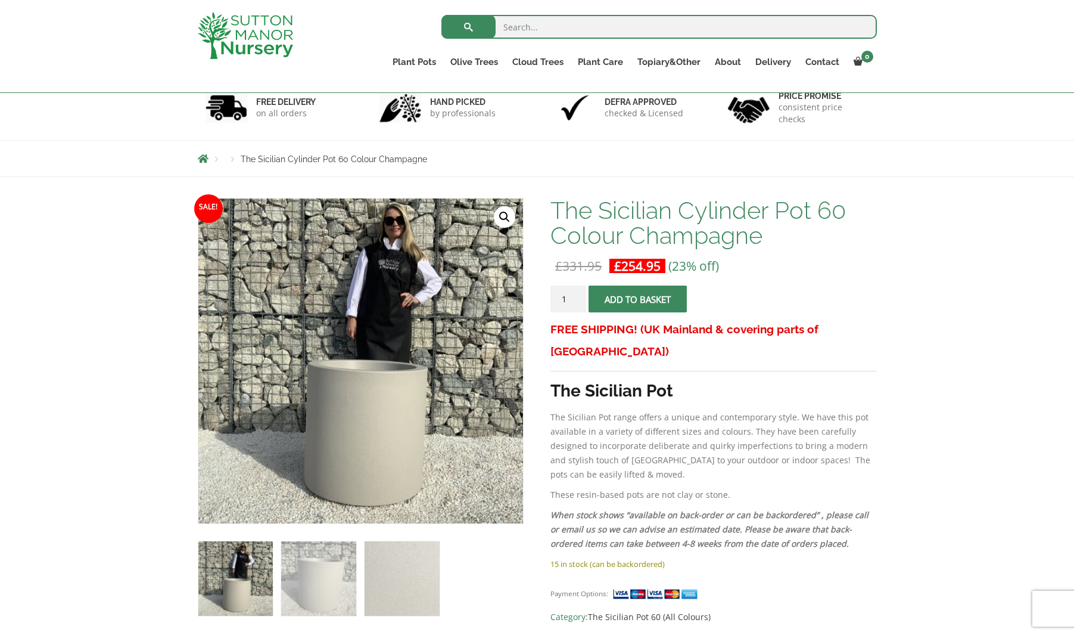
click at [652, 296] on button "Add to basket" at bounding box center [638, 298] width 98 height 27
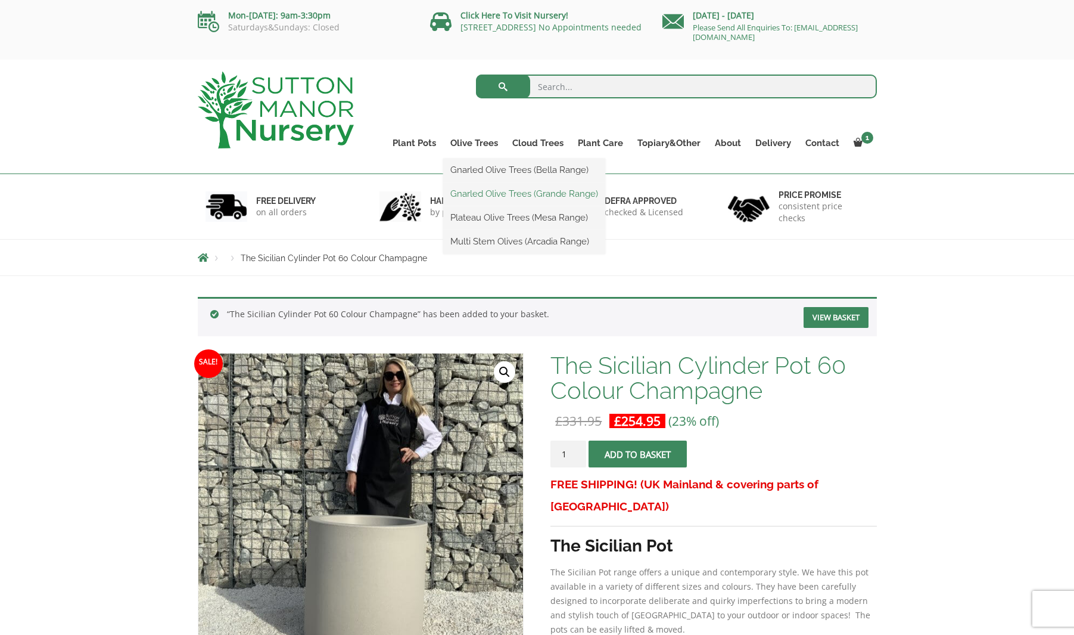
click at [494, 189] on link "Gnarled Olive Trees (Grande Range)" at bounding box center [524, 194] width 162 height 18
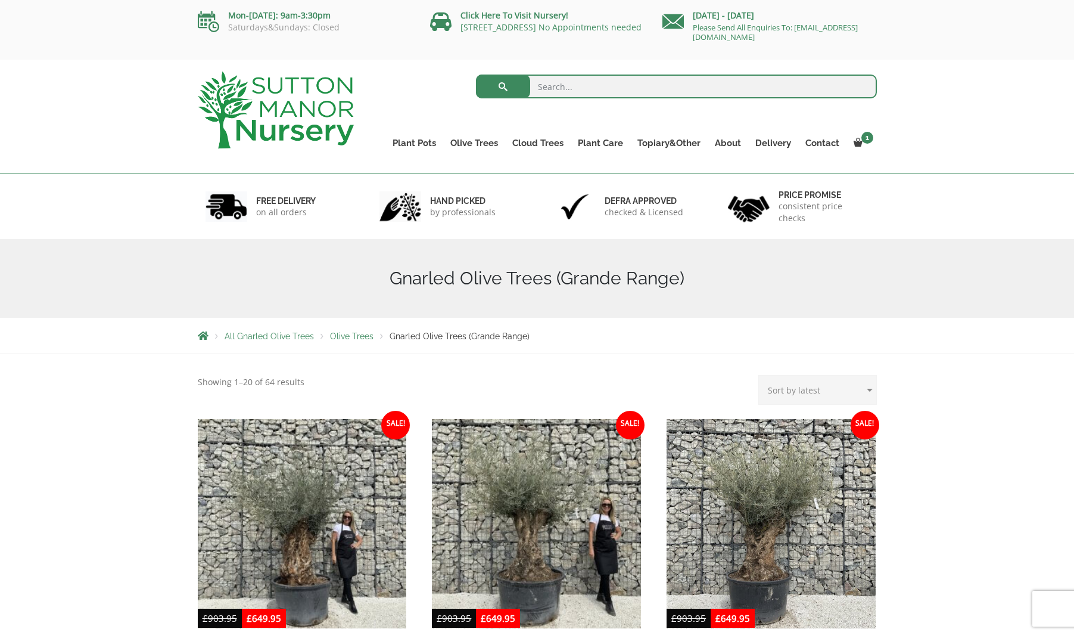
click at [262, 337] on span "All Gnarled Olive Trees" at bounding box center [269, 336] width 89 height 10
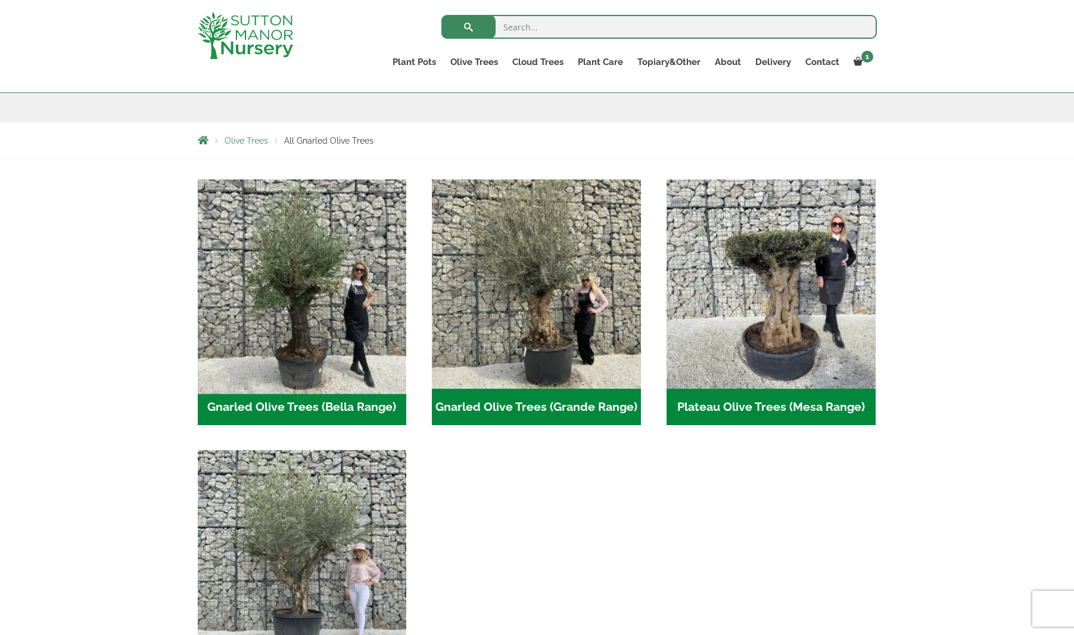
click at [296, 335] on img "Visit product category Gnarled Olive Trees (Bella Range)" at bounding box center [301, 283] width 219 height 219
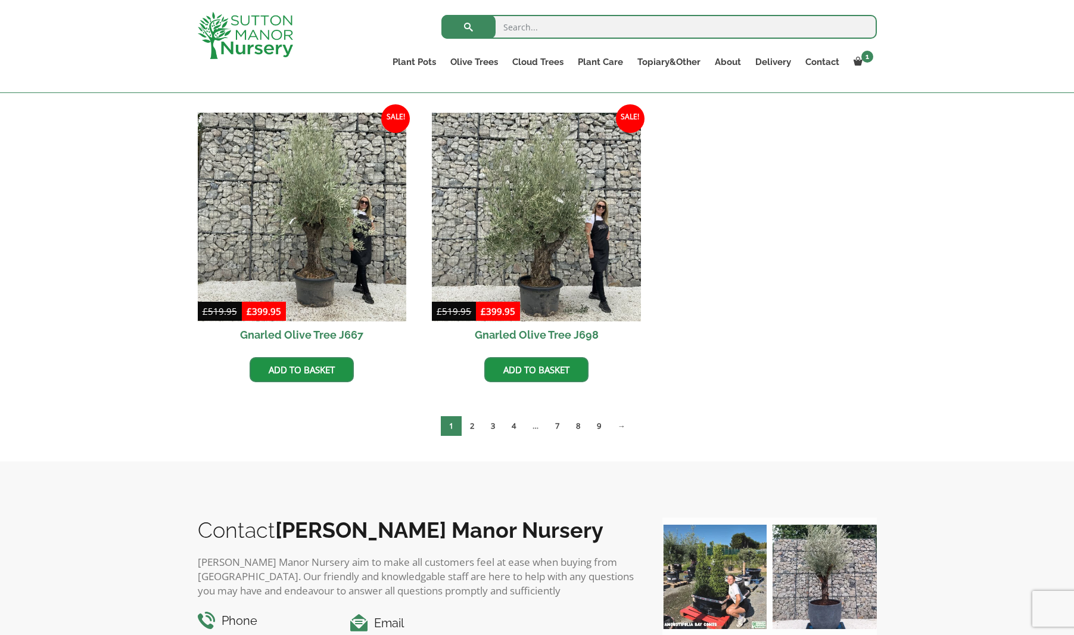
scroll to position [585, 0]
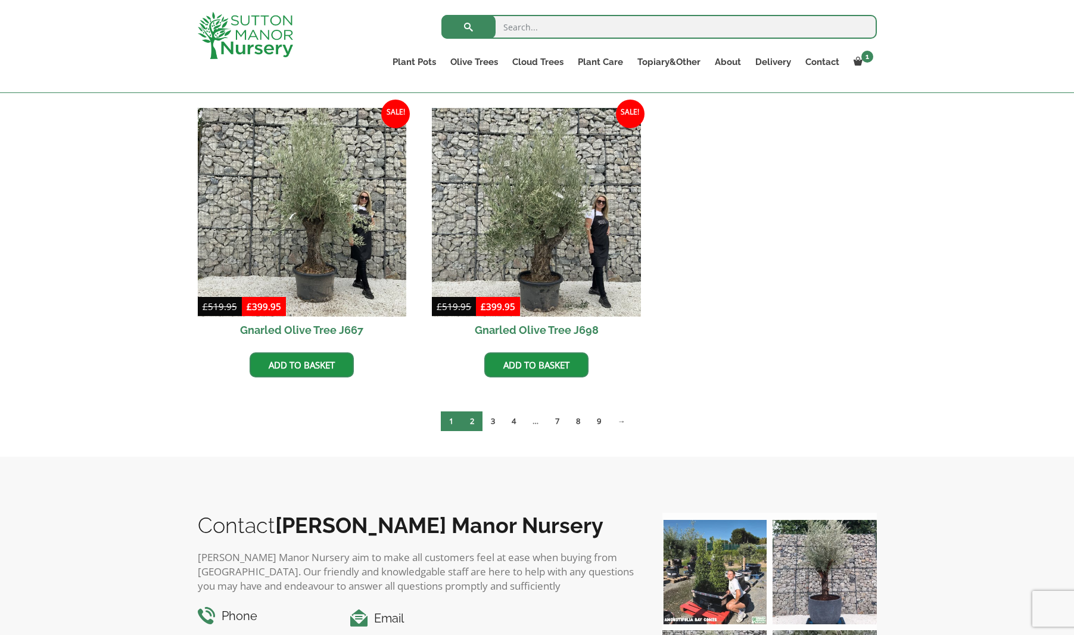
click at [468, 424] on link "2" at bounding box center [472, 421] width 21 height 20
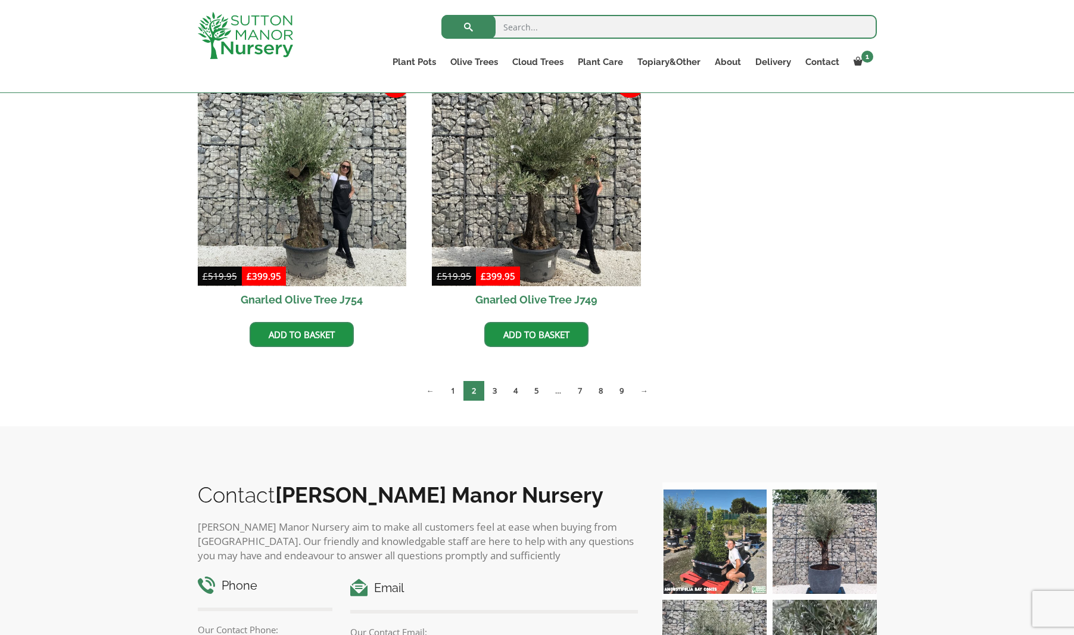
scroll to position [617, 0]
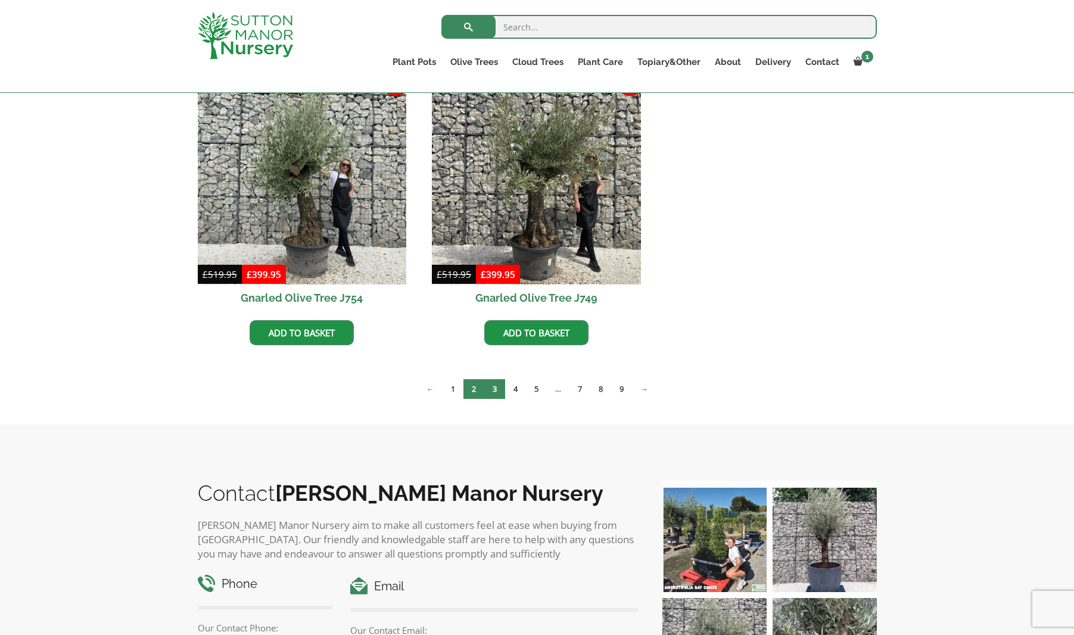
click at [492, 389] on link "3" at bounding box center [494, 389] width 21 height 20
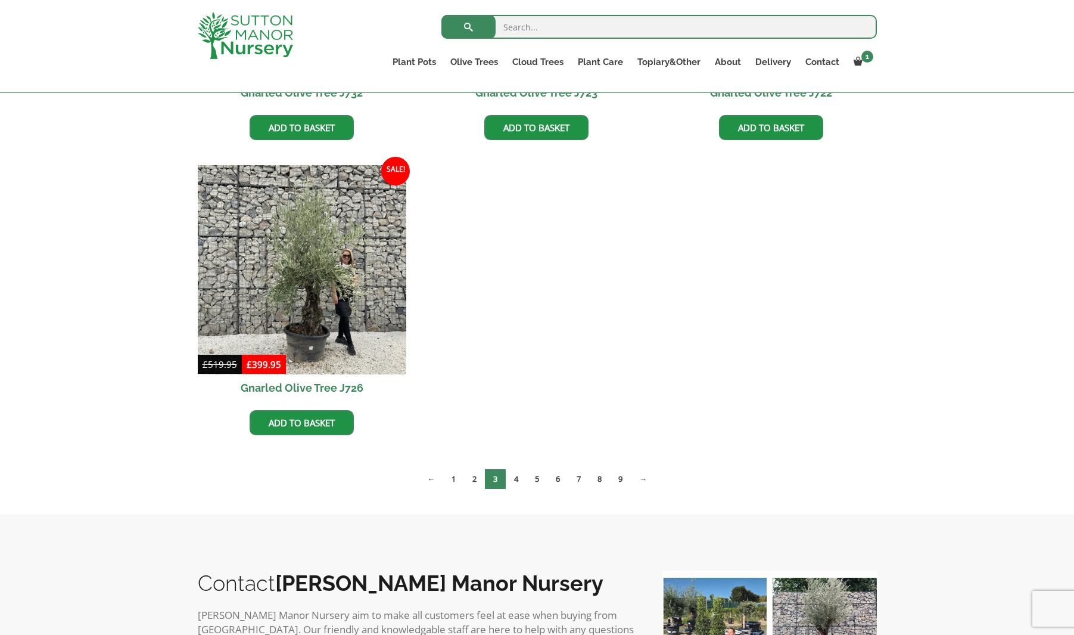
scroll to position [815, 0]
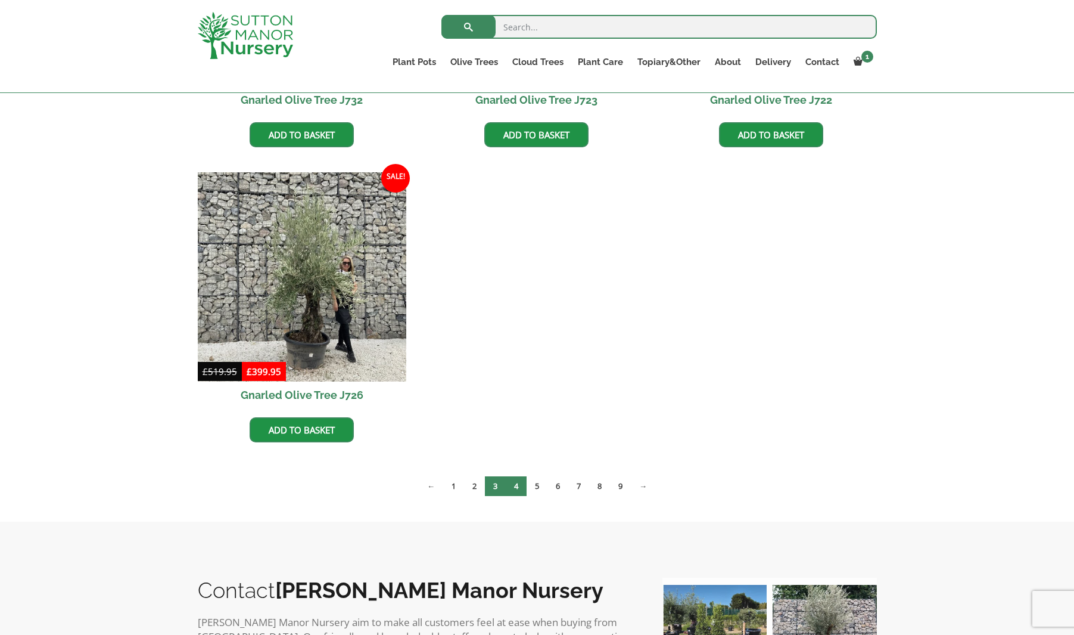
click at [517, 487] on link "4" at bounding box center [516, 486] width 21 height 20
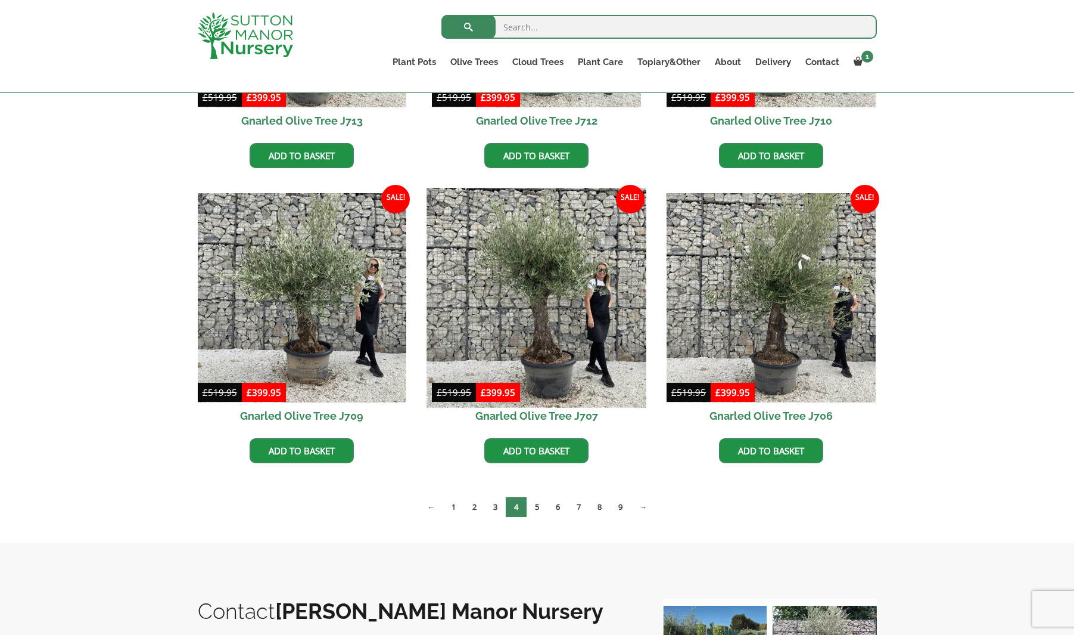
scroll to position [809, 0]
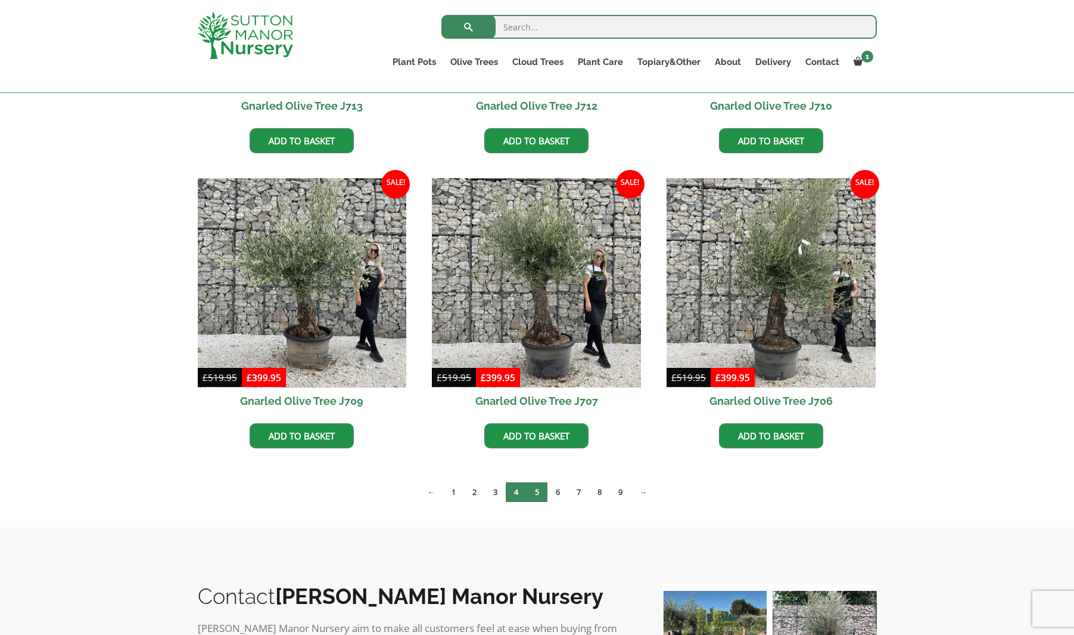
click at [539, 492] on link "5" at bounding box center [537, 492] width 21 height 20
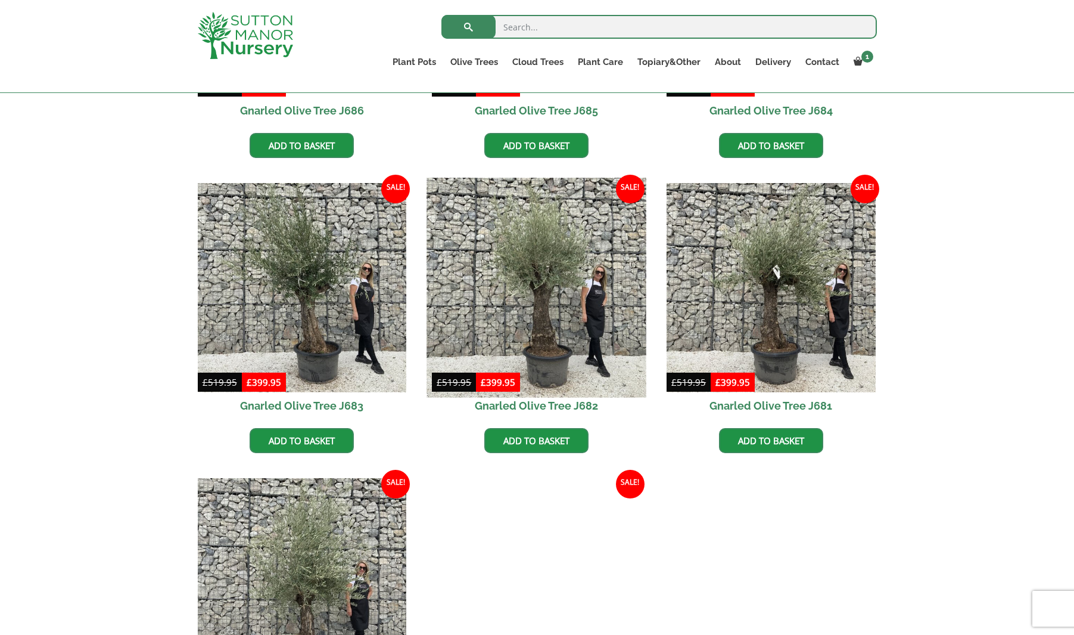
scroll to position [779, 0]
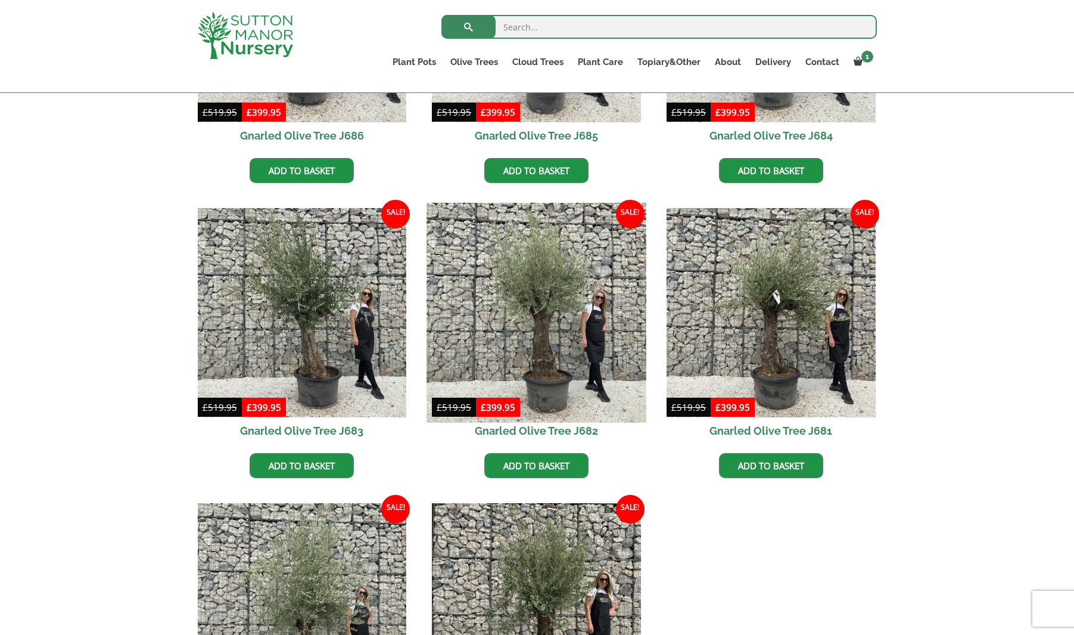
click at [545, 337] on img at bounding box center [536, 312] width 219 height 219
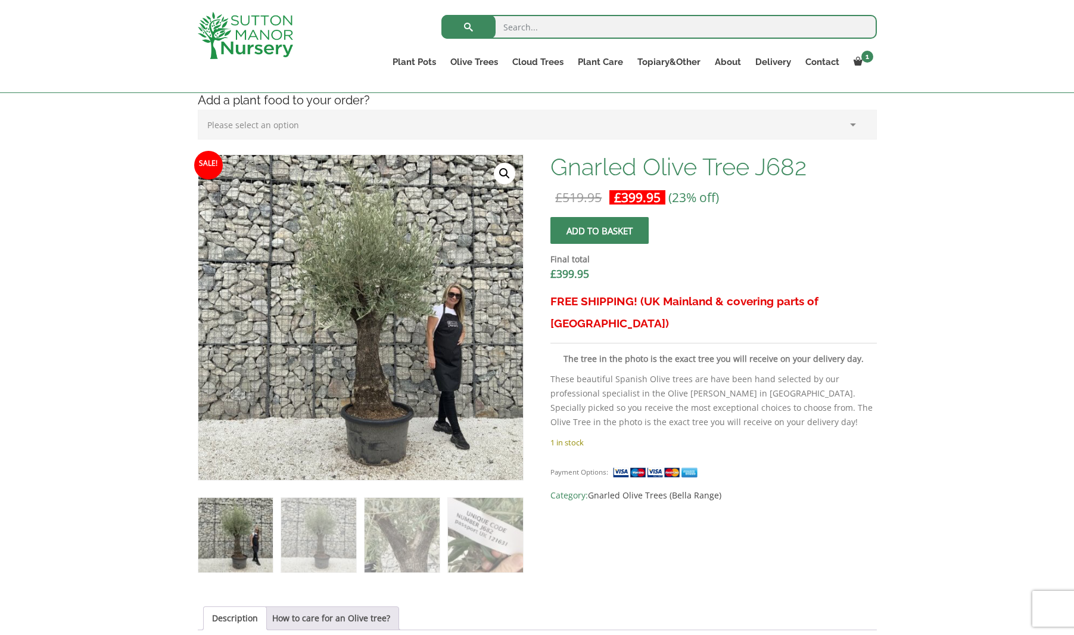
scroll to position [311, 0]
click at [224, 528] on img at bounding box center [235, 534] width 74 height 74
click at [314, 533] on img at bounding box center [318, 534] width 74 height 74
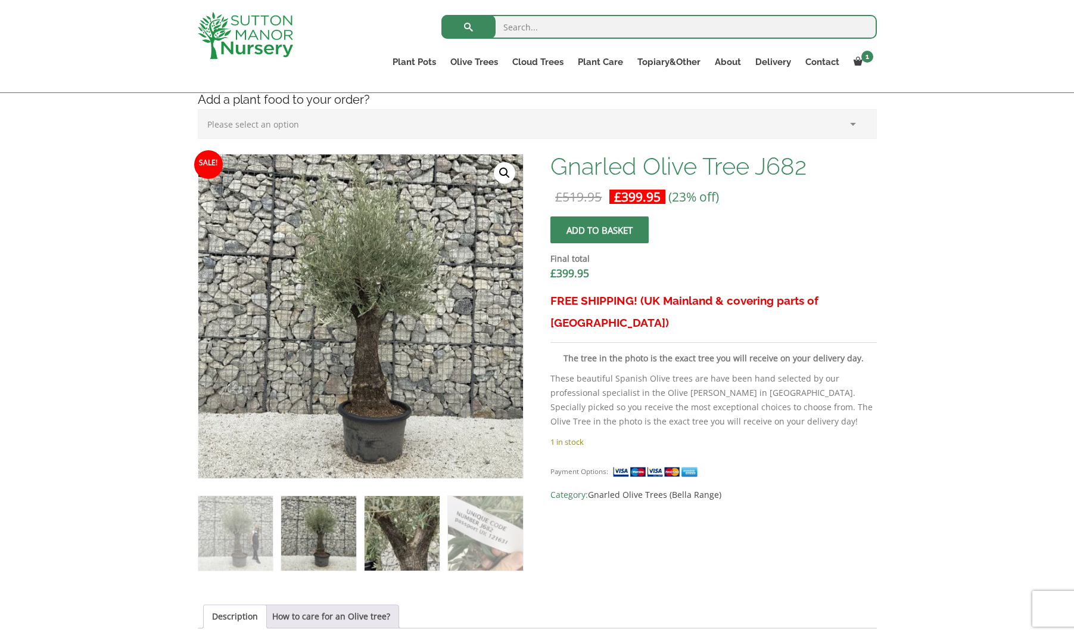
click at [414, 537] on img at bounding box center [402, 533] width 74 height 74
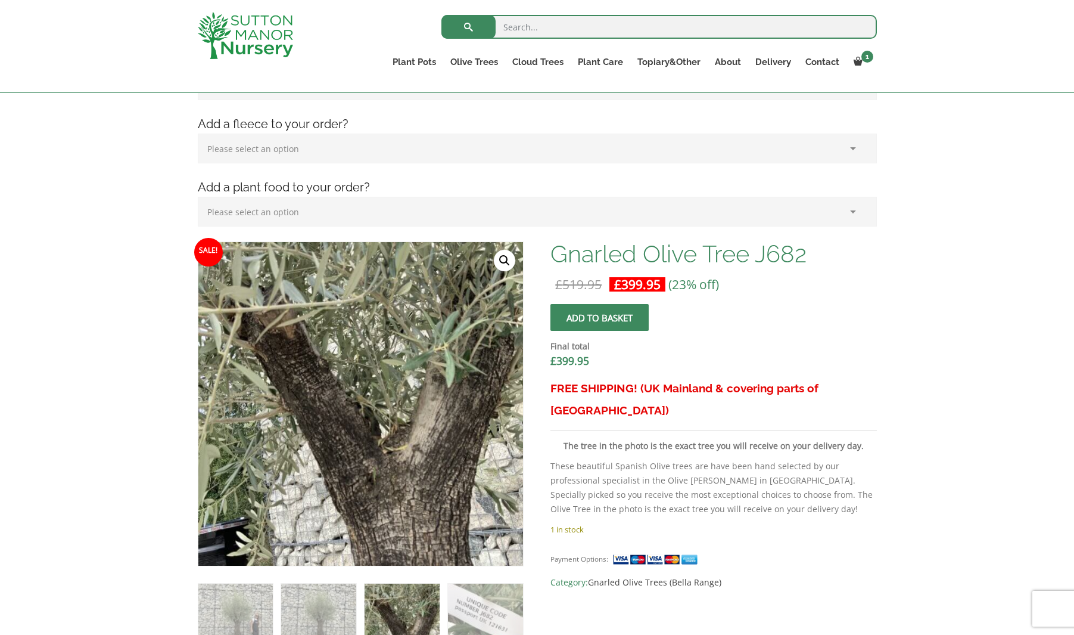
scroll to position [223, 0]
click at [600, 318] on span "submit" at bounding box center [600, 318] width 0 height 0
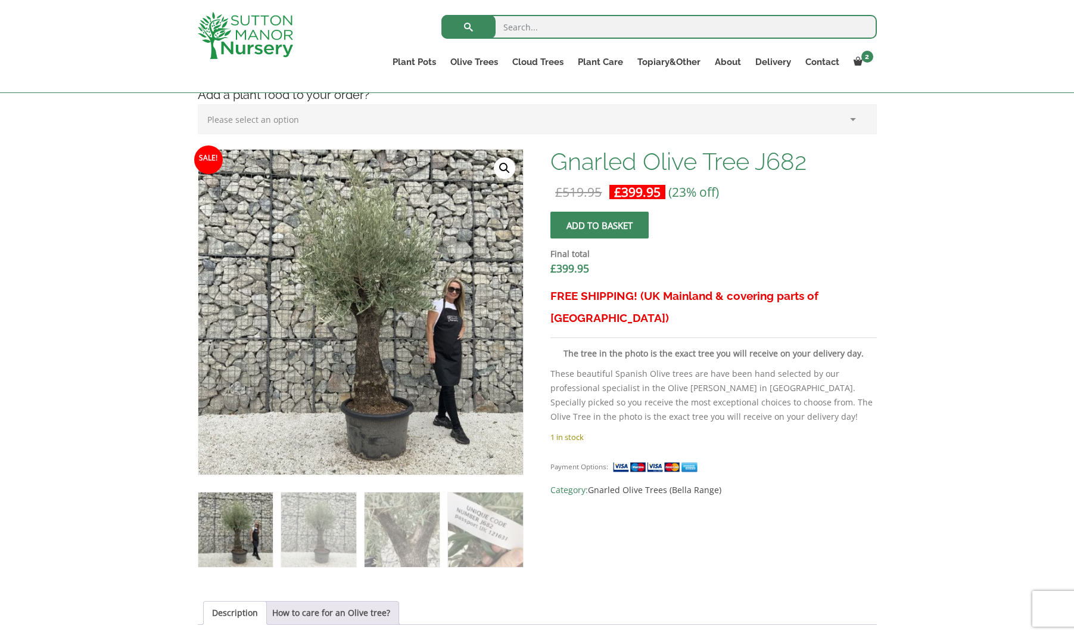
scroll to position [325, 0]
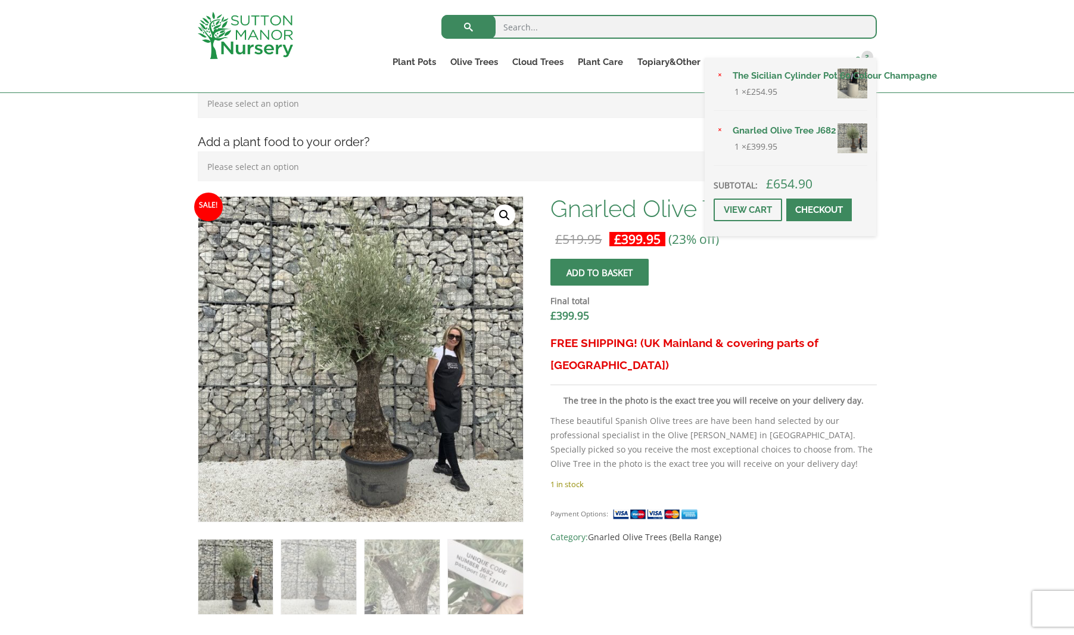
click at [862, 57] on span "2" at bounding box center [868, 57] width 12 height 12
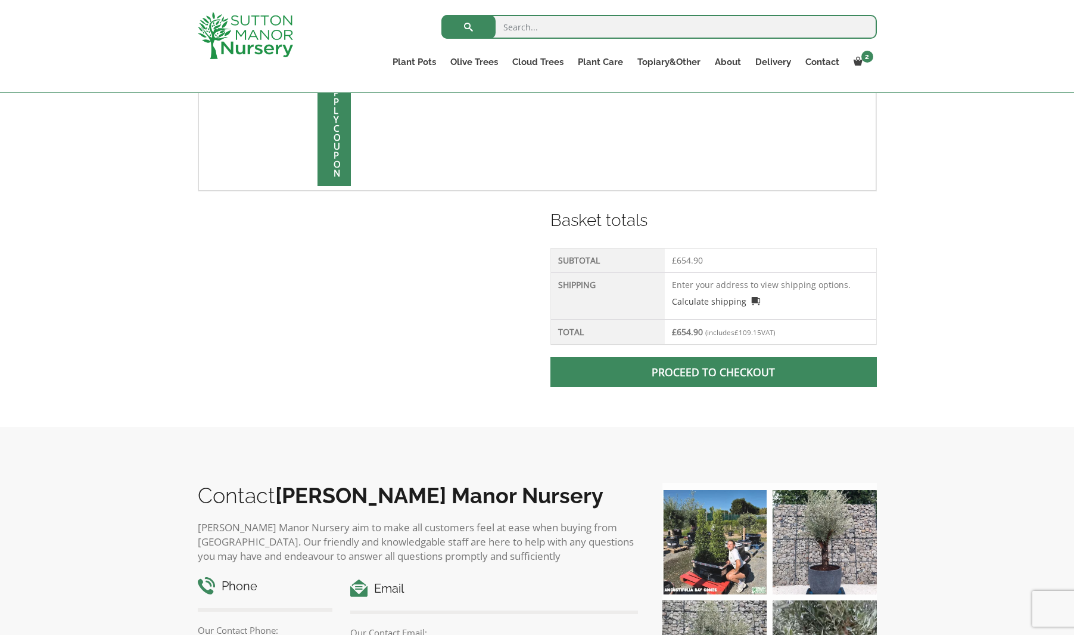
scroll to position [454, 0]
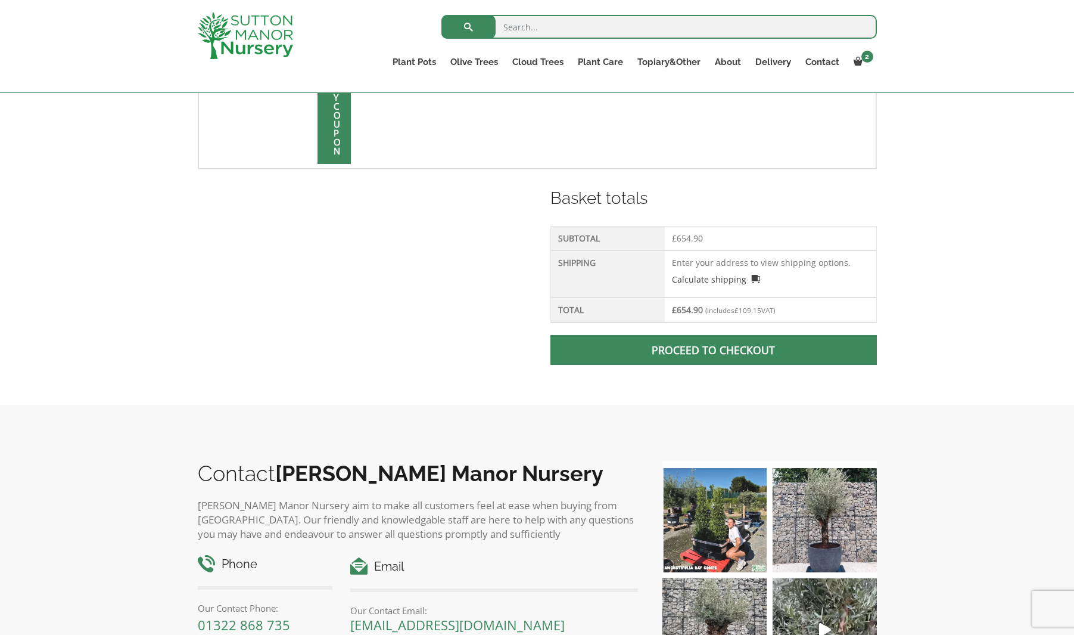
click at [729, 264] on td "Enter your address to view shipping options. Calculate shipping Select a countr…" at bounding box center [770, 273] width 211 height 47
drag, startPoint x: 821, startPoint y: 268, endPoint x: 716, endPoint y: 264, distance: 105.0
click at [730, 260] on td "Enter your address to view shipping options. Calculate shipping Select a countr…" at bounding box center [770, 273] width 211 height 47
drag, startPoint x: 702, startPoint y: 266, endPoint x: 688, endPoint y: 282, distance: 21.5
click at [698, 268] on td "Enter your address to view shipping options. Calculate shipping Select a countr…" at bounding box center [770, 273] width 211 height 47
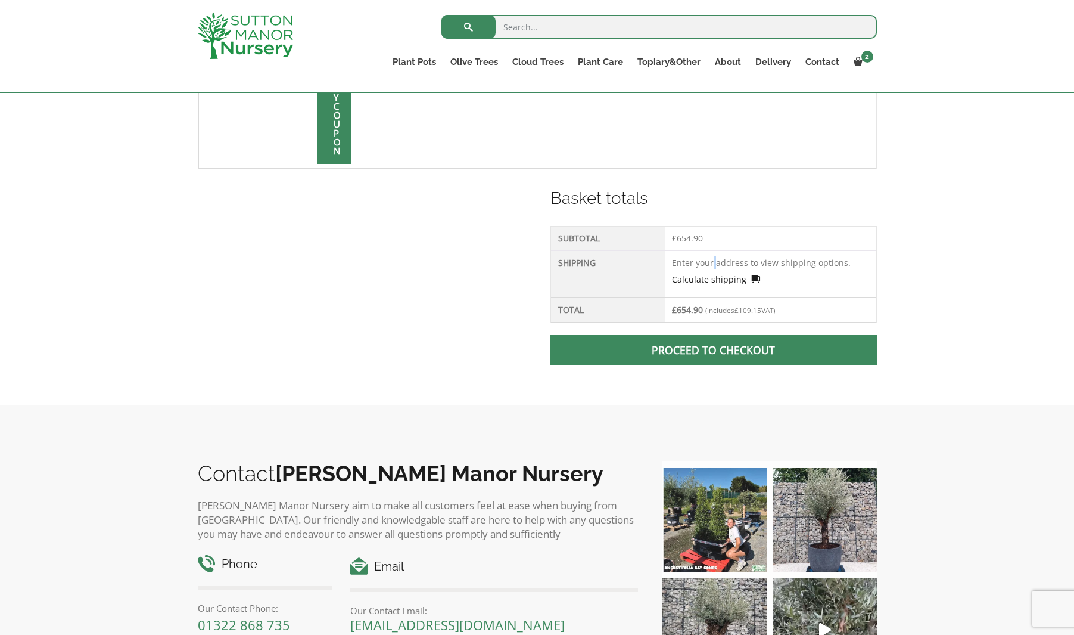
click at [700, 280] on link "Calculate shipping" at bounding box center [716, 279] width 88 height 13
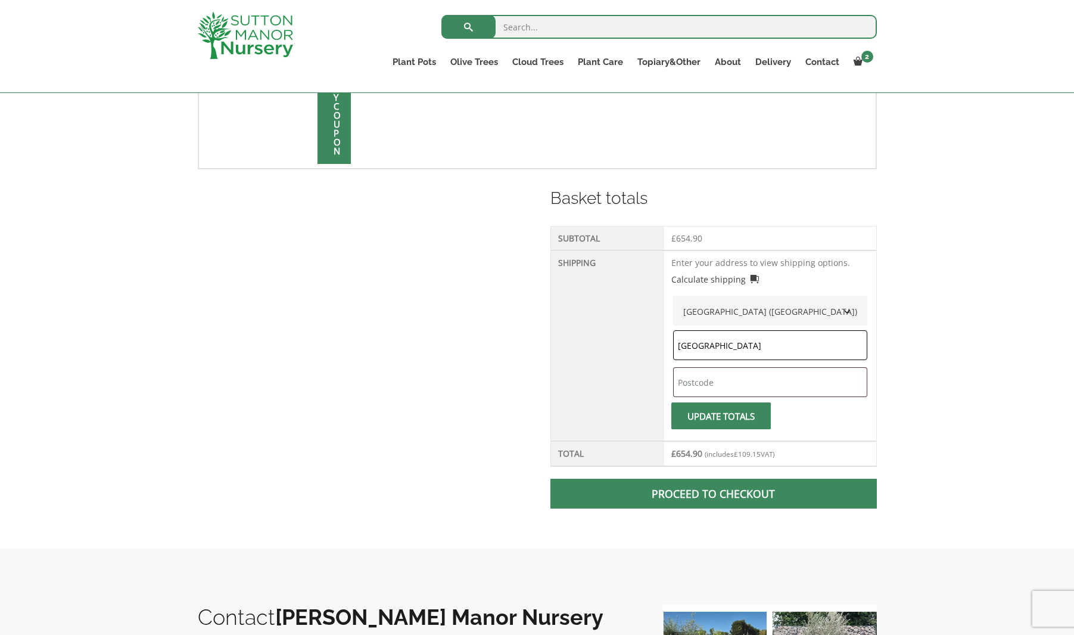
type input "[GEOGRAPHIC_DATA]"
type input "rm2 5nu"
click at [721, 416] on span "submit" at bounding box center [721, 416] width 0 height 0
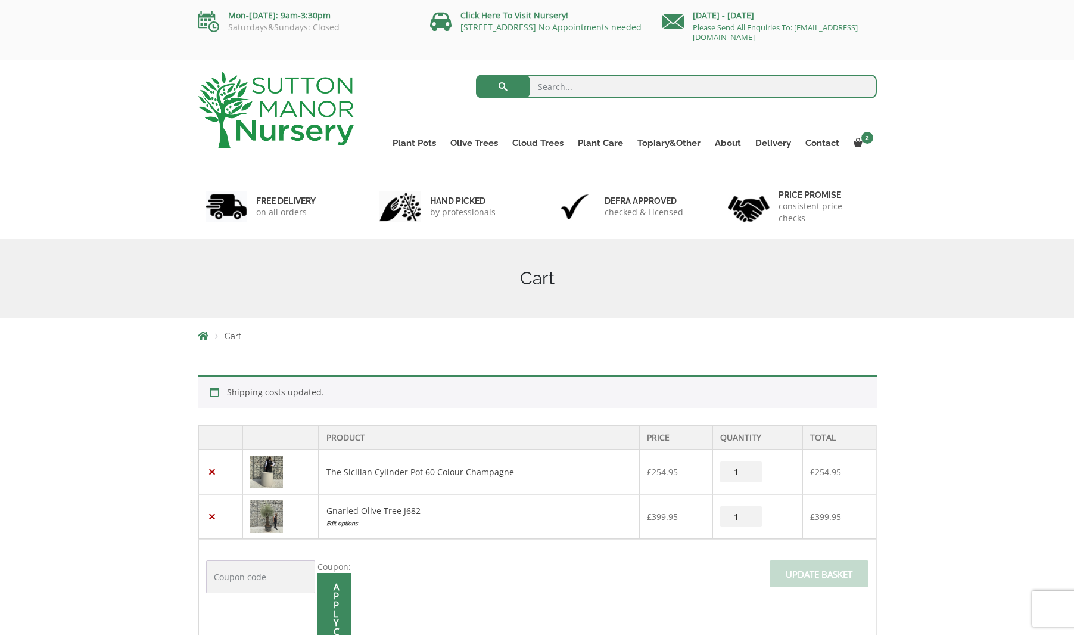
scroll to position [0, 0]
